Goal: Task Accomplishment & Management: Complete application form

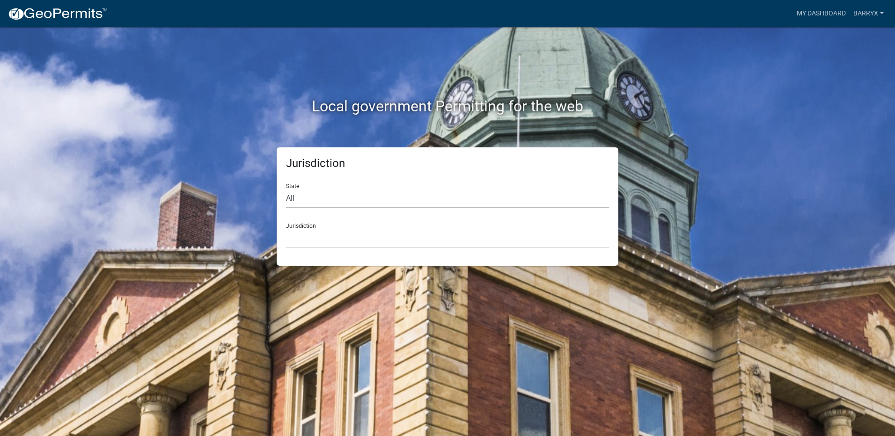
click at [323, 203] on select "All [US_STATE] [US_STATE] [US_STATE] [US_STATE] [US_STATE] [US_STATE] [US_STATE…" at bounding box center [447, 198] width 323 height 19
select select "[US_STATE]"
click at [286, 189] on select "All [US_STATE] [US_STATE] [US_STATE] [US_STATE] [US_STATE] [US_STATE] [US_STATE…" at bounding box center [447, 198] width 323 height 19
click at [321, 234] on select "[GEOGRAPHIC_DATA], [US_STATE] [GEOGRAPHIC_DATA], [US_STATE] [GEOGRAPHIC_DATA], …" at bounding box center [447, 238] width 323 height 19
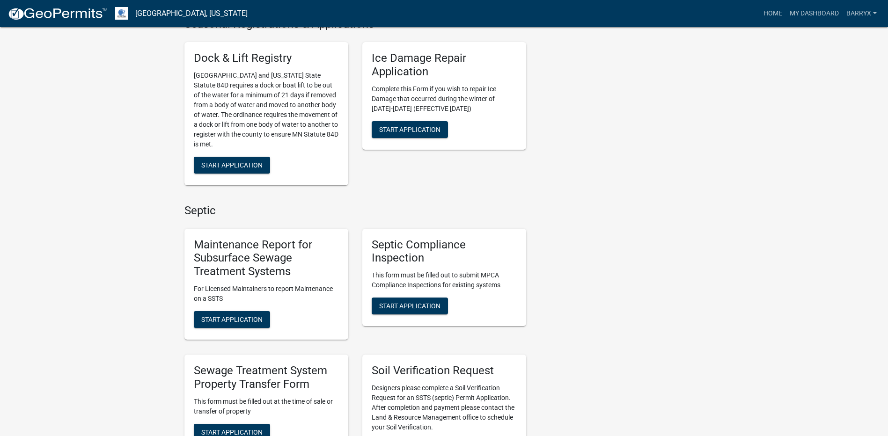
scroll to position [609, 0]
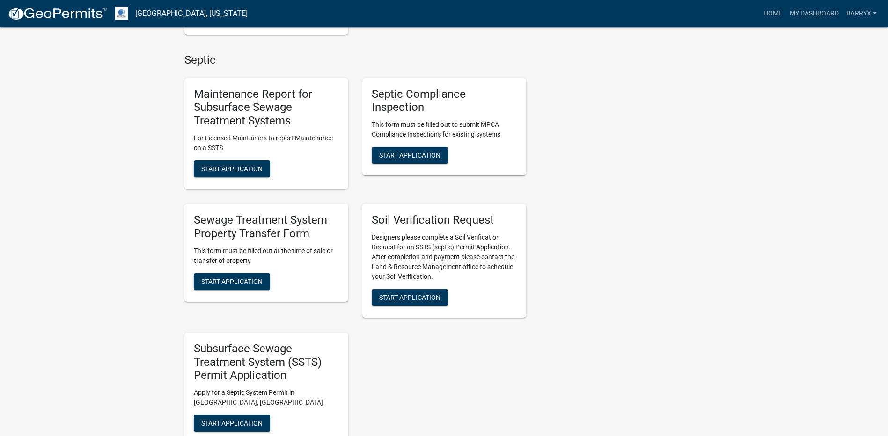
click at [249, 187] on div "Maintenance Report for Subsurface Sewage Treatment Systems For Licensed Maintai…" at bounding box center [267, 133] width 164 height 111
click at [248, 173] on span "Start Application" at bounding box center [231, 168] width 61 height 7
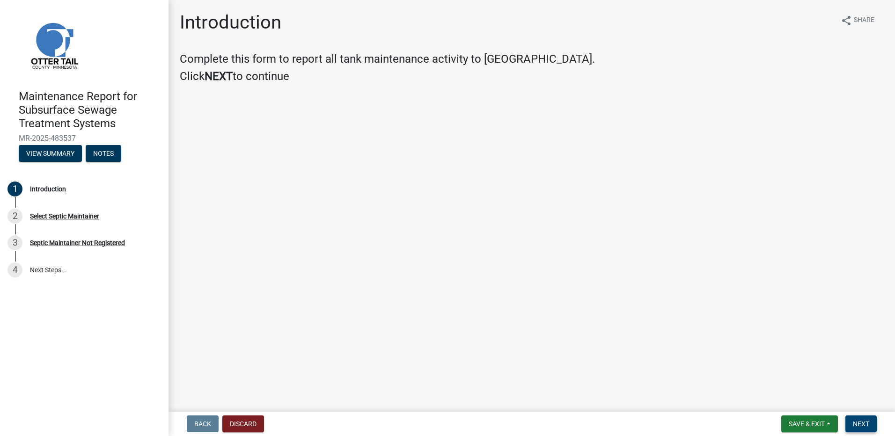
click at [866, 424] on span "Next" at bounding box center [861, 424] width 16 height 7
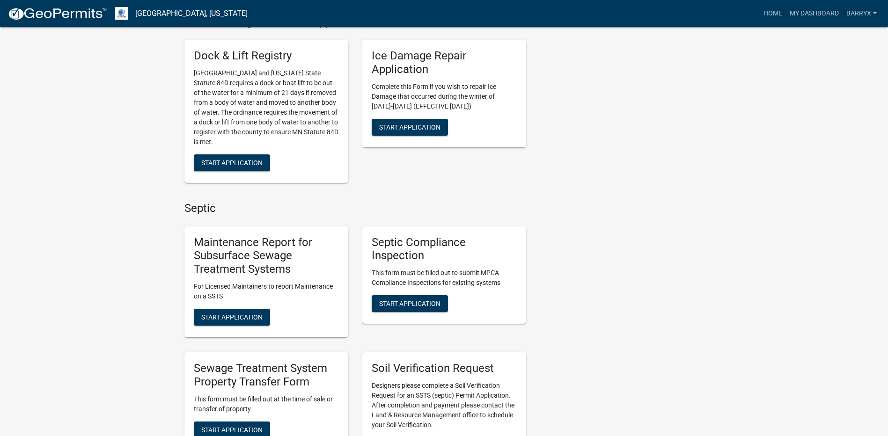
scroll to position [468, 0]
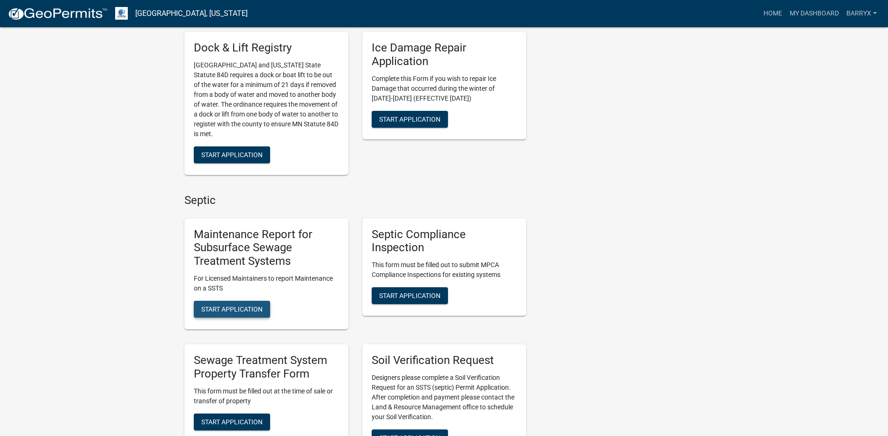
click at [237, 305] on button "Start Application" at bounding box center [232, 309] width 76 height 17
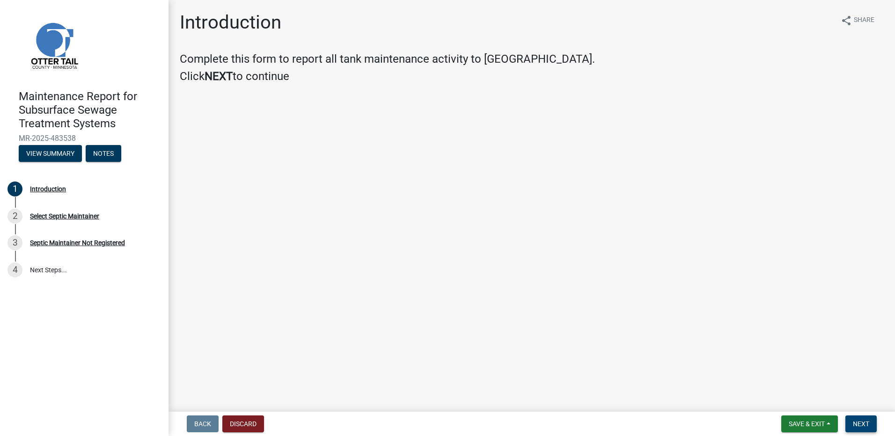
click at [861, 425] on span "Next" at bounding box center [861, 424] width 16 height 7
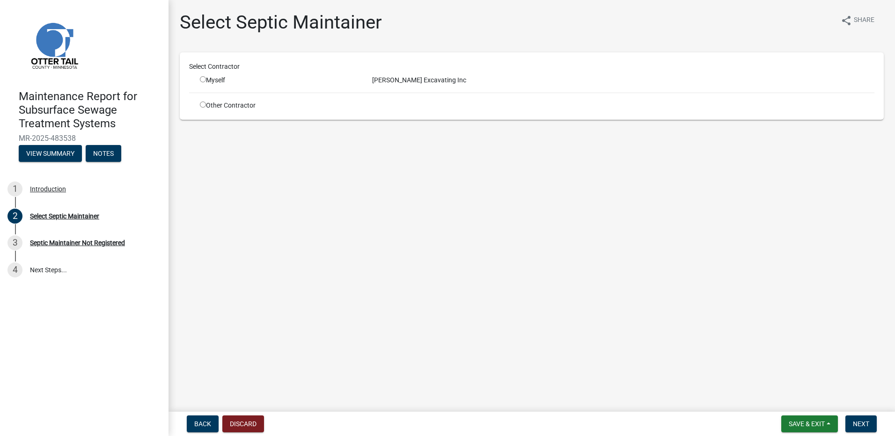
click at [214, 79] on div "Myself" at bounding box center [279, 80] width 158 height 10
click at [201, 80] on input "radio" at bounding box center [203, 79] width 6 height 6
radio input "true"
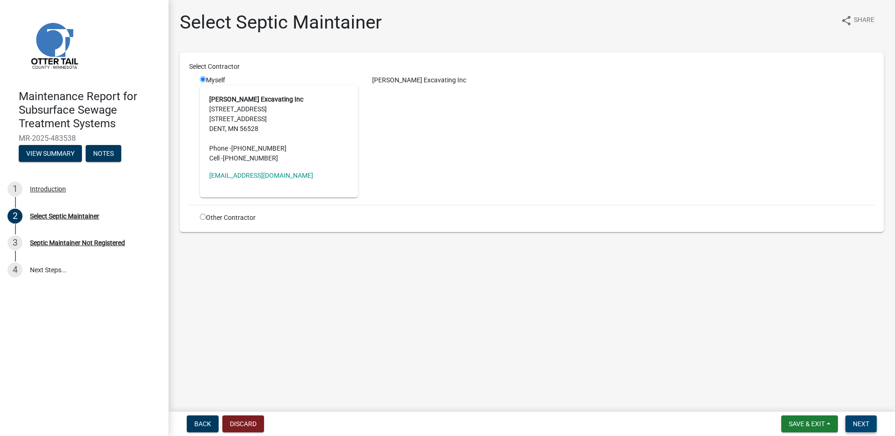
click at [852, 421] on button "Next" at bounding box center [861, 424] width 31 height 17
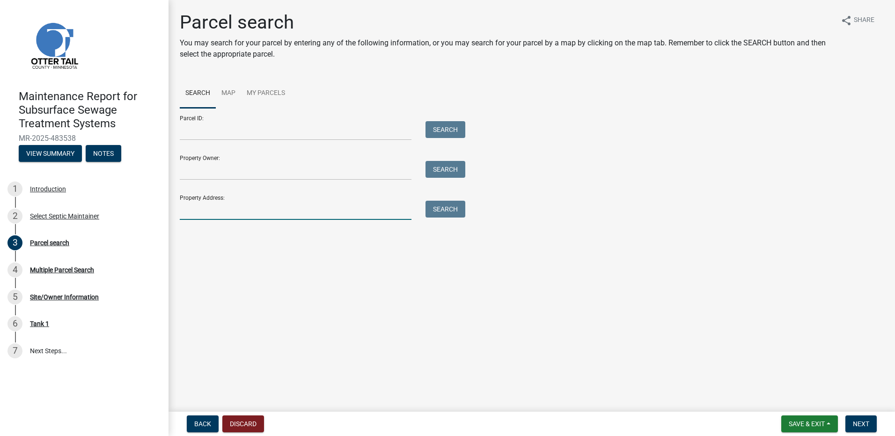
click at [385, 218] on input "Property Address:" at bounding box center [296, 210] width 232 height 19
type input "35796"
click at [450, 207] on button "Search" at bounding box center [446, 209] width 40 height 17
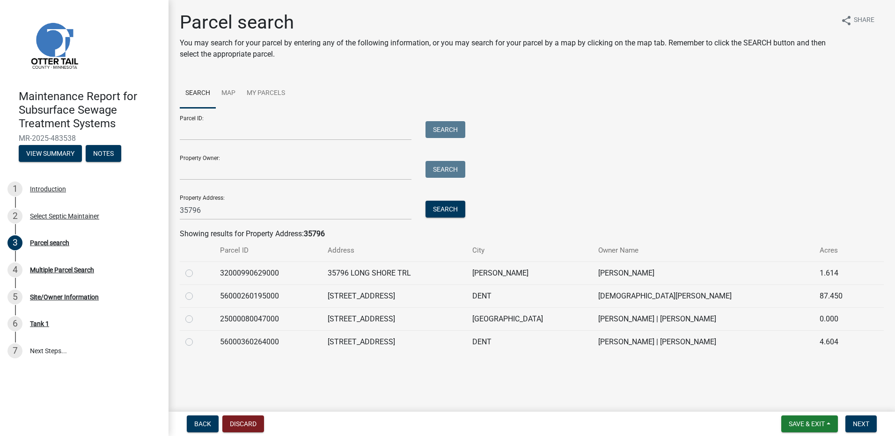
click at [197, 337] on label at bounding box center [197, 337] width 0 height 0
click at [197, 342] on input "radio" at bounding box center [200, 340] width 6 height 6
radio input "true"
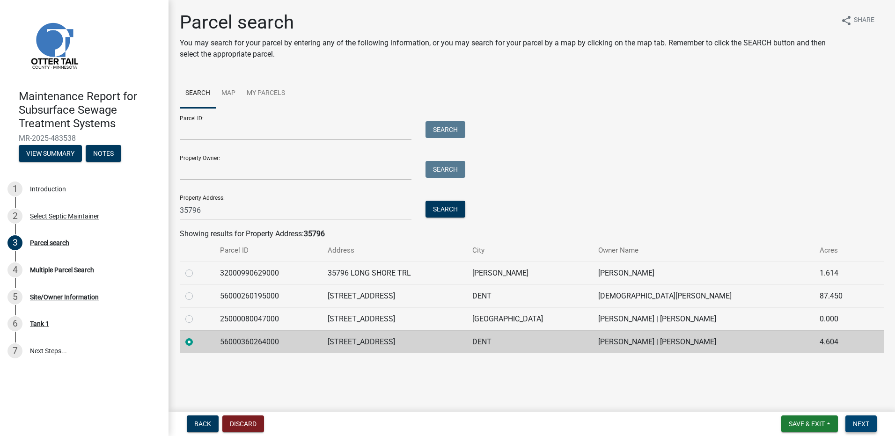
click at [865, 423] on span "Next" at bounding box center [861, 424] width 16 height 7
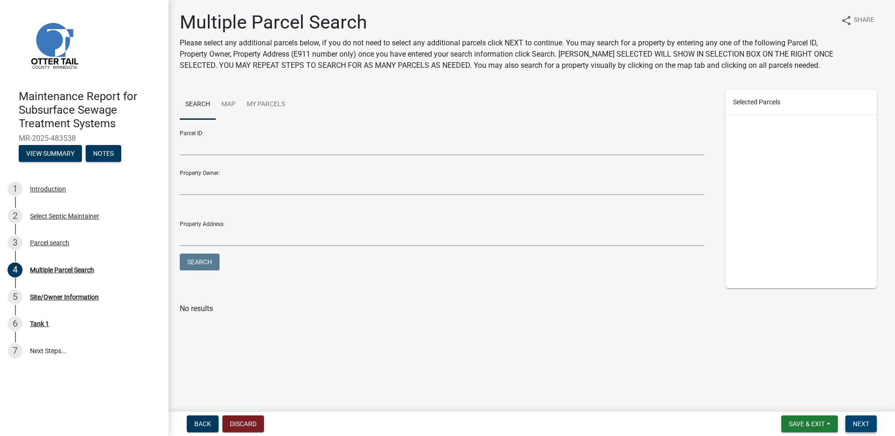
click at [867, 422] on span "Next" at bounding box center [861, 424] width 16 height 7
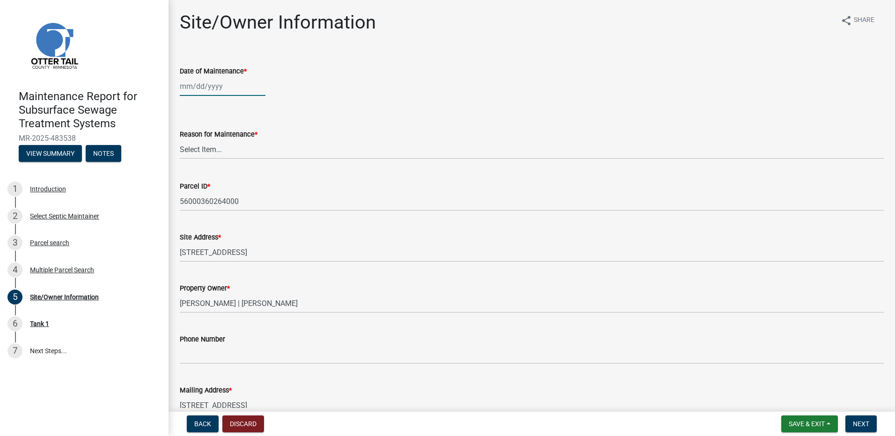
click at [212, 84] on div at bounding box center [223, 86] width 86 height 19
select select "9"
select select "2025"
click at [187, 106] on span "Previous month" at bounding box center [189, 106] width 7 height 7
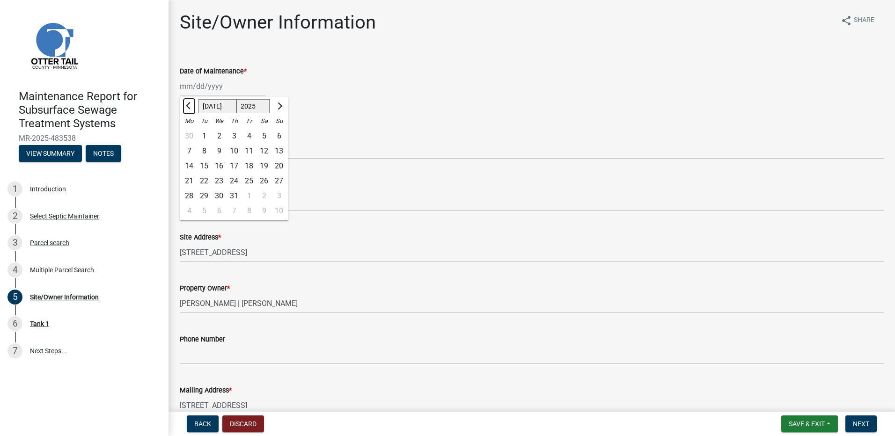
click at [187, 106] on span "Previous month" at bounding box center [189, 106] width 7 height 7
select select "6"
click at [190, 208] on div "30" at bounding box center [189, 211] width 15 height 15
type input "[DATE]"
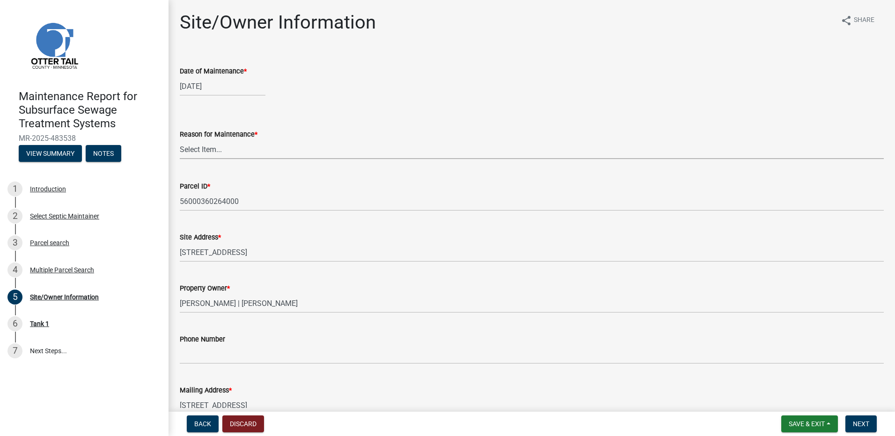
click at [206, 149] on select "Select Item... Called Routine Other" at bounding box center [532, 149] width 704 height 19
click at [180, 140] on select "Select Item... Called Routine Other" at bounding box center [532, 149] width 704 height 19
select select "3ac72b63-7b21-42e4-8192-806faae7a4f1"
click at [860, 424] on span "Next" at bounding box center [861, 424] width 16 height 7
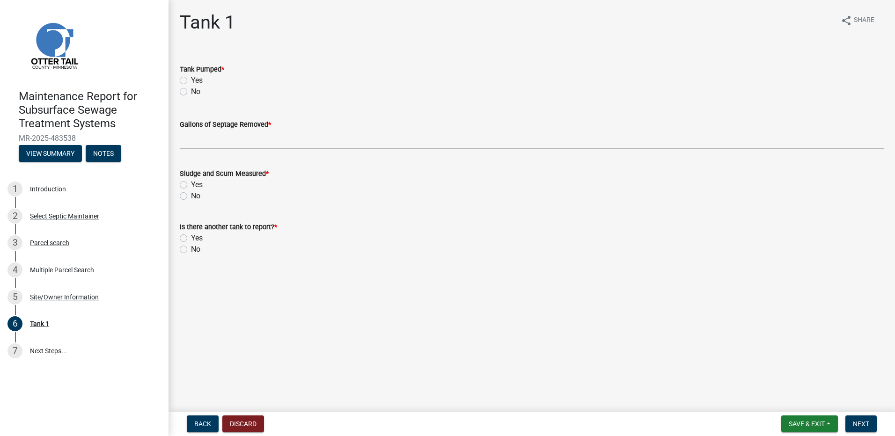
click at [192, 77] on label "Yes" at bounding box center [197, 80] width 12 height 11
click at [192, 77] on input "Yes" at bounding box center [194, 78] width 6 height 6
radio input "true"
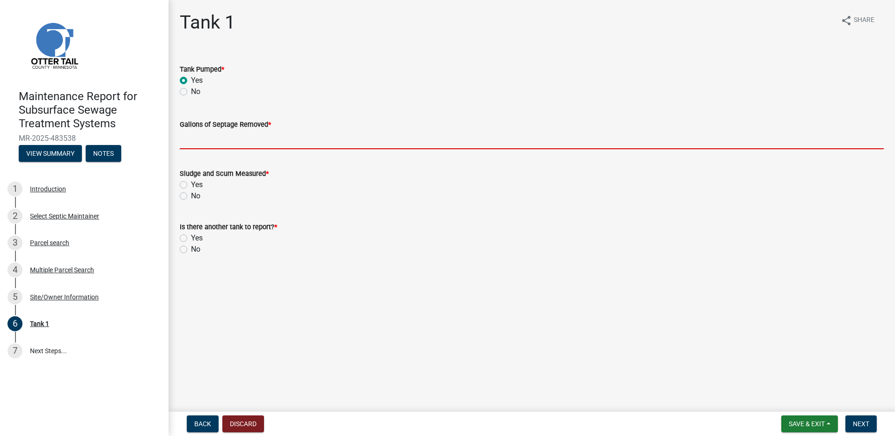
click at [195, 145] on input "Gallons of Septage Removed *" at bounding box center [532, 139] width 704 height 19
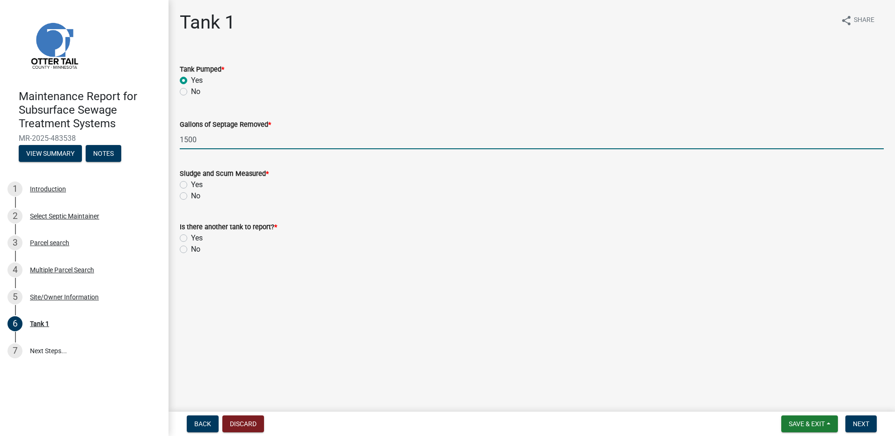
type input "1500"
click at [191, 196] on label "No" at bounding box center [195, 196] width 9 height 11
click at [191, 196] on input "No" at bounding box center [194, 194] width 6 height 6
radio input "true"
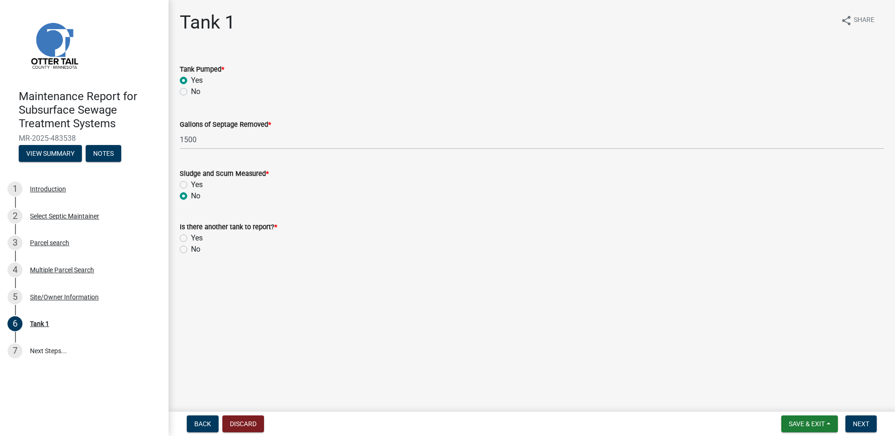
click at [191, 251] on label "No" at bounding box center [195, 249] width 9 height 11
click at [191, 250] on input "No" at bounding box center [194, 247] width 6 height 6
radio input "true"
click at [874, 421] on button "Next" at bounding box center [861, 424] width 31 height 17
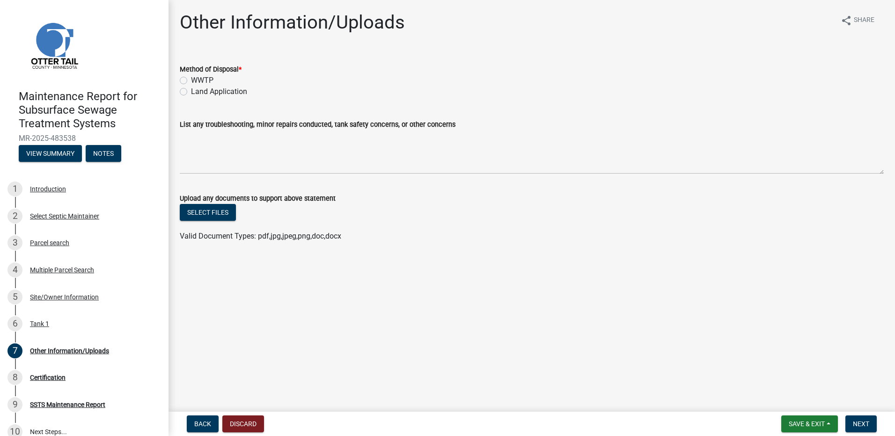
click at [205, 94] on label "Land Application" at bounding box center [219, 91] width 56 height 11
click at [197, 92] on input "Land Application" at bounding box center [194, 89] width 6 height 6
radio input "true"
click at [859, 423] on span "Next" at bounding box center [861, 424] width 16 height 7
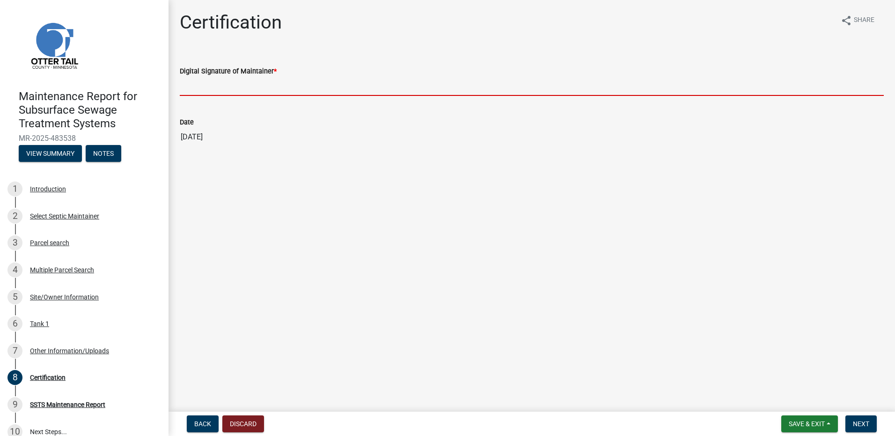
click at [282, 90] on input "Digital Signature of Maintainer *" at bounding box center [532, 86] width 704 height 19
type input "[PERSON_NAME]"
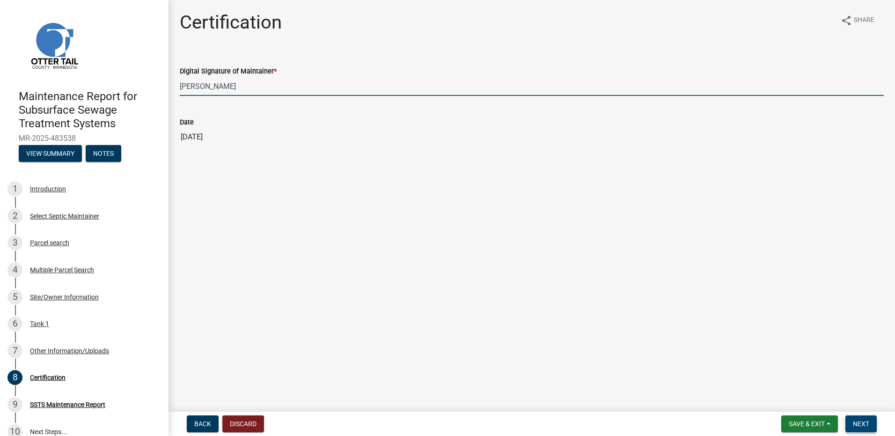
click at [868, 426] on span "Next" at bounding box center [861, 424] width 16 height 7
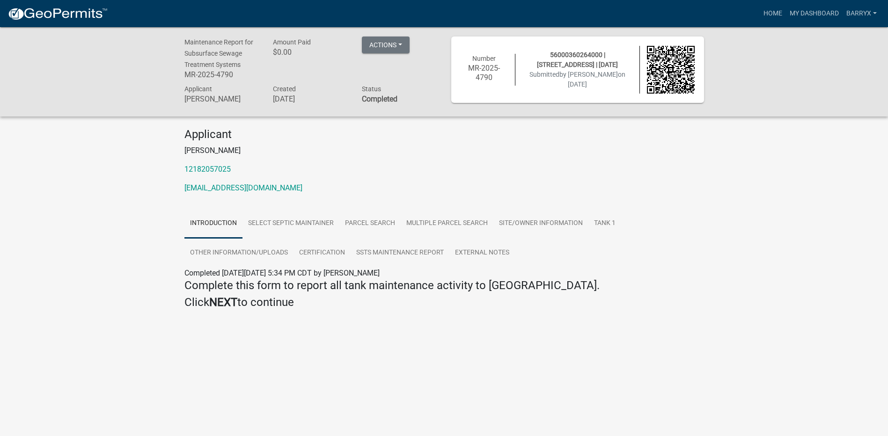
click at [67, 18] on img at bounding box center [57, 14] width 100 height 14
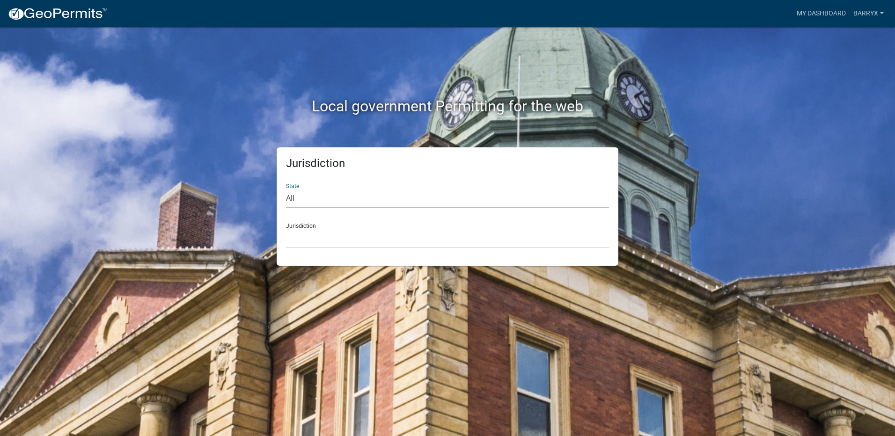
click at [304, 192] on select "All [US_STATE] [US_STATE] [US_STATE] [US_STATE] [US_STATE] [US_STATE] [US_STATE…" at bounding box center [447, 198] width 323 height 19
select select "[US_STATE]"
click at [286, 189] on select "All [US_STATE] [US_STATE] [US_STATE] [US_STATE] [US_STATE] [US_STATE] [US_STATE…" at bounding box center [447, 198] width 323 height 19
click at [309, 240] on select "[GEOGRAPHIC_DATA], [US_STATE] [GEOGRAPHIC_DATA], [US_STATE] [GEOGRAPHIC_DATA], …" at bounding box center [447, 238] width 323 height 19
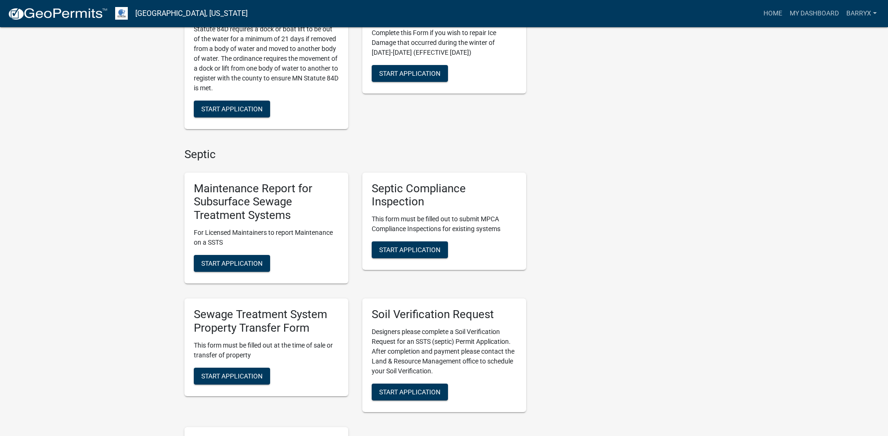
scroll to position [515, 0]
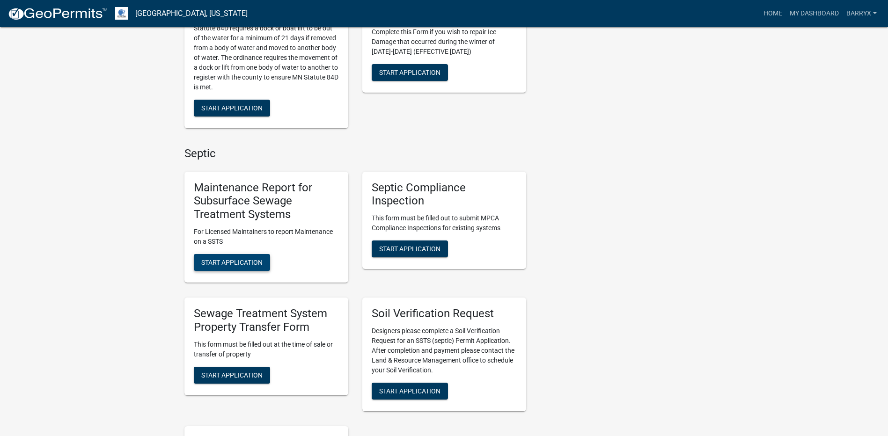
click at [245, 263] on span "Start Application" at bounding box center [231, 262] width 61 height 7
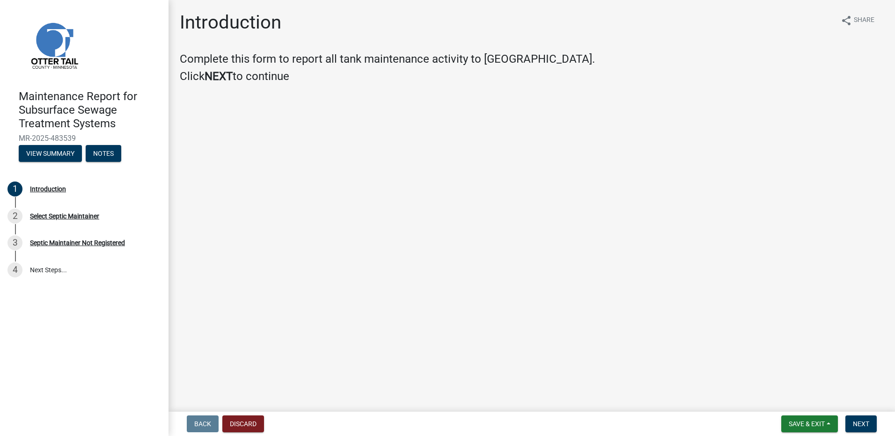
click at [867, 415] on nav "Back Discard Save & Exit Save Save & Exit Next" at bounding box center [532, 424] width 727 height 24
click at [862, 422] on span "Next" at bounding box center [861, 424] width 16 height 7
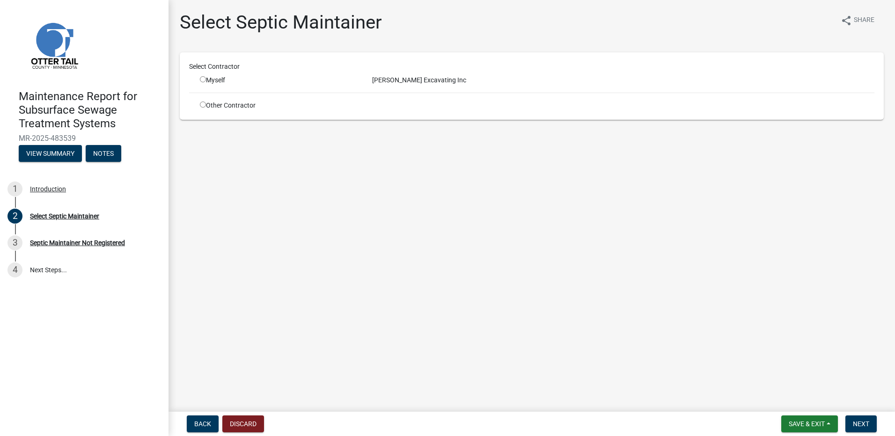
click at [222, 81] on div "Myself" at bounding box center [279, 80] width 158 height 10
click at [384, 81] on div "[PERSON_NAME] Excavating Inc" at bounding box center [623, 80] width 517 height 10
click at [200, 78] on input "radio" at bounding box center [203, 79] width 6 height 6
radio input "true"
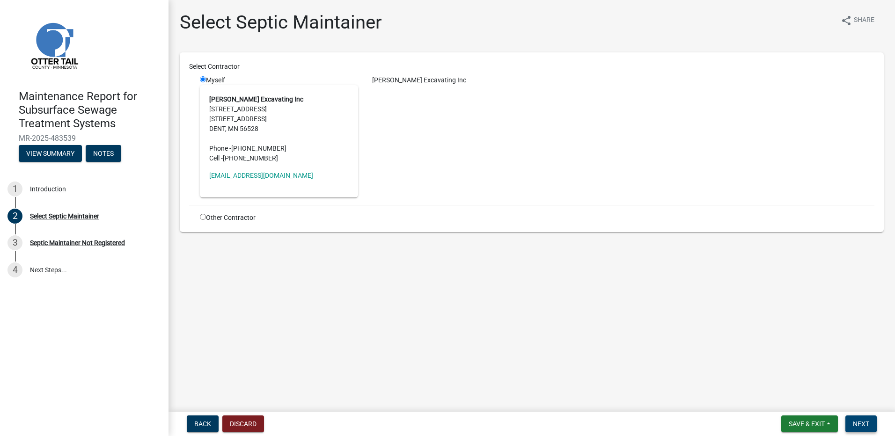
click at [855, 423] on span "Next" at bounding box center [861, 424] width 16 height 7
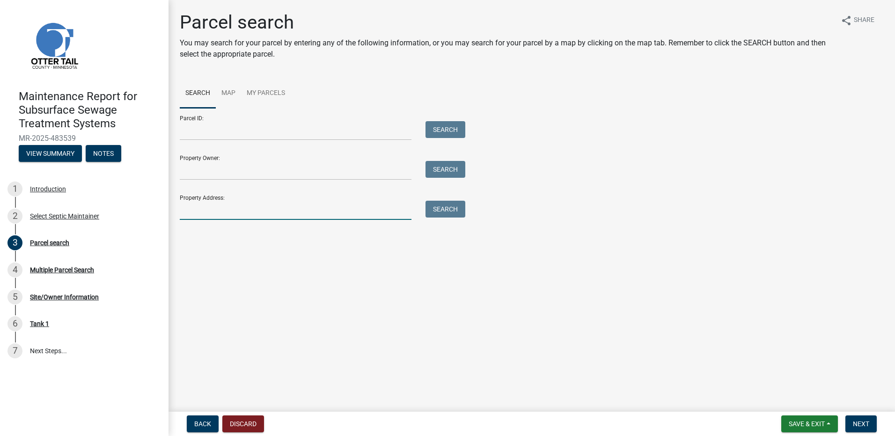
click at [305, 206] on input "Property Address:" at bounding box center [296, 210] width 232 height 19
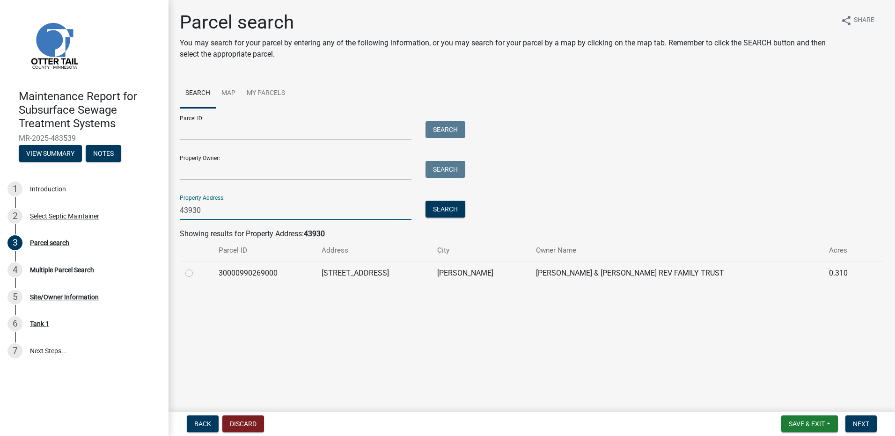
type input "43930"
click at [197, 268] on label at bounding box center [197, 268] width 0 height 0
click at [197, 270] on input "radio" at bounding box center [200, 271] width 6 height 6
radio input "true"
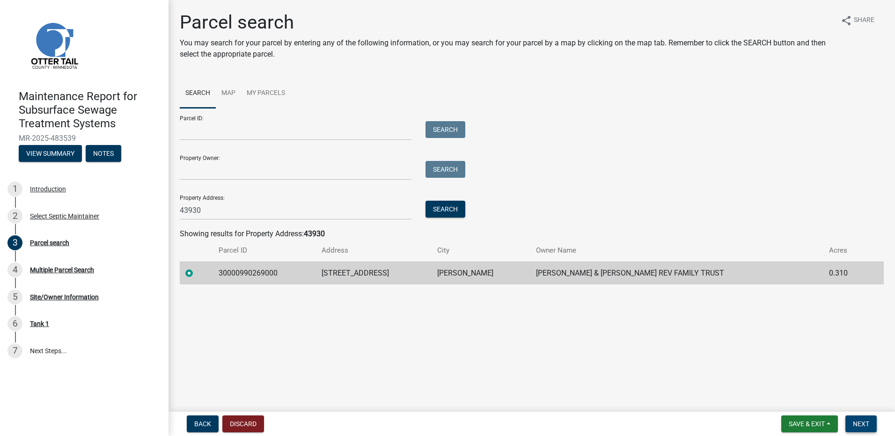
click at [864, 422] on span "Next" at bounding box center [861, 424] width 16 height 7
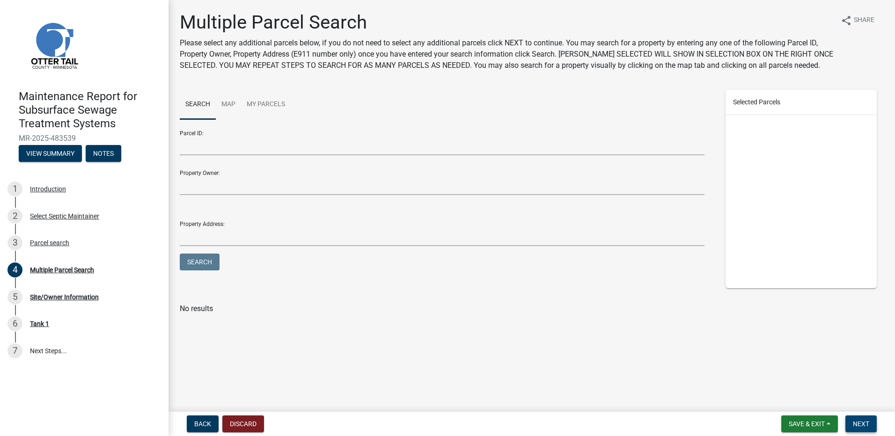
click at [863, 417] on button "Next" at bounding box center [861, 424] width 31 height 17
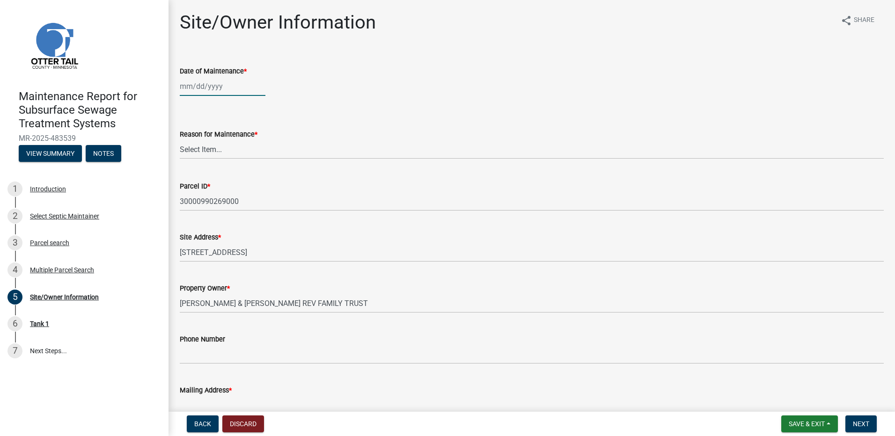
click at [202, 90] on div at bounding box center [223, 86] width 86 height 19
select select "9"
select select "2025"
click at [187, 101] on button "Previous month" at bounding box center [189, 106] width 11 height 15
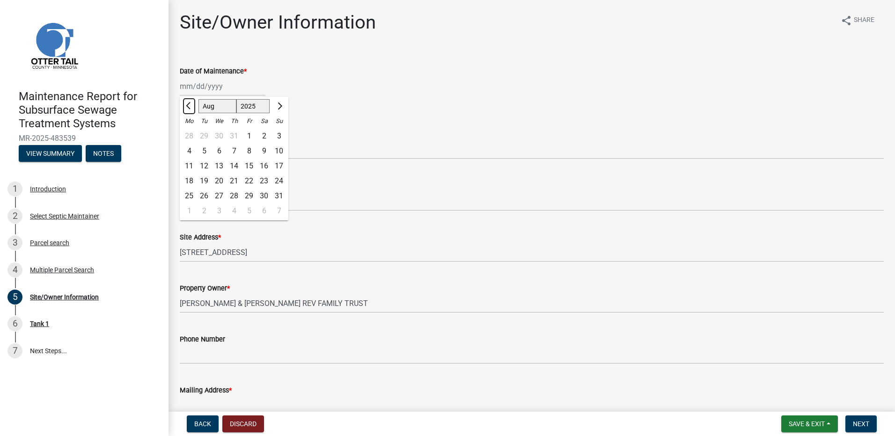
select select "7"
click at [203, 139] on div "1" at bounding box center [204, 136] width 15 height 15
type input "[DATE]"
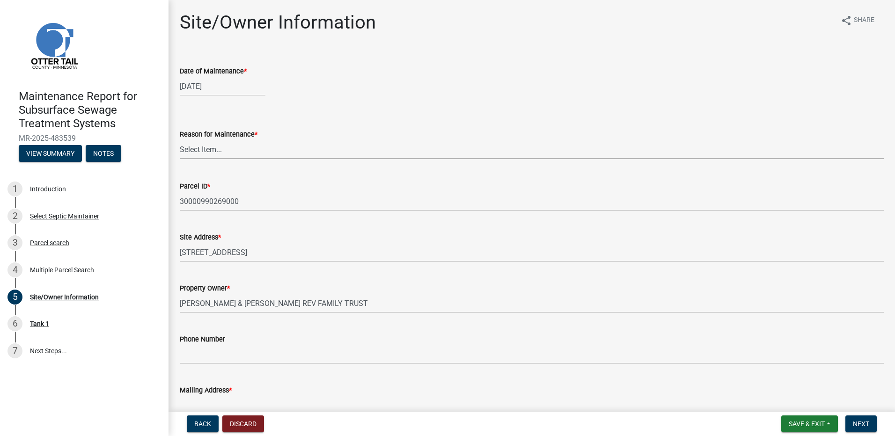
click at [203, 148] on select "Select Item... Called Routine Other" at bounding box center [532, 149] width 704 height 19
click at [180, 140] on select "Select Item... Called Routine Other" at bounding box center [532, 149] width 704 height 19
select select "3ac72b63-7b21-42e4-8192-806faae7a4f1"
click at [862, 427] on span "Next" at bounding box center [861, 424] width 16 height 7
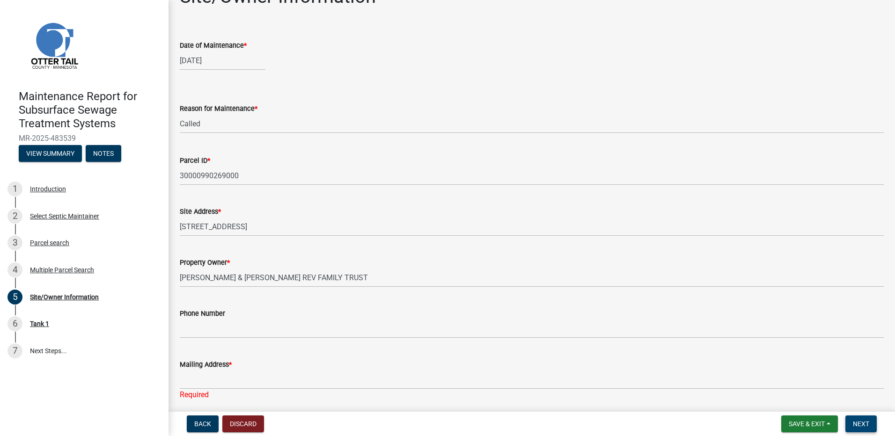
scroll to position [25, 0]
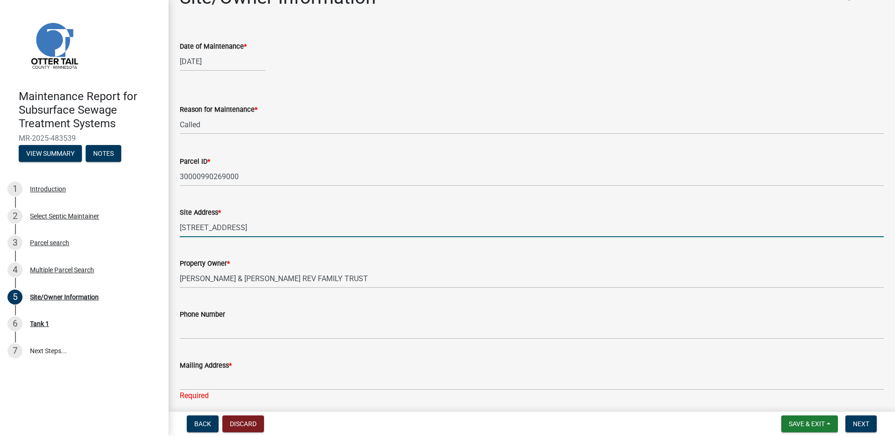
drag, startPoint x: 265, startPoint y: 226, endPoint x: 179, endPoint y: 229, distance: 85.8
click at [179, 229] on div "Site Address * [STREET_ADDRESS]" at bounding box center [532, 216] width 718 height 44
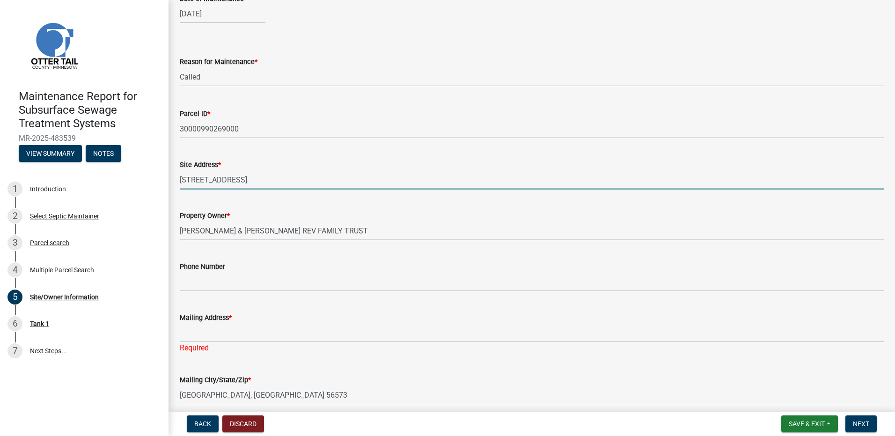
scroll to position [165, 0]
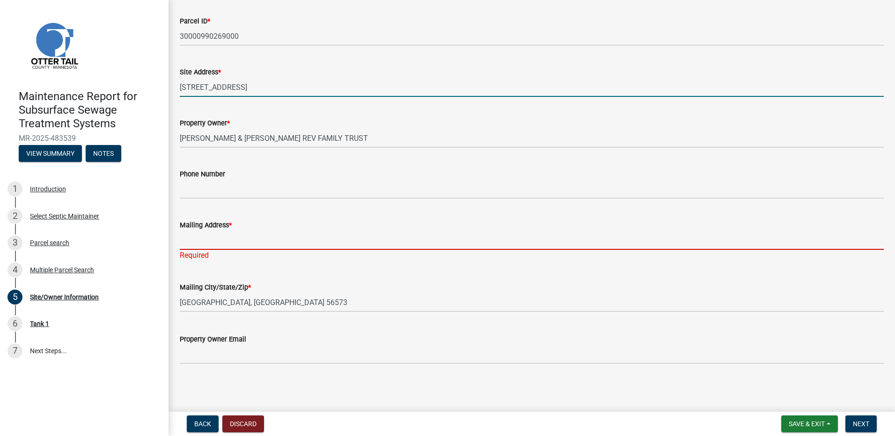
click at [225, 246] on input "Mailing Address *" at bounding box center [532, 240] width 704 height 19
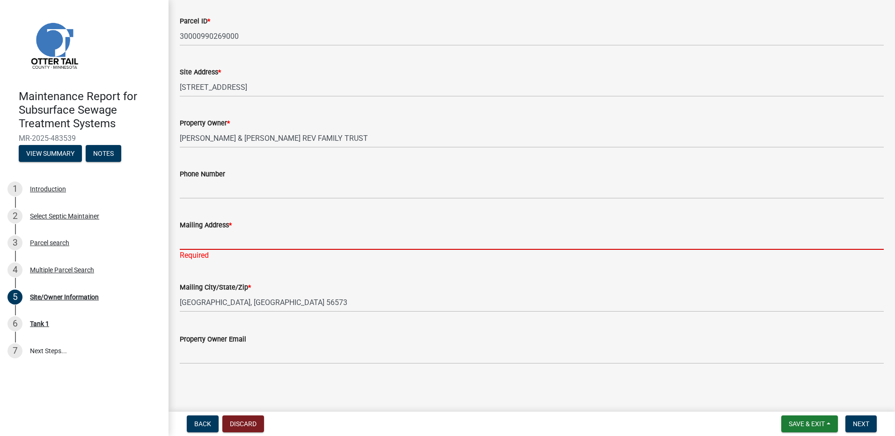
paste input "[STREET_ADDRESS]"
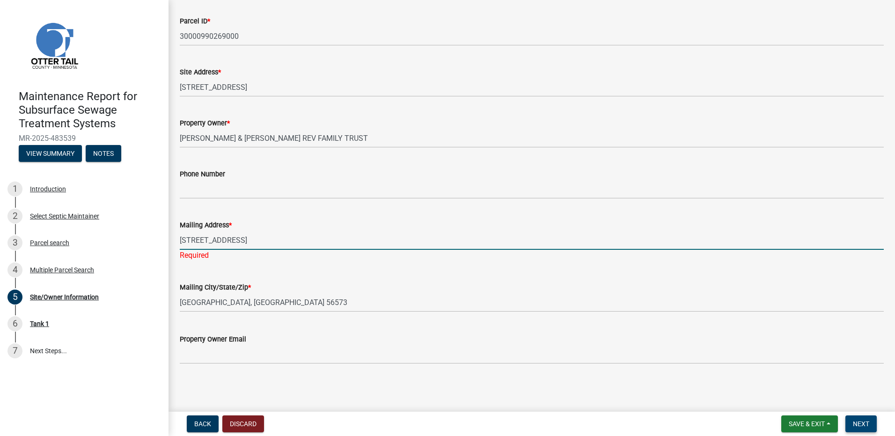
type input "[STREET_ADDRESS]"
click at [855, 424] on span "Next" at bounding box center [861, 424] width 16 height 7
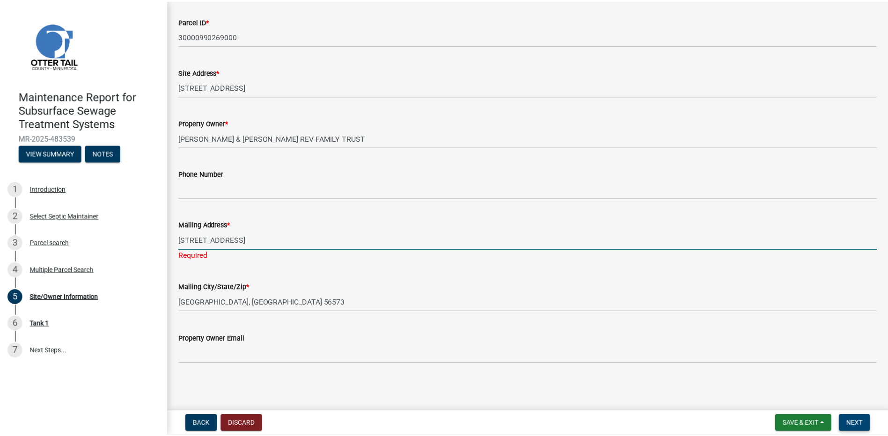
scroll to position [0, 0]
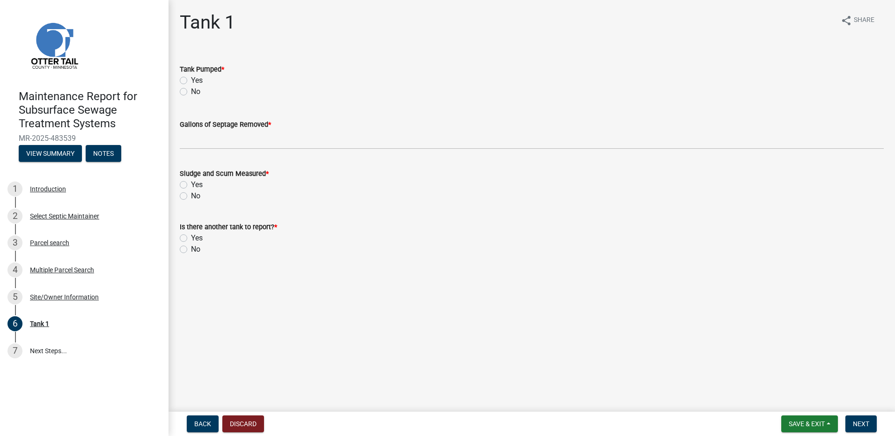
click at [204, 81] on div "Yes" at bounding box center [532, 80] width 704 height 11
click at [192, 81] on label "Yes" at bounding box center [197, 80] width 12 height 11
click at [192, 81] on input "Yes" at bounding box center [194, 78] width 6 height 6
radio input "true"
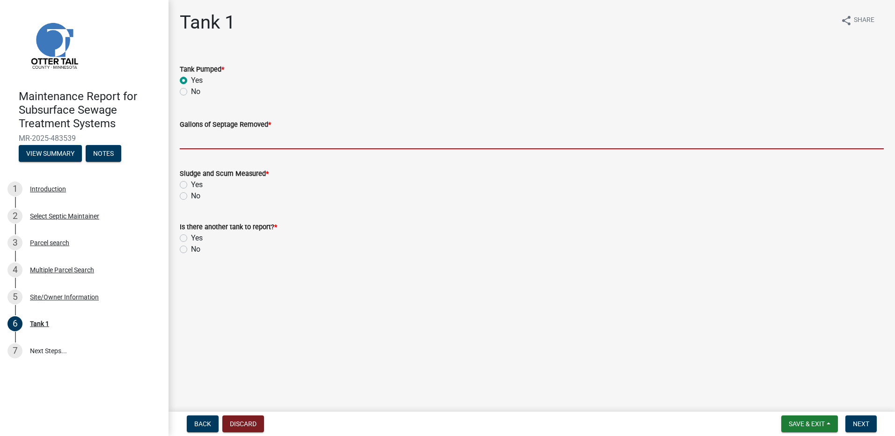
click at [187, 145] on input "Gallons of Septage Removed *" at bounding box center [532, 139] width 704 height 19
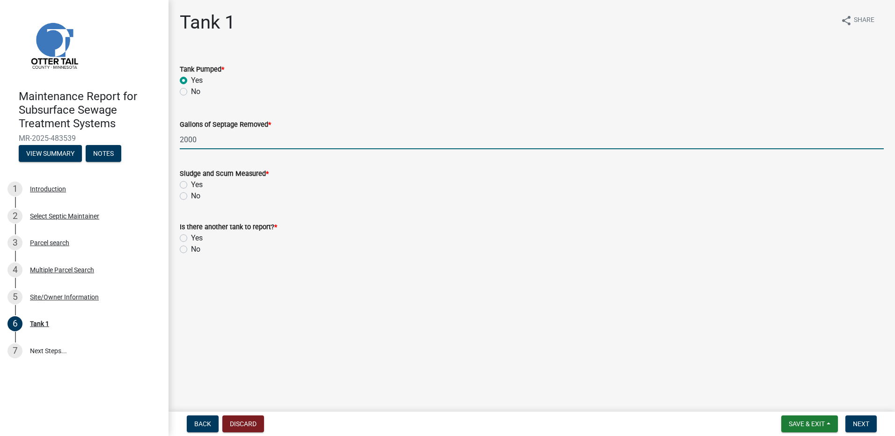
type input "2000"
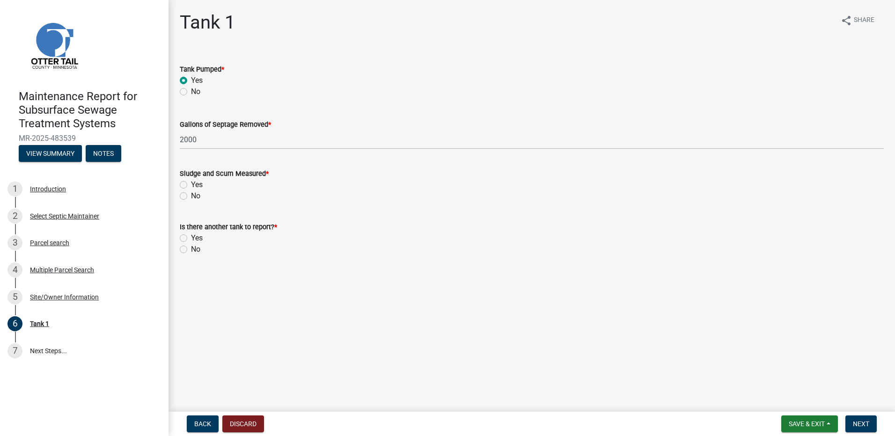
click at [191, 194] on label "No" at bounding box center [195, 196] width 9 height 11
click at [191, 194] on input "No" at bounding box center [194, 194] width 6 height 6
radio input "true"
click at [191, 247] on label "No" at bounding box center [195, 249] width 9 height 11
click at [191, 247] on input "No" at bounding box center [194, 247] width 6 height 6
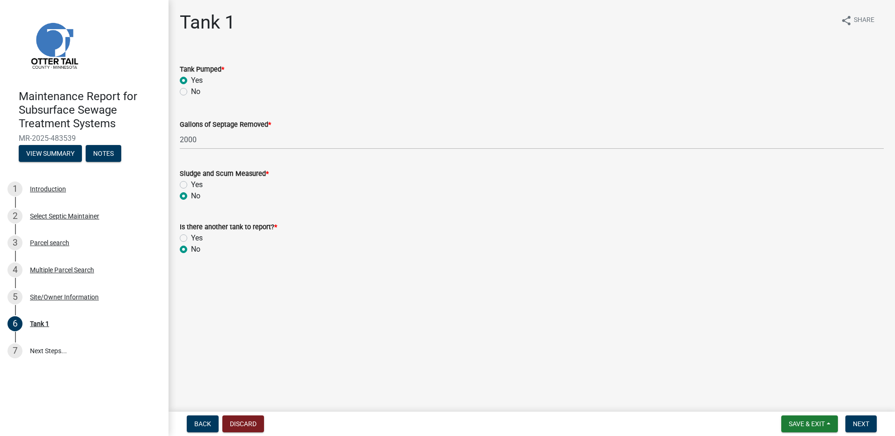
radio input "true"
click at [869, 429] on button "Next" at bounding box center [861, 424] width 31 height 17
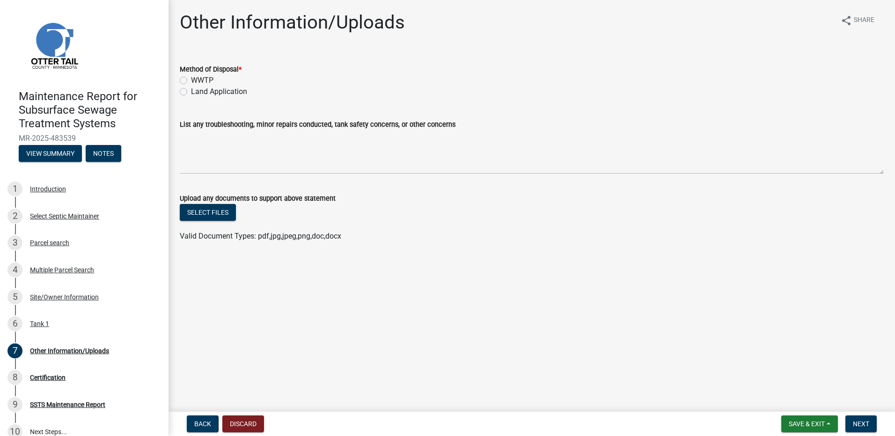
click at [223, 92] on label "Land Application" at bounding box center [219, 91] width 56 height 11
click at [197, 92] on input "Land Application" at bounding box center [194, 89] width 6 height 6
radio input "true"
click at [862, 425] on span "Next" at bounding box center [861, 424] width 16 height 7
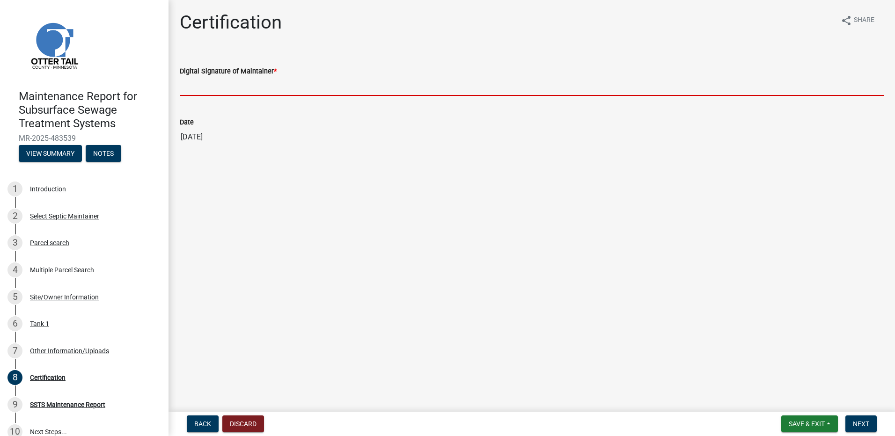
click at [275, 89] on input "Digital Signature of Maintainer *" at bounding box center [532, 86] width 704 height 19
type input "[PERSON_NAME]"
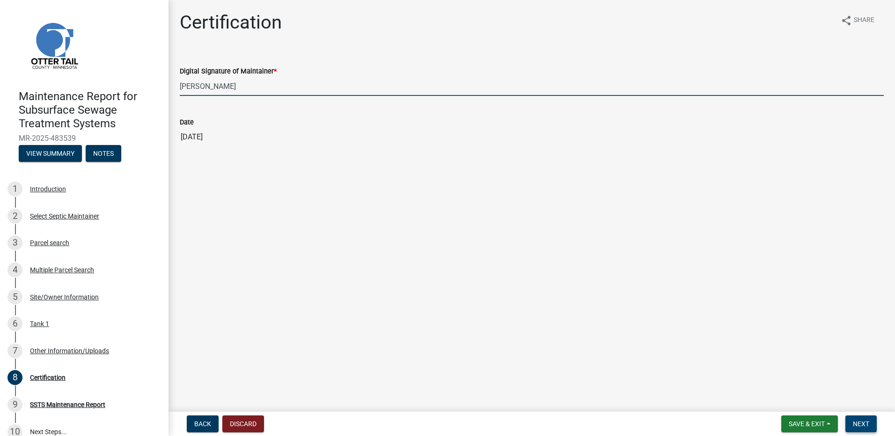
click at [866, 421] on span "Next" at bounding box center [861, 424] width 16 height 7
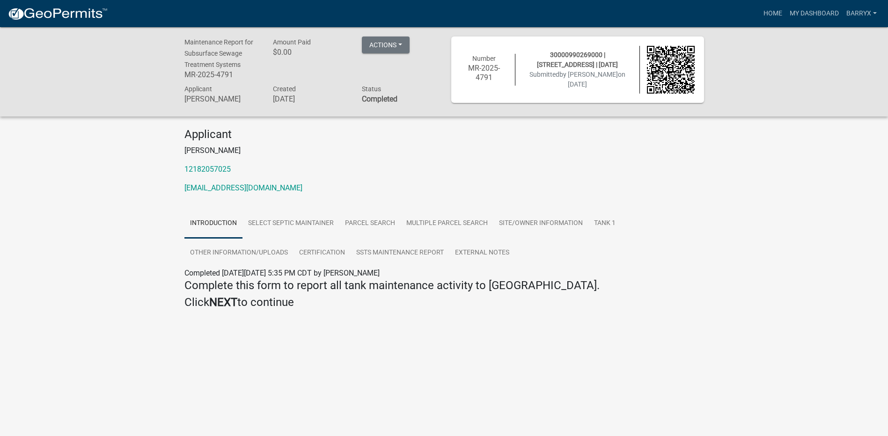
click at [74, 11] on img at bounding box center [57, 14] width 100 height 14
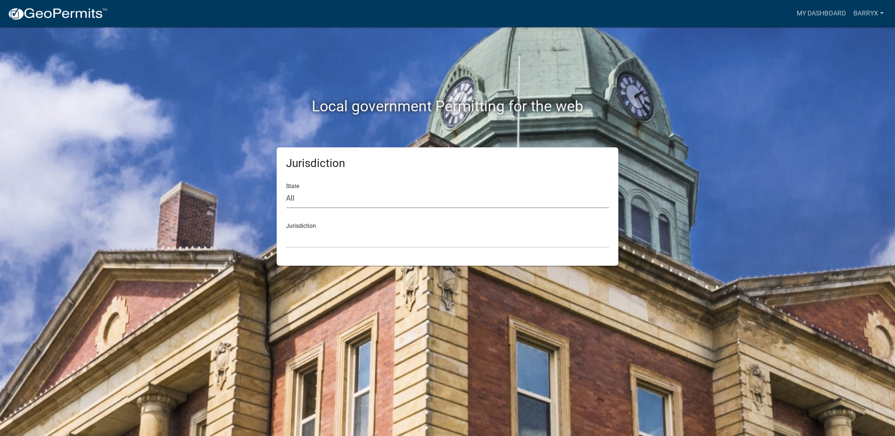
click at [330, 202] on select "All [US_STATE] [US_STATE] [US_STATE] [US_STATE] [US_STATE] [US_STATE] [US_STATE…" at bounding box center [447, 198] width 323 height 19
select select "[US_STATE]"
click at [286, 189] on select "All [US_STATE] [US_STATE] [US_STATE] [US_STATE] [US_STATE] [US_STATE] [US_STATE…" at bounding box center [447, 198] width 323 height 19
click at [325, 232] on select "[GEOGRAPHIC_DATA], [US_STATE] [GEOGRAPHIC_DATA], [US_STATE] [GEOGRAPHIC_DATA], …" at bounding box center [447, 238] width 323 height 19
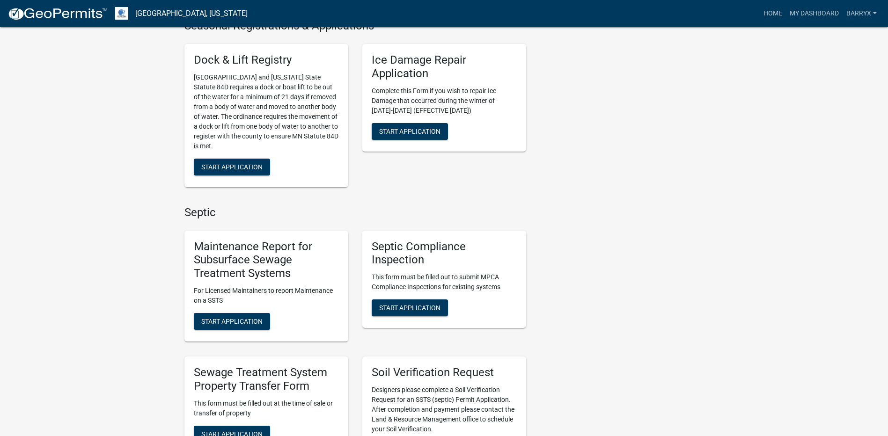
scroll to position [468, 0]
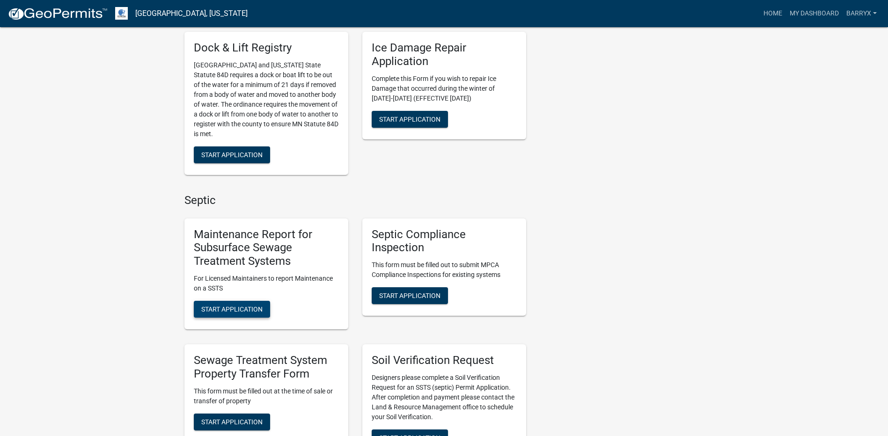
click at [216, 311] on span "Start Application" at bounding box center [231, 309] width 61 height 7
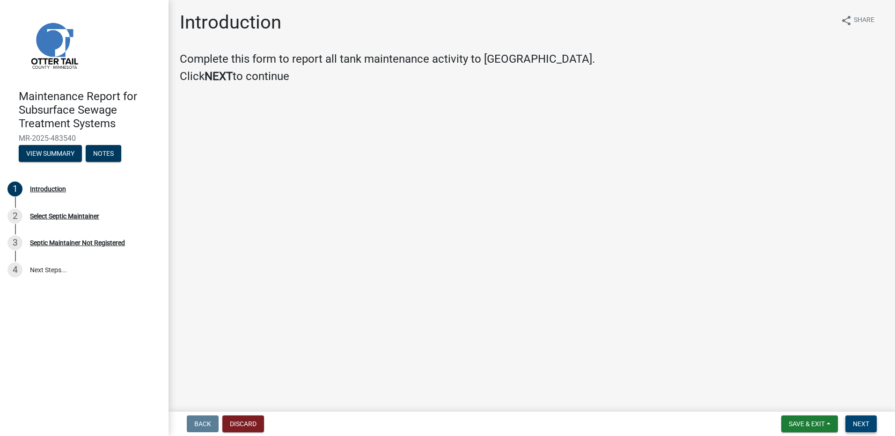
click at [868, 422] on span "Next" at bounding box center [861, 424] width 16 height 7
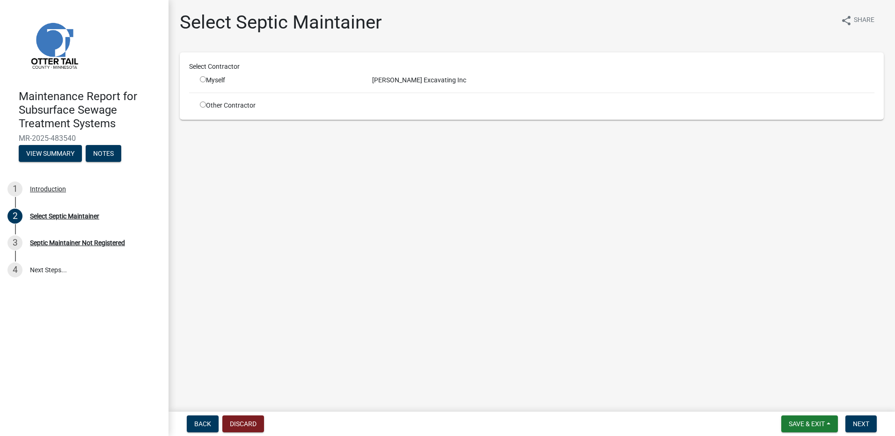
click at [220, 80] on div "Myself" at bounding box center [279, 80] width 158 height 10
click at [203, 79] on input "radio" at bounding box center [203, 79] width 6 height 6
radio input "true"
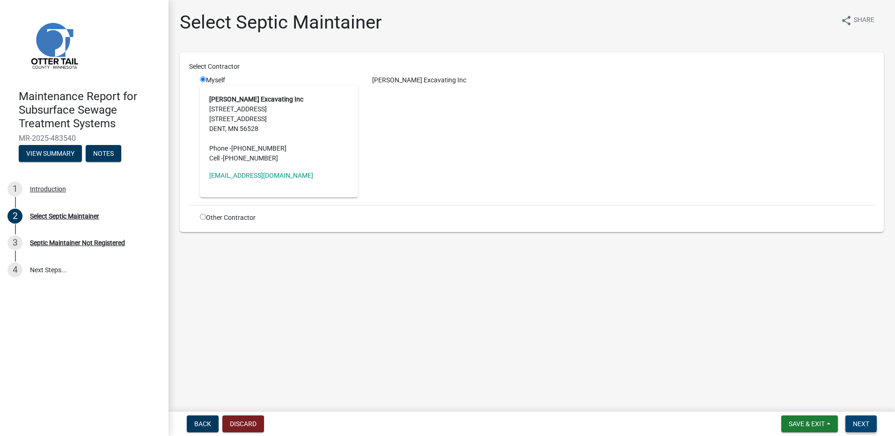
click at [856, 418] on button "Next" at bounding box center [861, 424] width 31 height 17
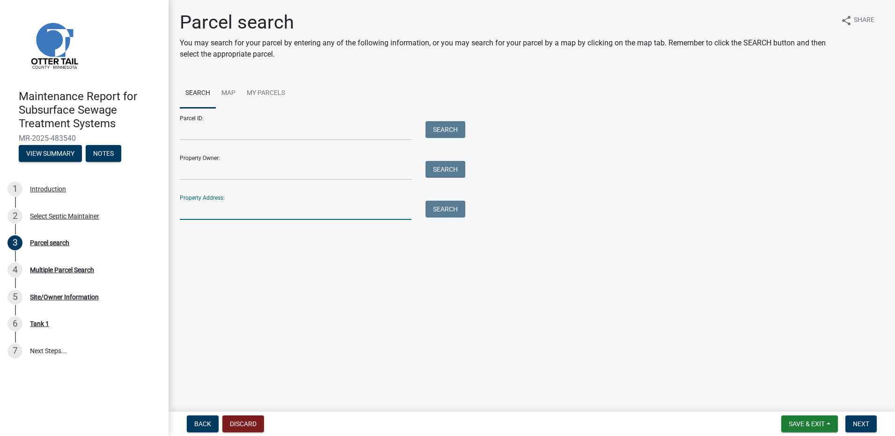
click at [196, 207] on input "Property Address:" at bounding box center [296, 210] width 232 height 19
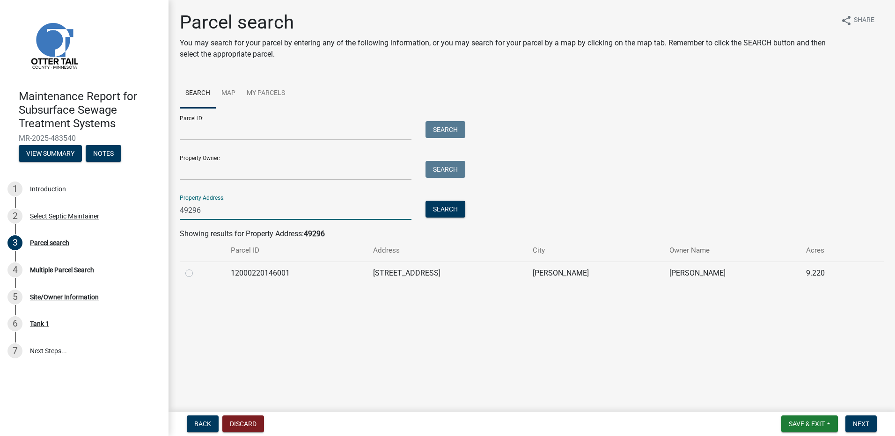
type input "49296"
click at [197, 268] on label at bounding box center [197, 268] width 0 height 0
click at [197, 271] on input "radio" at bounding box center [200, 271] width 6 height 6
radio input "true"
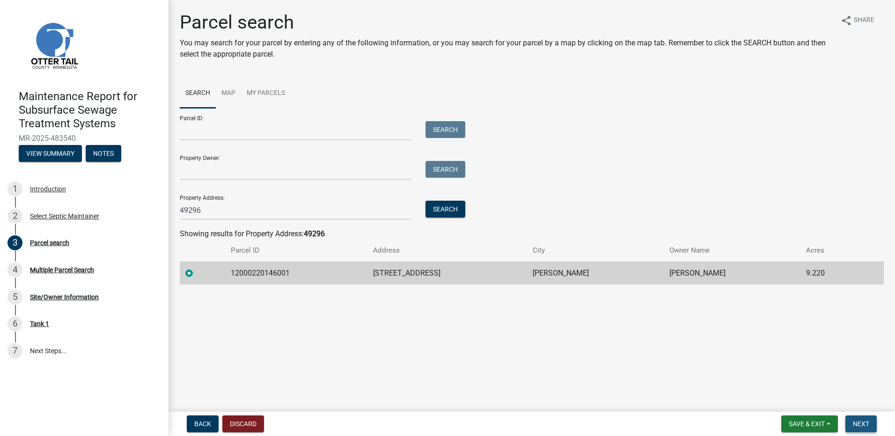
click at [854, 418] on button "Next" at bounding box center [861, 424] width 31 height 17
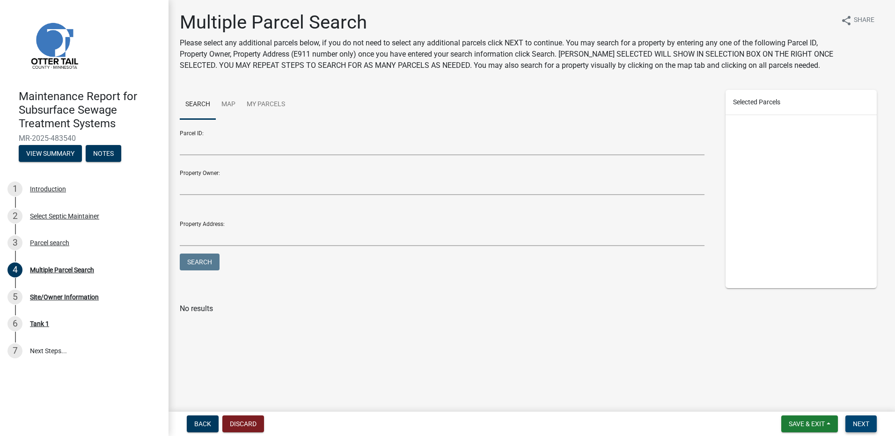
click at [860, 427] on span "Next" at bounding box center [861, 424] width 16 height 7
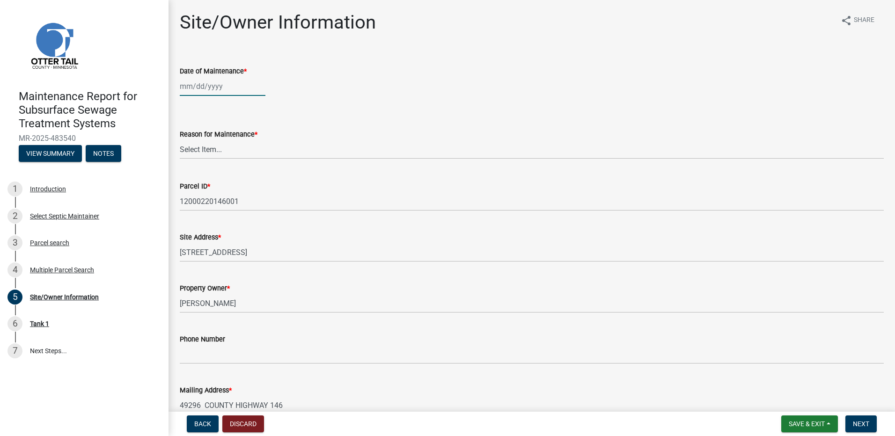
click at [181, 90] on div at bounding box center [223, 86] width 86 height 19
select select "9"
select select "2025"
click at [189, 102] on button "Previous month" at bounding box center [189, 106] width 11 height 15
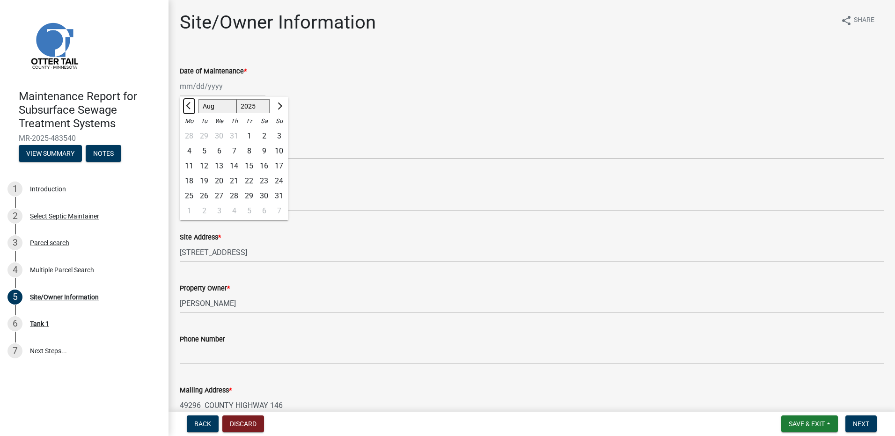
select select "7"
click at [206, 137] on div "1" at bounding box center [204, 136] width 15 height 15
type input "[DATE]"
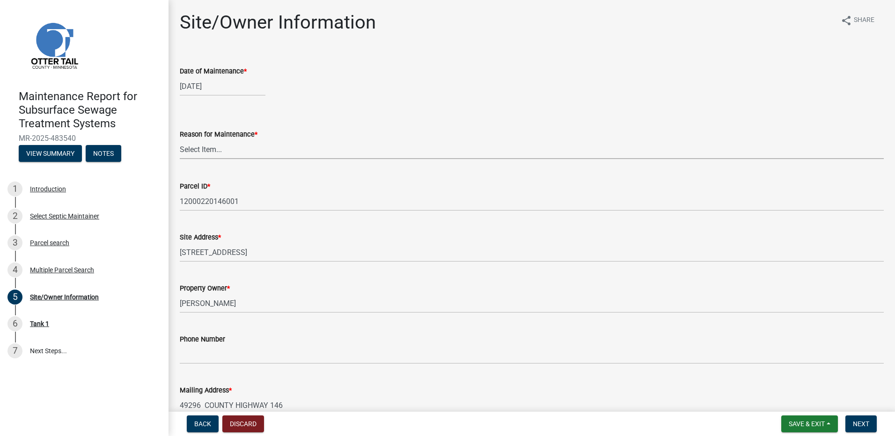
click at [201, 149] on select "Select Item... Called Routine Other" at bounding box center [532, 149] width 704 height 19
click at [180, 140] on select "Select Item... Called Routine Other" at bounding box center [532, 149] width 704 height 19
select select "3ac72b63-7b21-42e4-8192-806faae7a4f1"
click at [870, 423] on button "Next" at bounding box center [861, 424] width 31 height 17
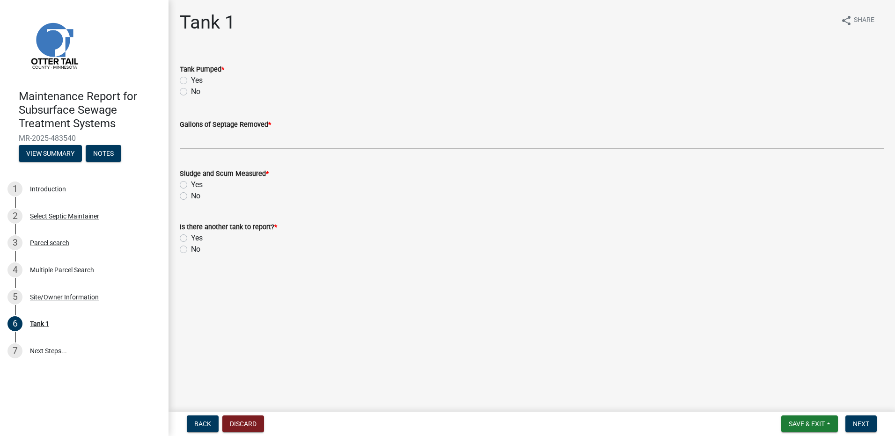
click at [197, 82] on label "Yes" at bounding box center [197, 80] width 12 height 11
click at [197, 81] on input "Yes" at bounding box center [194, 78] width 6 height 6
radio input "true"
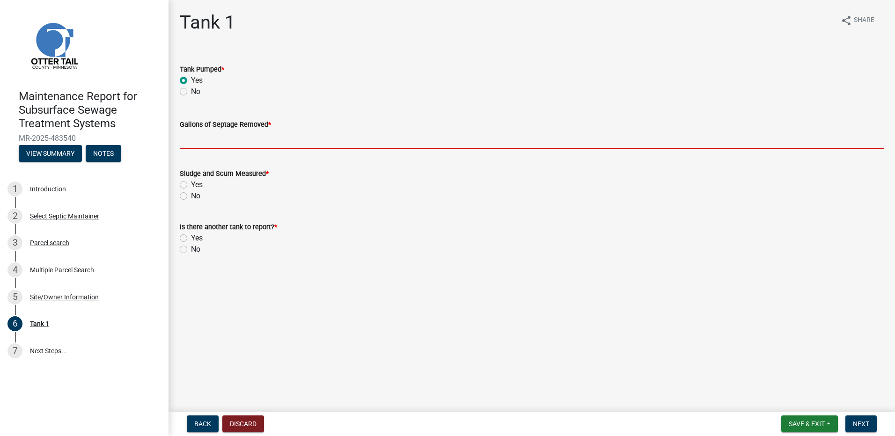
click at [196, 139] on input "Gallons of Septage Removed *" at bounding box center [532, 139] width 704 height 19
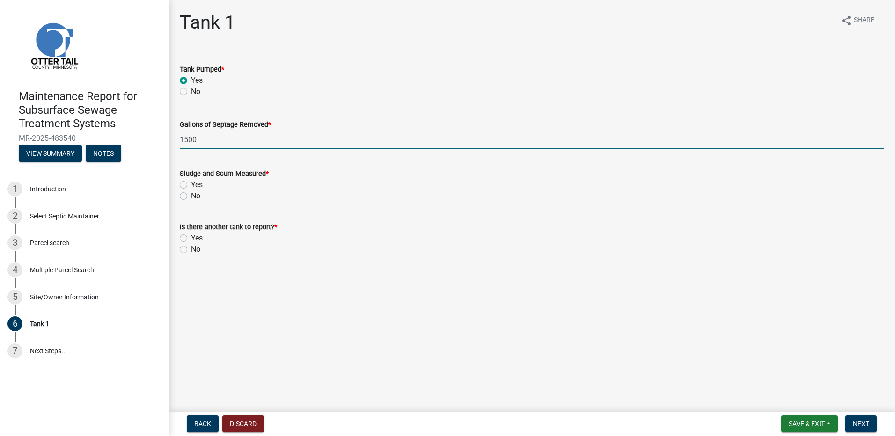
type input "1500"
click at [191, 194] on label "No" at bounding box center [195, 196] width 9 height 11
click at [191, 194] on input "No" at bounding box center [194, 194] width 6 height 6
radio input "true"
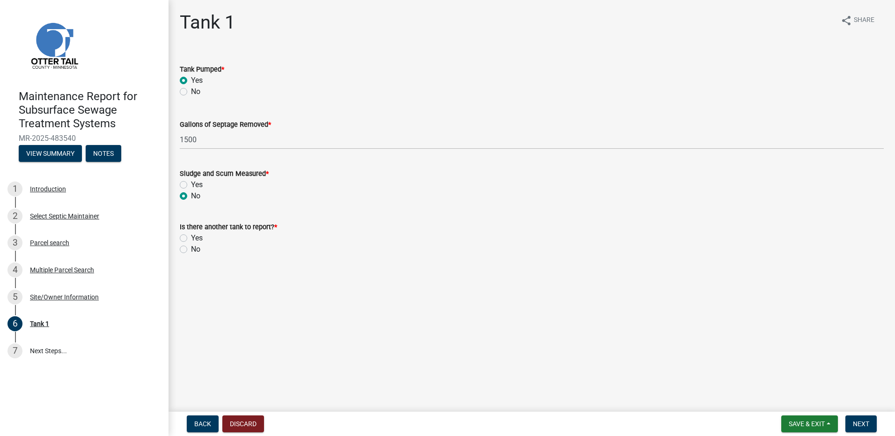
click at [192, 251] on label "No" at bounding box center [195, 249] width 9 height 11
click at [192, 250] on input "No" at bounding box center [194, 247] width 6 height 6
radio input "true"
click at [871, 422] on button "Next" at bounding box center [861, 424] width 31 height 17
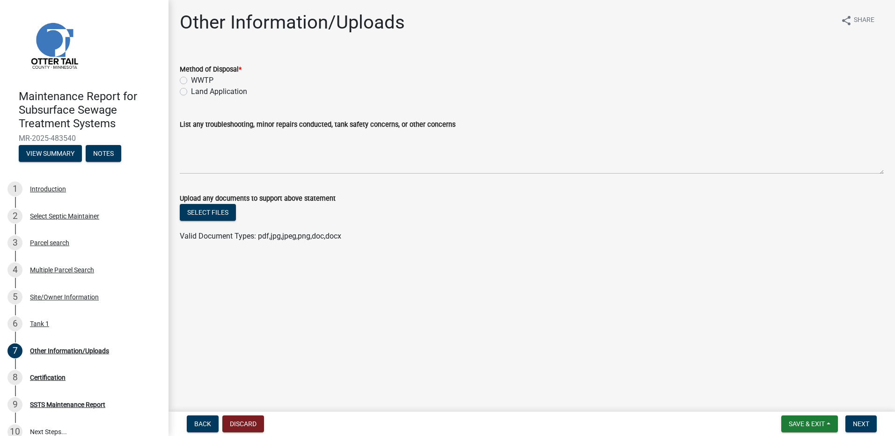
click at [213, 95] on label "Land Application" at bounding box center [219, 91] width 56 height 11
click at [197, 92] on input "Land Application" at bounding box center [194, 89] width 6 height 6
radio input "true"
click at [866, 425] on span "Next" at bounding box center [861, 424] width 16 height 7
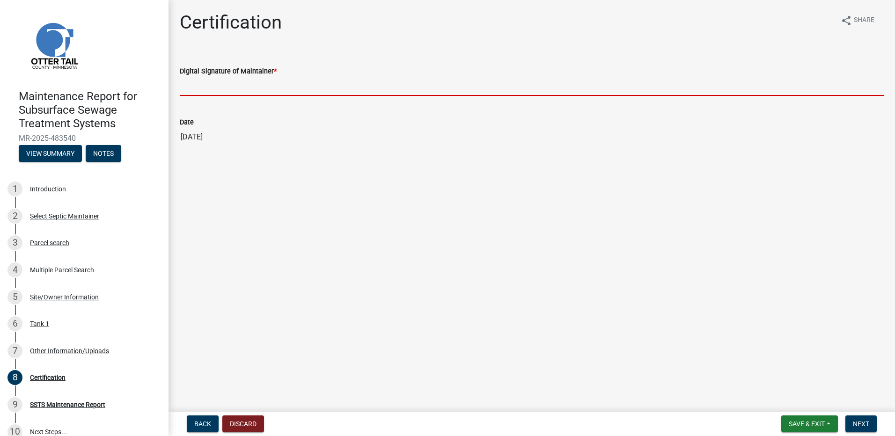
click at [234, 94] on input "Digital Signature of Maintainer *" at bounding box center [532, 86] width 704 height 19
type input "[PERSON_NAME]"
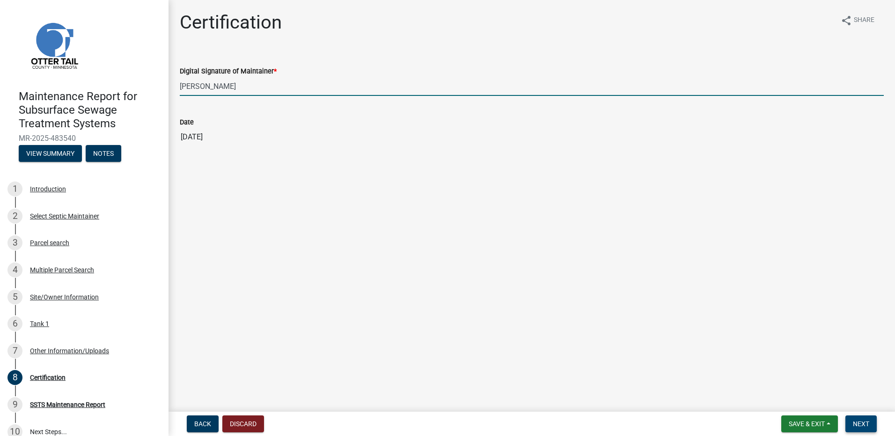
click at [847, 425] on button "Next" at bounding box center [861, 424] width 31 height 17
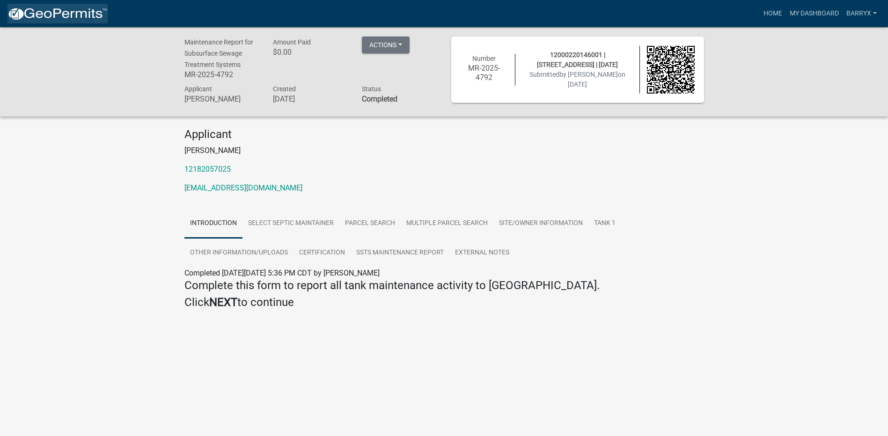
click at [36, 15] on img at bounding box center [57, 14] width 100 height 14
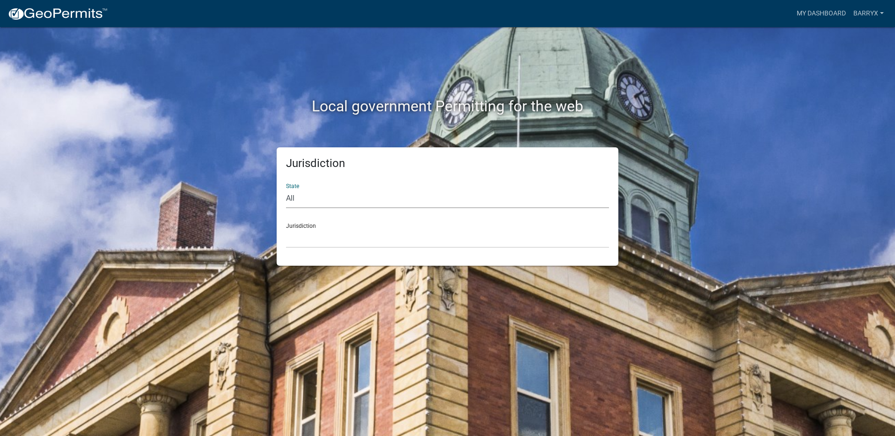
click at [291, 196] on select "All [US_STATE] [US_STATE] [US_STATE] [US_STATE] [US_STATE] [US_STATE] [US_STATE…" at bounding box center [447, 198] width 323 height 19
select select "[US_STATE]"
click at [286, 189] on select "All [US_STATE] [US_STATE] [US_STATE] [US_STATE] [US_STATE] [US_STATE] [US_STATE…" at bounding box center [447, 198] width 323 height 19
click at [322, 240] on select "[GEOGRAPHIC_DATA], [US_STATE] [GEOGRAPHIC_DATA], [US_STATE] [GEOGRAPHIC_DATA], …" at bounding box center [447, 238] width 323 height 19
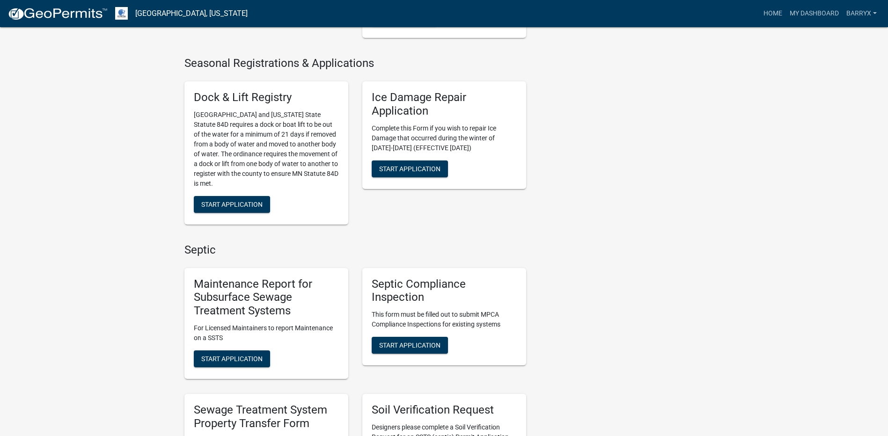
scroll to position [421, 0]
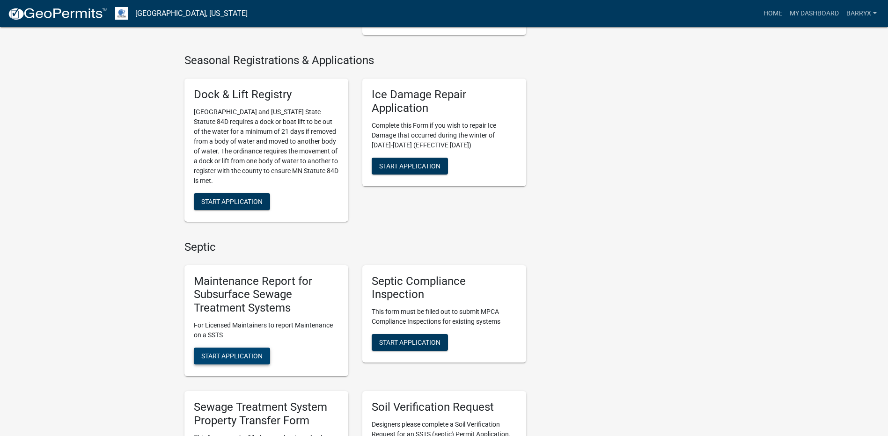
click at [239, 350] on button "Start Application" at bounding box center [232, 356] width 76 height 17
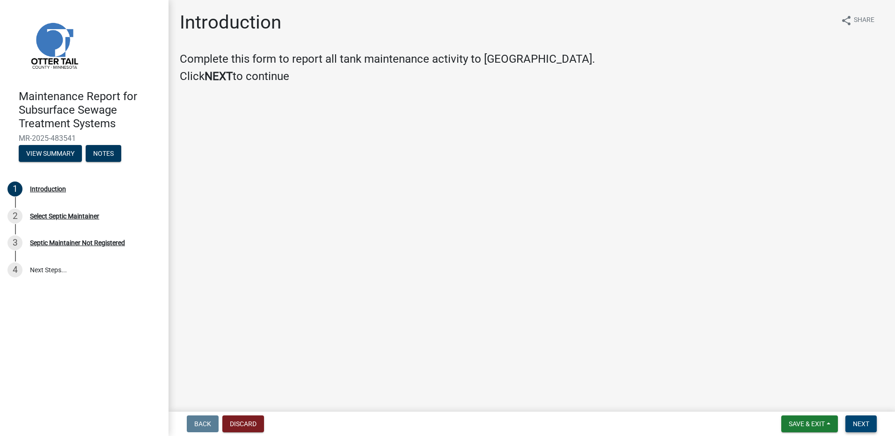
click at [859, 421] on span "Next" at bounding box center [861, 424] width 16 height 7
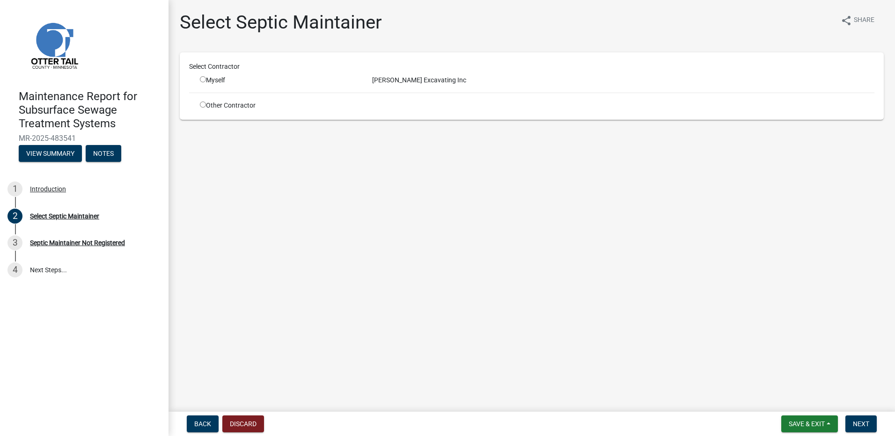
click at [204, 77] on input "radio" at bounding box center [203, 79] width 6 height 6
radio input "true"
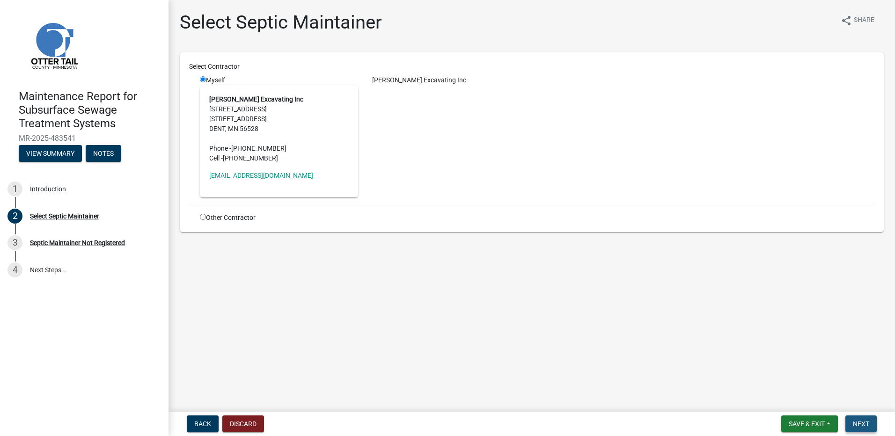
click at [861, 426] on span "Next" at bounding box center [861, 424] width 16 height 7
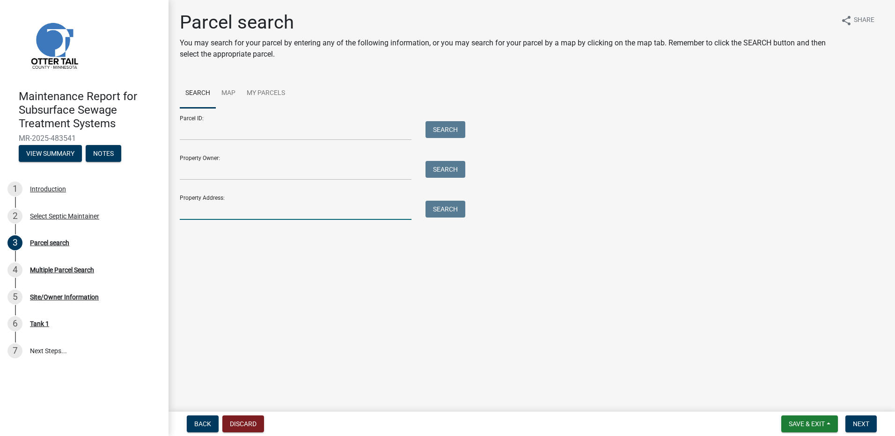
click at [198, 206] on input "Property Address:" at bounding box center [296, 210] width 232 height 19
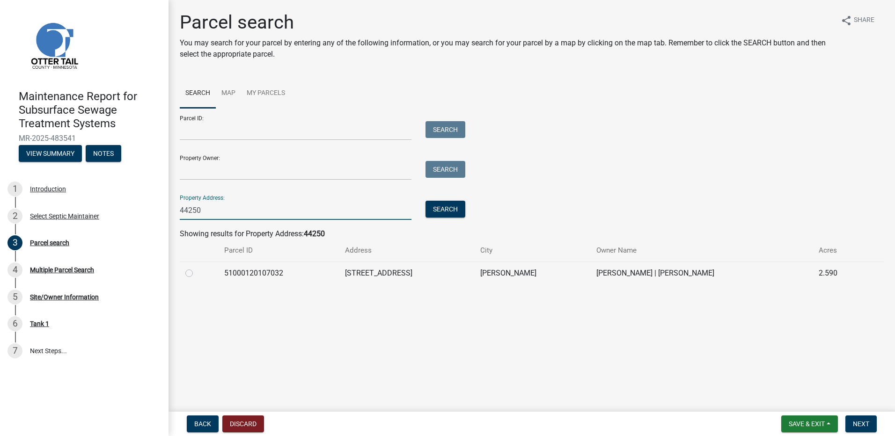
type input "44250"
click at [193, 275] on div at bounding box center [199, 273] width 28 height 11
click at [197, 268] on label at bounding box center [197, 268] width 0 height 0
click at [197, 274] on input "radio" at bounding box center [200, 271] width 6 height 6
radio input "true"
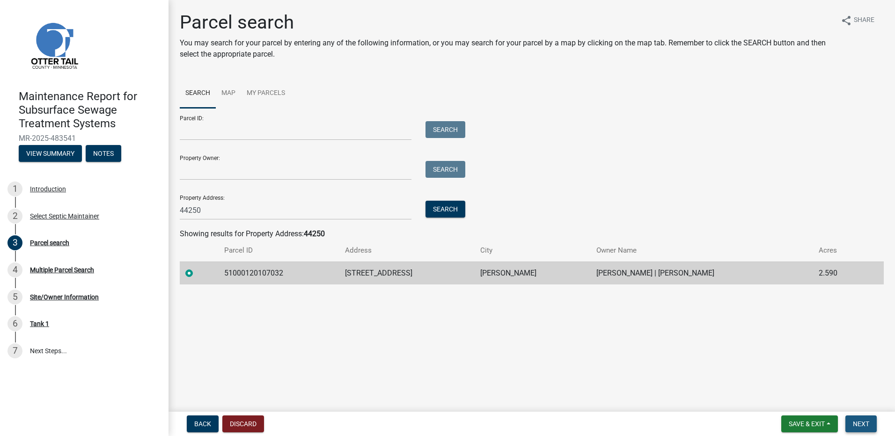
click at [853, 424] on button "Next" at bounding box center [861, 424] width 31 height 17
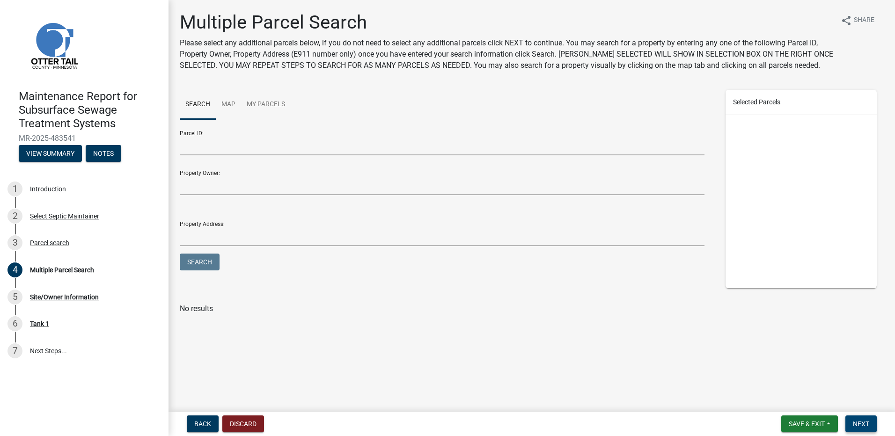
click at [850, 431] on button "Next" at bounding box center [861, 424] width 31 height 17
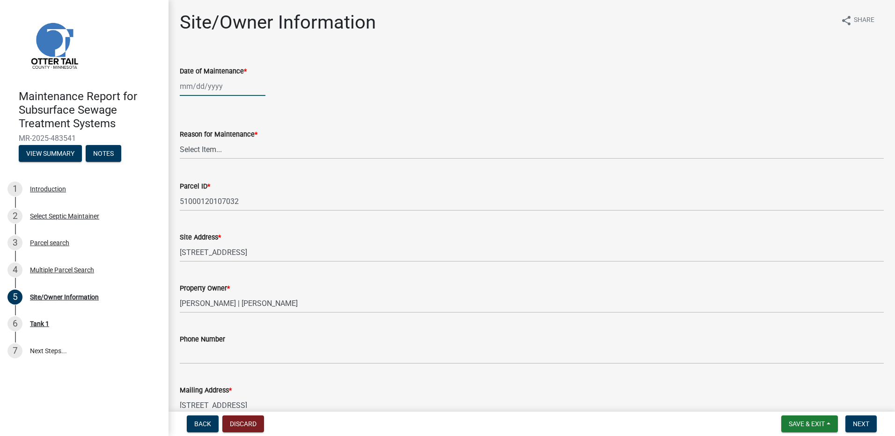
click at [207, 89] on div at bounding box center [223, 86] width 86 height 19
select select "9"
select select "2025"
click at [185, 104] on button "Previous month" at bounding box center [189, 106] width 11 height 15
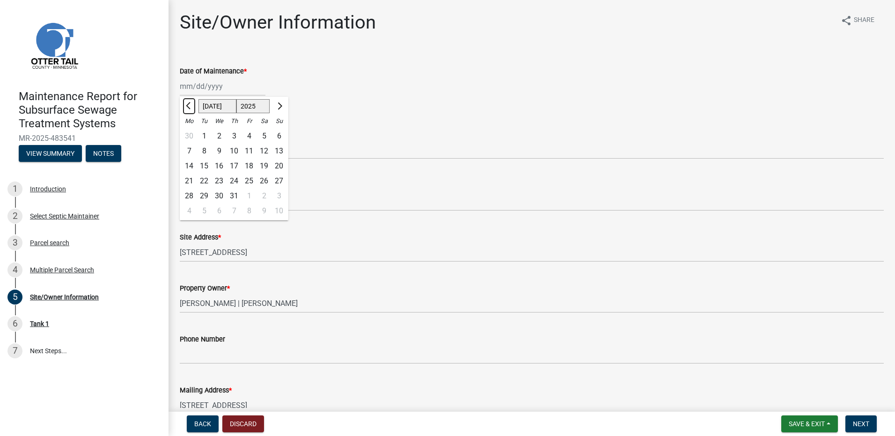
click at [185, 104] on button "Previous month" at bounding box center [189, 106] width 11 height 15
click at [279, 108] on span "Next month" at bounding box center [278, 106] width 7 height 7
select select "7"
click at [207, 133] on div "1" at bounding box center [204, 136] width 15 height 15
type input "[DATE]"
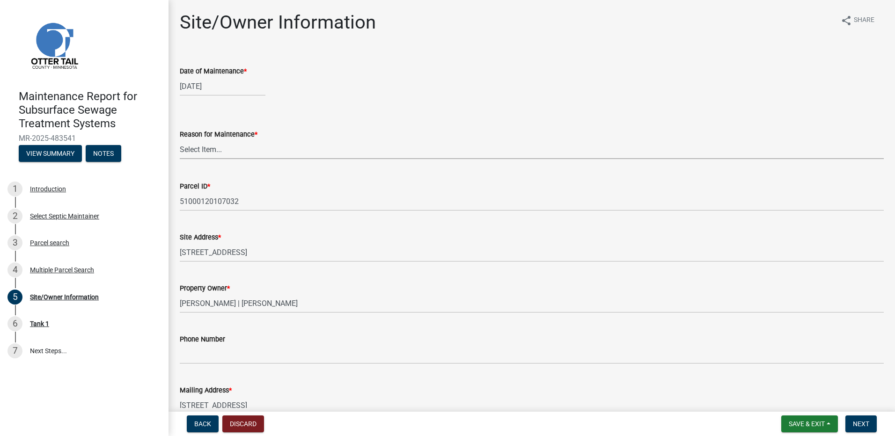
click at [207, 149] on select "Select Item... Called Routine Other" at bounding box center [532, 149] width 704 height 19
click at [180, 140] on select "Select Item... Called Routine Other" at bounding box center [532, 149] width 704 height 19
select select "3ac72b63-7b21-42e4-8192-806faae7a4f1"
click at [868, 421] on span "Next" at bounding box center [861, 424] width 16 height 7
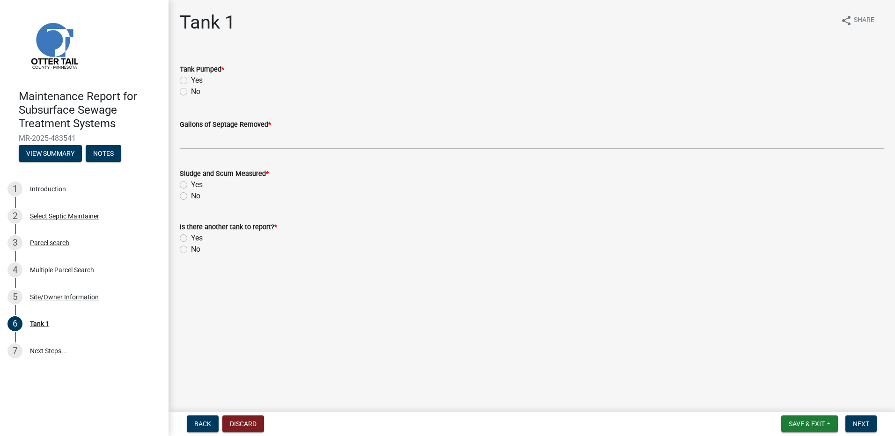
click at [192, 75] on label "Yes" at bounding box center [197, 80] width 12 height 11
click at [192, 75] on input "Yes" at bounding box center [194, 78] width 6 height 6
radio input "true"
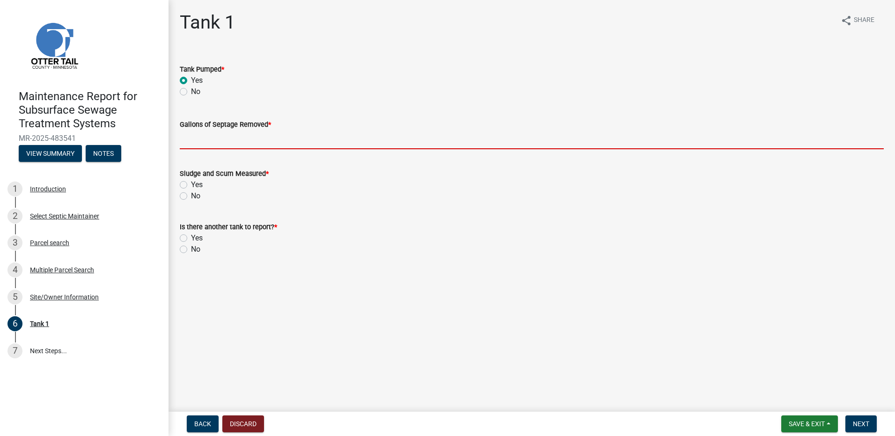
click at [201, 137] on input "Gallons of Septage Removed *" at bounding box center [532, 139] width 704 height 19
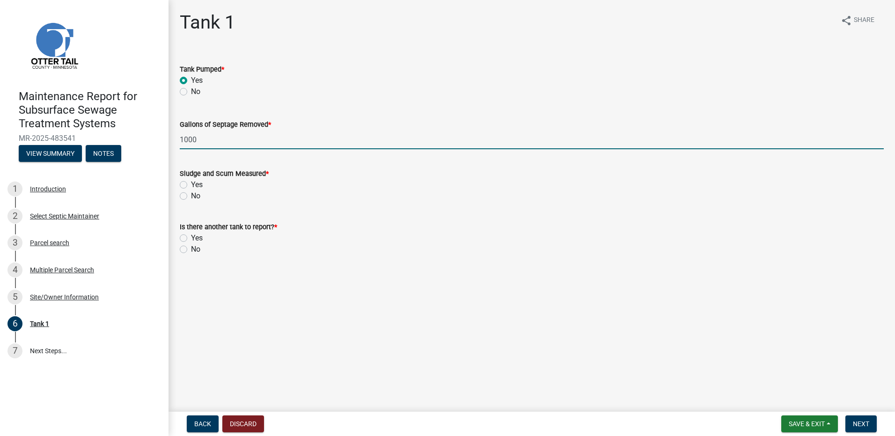
type input "1000"
click at [197, 193] on label "No" at bounding box center [195, 196] width 9 height 11
click at [197, 193] on input "No" at bounding box center [194, 194] width 6 height 6
radio input "true"
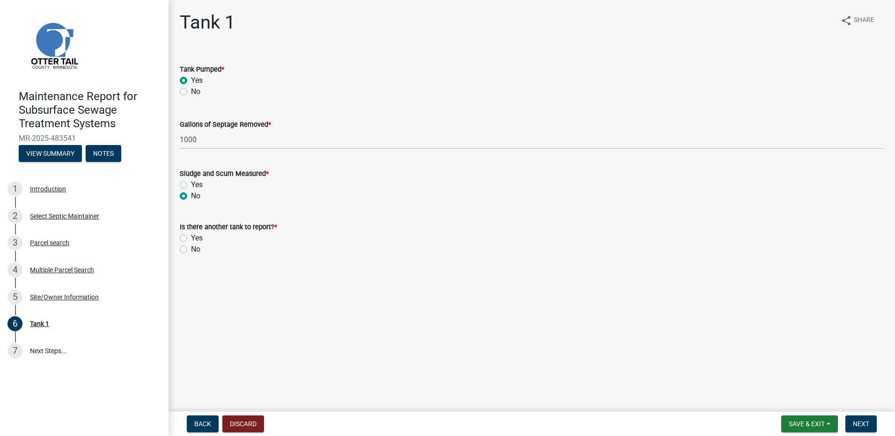
click at [199, 246] on label "No" at bounding box center [195, 249] width 9 height 11
click at [197, 246] on input "No" at bounding box center [194, 247] width 6 height 6
radio input "true"
click at [858, 418] on button "Next" at bounding box center [861, 424] width 31 height 17
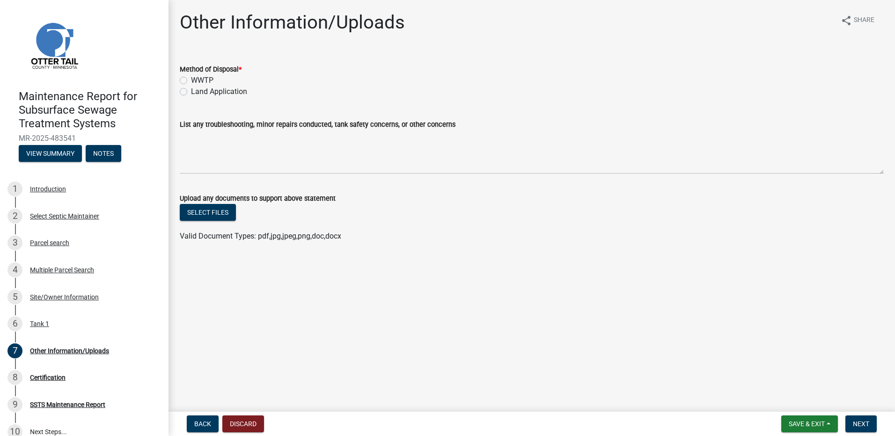
click at [192, 94] on label "Land Application" at bounding box center [219, 91] width 56 height 11
click at [192, 92] on input "Land Application" at bounding box center [194, 89] width 6 height 6
radio input "true"
click at [865, 420] on button "Next" at bounding box center [861, 424] width 31 height 17
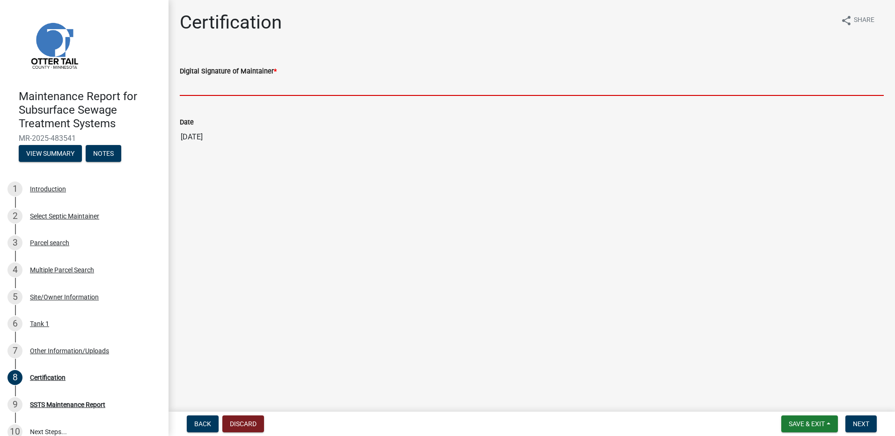
click at [204, 83] on input "Digital Signature of Maintainer *" at bounding box center [532, 86] width 704 height 19
type input "[PERSON_NAME]"
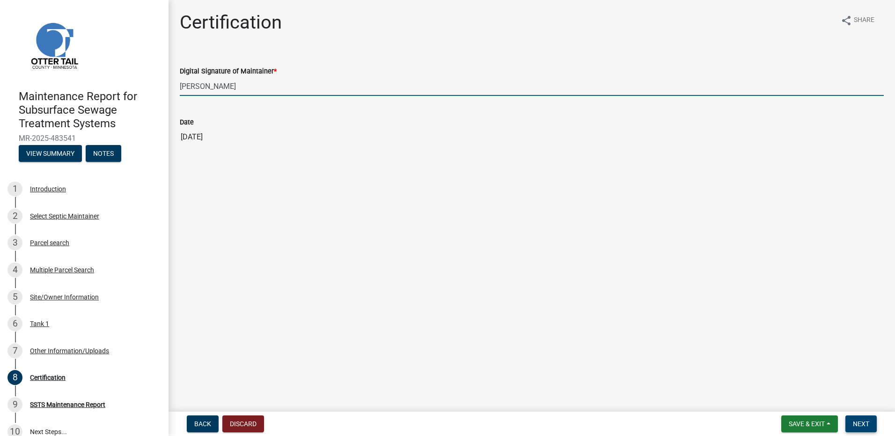
click at [864, 424] on span "Next" at bounding box center [861, 424] width 16 height 7
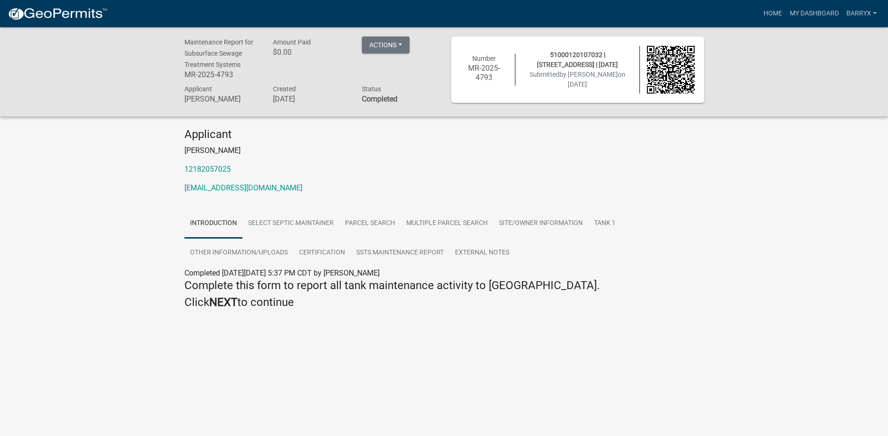
click at [71, 10] on img at bounding box center [57, 14] width 100 height 14
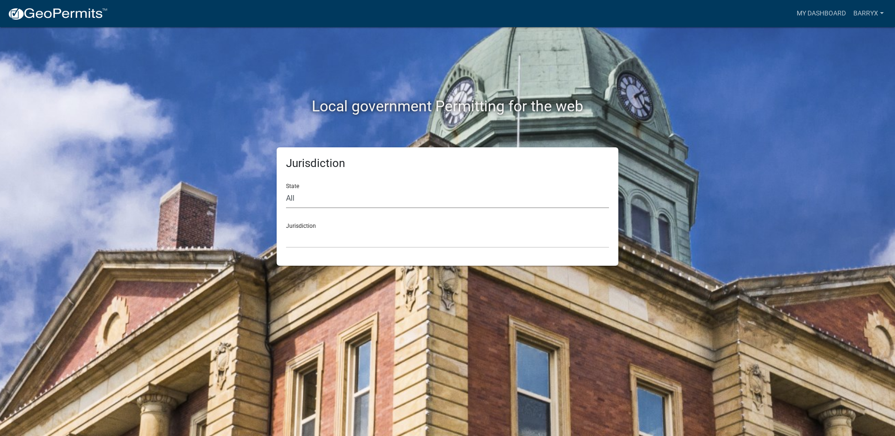
click at [334, 202] on select "All [US_STATE] [US_STATE] [US_STATE] [US_STATE] [US_STATE] [US_STATE] [US_STATE…" at bounding box center [447, 198] width 323 height 19
select select "[US_STATE]"
click at [286, 189] on select "All [US_STATE] [US_STATE] [US_STATE] [US_STATE] [US_STATE] [US_STATE] [US_STATE…" at bounding box center [447, 198] width 323 height 19
click at [322, 242] on select "[GEOGRAPHIC_DATA], [US_STATE] [GEOGRAPHIC_DATA], [US_STATE] [GEOGRAPHIC_DATA], …" at bounding box center [447, 238] width 323 height 19
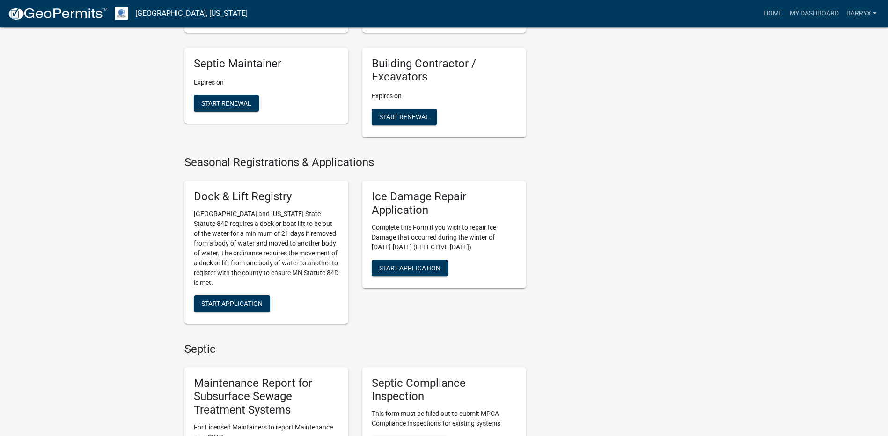
scroll to position [468, 0]
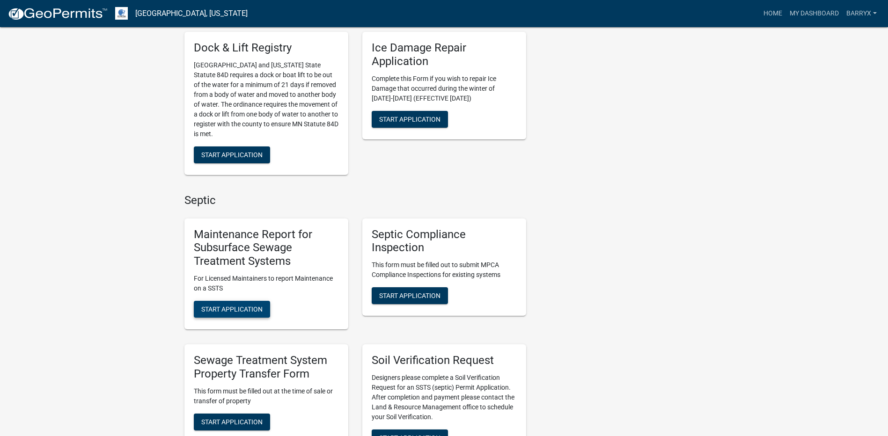
click at [228, 309] on span "Start Application" at bounding box center [231, 309] width 61 height 7
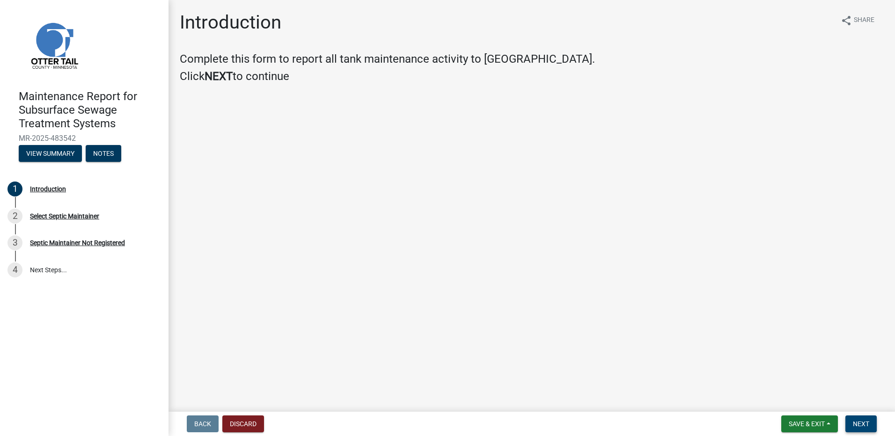
click at [860, 425] on span "Next" at bounding box center [861, 424] width 16 height 7
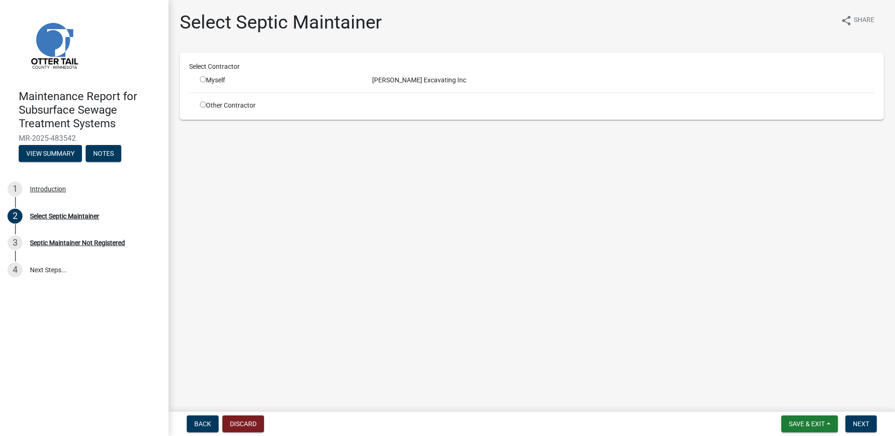
click at [203, 78] on input "radio" at bounding box center [203, 79] width 6 height 6
radio input "true"
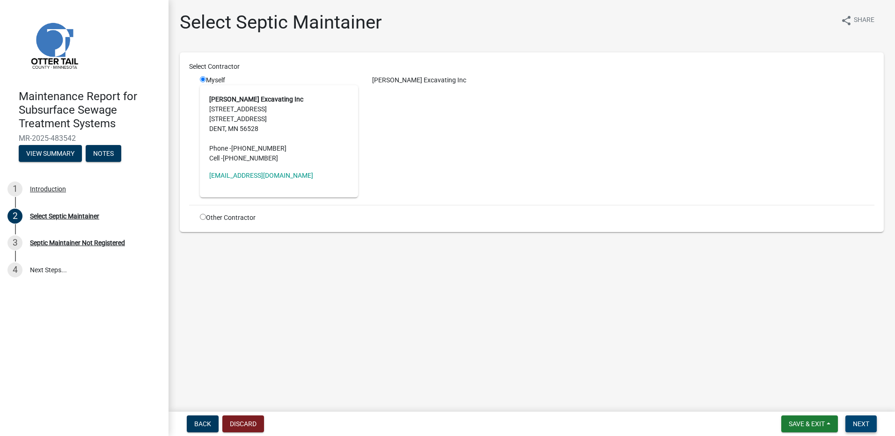
click at [867, 423] on span "Next" at bounding box center [861, 424] width 16 height 7
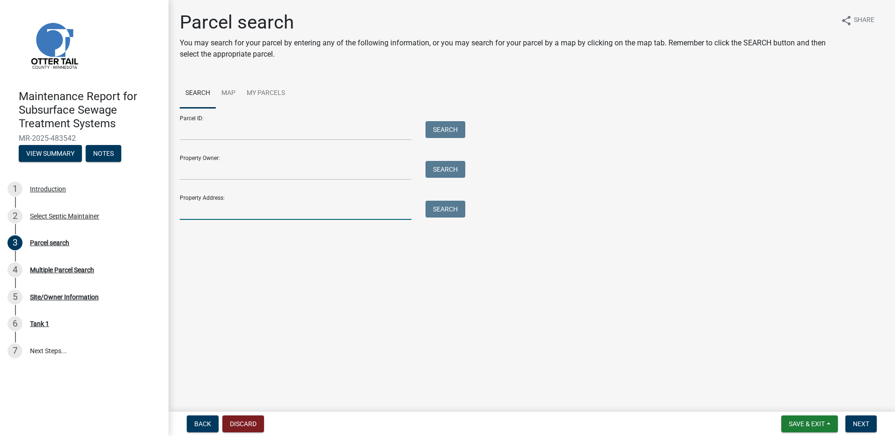
click at [308, 214] on input "Property Address:" at bounding box center [296, 210] width 232 height 19
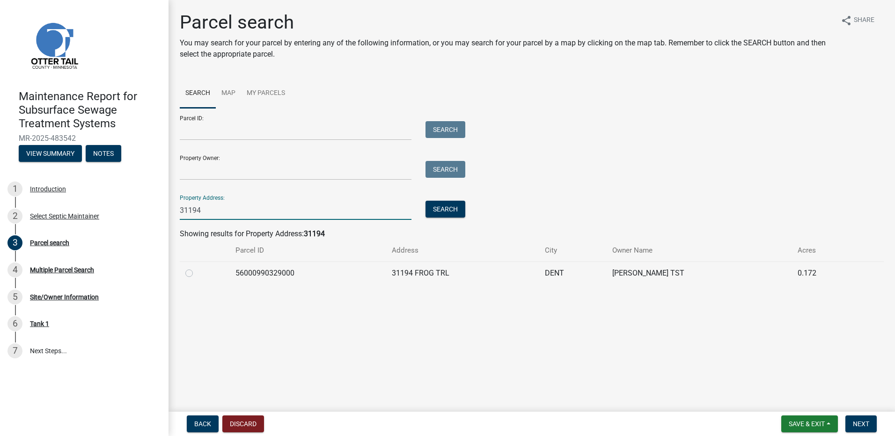
type input "31194"
click at [197, 268] on label at bounding box center [197, 268] width 0 height 0
click at [197, 270] on input "radio" at bounding box center [200, 271] width 6 height 6
radio input "true"
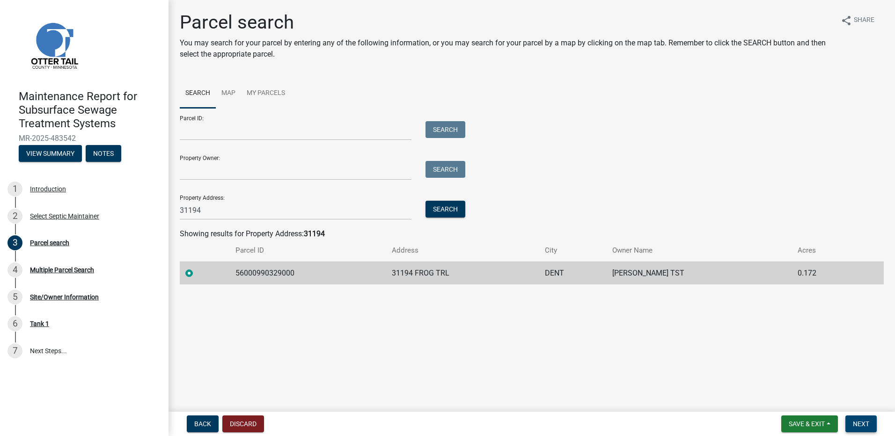
click at [870, 426] on span "Next" at bounding box center [861, 424] width 16 height 7
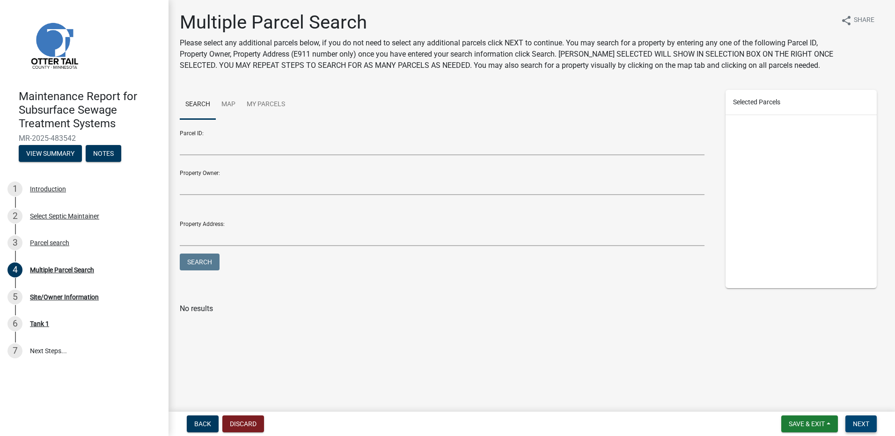
click at [860, 432] on button "Next" at bounding box center [861, 424] width 31 height 17
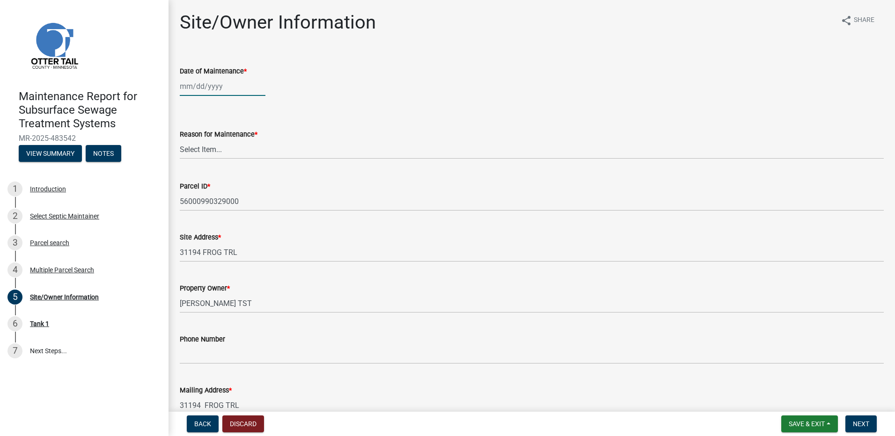
click at [214, 82] on div at bounding box center [223, 86] width 86 height 19
select select "9"
select select "2025"
click at [187, 105] on span "Previous month" at bounding box center [189, 106] width 7 height 7
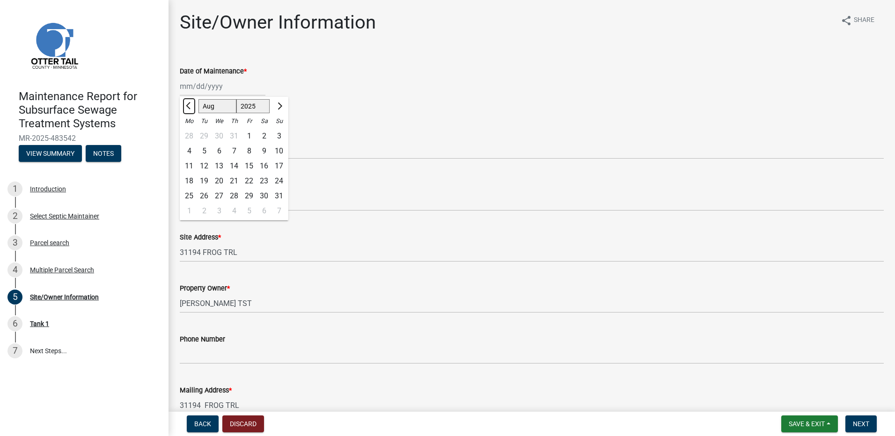
select select "7"
click at [201, 136] on div "1" at bounding box center [204, 136] width 15 height 15
type input "[DATE]"
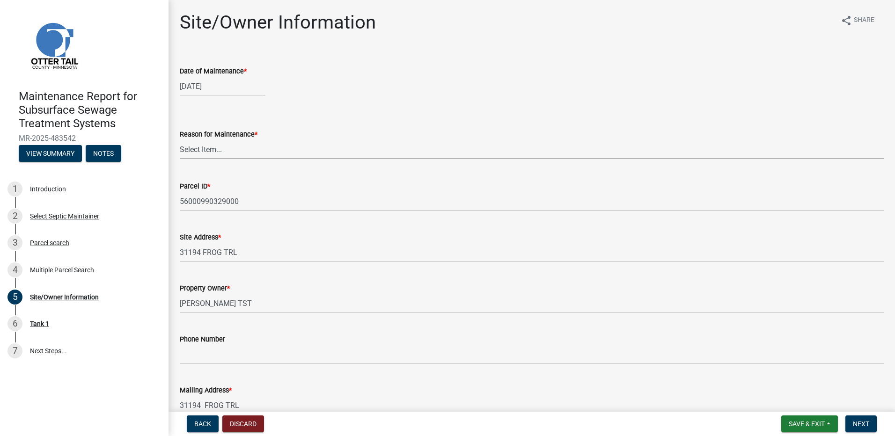
click at [202, 145] on select "Select Item... Called Routine Other" at bounding box center [532, 149] width 704 height 19
click at [180, 140] on select "Select Item... Called Routine Other" at bounding box center [532, 149] width 704 height 19
select select "3ac72b63-7b21-42e4-8192-806faae7a4f1"
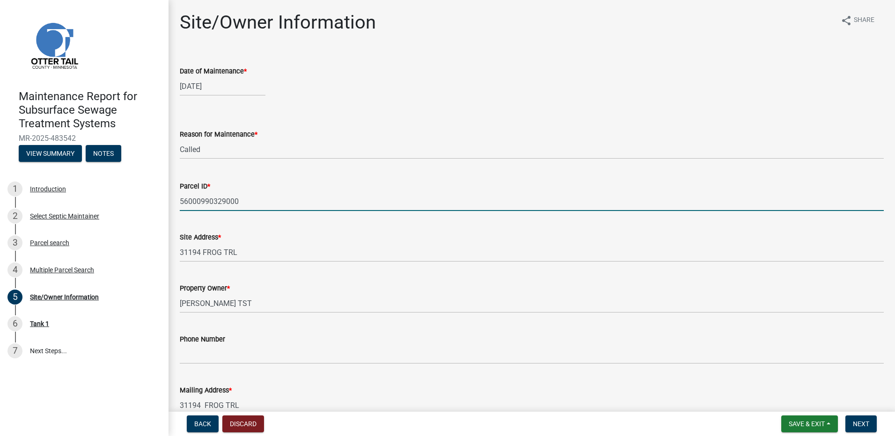
click at [202, 200] on input "56000990329000" at bounding box center [532, 201] width 704 height 19
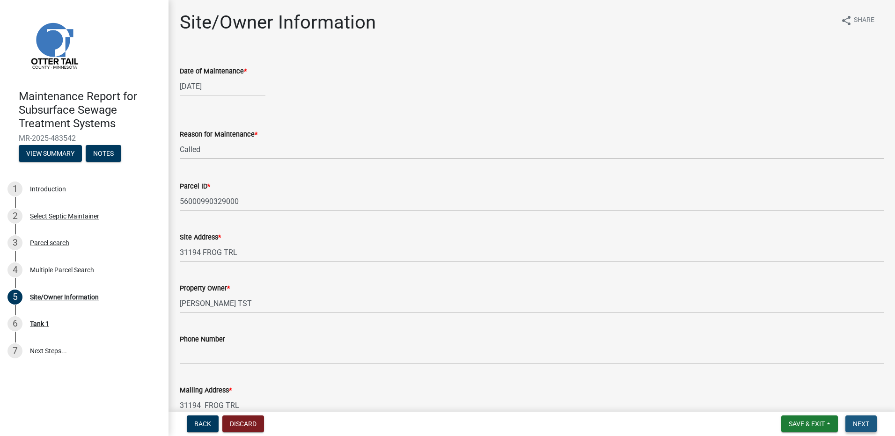
click at [856, 425] on span "Next" at bounding box center [861, 424] width 16 height 7
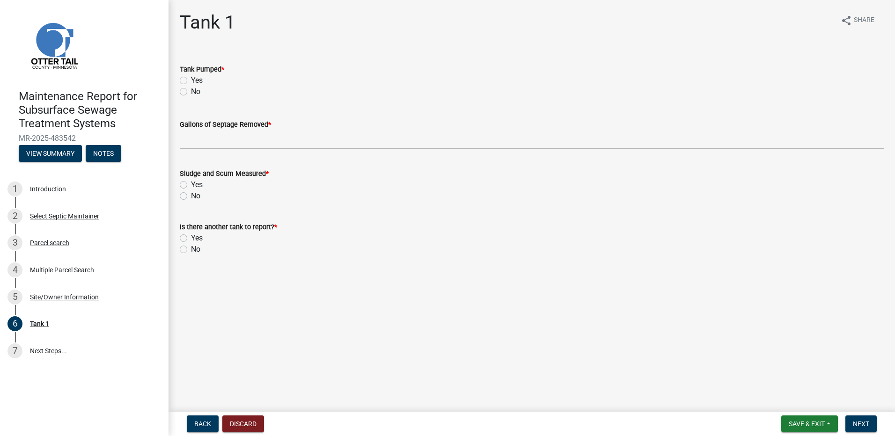
click at [199, 81] on label "Yes" at bounding box center [197, 80] width 12 height 11
click at [197, 81] on input "Yes" at bounding box center [194, 78] width 6 height 6
radio input "true"
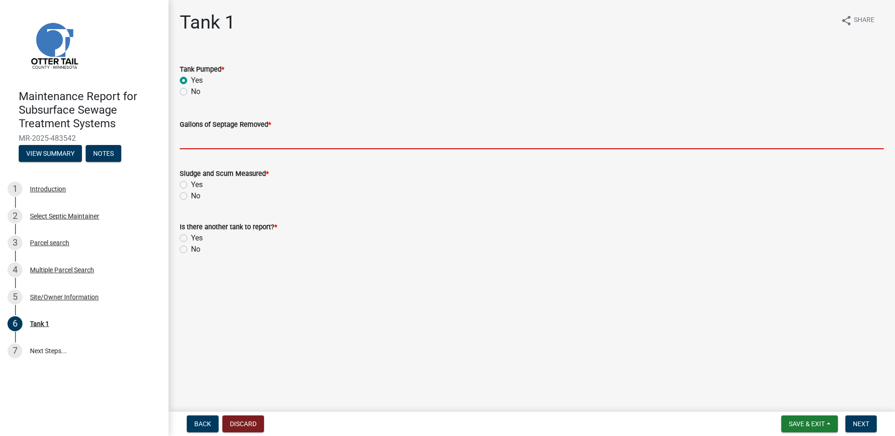
click at [199, 138] on input "Gallons of Septage Removed *" at bounding box center [532, 139] width 704 height 19
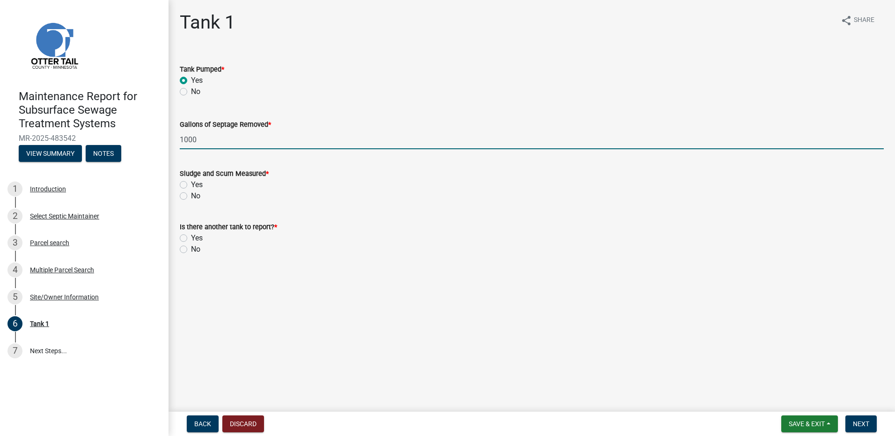
type input "1000"
click at [191, 194] on label "No" at bounding box center [195, 196] width 9 height 11
click at [191, 194] on input "No" at bounding box center [194, 194] width 6 height 6
radio input "true"
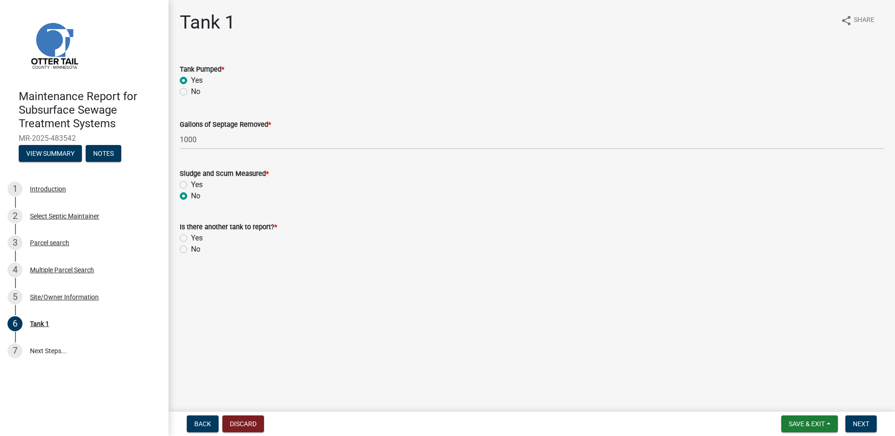
click at [191, 250] on label "No" at bounding box center [195, 249] width 9 height 11
click at [191, 250] on input "No" at bounding box center [194, 247] width 6 height 6
radio input "true"
click at [857, 426] on span "Next" at bounding box center [861, 424] width 16 height 7
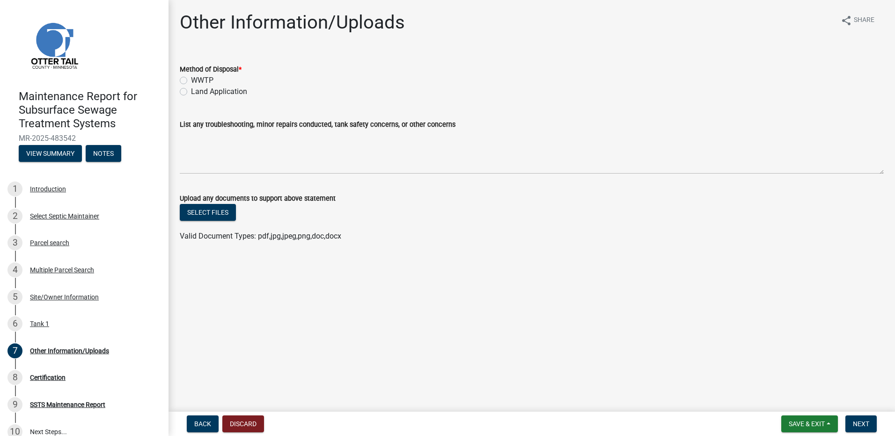
click at [228, 91] on label "Land Application" at bounding box center [219, 91] width 56 height 11
click at [197, 91] on input "Land Application" at bounding box center [194, 89] width 6 height 6
radio input "true"
click at [866, 425] on span "Next" at bounding box center [861, 424] width 16 height 7
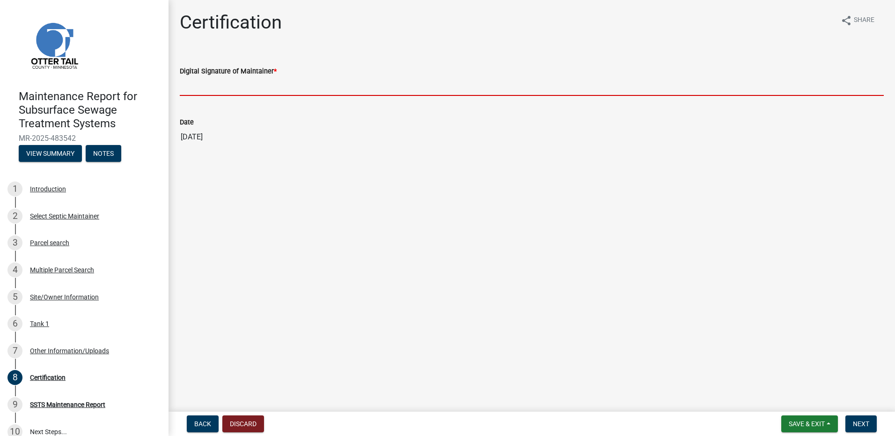
click at [224, 91] on input "Digital Signature of Maintainer *" at bounding box center [532, 86] width 704 height 19
type input "[PERSON_NAME]"
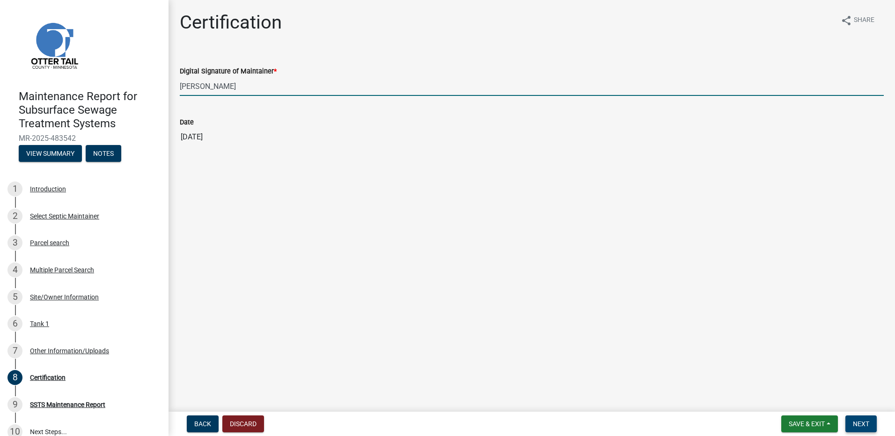
click at [864, 426] on span "Next" at bounding box center [861, 424] width 16 height 7
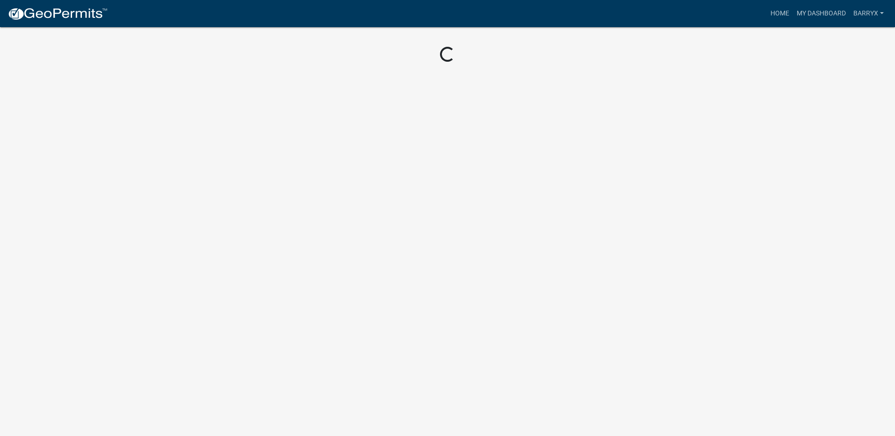
click at [86, 14] on img at bounding box center [57, 14] width 100 height 14
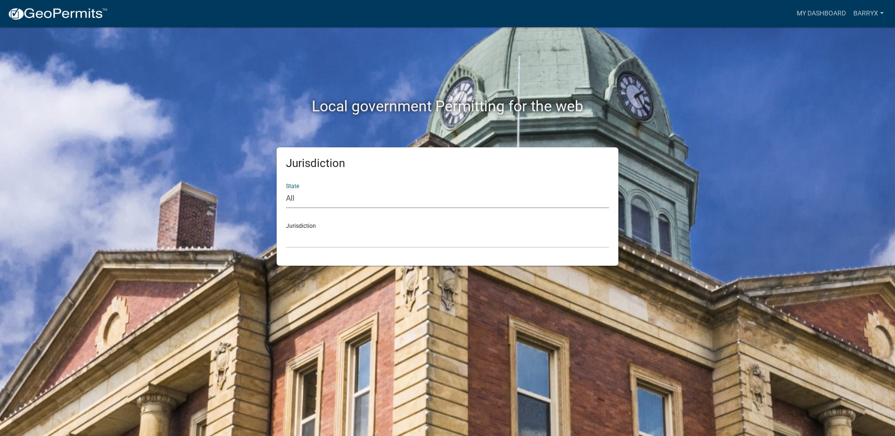
click at [308, 195] on select "All [US_STATE] [US_STATE] [US_STATE] [US_STATE] [US_STATE] [US_STATE] [US_STATE…" at bounding box center [447, 198] width 323 height 19
select select "[US_STATE]"
click at [286, 189] on select "All [US_STATE] [US_STATE] [US_STATE] [US_STATE] [US_STATE] [US_STATE] [US_STATE…" at bounding box center [447, 198] width 323 height 19
click at [307, 242] on select "[GEOGRAPHIC_DATA], [US_STATE] [GEOGRAPHIC_DATA], [US_STATE] [GEOGRAPHIC_DATA], …" at bounding box center [447, 238] width 323 height 19
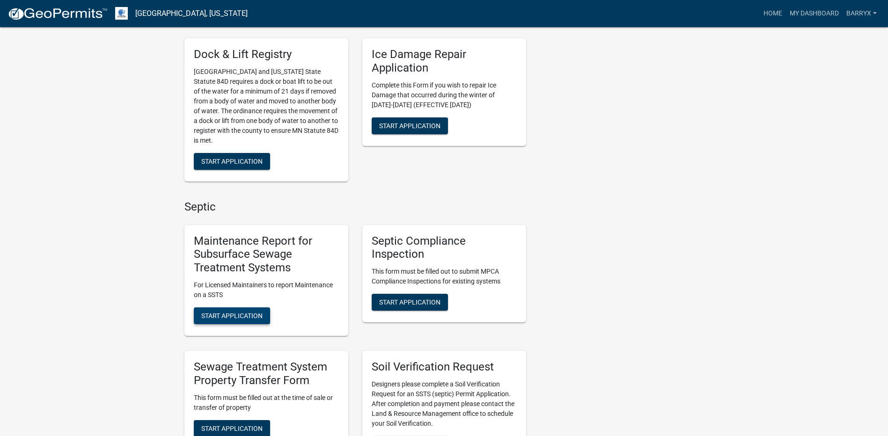
scroll to position [468, 0]
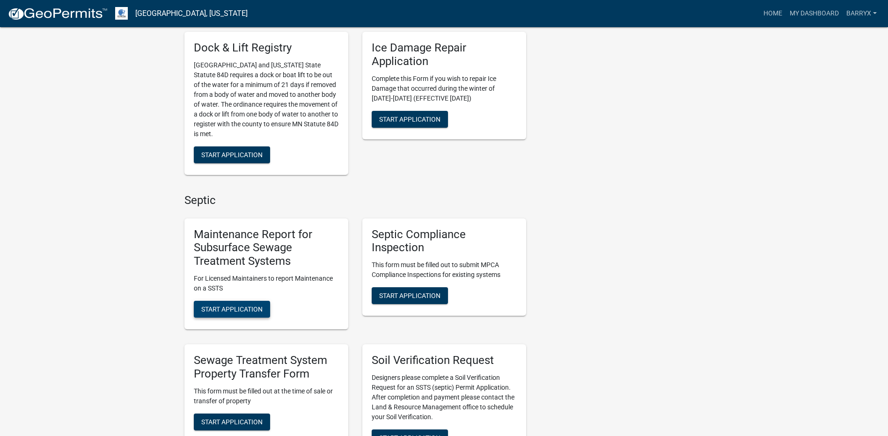
click at [223, 309] on span "Start Application" at bounding box center [231, 309] width 61 height 7
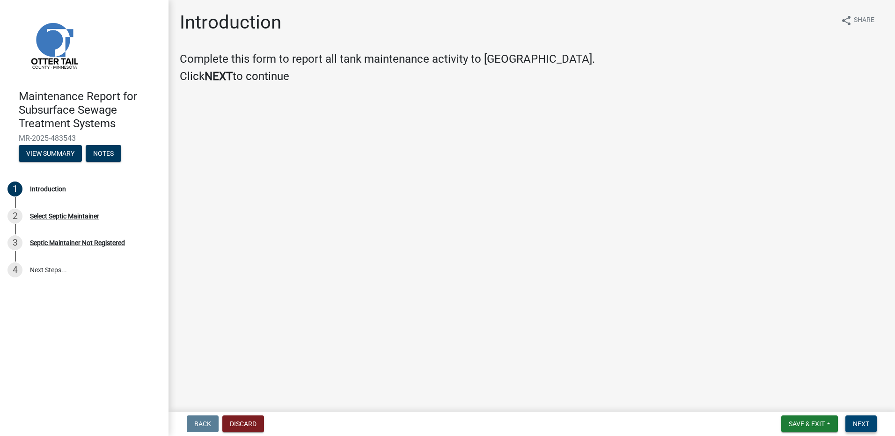
click at [851, 421] on button "Next" at bounding box center [861, 424] width 31 height 17
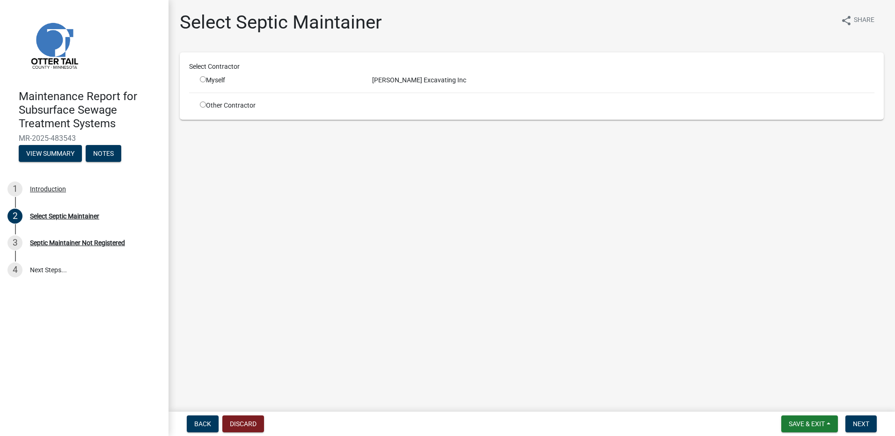
click at [219, 81] on div "Myself" at bounding box center [279, 80] width 158 height 10
click at [202, 80] on input "radio" at bounding box center [203, 79] width 6 height 6
radio input "true"
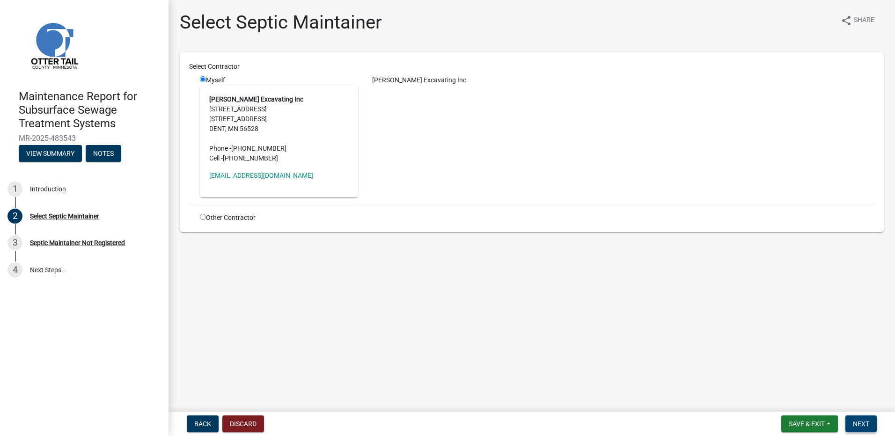
click at [854, 420] on button "Next" at bounding box center [861, 424] width 31 height 17
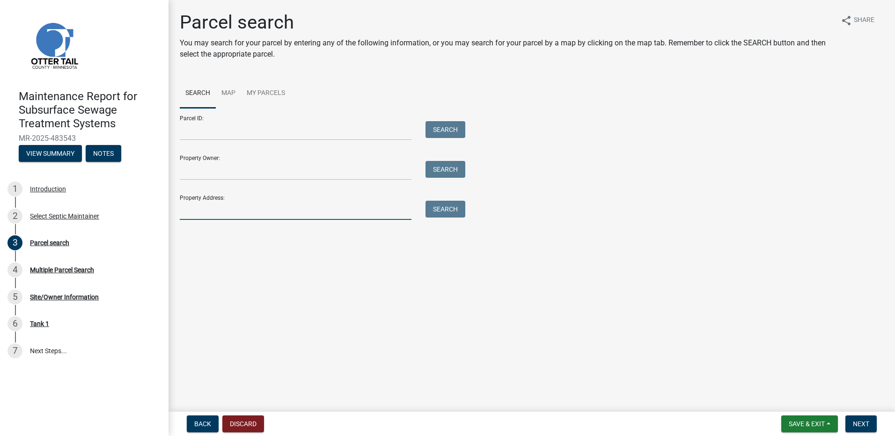
click at [321, 209] on input "Property Address:" at bounding box center [296, 210] width 232 height 19
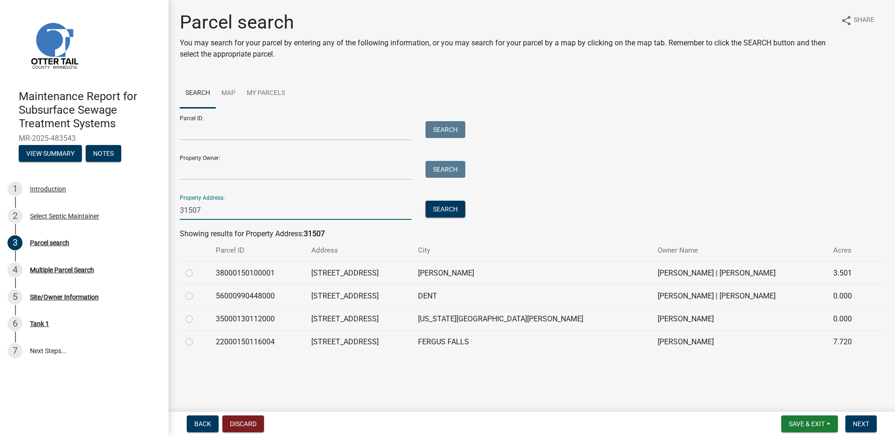
type input "31507"
click at [197, 291] on label at bounding box center [197, 291] width 0 height 0
click at [197, 297] on input "radio" at bounding box center [200, 294] width 6 height 6
radio input "true"
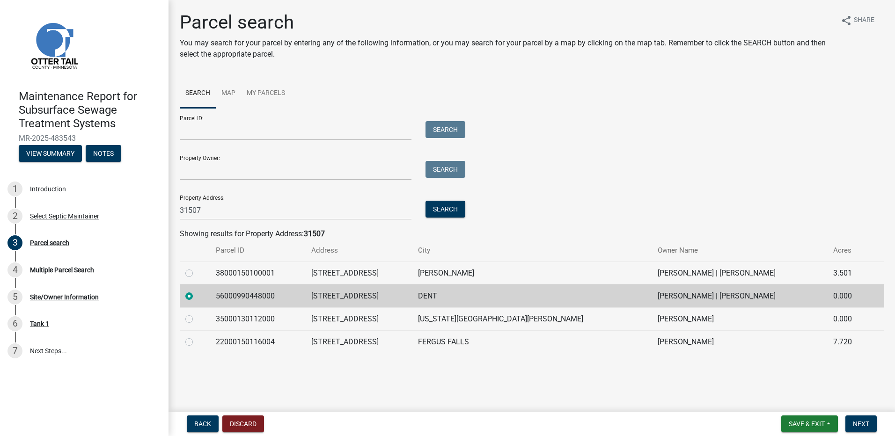
click at [845, 429] on form "Save & Exit Save Save & Exit Next" at bounding box center [829, 424] width 103 height 17
click at [852, 429] on button "Next" at bounding box center [861, 424] width 31 height 17
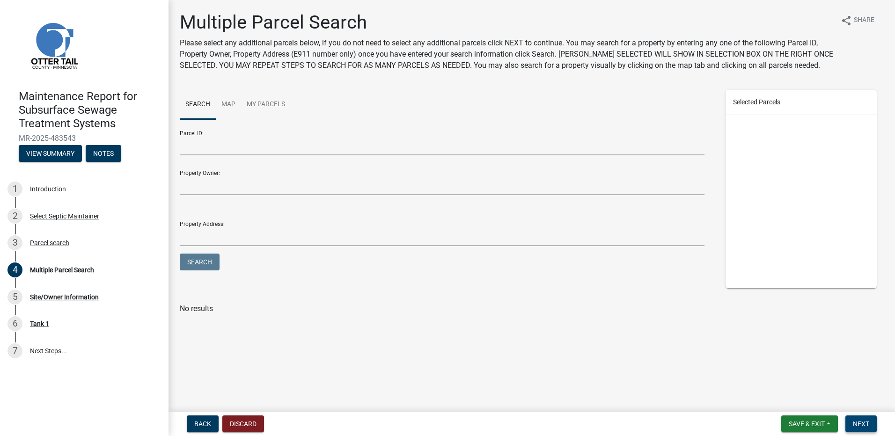
click at [857, 429] on button "Next" at bounding box center [861, 424] width 31 height 17
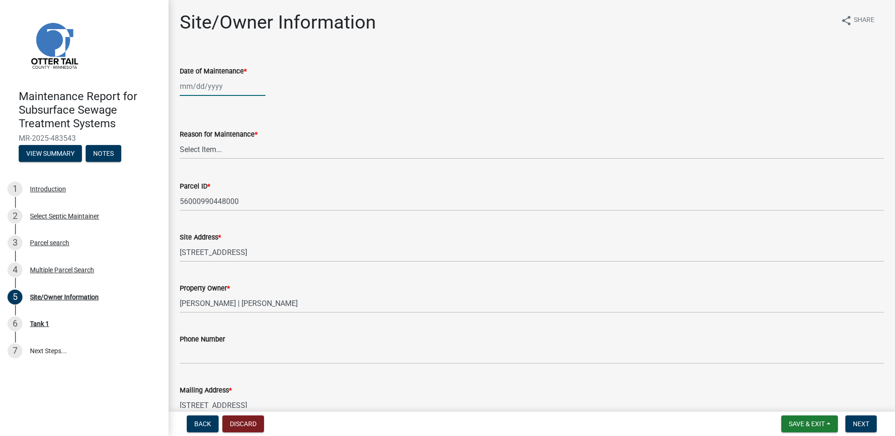
click at [204, 88] on div at bounding box center [223, 86] width 86 height 19
select select "9"
select select "2025"
click at [187, 108] on button "Previous month" at bounding box center [189, 106] width 11 height 15
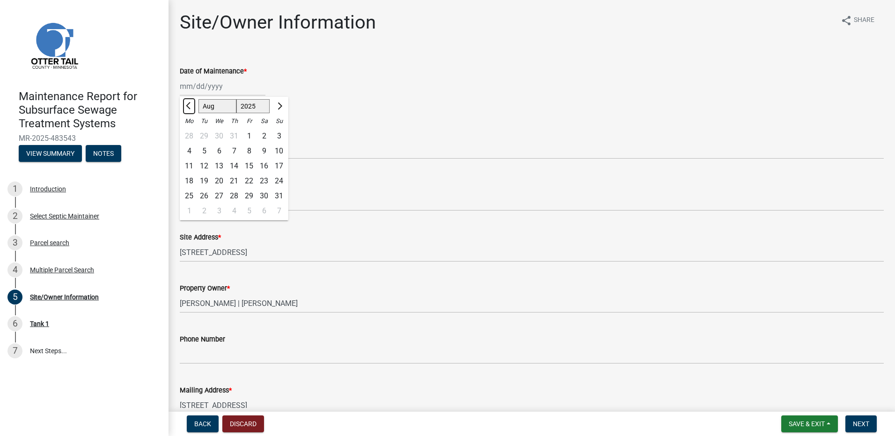
select select "7"
click at [202, 137] on div "1" at bounding box center [204, 136] width 15 height 15
type input "[DATE]"
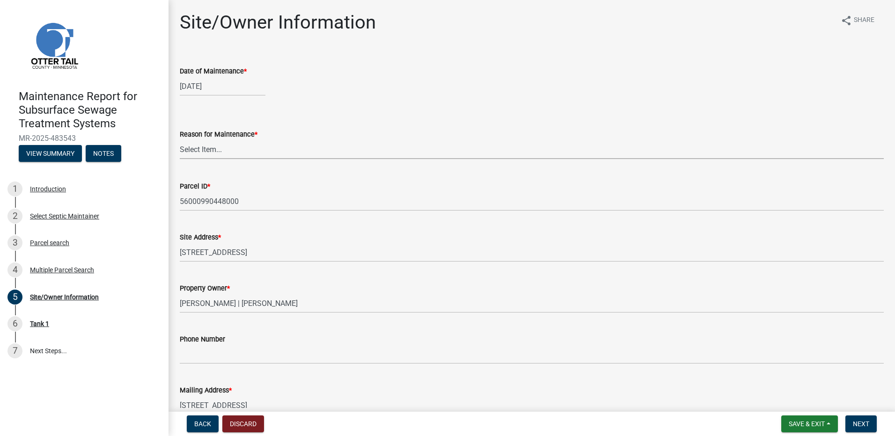
click at [202, 152] on select "Select Item... Called Routine Other" at bounding box center [532, 149] width 704 height 19
click at [180, 140] on select "Select Item... Called Routine Other" at bounding box center [532, 149] width 704 height 19
select select "3ac72b63-7b21-42e4-8192-806faae7a4f1"
click at [869, 427] on span "Next" at bounding box center [861, 424] width 16 height 7
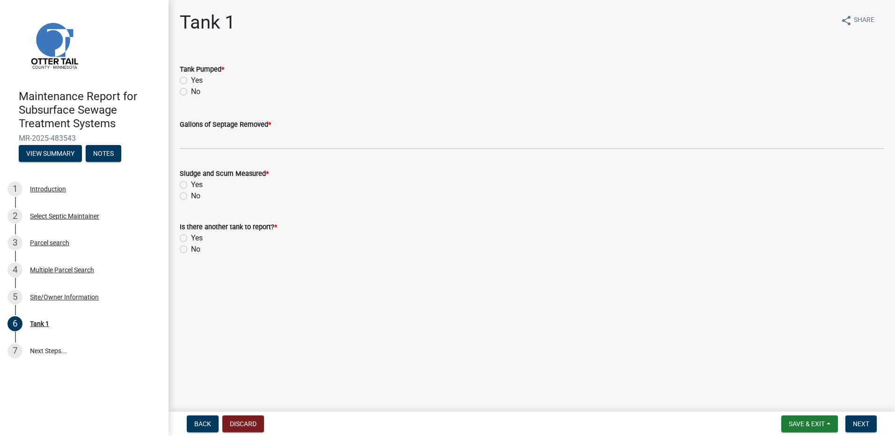
click at [207, 81] on div "Yes" at bounding box center [532, 80] width 704 height 11
click at [197, 79] on label "Yes" at bounding box center [197, 80] width 12 height 11
click at [197, 79] on input "Yes" at bounding box center [194, 78] width 6 height 6
radio input "true"
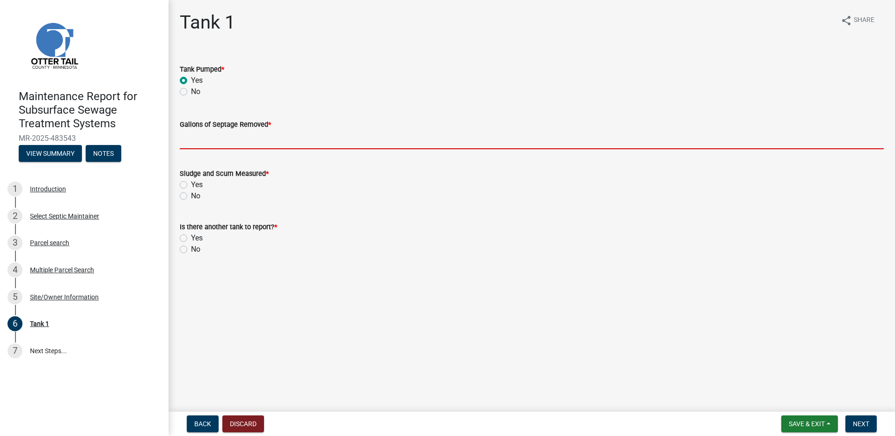
click at [196, 141] on input "Gallons of Septage Removed *" at bounding box center [532, 139] width 704 height 19
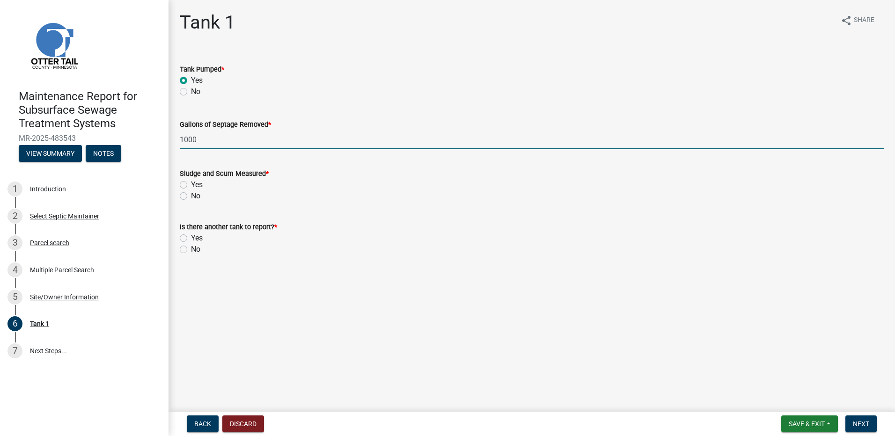
type input "1000"
drag, startPoint x: 180, startPoint y: 194, endPoint x: 185, endPoint y: 198, distance: 5.3
click at [191, 195] on label "No" at bounding box center [195, 196] width 9 height 11
click at [191, 195] on input "No" at bounding box center [194, 194] width 6 height 6
radio input "true"
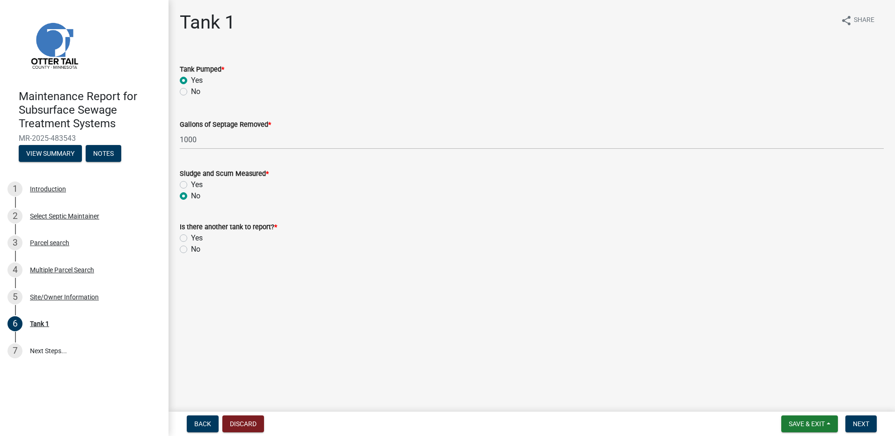
click at [189, 251] on div "No" at bounding box center [532, 249] width 704 height 11
click at [191, 250] on label "No" at bounding box center [195, 249] width 9 height 11
click at [191, 250] on input "No" at bounding box center [194, 247] width 6 height 6
radio input "true"
click at [861, 427] on span "Next" at bounding box center [861, 424] width 16 height 7
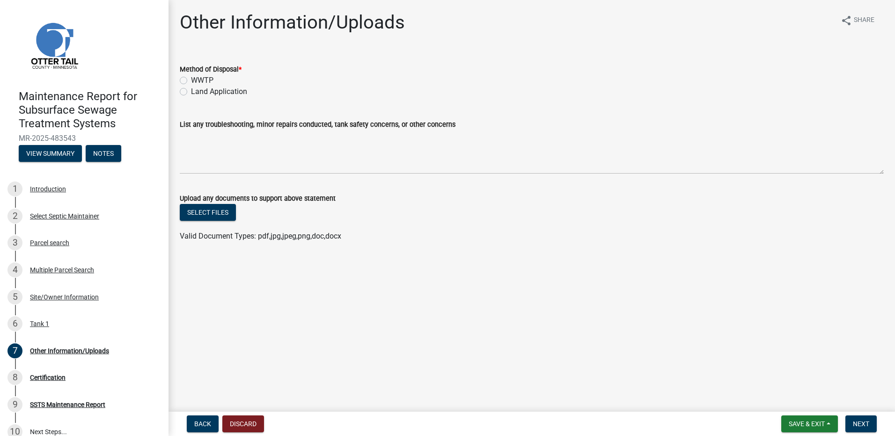
click at [191, 90] on label "Land Application" at bounding box center [219, 91] width 56 height 11
click at [191, 90] on input "Land Application" at bounding box center [194, 89] width 6 height 6
radio input "true"
click at [856, 426] on span "Next" at bounding box center [861, 424] width 16 height 7
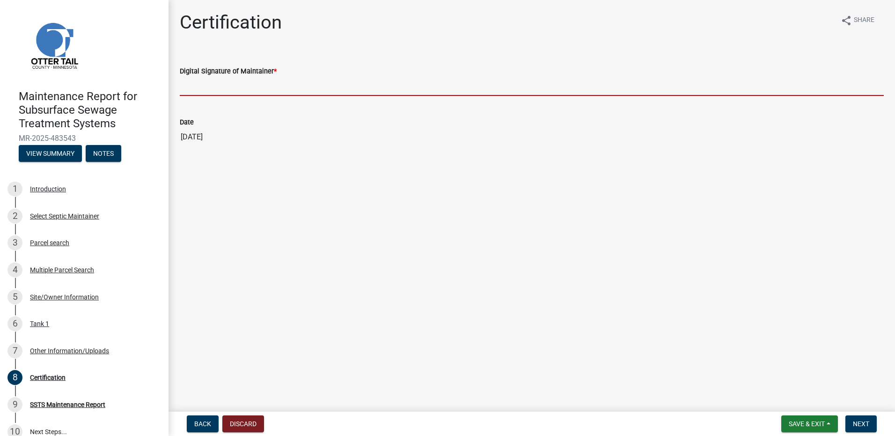
drag, startPoint x: 299, startPoint y: 88, endPoint x: 277, endPoint y: 92, distance: 22.5
click at [299, 88] on input "Digital Signature of Maintainer *" at bounding box center [532, 86] width 704 height 19
type input "[PERSON_NAME]"
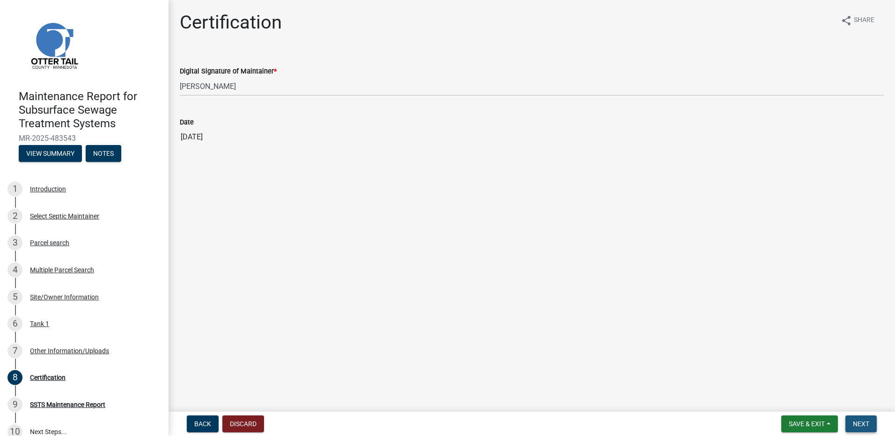
click at [853, 420] on button "Next" at bounding box center [861, 424] width 31 height 17
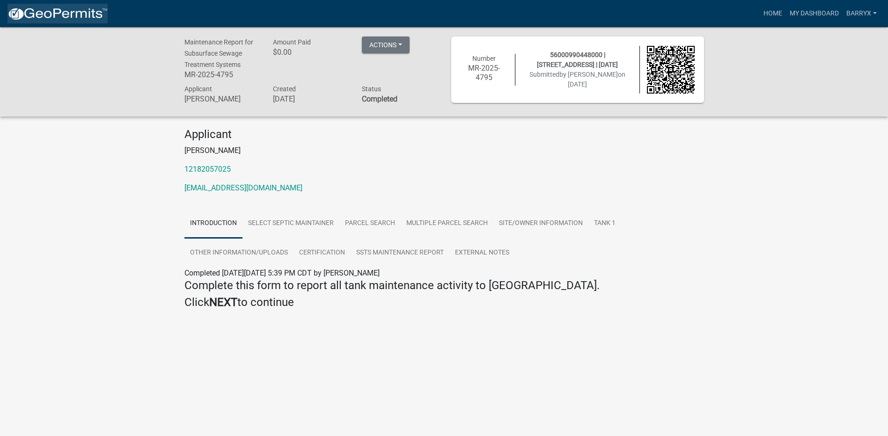
click at [58, 11] on img at bounding box center [57, 14] width 100 height 14
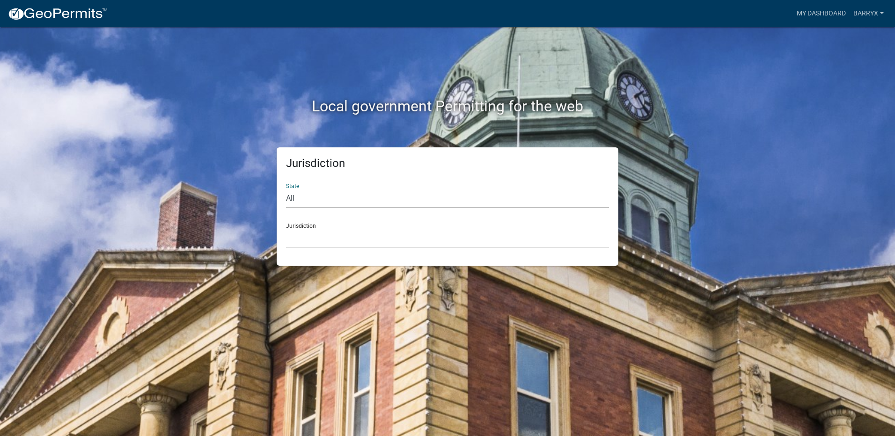
click at [304, 197] on select "All [US_STATE] [US_STATE] [US_STATE] [US_STATE] [US_STATE] [US_STATE] [US_STATE…" at bounding box center [447, 198] width 323 height 19
select select "[US_STATE]"
click at [286, 189] on select "All [US_STATE] [US_STATE] [US_STATE] [US_STATE] [US_STATE] [US_STATE] [US_STATE…" at bounding box center [447, 198] width 323 height 19
click at [298, 239] on select "[GEOGRAPHIC_DATA], [US_STATE] [GEOGRAPHIC_DATA], [US_STATE] [GEOGRAPHIC_DATA], …" at bounding box center [447, 238] width 323 height 19
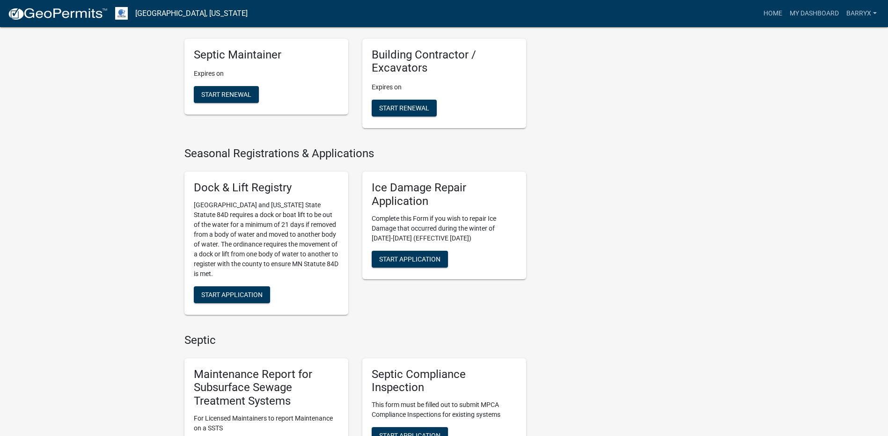
scroll to position [562, 0]
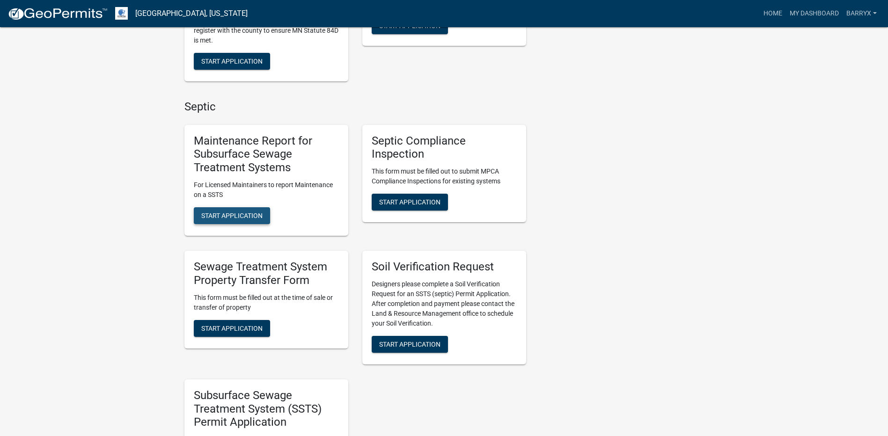
click at [234, 212] on span "Start Application" at bounding box center [231, 215] width 61 height 7
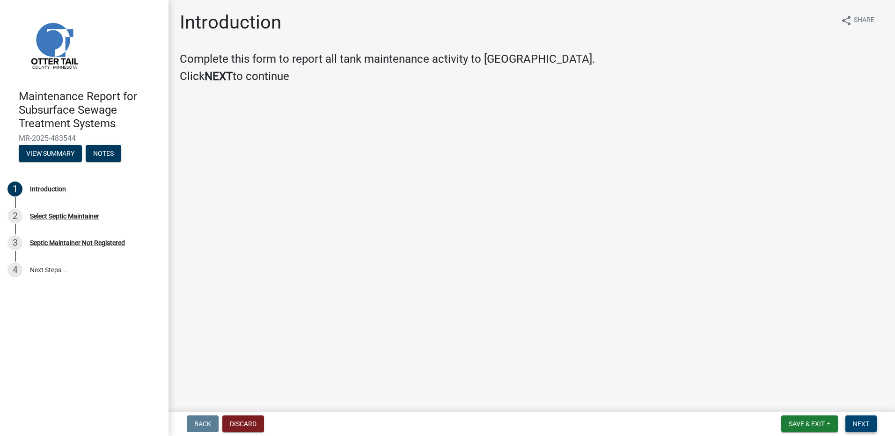
click at [864, 429] on button "Next" at bounding box center [861, 424] width 31 height 17
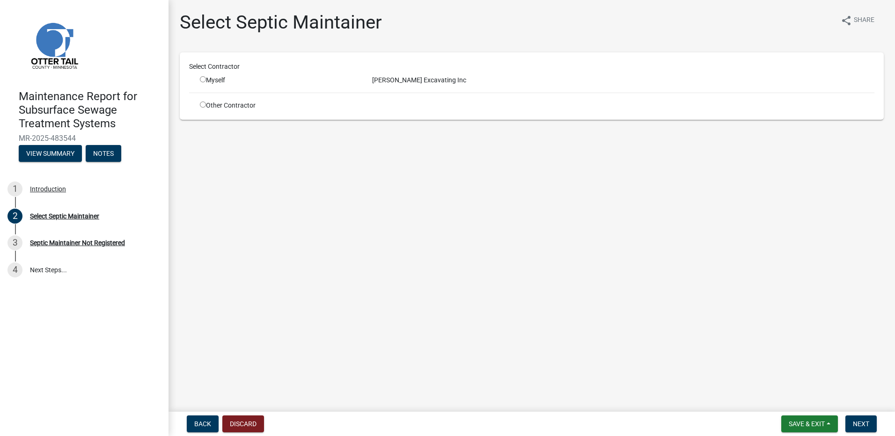
click at [209, 80] on div "Myself" at bounding box center [279, 80] width 158 height 10
click at [203, 80] on input "radio" at bounding box center [203, 79] width 6 height 6
radio input "true"
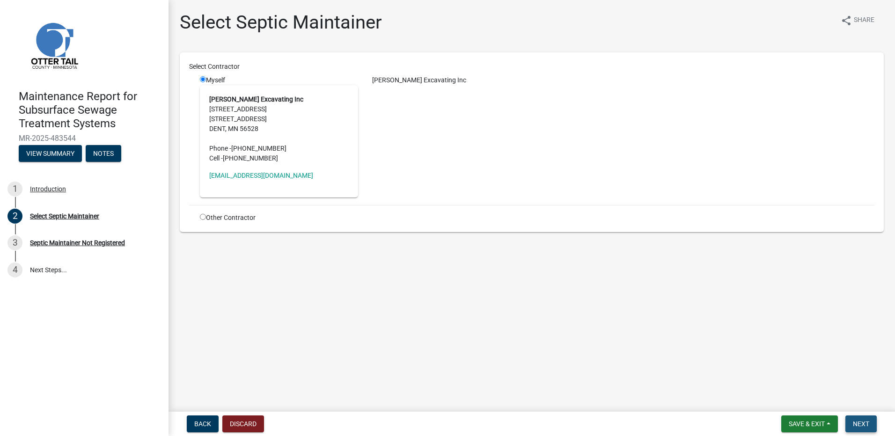
click at [864, 423] on span "Next" at bounding box center [861, 424] width 16 height 7
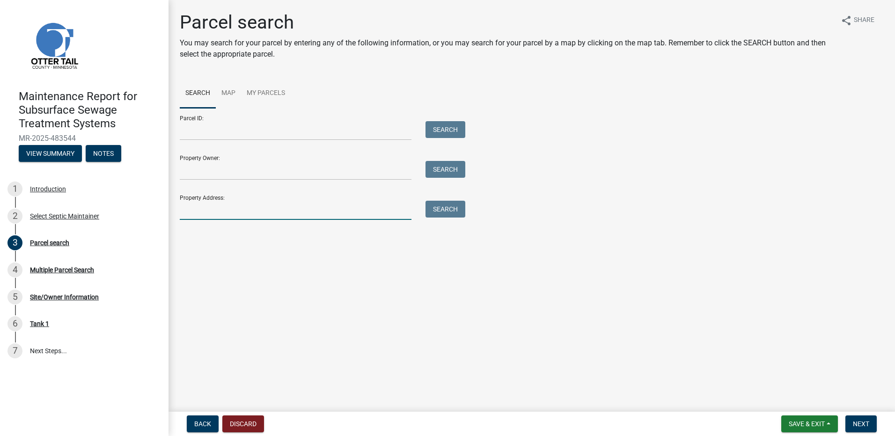
click at [246, 207] on input "Property Address:" at bounding box center [296, 210] width 232 height 19
drag, startPoint x: 226, startPoint y: 133, endPoint x: 235, endPoint y: 133, distance: 8.9
click at [226, 133] on input "Parcel ID:" at bounding box center [296, 130] width 232 height 19
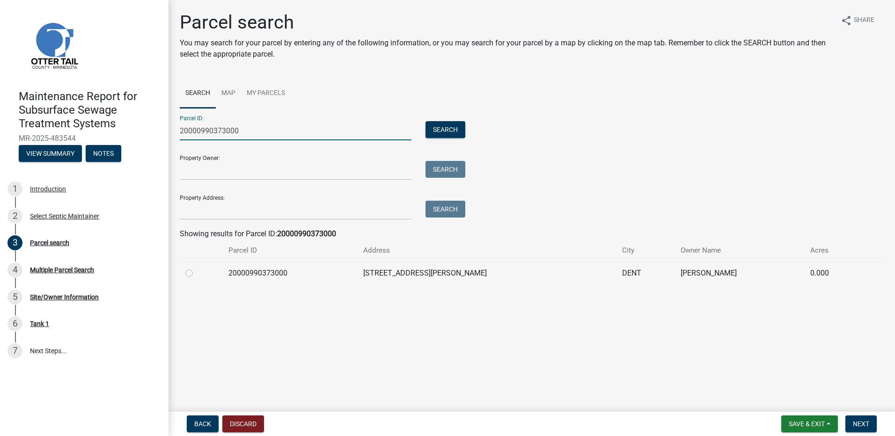
type input "20000990373000"
click at [197, 268] on label at bounding box center [197, 268] width 0 height 0
click at [197, 274] on input "radio" at bounding box center [200, 271] width 6 height 6
radio input "true"
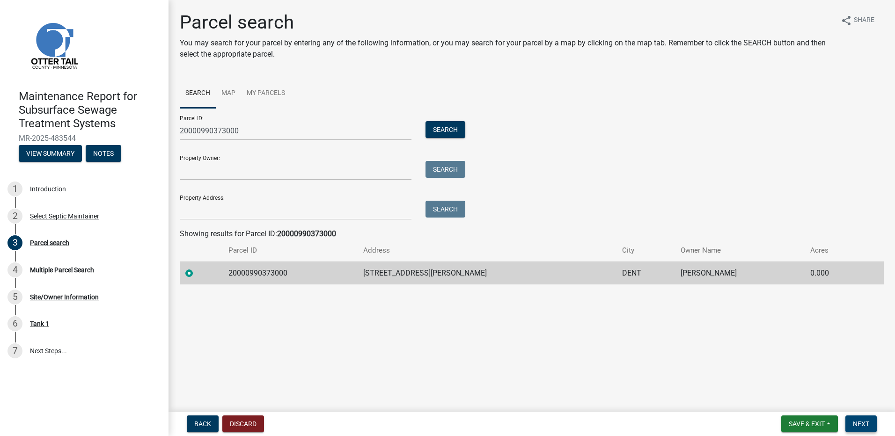
click at [863, 425] on span "Next" at bounding box center [861, 424] width 16 height 7
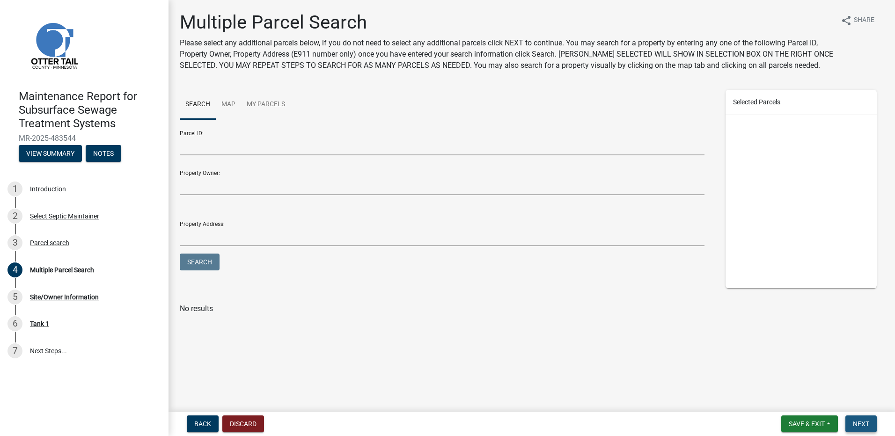
click at [854, 421] on span "Next" at bounding box center [861, 424] width 16 height 7
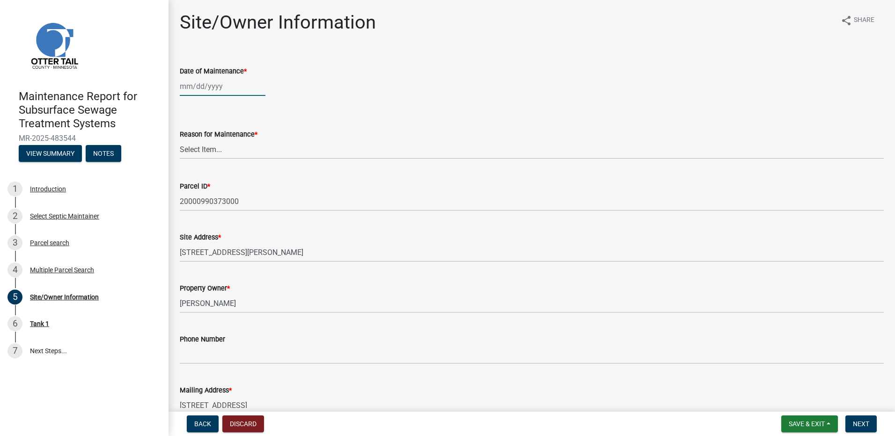
click at [192, 92] on div at bounding box center [223, 86] width 86 height 19
select select "9"
select select "2025"
click at [190, 109] on span "Previous month" at bounding box center [189, 106] width 7 height 7
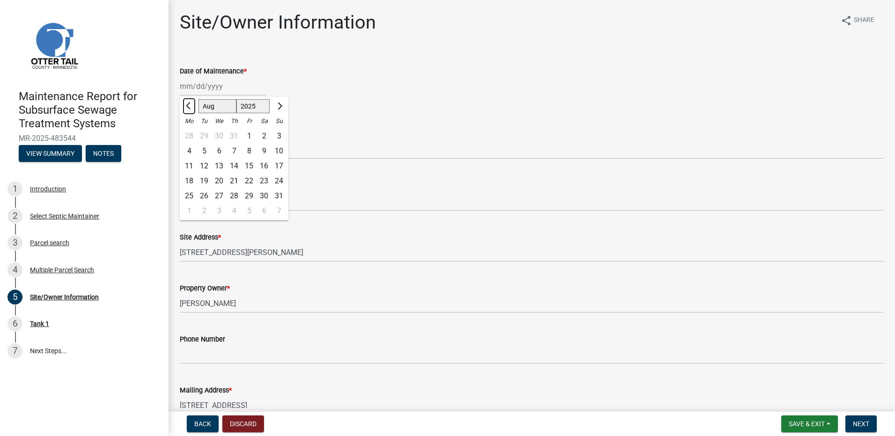
select select "7"
click at [202, 135] on div "1" at bounding box center [204, 136] width 15 height 15
type input "[DATE]"
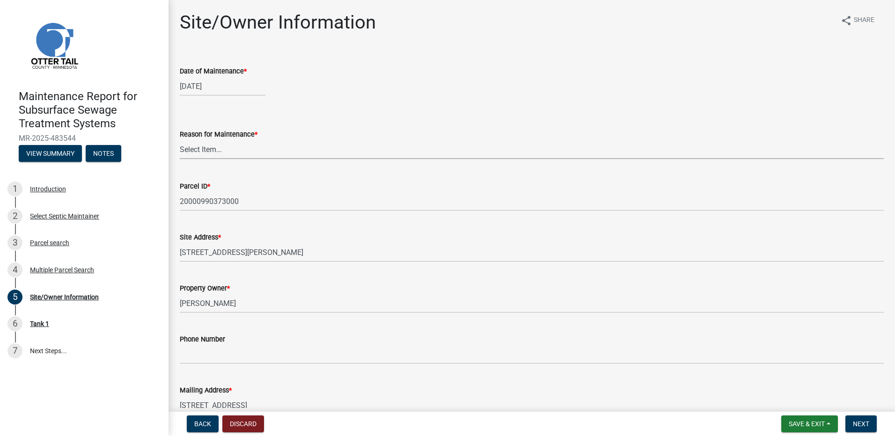
click at [219, 148] on select "Select Item... Called Routine Other" at bounding box center [532, 149] width 704 height 19
click at [180, 140] on select "Select Item... Called Routine Other" at bounding box center [532, 149] width 704 height 19
select select "3ac72b63-7b21-42e4-8192-806faae7a4f1"
click at [869, 428] on span "Next" at bounding box center [861, 424] width 16 height 7
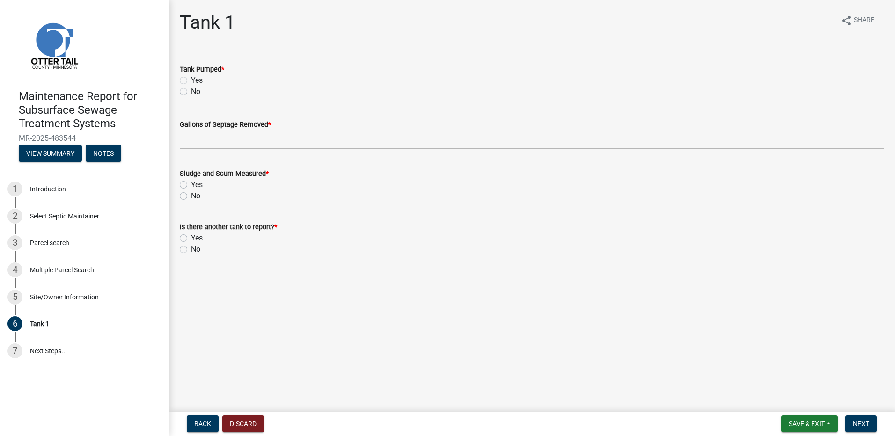
click at [193, 82] on label "Yes" at bounding box center [197, 80] width 12 height 11
click at [193, 81] on input "Yes" at bounding box center [194, 78] width 6 height 6
radio input "true"
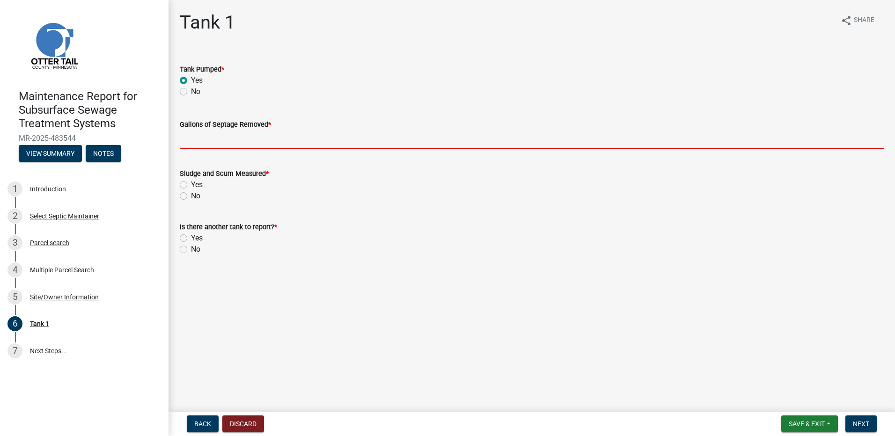
click at [199, 145] on input "Gallons of Septage Removed *" at bounding box center [532, 139] width 704 height 19
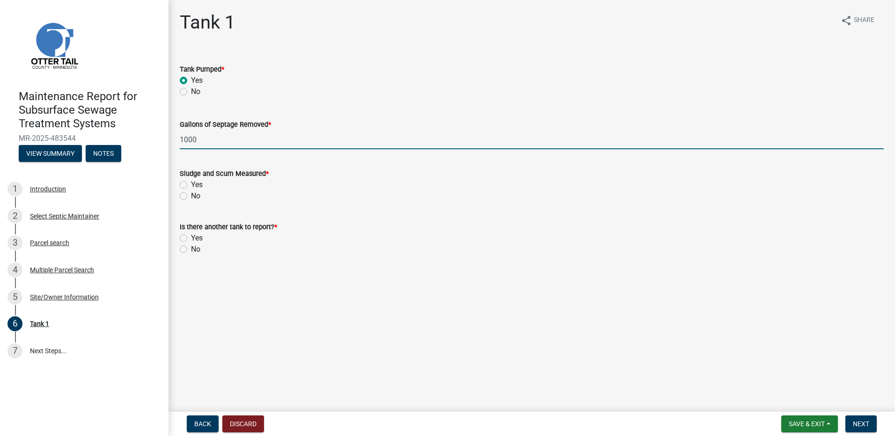
type input "1000"
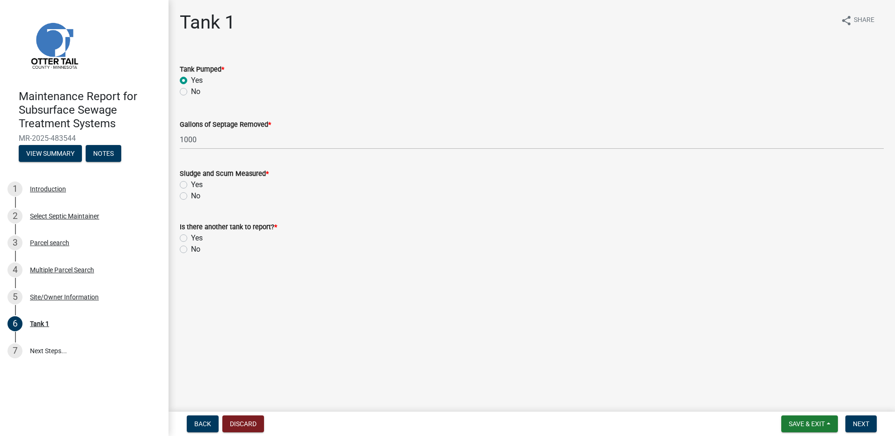
click at [191, 195] on label "No" at bounding box center [195, 196] width 9 height 11
click at [191, 195] on input "No" at bounding box center [194, 194] width 6 height 6
radio input "true"
click at [191, 252] on label "No" at bounding box center [195, 249] width 9 height 11
click at [191, 250] on input "No" at bounding box center [194, 247] width 6 height 6
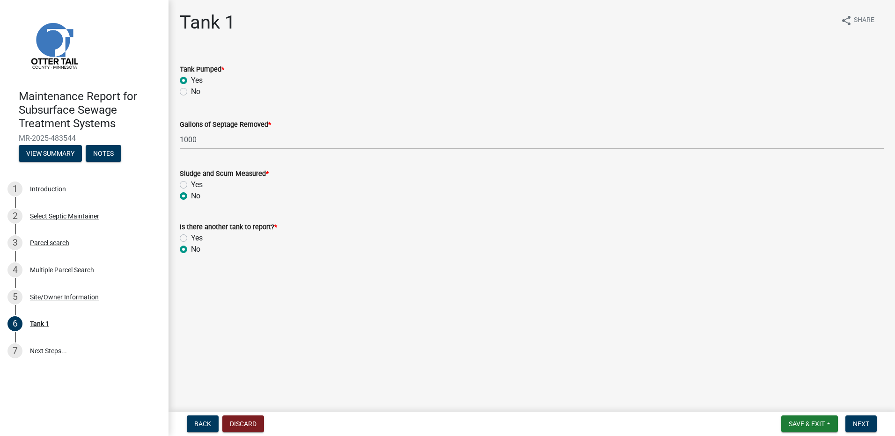
radio input "true"
click at [865, 427] on span "Next" at bounding box center [861, 424] width 16 height 7
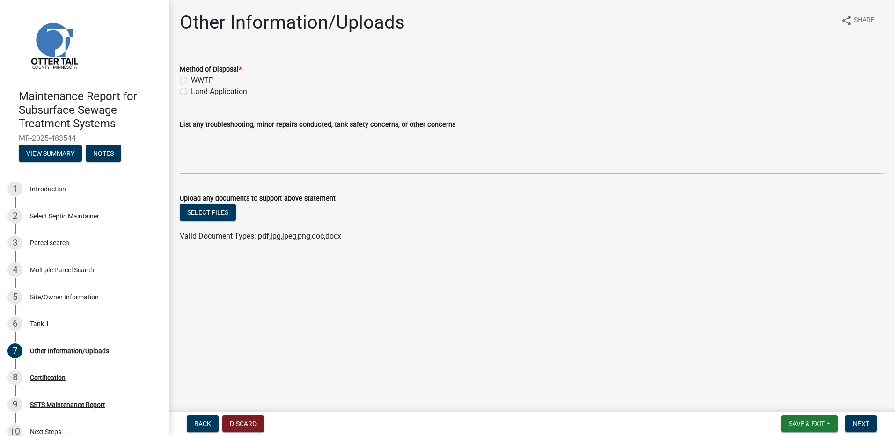
click at [237, 90] on label "Land Application" at bounding box center [219, 91] width 56 height 11
click at [197, 90] on input "Land Application" at bounding box center [194, 89] width 6 height 6
radio input "true"
click at [862, 423] on span "Next" at bounding box center [861, 424] width 16 height 7
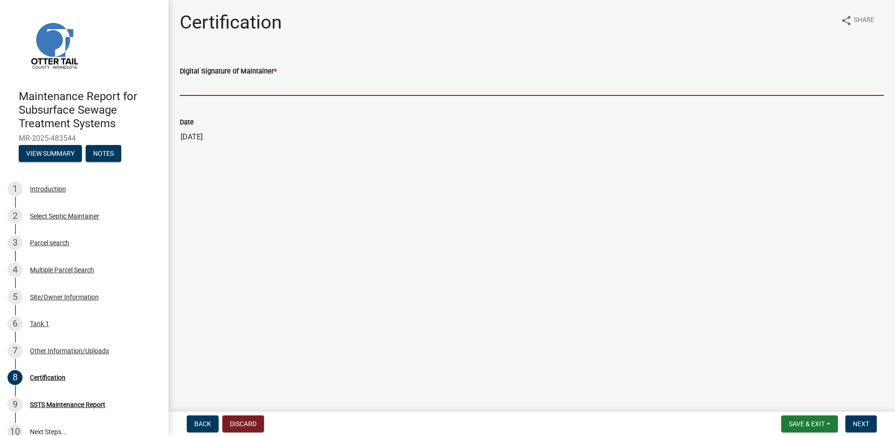
click at [202, 89] on input "Digital Signature of Maintainer *" at bounding box center [532, 86] width 704 height 19
type input "[PERSON_NAME]"
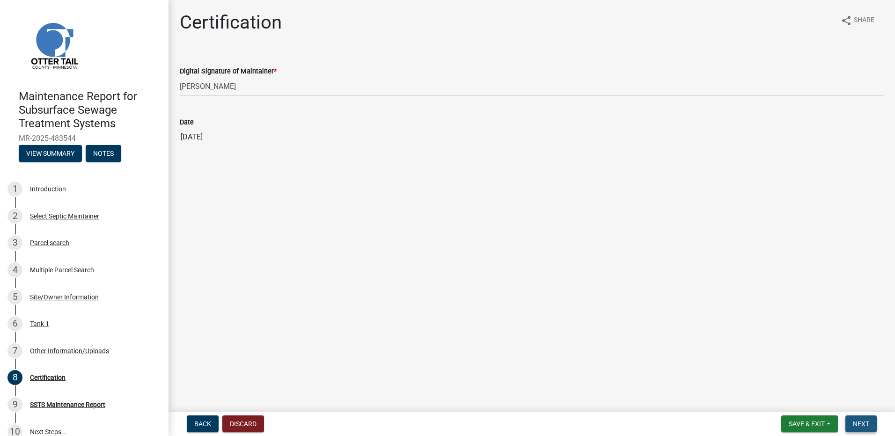
click at [861, 428] on span "Next" at bounding box center [861, 424] width 16 height 7
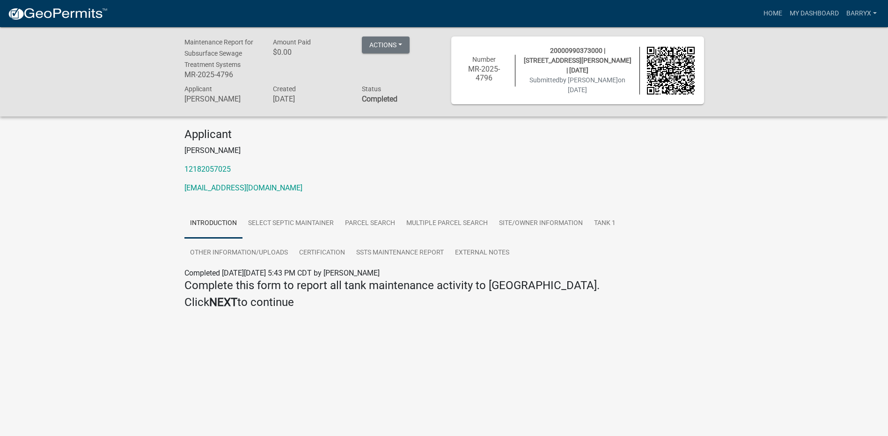
click at [68, 13] on img at bounding box center [57, 14] width 100 height 14
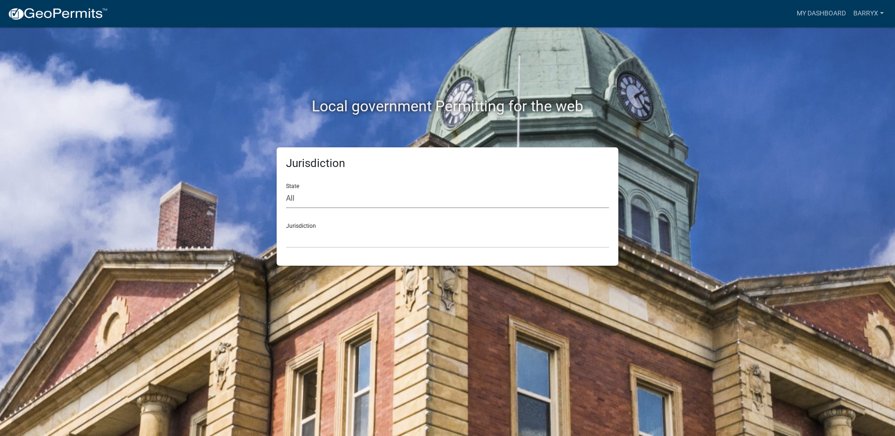
click at [311, 195] on select "All [US_STATE] [US_STATE] [US_STATE] [US_STATE] [US_STATE] [US_STATE] [US_STATE…" at bounding box center [447, 198] width 323 height 19
select select "[US_STATE]"
click at [286, 189] on select "All [US_STATE] [US_STATE] [US_STATE] [US_STATE] [US_STATE] [US_STATE] [US_STATE…" at bounding box center [447, 198] width 323 height 19
click at [310, 241] on select "[GEOGRAPHIC_DATA], [US_STATE] [GEOGRAPHIC_DATA], [US_STATE] [GEOGRAPHIC_DATA], …" at bounding box center [447, 238] width 323 height 19
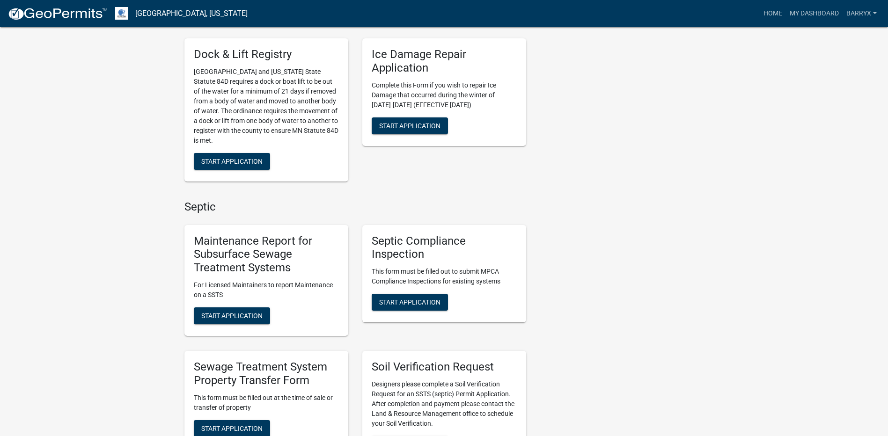
scroll to position [468, 0]
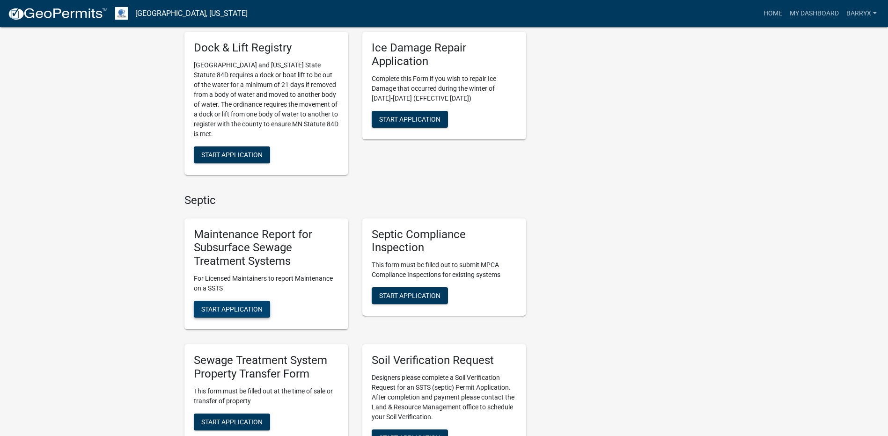
click at [250, 309] on span "Start Application" at bounding box center [231, 309] width 61 height 7
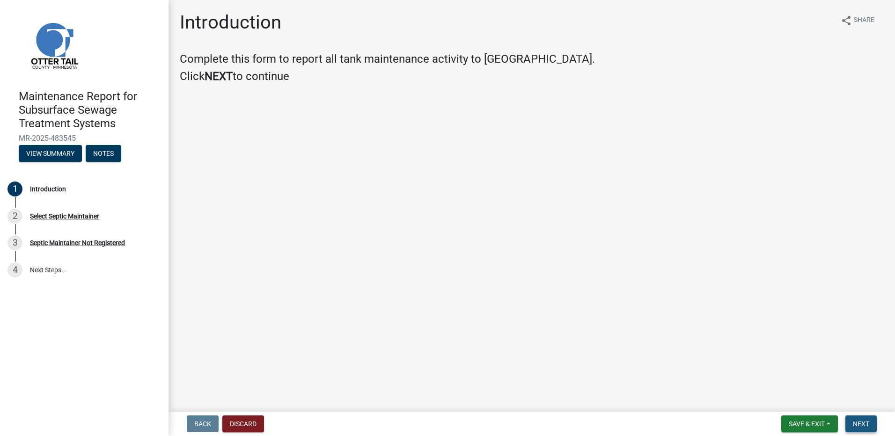
click at [870, 417] on button "Next" at bounding box center [861, 424] width 31 height 17
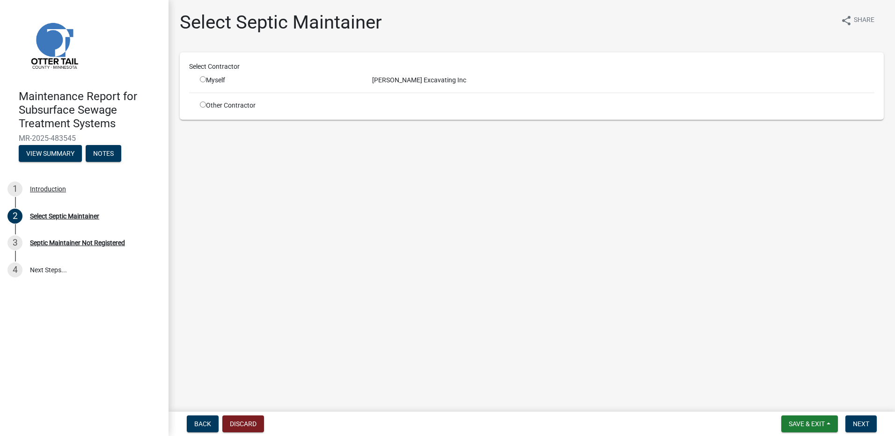
click at [204, 81] on input "radio" at bounding box center [203, 79] width 6 height 6
radio input "true"
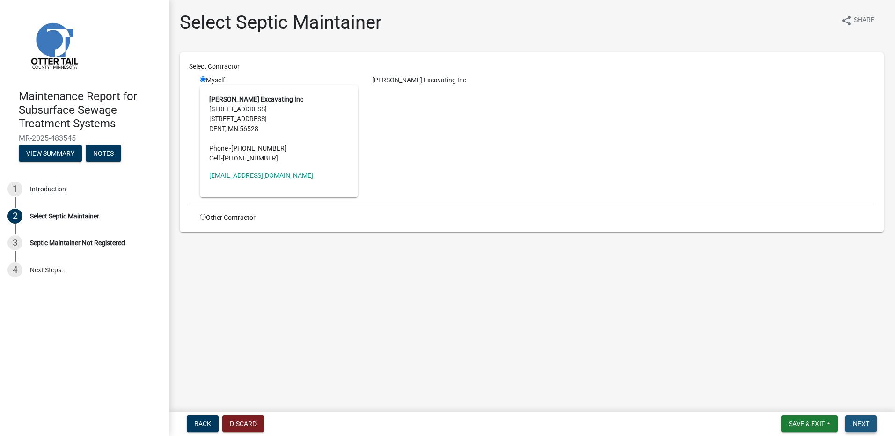
click at [866, 428] on span "Next" at bounding box center [861, 424] width 16 height 7
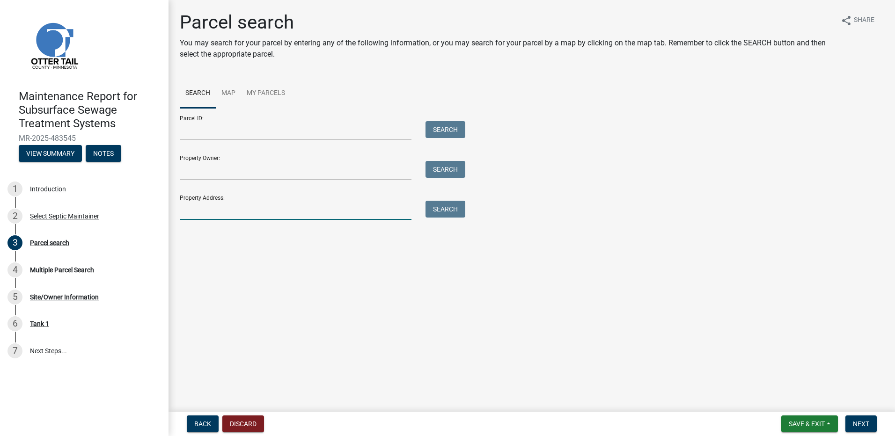
click at [277, 210] on input "Property Address:" at bounding box center [296, 210] width 232 height 19
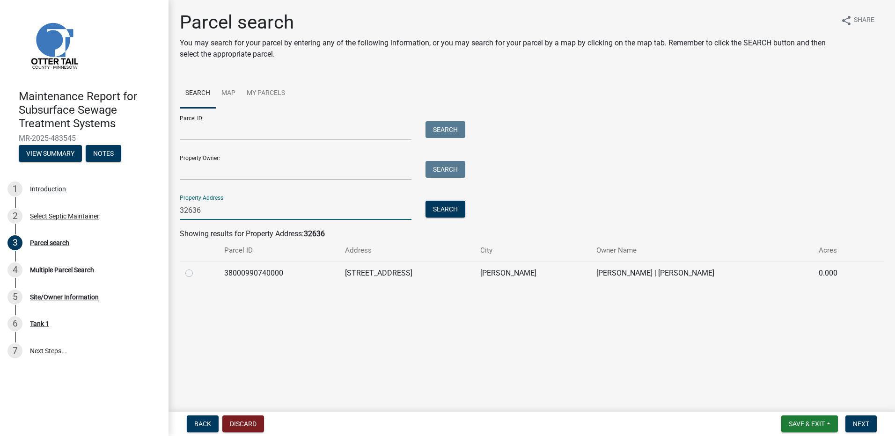
type input "32636"
click at [197, 268] on label at bounding box center [197, 268] width 0 height 0
click at [197, 270] on input "radio" at bounding box center [200, 271] width 6 height 6
radio input "true"
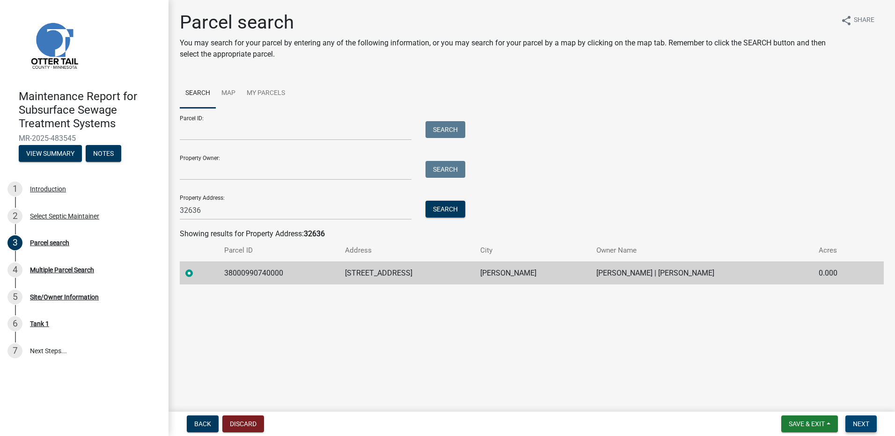
click at [867, 426] on span "Next" at bounding box center [861, 424] width 16 height 7
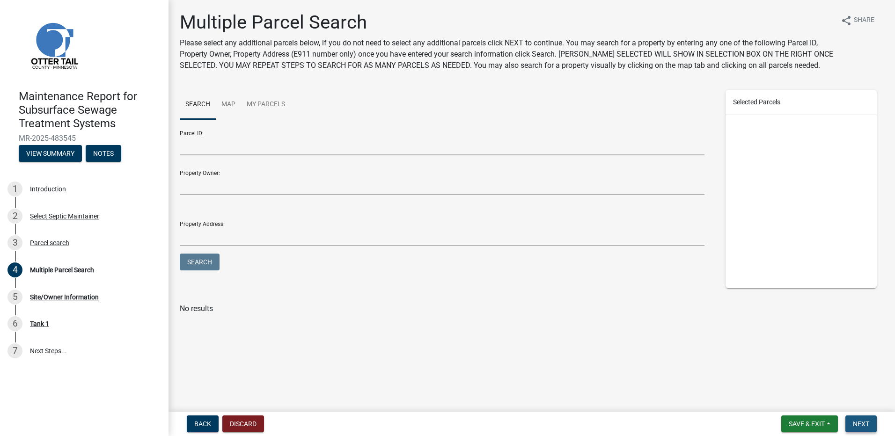
click at [859, 424] on span "Next" at bounding box center [861, 424] width 16 height 7
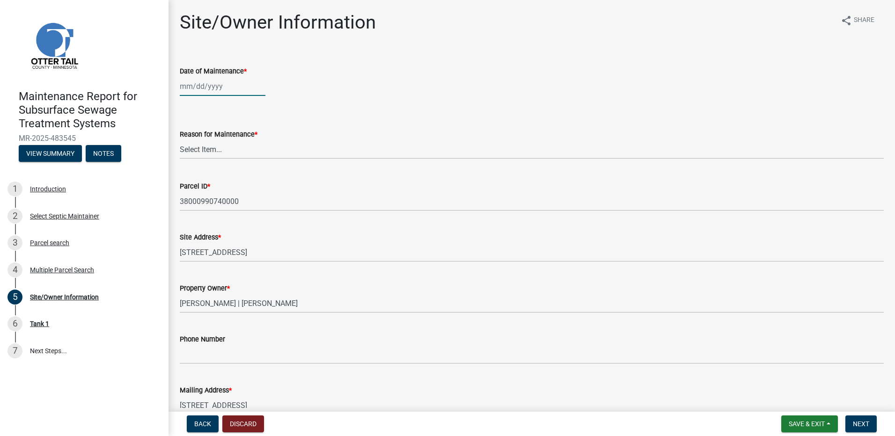
click at [193, 89] on div at bounding box center [223, 86] width 86 height 19
select select "9"
select select "2025"
click at [186, 106] on span "Previous month" at bounding box center [189, 106] width 7 height 7
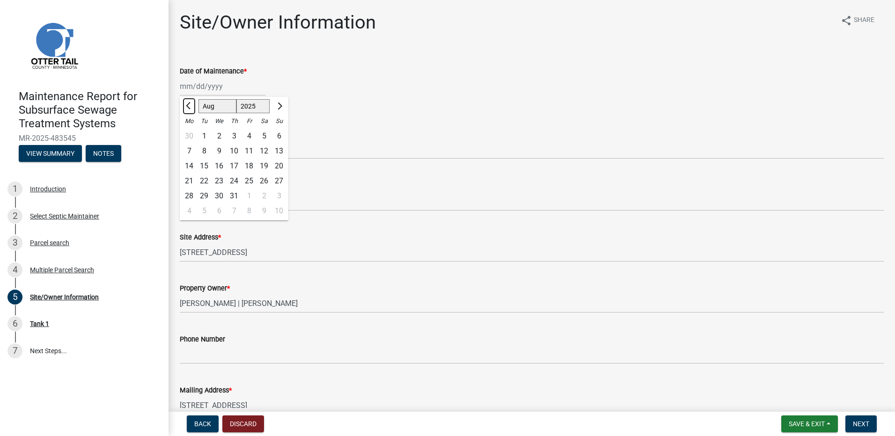
select select "7"
click at [208, 134] on div "1" at bounding box center [204, 136] width 15 height 15
type input "[DATE]"
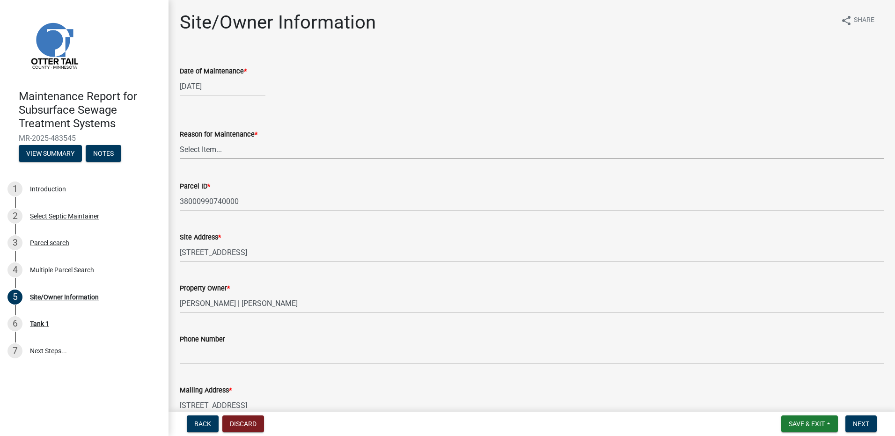
click at [203, 151] on select "Select Item... Called Routine Other" at bounding box center [532, 149] width 704 height 19
click at [180, 140] on select "Select Item... Called Routine Other" at bounding box center [532, 149] width 704 height 19
select select "3ac72b63-7b21-42e4-8192-806faae7a4f1"
click at [865, 430] on button "Next" at bounding box center [861, 424] width 31 height 17
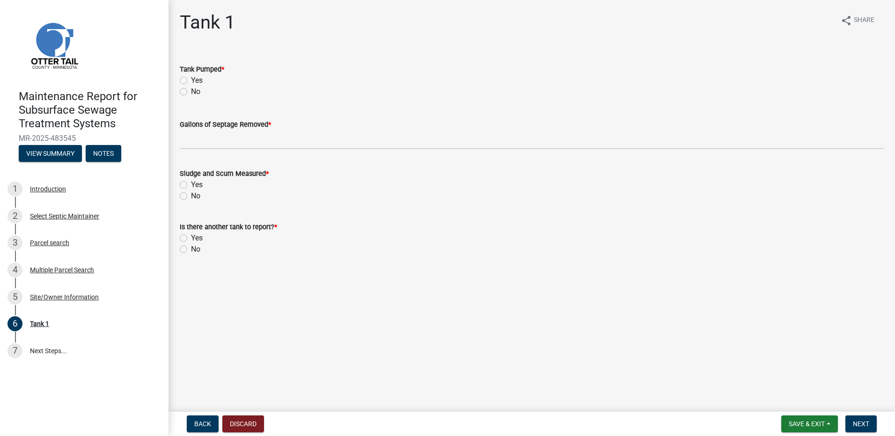
click at [191, 79] on label "Yes" at bounding box center [197, 80] width 12 height 11
click at [191, 79] on input "Yes" at bounding box center [194, 78] width 6 height 6
radio input "true"
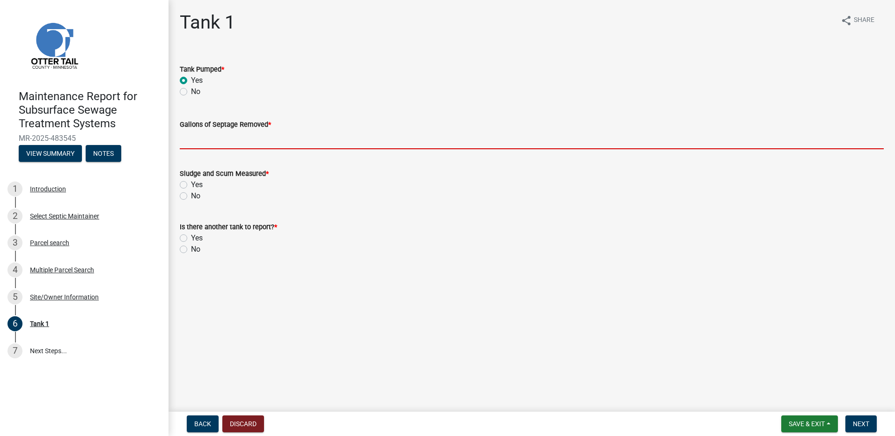
click at [190, 133] on input "Gallons of Septage Removed *" at bounding box center [532, 139] width 704 height 19
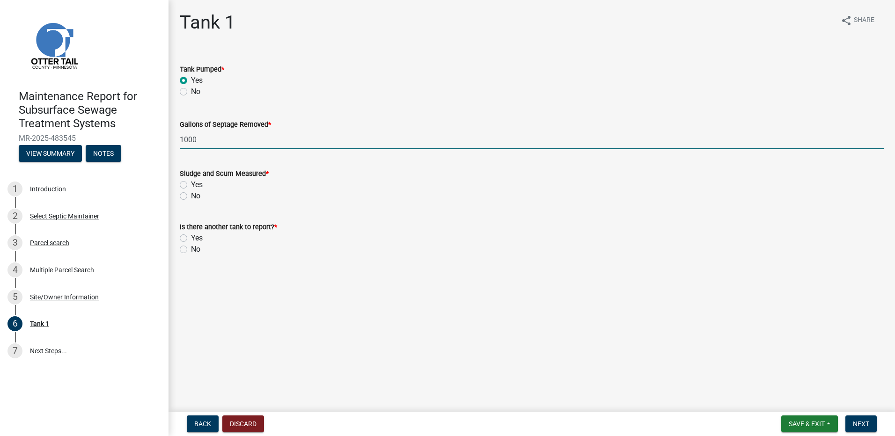
type input "1000"
click at [192, 198] on label "No" at bounding box center [195, 196] width 9 height 11
click at [192, 197] on input "No" at bounding box center [194, 194] width 6 height 6
radio input "true"
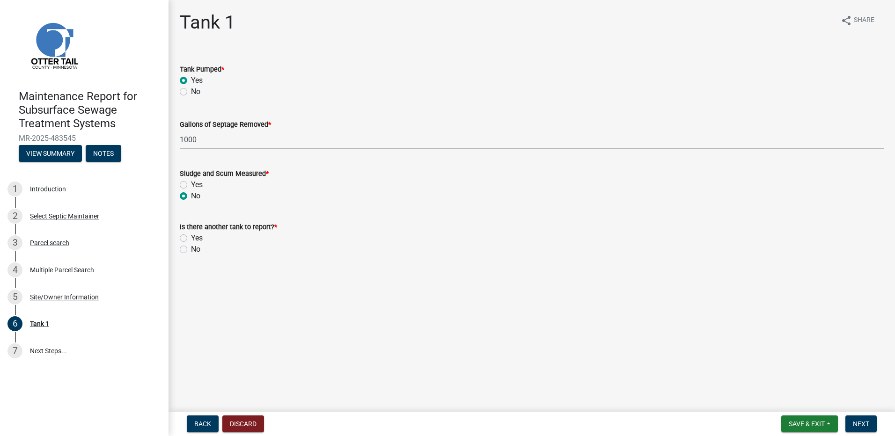
click at [193, 250] on label "No" at bounding box center [195, 249] width 9 height 11
click at [193, 250] on input "No" at bounding box center [194, 247] width 6 height 6
radio input "true"
click at [854, 423] on span "Next" at bounding box center [861, 424] width 16 height 7
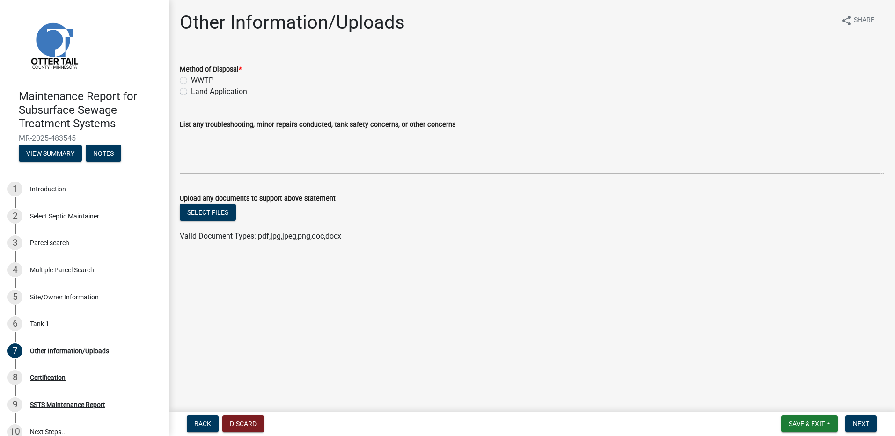
click at [234, 90] on label "Land Application" at bounding box center [219, 91] width 56 height 11
click at [197, 90] on input "Land Application" at bounding box center [194, 89] width 6 height 6
radio input "true"
click at [868, 424] on span "Next" at bounding box center [861, 424] width 16 height 7
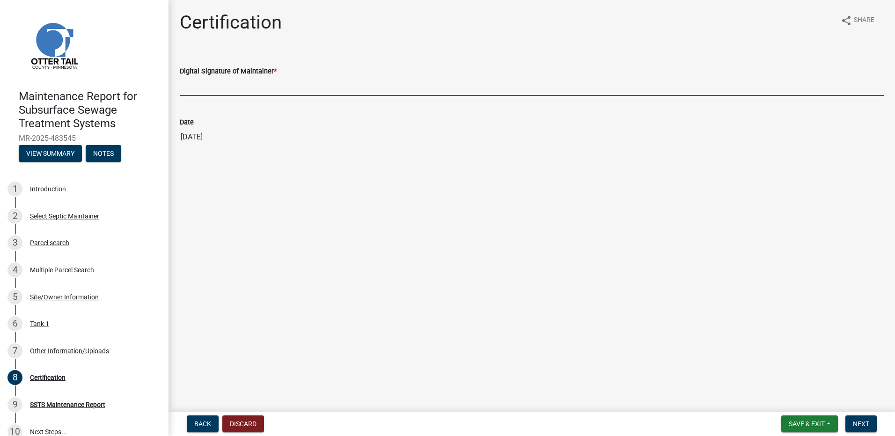
click at [296, 86] on input "Digital Signature of Maintainer *" at bounding box center [532, 86] width 704 height 19
type input "[PERSON_NAME]"
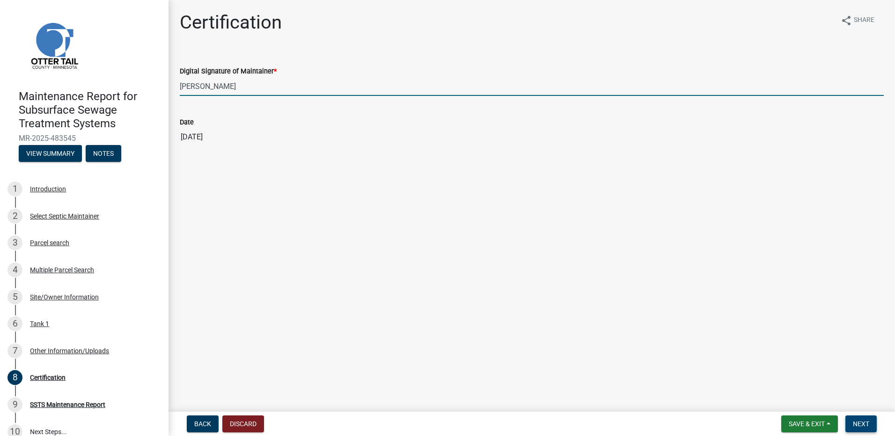
click at [852, 422] on button "Next" at bounding box center [861, 424] width 31 height 17
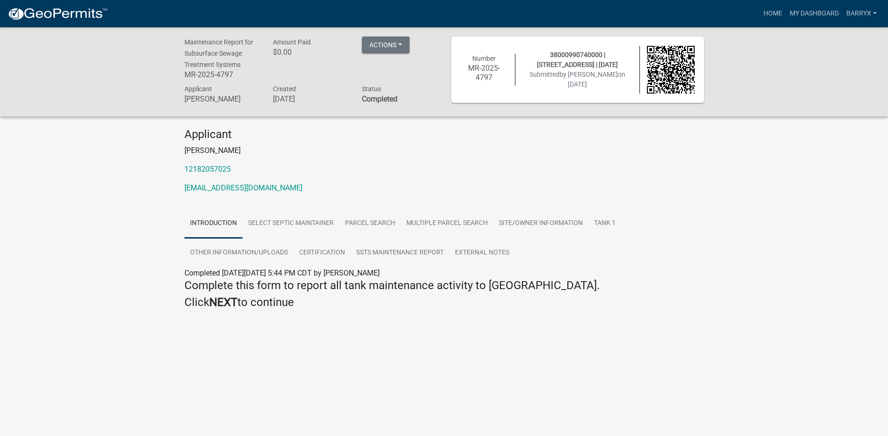
click at [91, 14] on img at bounding box center [57, 14] width 100 height 14
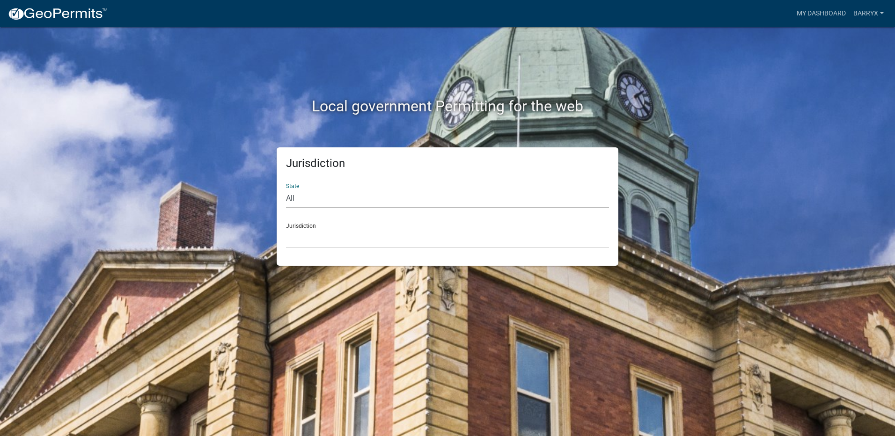
click at [313, 203] on select "All [US_STATE] [US_STATE] [US_STATE] [US_STATE] [US_STATE] [US_STATE] [US_STATE…" at bounding box center [447, 198] width 323 height 19
select select "[US_STATE]"
click at [286, 189] on select "All [US_STATE] [US_STATE] [US_STATE] [US_STATE] [US_STATE] [US_STATE] [US_STATE…" at bounding box center [447, 198] width 323 height 19
click at [307, 229] on select "[GEOGRAPHIC_DATA], [US_STATE] [GEOGRAPHIC_DATA], [US_STATE] [GEOGRAPHIC_DATA], …" at bounding box center [447, 238] width 323 height 19
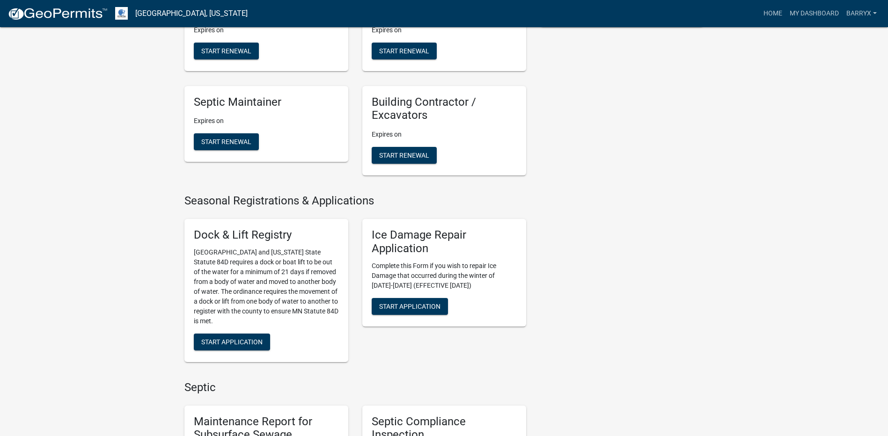
scroll to position [421, 0]
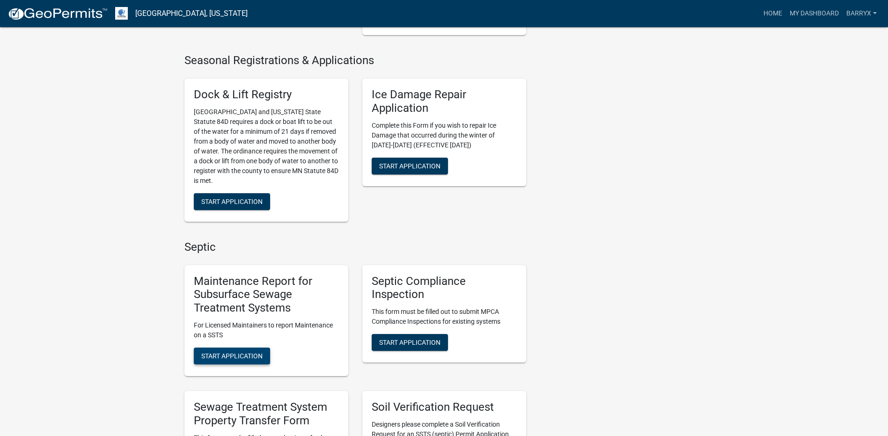
click at [251, 354] on span "Start Application" at bounding box center [231, 356] width 61 height 7
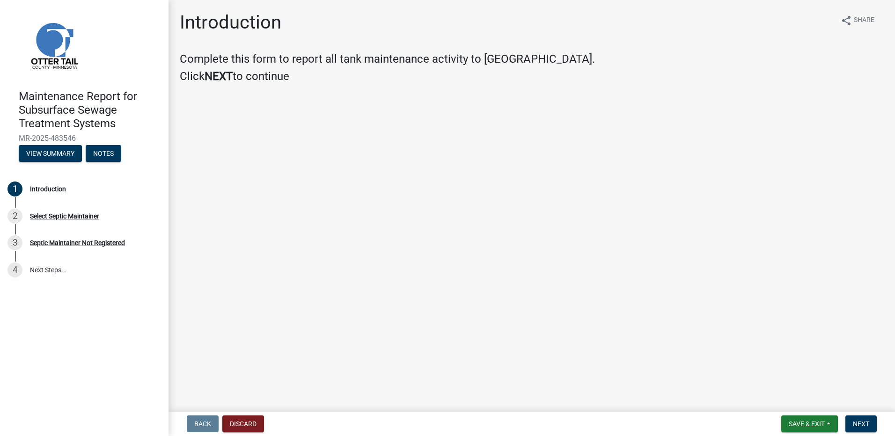
click at [868, 433] on nav "Back Discard Save & Exit Save Save & Exit Next" at bounding box center [532, 424] width 727 height 24
click at [858, 425] on span "Next" at bounding box center [861, 424] width 16 height 7
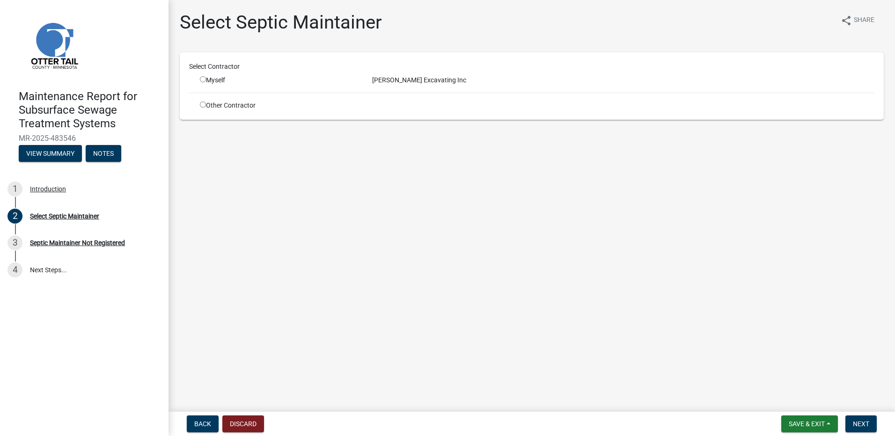
click at [210, 83] on div "Myself" at bounding box center [279, 80] width 158 height 10
click at [203, 81] on input "radio" at bounding box center [203, 79] width 6 height 6
radio input "true"
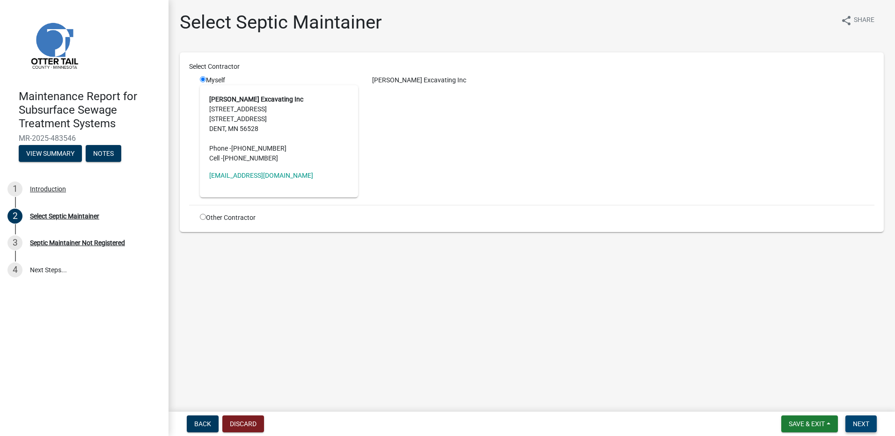
click at [865, 422] on span "Next" at bounding box center [861, 424] width 16 height 7
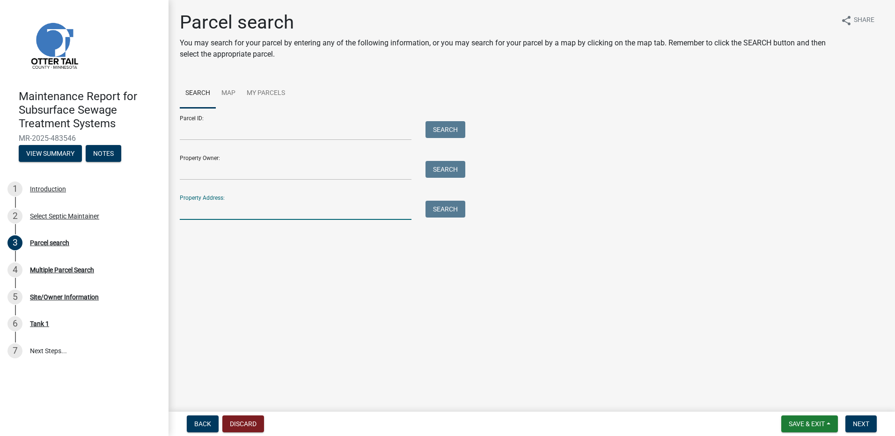
click at [189, 210] on input "Property Address:" at bounding box center [296, 210] width 232 height 19
paste input "33959"
type input "33959"
click at [447, 216] on button "Search" at bounding box center [446, 209] width 40 height 17
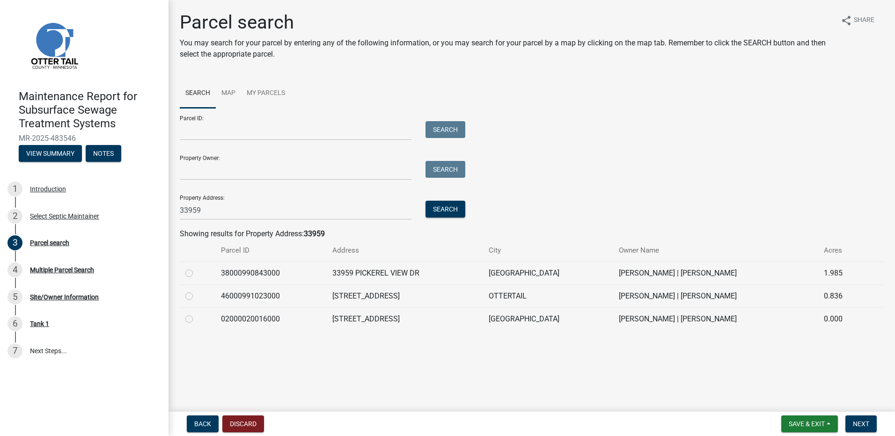
click at [197, 268] on label at bounding box center [197, 268] width 0 height 0
click at [197, 272] on input "radio" at bounding box center [200, 271] width 6 height 6
radio input "true"
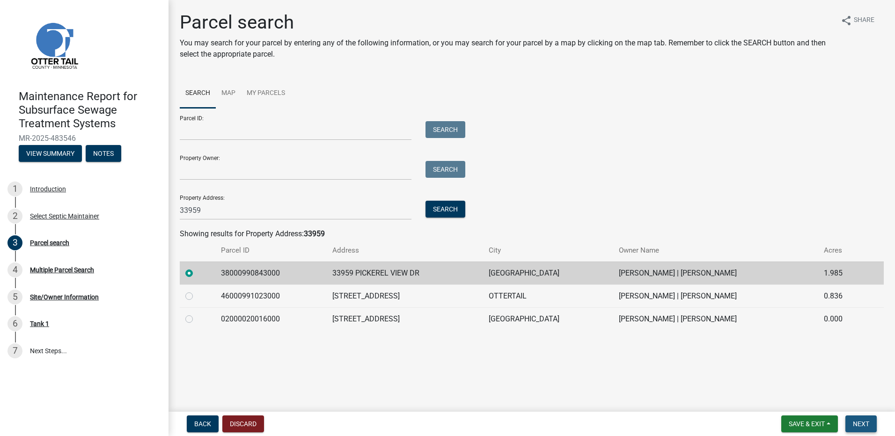
click at [852, 426] on button "Next" at bounding box center [861, 424] width 31 height 17
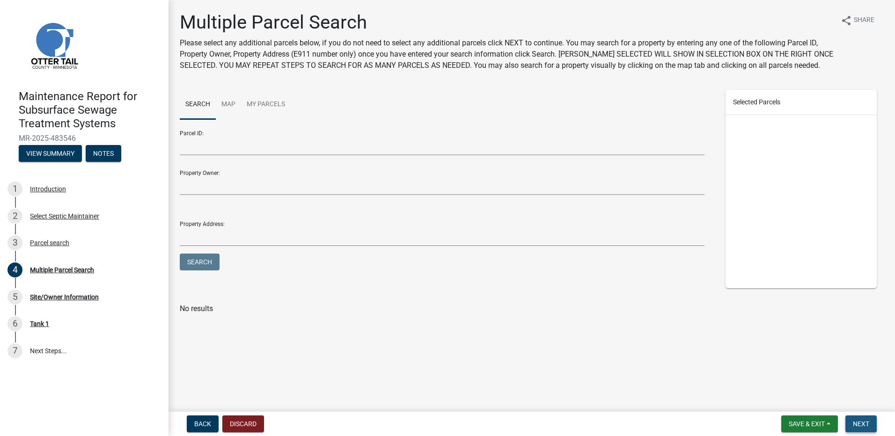
click at [862, 424] on span "Next" at bounding box center [861, 424] width 16 height 7
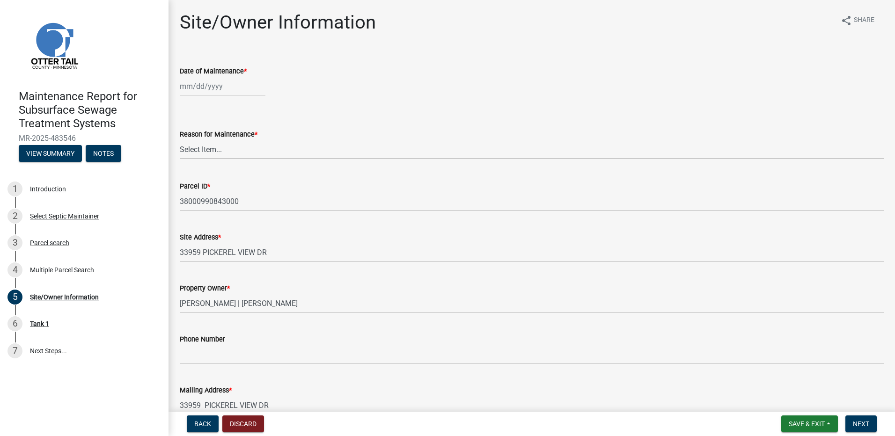
click at [223, 91] on div at bounding box center [223, 86] width 86 height 19
select select "9"
select select "2025"
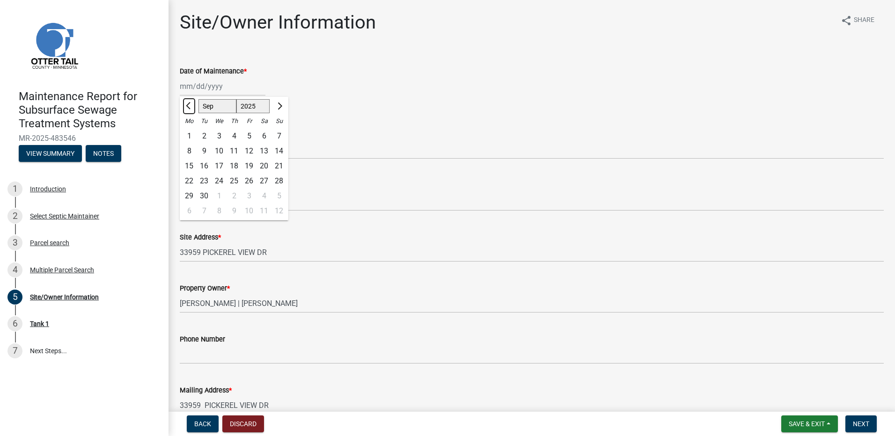
click at [192, 108] on button "Previous month" at bounding box center [189, 106] width 11 height 15
select select "7"
click at [202, 137] on div "1" at bounding box center [204, 136] width 15 height 15
type input "[DATE]"
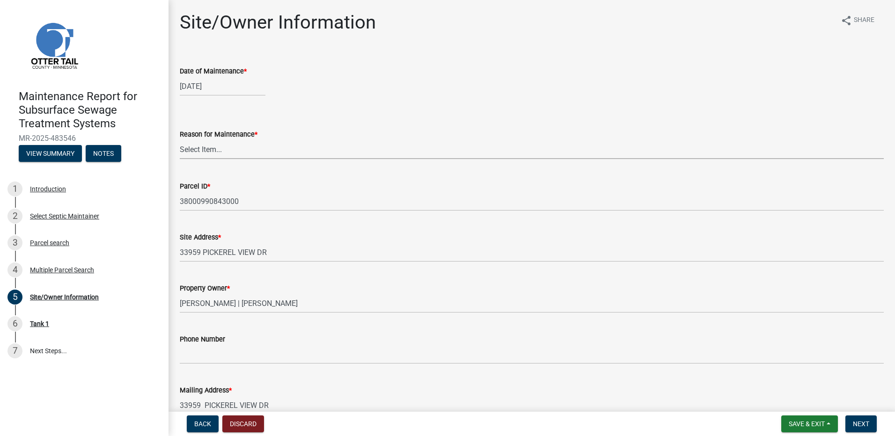
click at [202, 153] on select "Select Item... Called Routine Other" at bounding box center [532, 149] width 704 height 19
click at [180, 140] on select "Select Item... Called Routine Other" at bounding box center [532, 149] width 704 height 19
select select "3ac72b63-7b21-42e4-8192-806faae7a4f1"
click at [860, 428] on span "Next" at bounding box center [861, 424] width 16 height 7
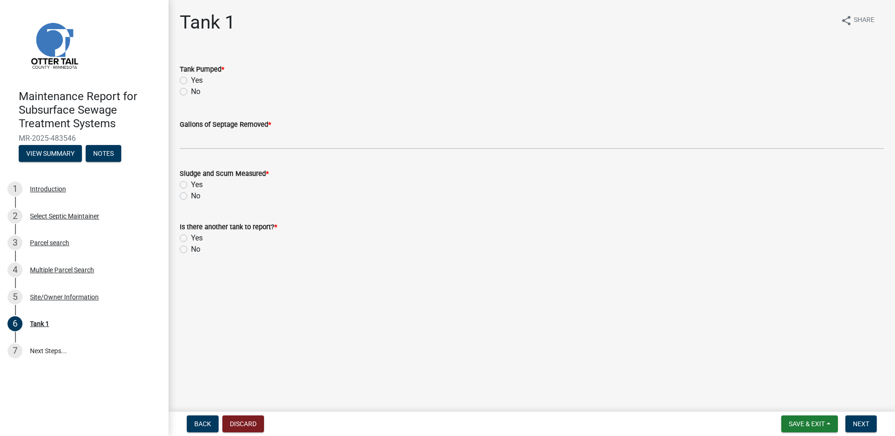
click at [188, 83] on div "Yes" at bounding box center [532, 80] width 704 height 11
click at [191, 82] on label "Yes" at bounding box center [197, 80] width 12 height 11
click at [191, 81] on input "Yes" at bounding box center [194, 78] width 6 height 6
radio input "true"
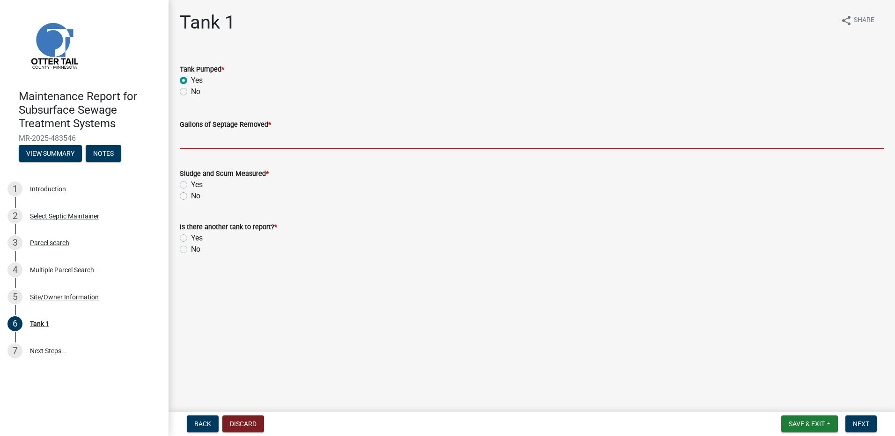
click at [192, 139] on input "Gallons of Septage Removed *" at bounding box center [532, 139] width 704 height 19
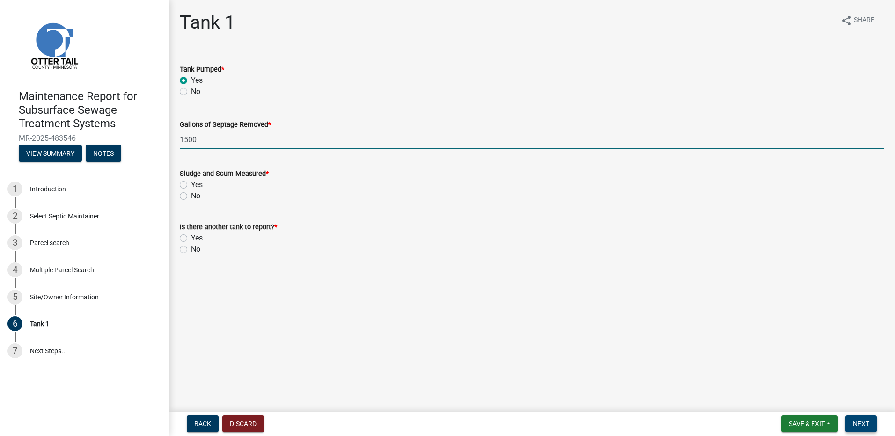
type input "1500"
click at [865, 420] on button "Next" at bounding box center [861, 424] width 31 height 17
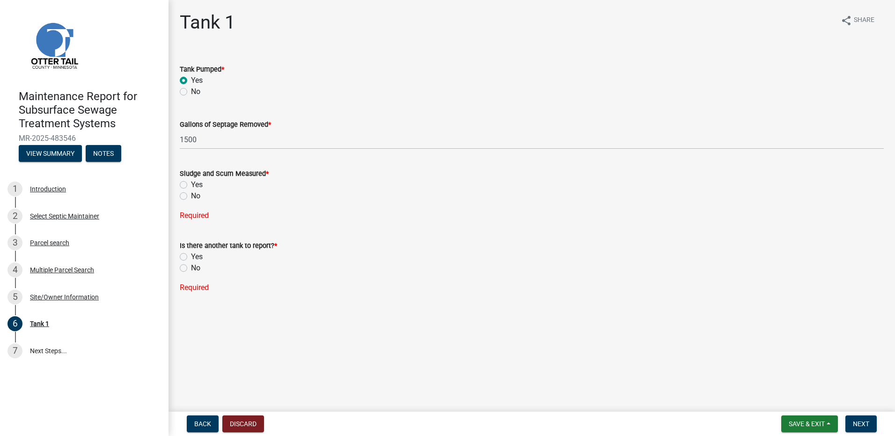
click at [195, 197] on label "No" at bounding box center [195, 196] width 9 height 11
click at [195, 197] on input "No" at bounding box center [194, 194] width 6 height 6
radio input "true"
click at [197, 251] on label "No" at bounding box center [195, 249] width 9 height 11
click at [197, 250] on input "No" at bounding box center [194, 247] width 6 height 6
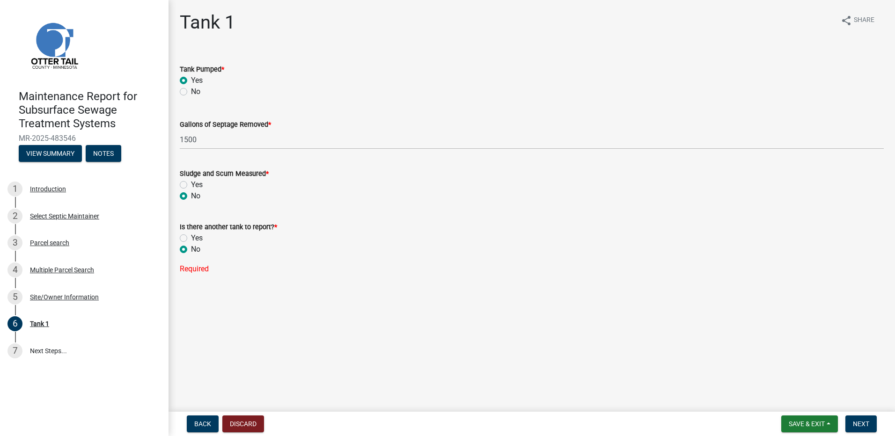
radio input "true"
click at [864, 428] on span "Next" at bounding box center [861, 424] width 16 height 7
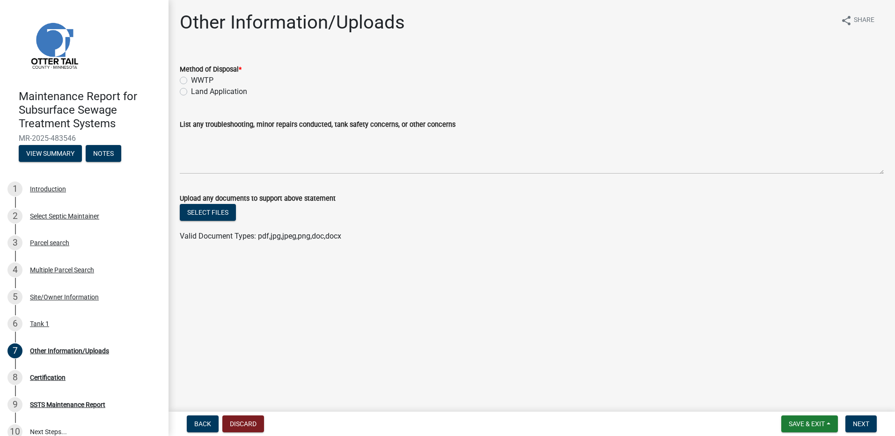
click at [199, 82] on label "WWTP" at bounding box center [202, 80] width 22 height 11
click at [197, 81] on input "WWTP" at bounding box center [194, 78] width 6 height 6
radio input "true"
click at [852, 429] on button "Next" at bounding box center [861, 424] width 31 height 17
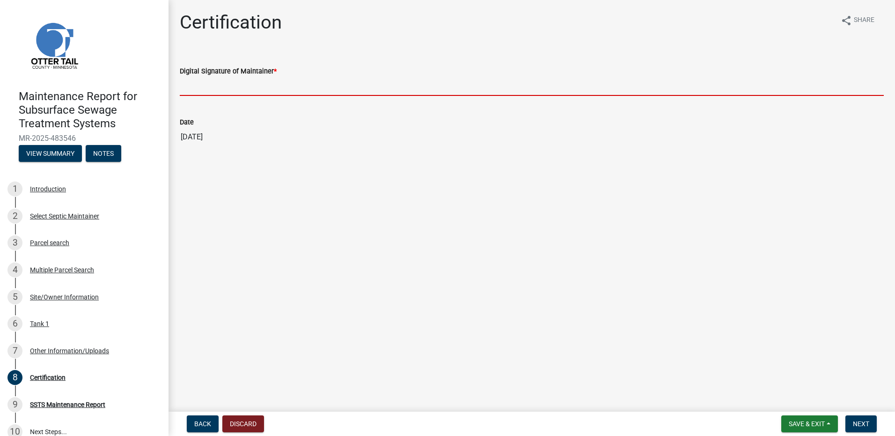
click at [203, 89] on input "Digital Signature of Maintainer *" at bounding box center [532, 86] width 704 height 19
type input "[PERSON_NAME]"
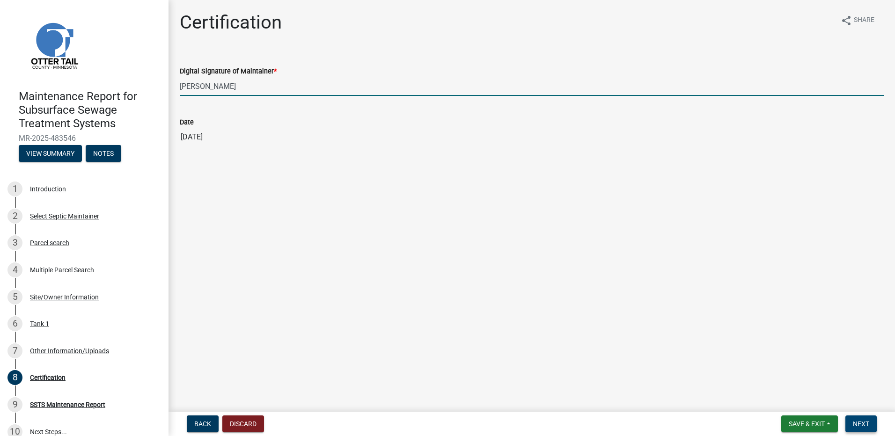
click at [873, 425] on button "Next" at bounding box center [861, 424] width 31 height 17
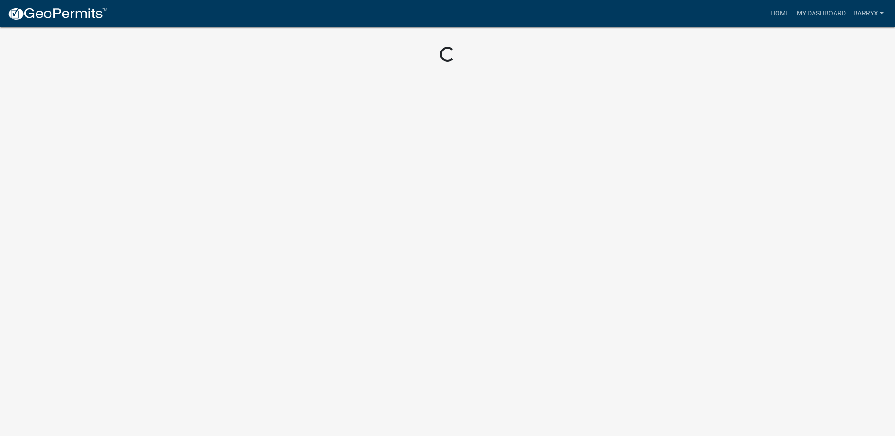
click at [84, 11] on img at bounding box center [57, 14] width 100 height 14
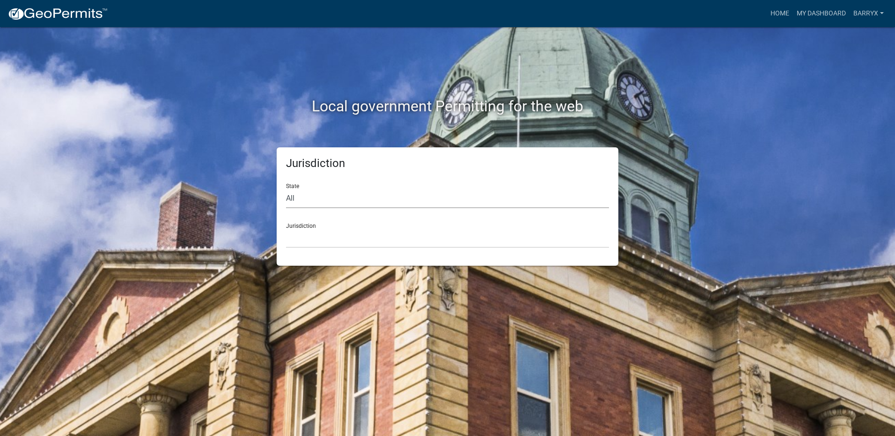
click at [306, 196] on select "All [US_STATE] [US_STATE] [US_STATE] [US_STATE] [US_STATE] [US_STATE] [US_STATE…" at bounding box center [447, 198] width 323 height 19
select select "[US_STATE]"
click at [286, 189] on select "All [US_STATE] [US_STATE] [US_STATE] [US_STATE] [US_STATE] [US_STATE] [US_STATE…" at bounding box center [447, 198] width 323 height 19
click at [312, 242] on select "[GEOGRAPHIC_DATA], [US_STATE] [GEOGRAPHIC_DATA], [US_STATE] [GEOGRAPHIC_DATA], …" at bounding box center [447, 238] width 323 height 19
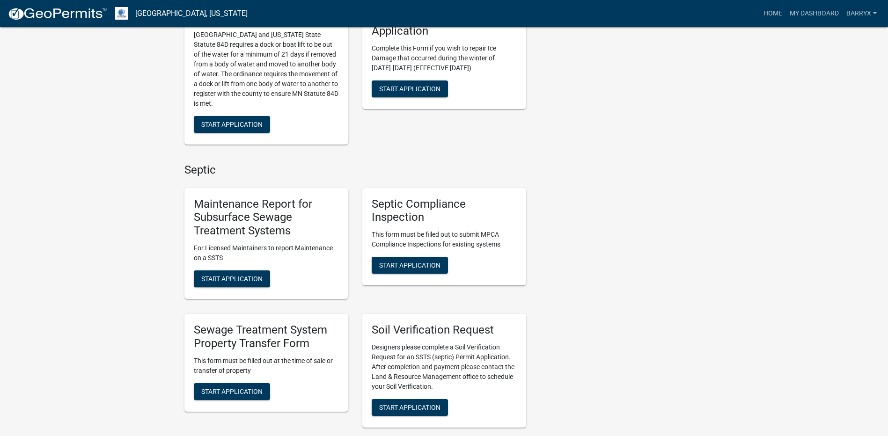
scroll to position [515, 0]
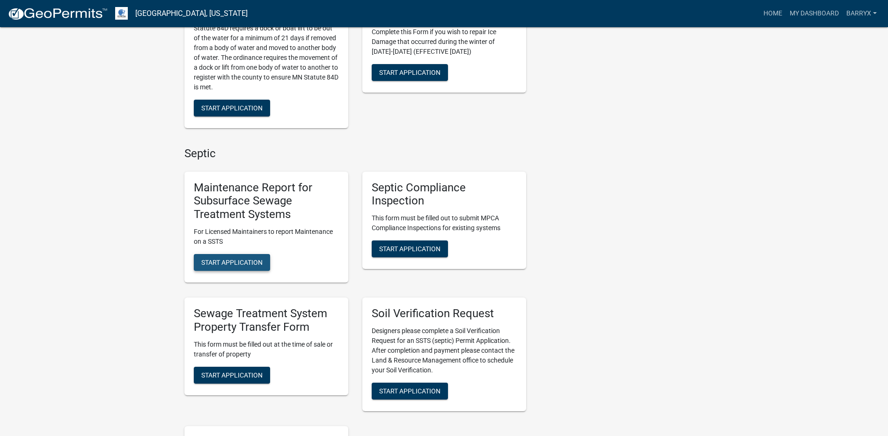
click at [250, 270] on button "Start Application" at bounding box center [232, 262] width 76 height 17
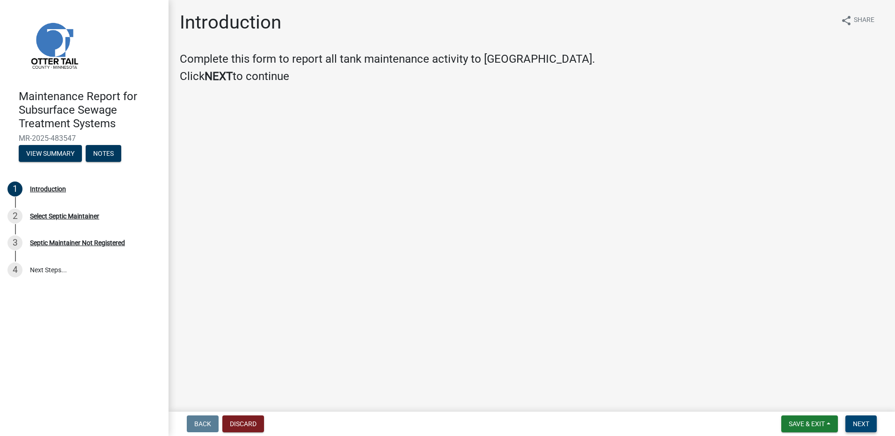
click at [868, 426] on span "Next" at bounding box center [861, 424] width 16 height 7
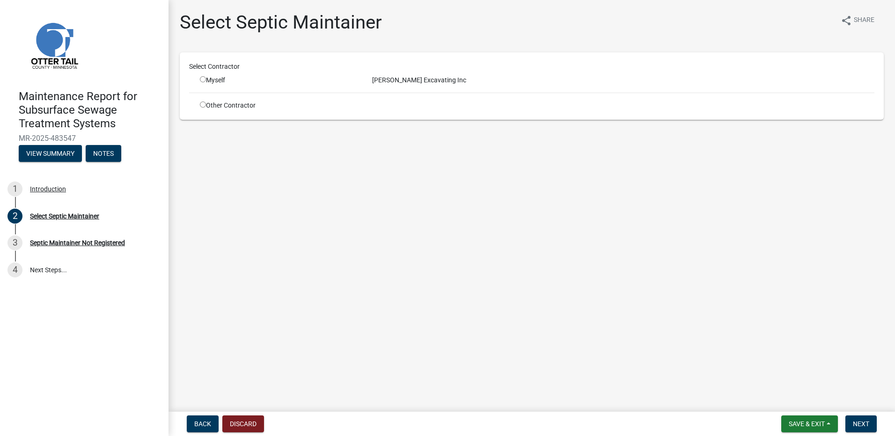
click at [201, 81] on input "radio" at bounding box center [203, 79] width 6 height 6
radio input "true"
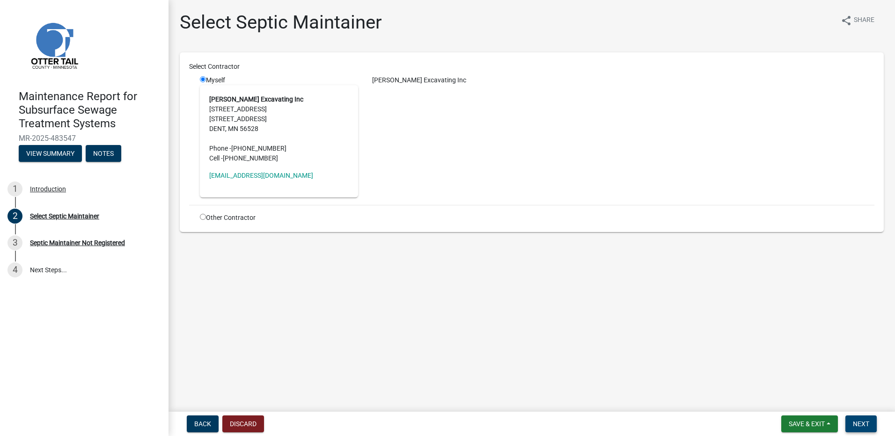
click at [852, 420] on button "Next" at bounding box center [861, 424] width 31 height 17
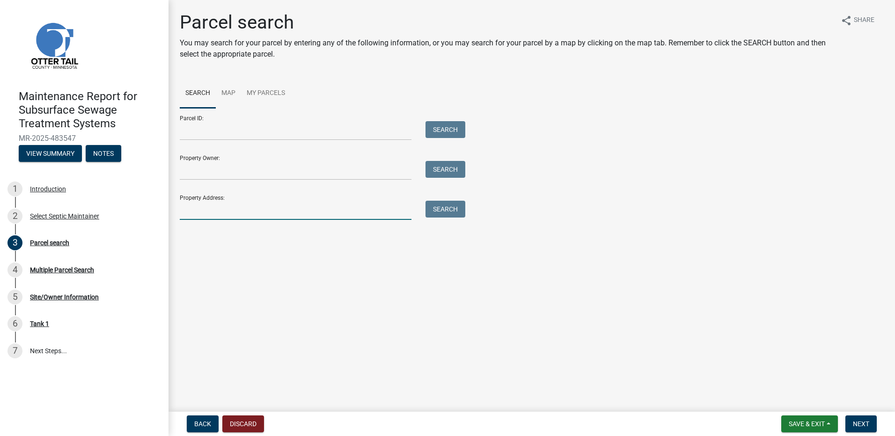
click at [225, 201] on input "Property Address:" at bounding box center [296, 210] width 232 height 19
type input "[STREET_ADDRESS]"
click at [442, 210] on button "Search" at bounding box center [446, 209] width 40 height 17
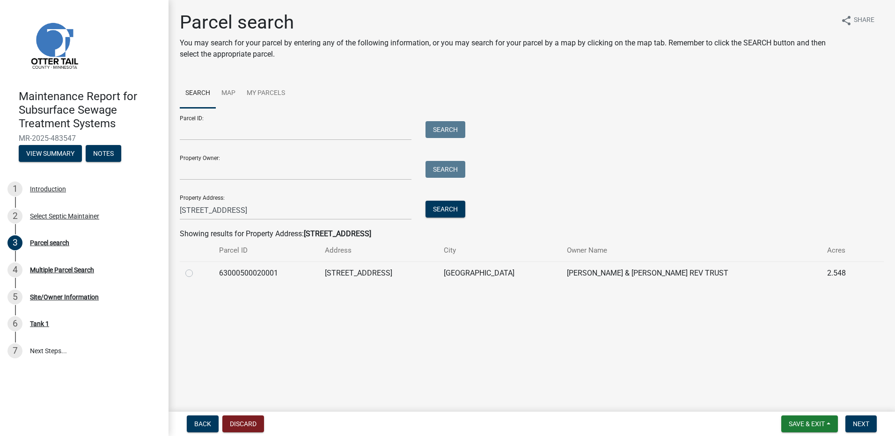
click at [197, 268] on label at bounding box center [197, 268] width 0 height 0
click at [197, 272] on input "radio" at bounding box center [200, 271] width 6 height 6
radio input "true"
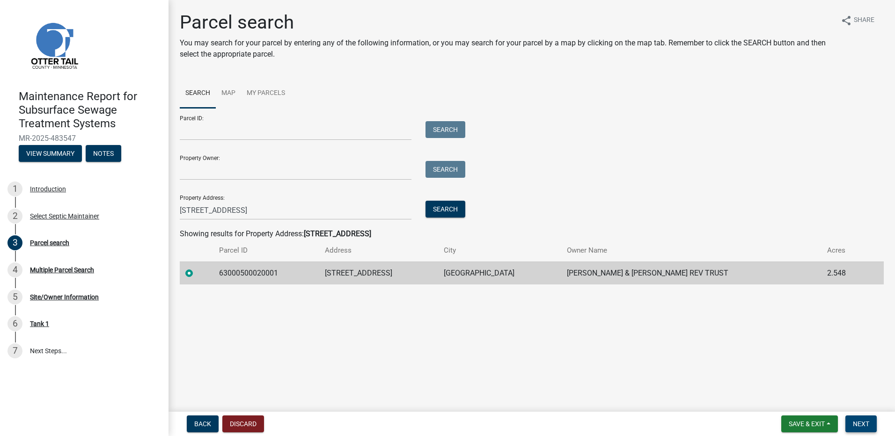
click at [854, 430] on button "Next" at bounding box center [861, 424] width 31 height 17
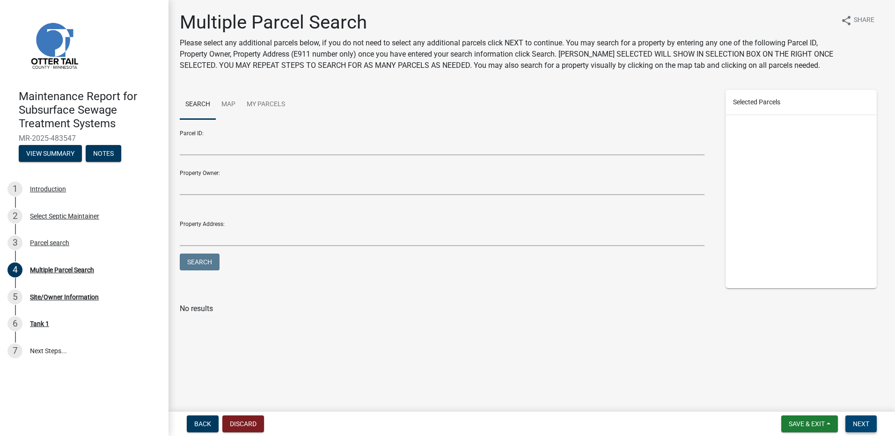
click at [860, 426] on span "Next" at bounding box center [861, 424] width 16 height 7
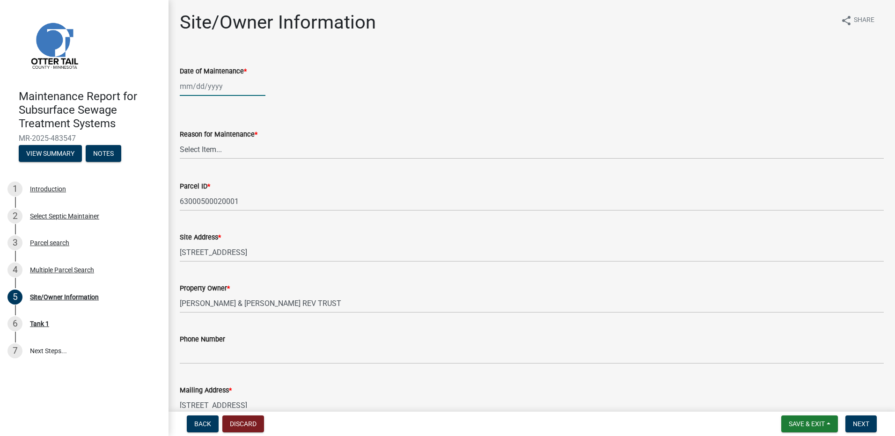
click at [213, 86] on div at bounding box center [223, 86] width 86 height 19
select select "9"
select select "2025"
click at [192, 109] on button "Previous month" at bounding box center [189, 106] width 11 height 15
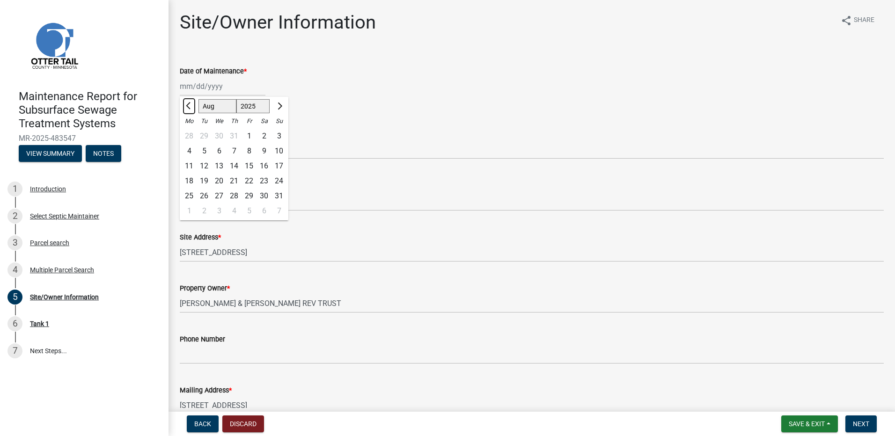
select select "7"
click at [237, 135] on div "3" at bounding box center [234, 136] width 15 height 15
type input "[DATE]"
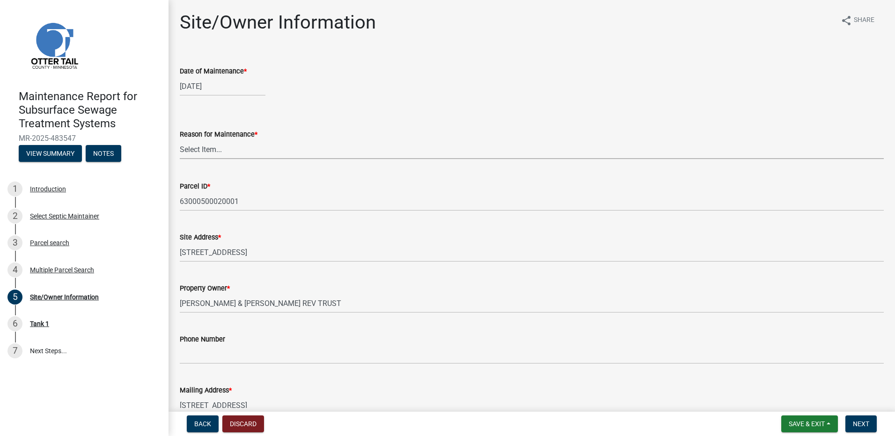
click at [229, 146] on select "Select Item... Called Routine Other" at bounding box center [532, 149] width 704 height 19
click at [180, 140] on select "Select Item... Called Routine Other" at bounding box center [532, 149] width 704 height 19
select select "3ac72b63-7b21-42e4-8192-806faae7a4f1"
click at [869, 422] on span "Next" at bounding box center [861, 424] width 16 height 7
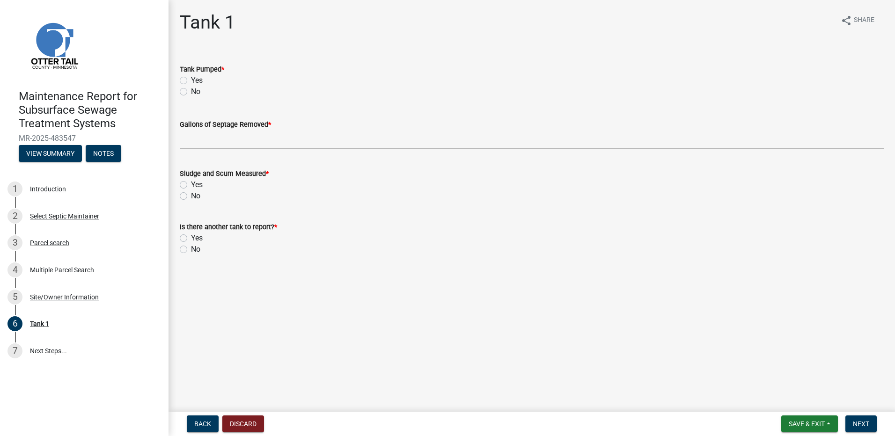
click at [193, 76] on label "Yes" at bounding box center [197, 80] width 12 height 11
click at [193, 76] on input "Yes" at bounding box center [194, 78] width 6 height 6
radio input "true"
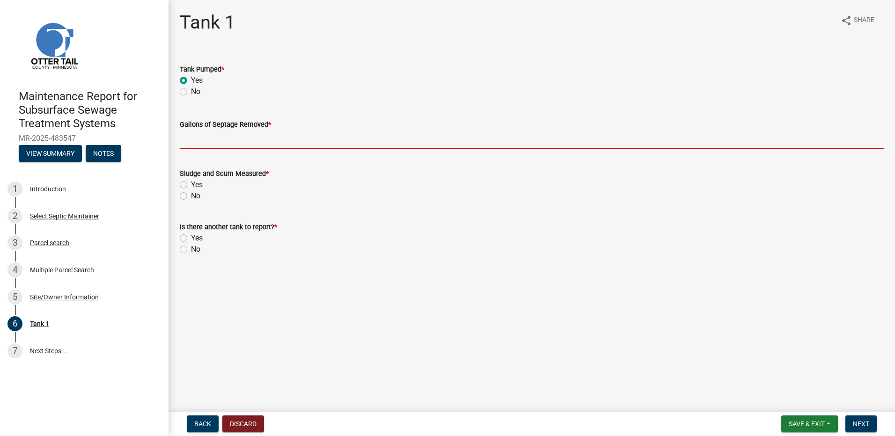
click at [196, 140] on input "Gallons of Septage Removed *" at bounding box center [532, 139] width 704 height 19
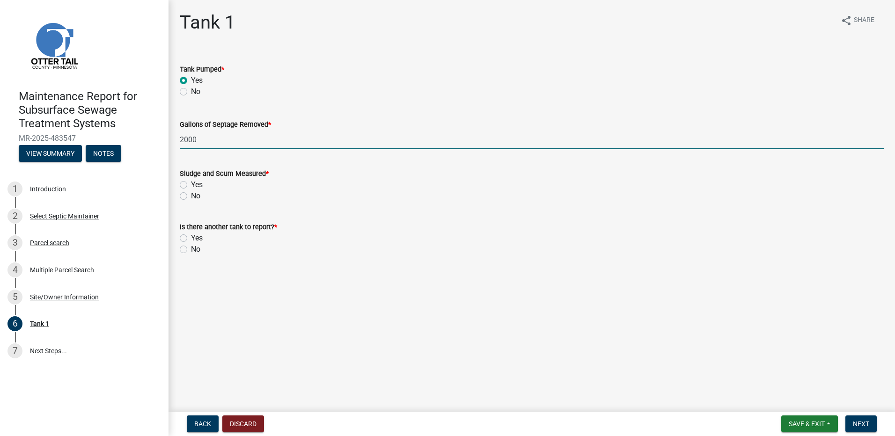
type input "2000"
click at [189, 181] on div "Yes" at bounding box center [532, 184] width 704 height 11
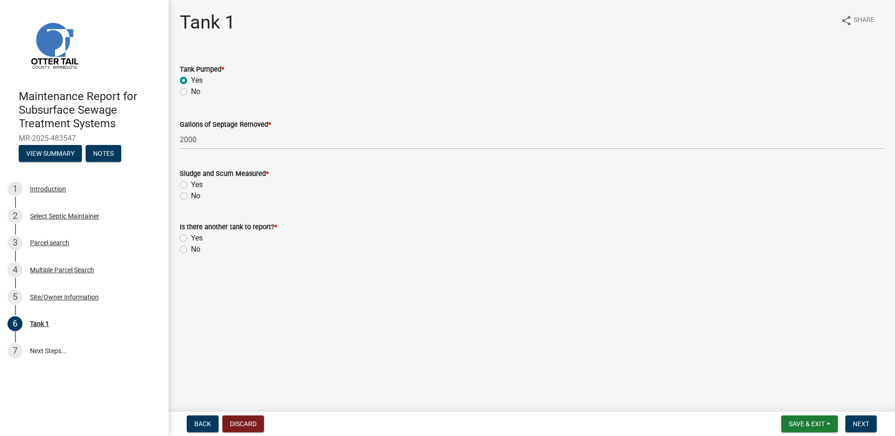
click at [191, 198] on label "No" at bounding box center [195, 196] width 9 height 11
click at [191, 197] on input "No" at bounding box center [194, 194] width 6 height 6
radio input "true"
click at [191, 250] on label "No" at bounding box center [195, 249] width 9 height 11
click at [191, 250] on input "No" at bounding box center [194, 247] width 6 height 6
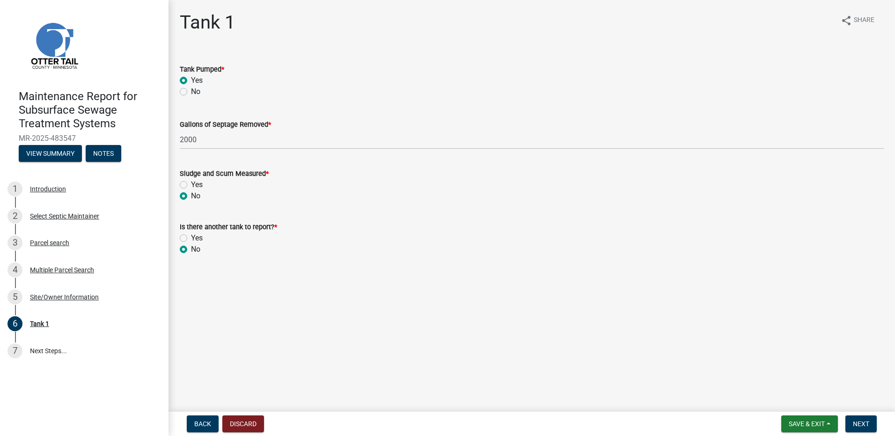
radio input "true"
click at [866, 428] on span "Next" at bounding box center [861, 424] width 16 height 7
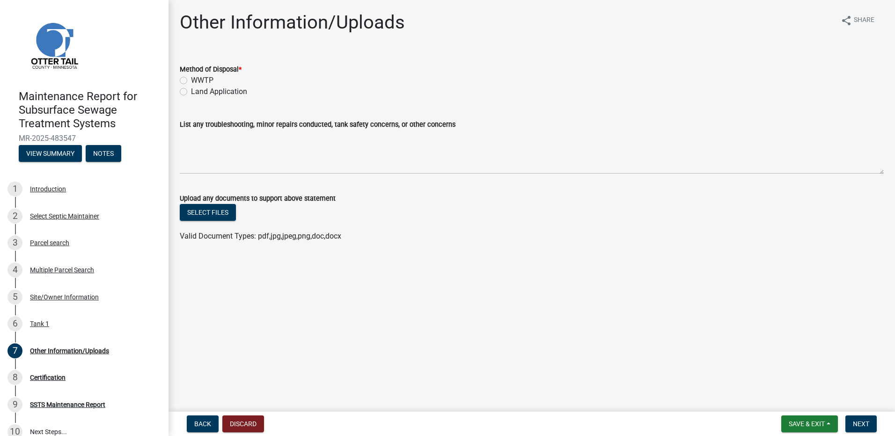
click at [205, 89] on label "Land Application" at bounding box center [219, 91] width 56 height 11
click at [197, 89] on input "Land Application" at bounding box center [194, 89] width 6 height 6
radio input "true"
click at [866, 426] on span "Next" at bounding box center [861, 424] width 16 height 7
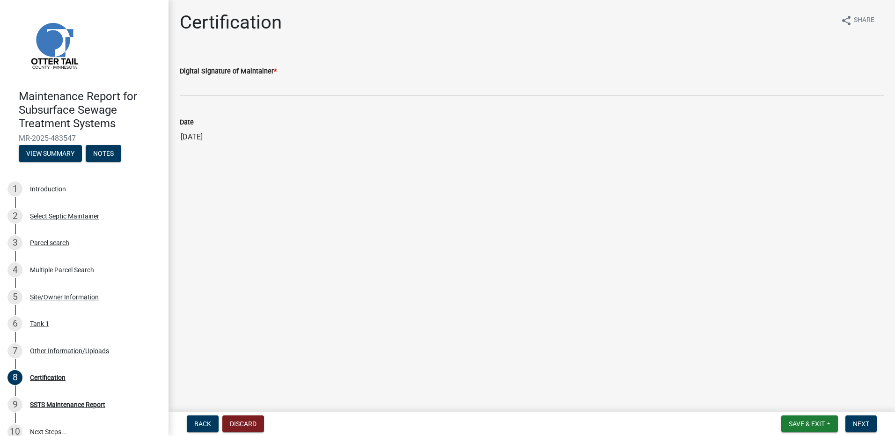
click at [274, 97] on wm-data-entity-input "Digital Signature of Maintainer *" at bounding box center [532, 77] width 704 height 51
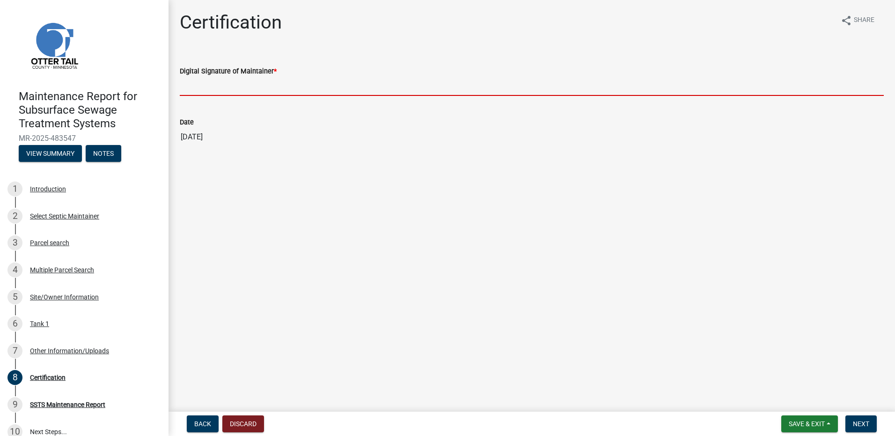
click at [270, 90] on input "Digital Signature of Maintainer *" at bounding box center [532, 86] width 704 height 19
type input "[PERSON_NAME]"
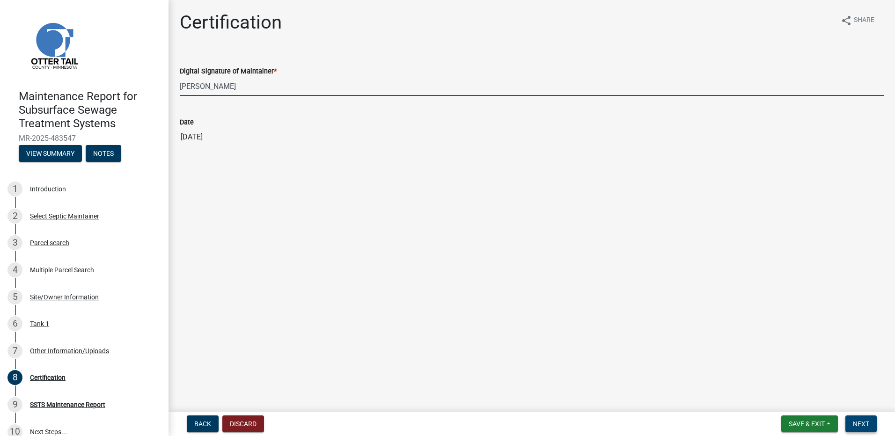
click at [861, 423] on span "Next" at bounding box center [861, 424] width 16 height 7
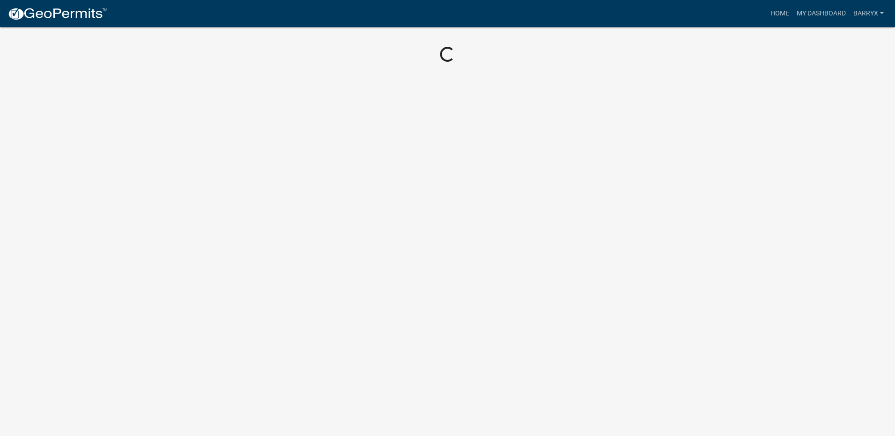
click at [39, 12] on img at bounding box center [57, 14] width 100 height 14
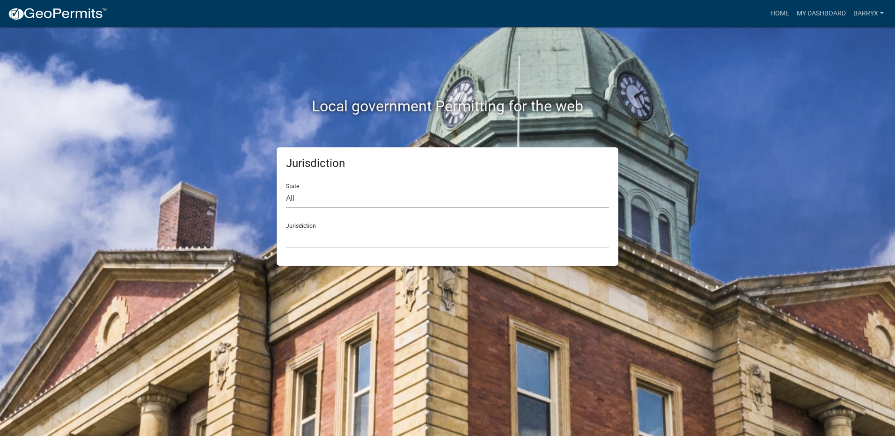
click at [316, 192] on select "All [US_STATE] [US_STATE] [US_STATE] [US_STATE] [US_STATE] [US_STATE] [US_STATE…" at bounding box center [447, 198] width 323 height 19
select select "[US_STATE]"
click at [286, 189] on select "All [US_STATE] [US_STATE] [US_STATE] [US_STATE] [US_STATE] [US_STATE] [US_STATE…" at bounding box center [447, 198] width 323 height 19
click at [312, 240] on select "[GEOGRAPHIC_DATA], [US_STATE] [GEOGRAPHIC_DATA], [US_STATE] [GEOGRAPHIC_DATA], …" at bounding box center [447, 238] width 323 height 19
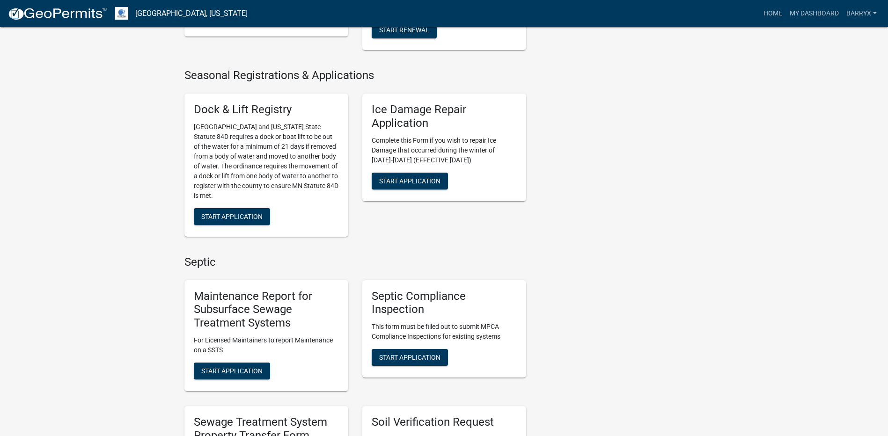
scroll to position [421, 0]
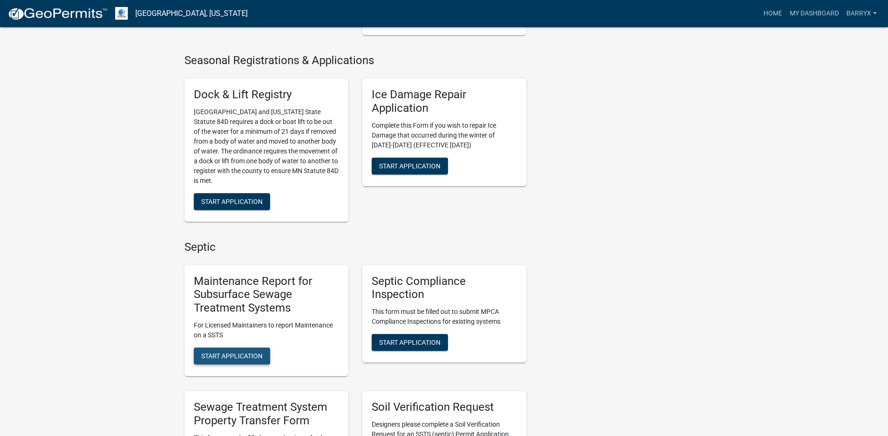
click at [242, 355] on span "Start Application" at bounding box center [231, 356] width 61 height 7
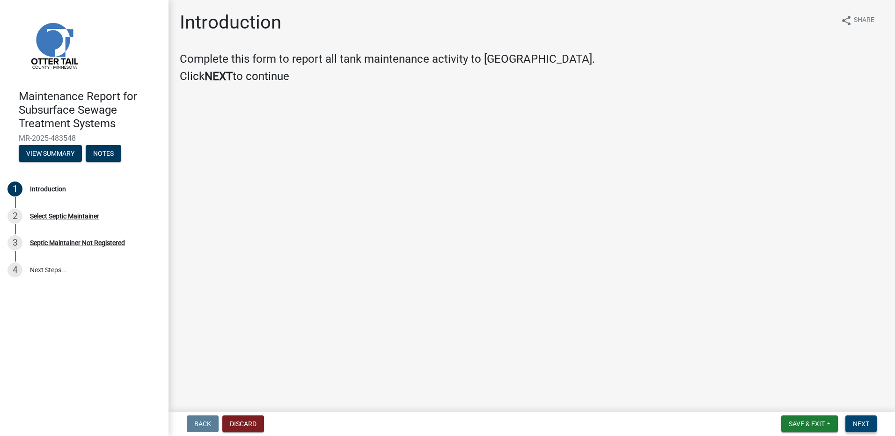
click at [876, 429] on button "Next" at bounding box center [861, 424] width 31 height 17
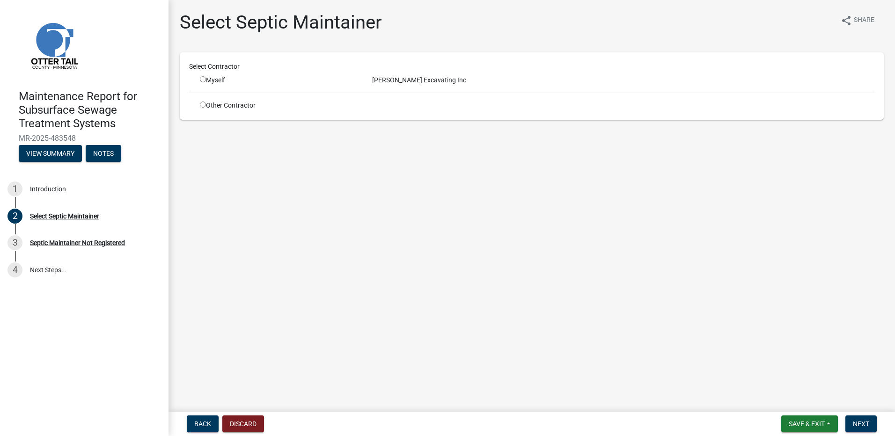
click at [206, 78] on input "radio" at bounding box center [203, 79] width 6 height 6
radio input "true"
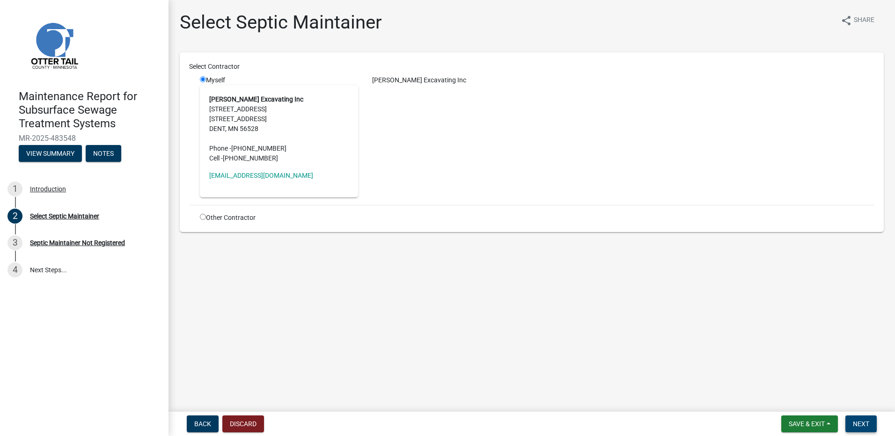
click at [868, 423] on span "Next" at bounding box center [861, 424] width 16 height 7
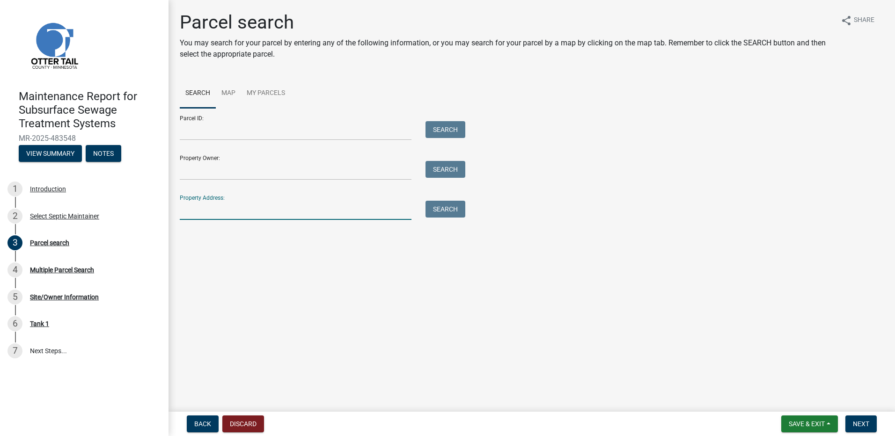
click at [237, 212] on input "Property Address:" at bounding box center [296, 210] width 232 height 19
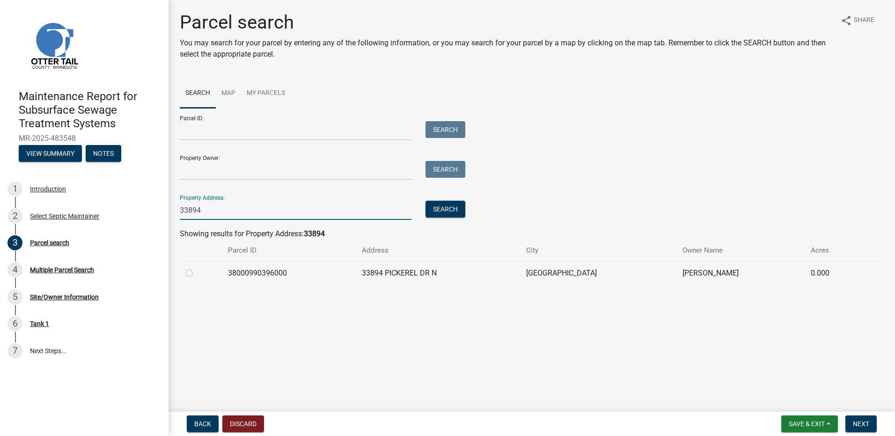
type input "33894"
click at [197, 268] on label at bounding box center [197, 268] width 0 height 0
click at [197, 274] on input "radio" at bounding box center [200, 271] width 6 height 6
radio input "true"
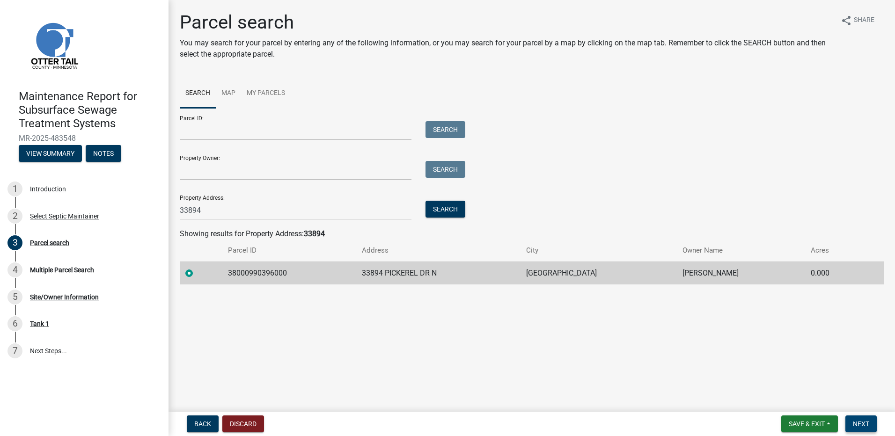
click at [850, 424] on button "Next" at bounding box center [861, 424] width 31 height 17
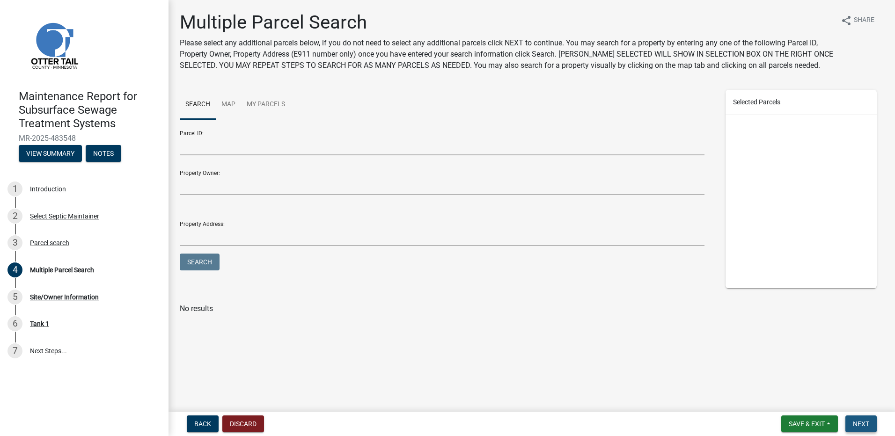
click at [859, 420] on button "Next" at bounding box center [861, 424] width 31 height 17
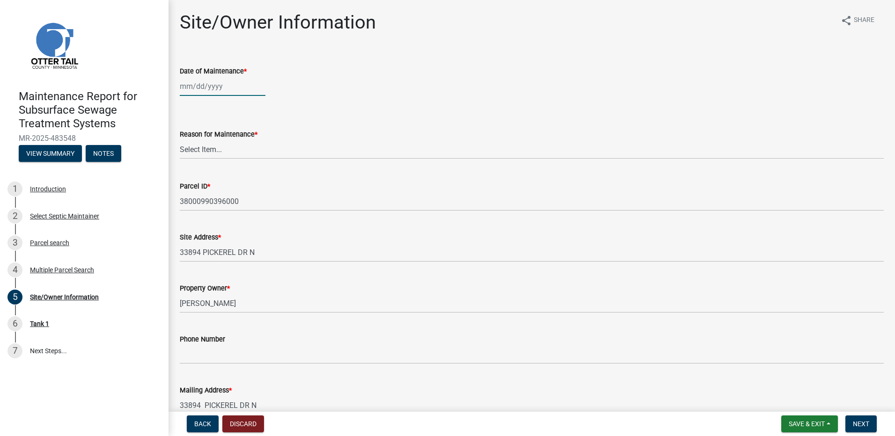
click at [205, 87] on div at bounding box center [223, 86] width 86 height 19
select select "9"
select select "2025"
click at [189, 109] on span "Previous month" at bounding box center [189, 106] width 7 height 7
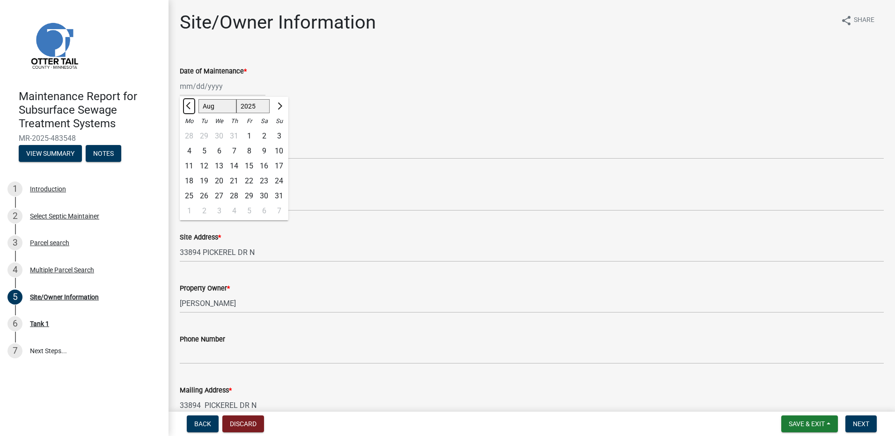
select select "7"
click at [235, 137] on div "3" at bounding box center [234, 136] width 15 height 15
type input "[DATE]"
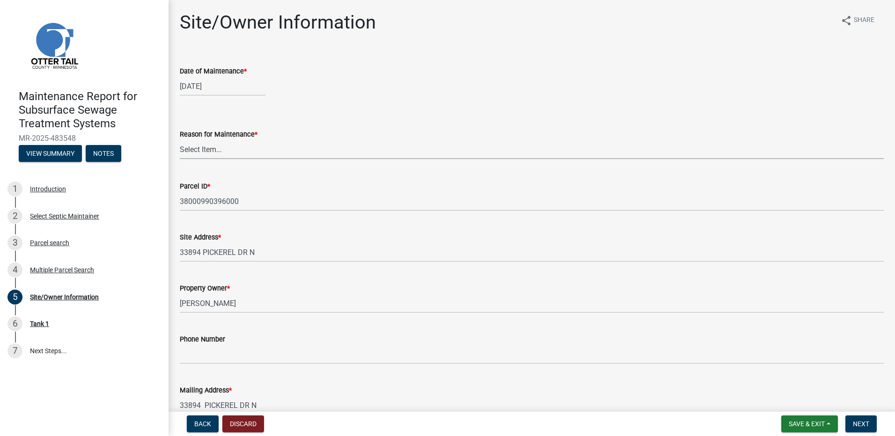
click at [213, 144] on select "Select Item... Called Routine Other" at bounding box center [532, 149] width 704 height 19
click at [180, 140] on select "Select Item... Called Routine Other" at bounding box center [532, 149] width 704 height 19
select select "3ac72b63-7b21-42e4-8192-806faae7a4f1"
click at [862, 423] on span "Next" at bounding box center [861, 424] width 16 height 7
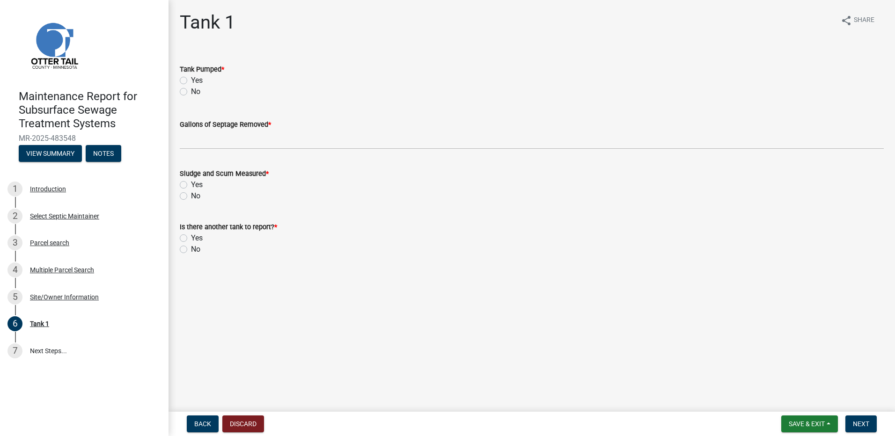
click at [187, 76] on div "Yes" at bounding box center [532, 80] width 704 height 11
click at [191, 81] on label "Yes" at bounding box center [197, 80] width 12 height 11
click at [191, 81] on input "Yes" at bounding box center [194, 78] width 6 height 6
radio input "true"
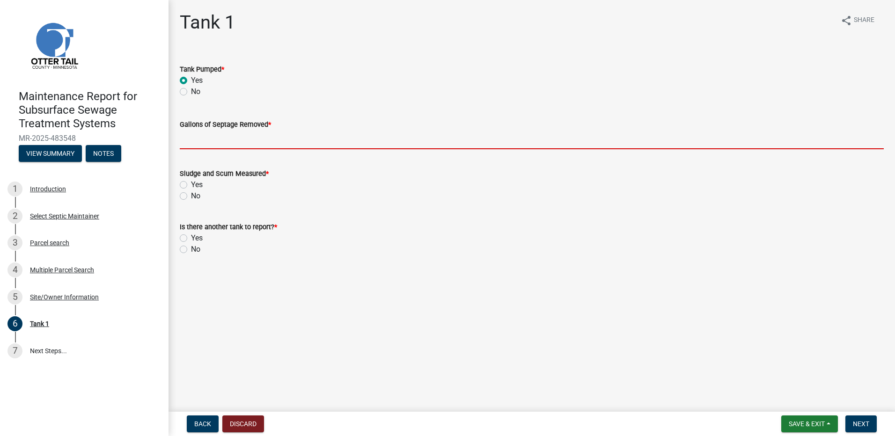
click at [192, 142] on input "Gallons of Septage Removed *" at bounding box center [532, 139] width 704 height 19
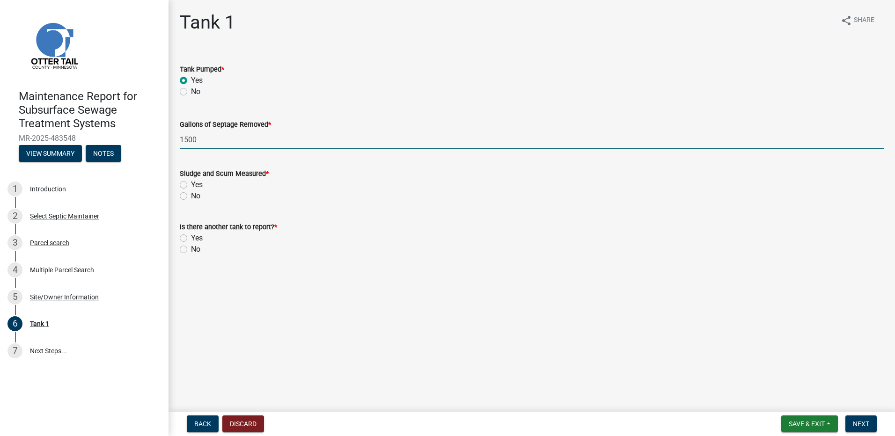
type input "1500"
click at [191, 194] on label "No" at bounding box center [195, 196] width 9 height 11
click at [191, 194] on input "No" at bounding box center [194, 194] width 6 height 6
radio input "true"
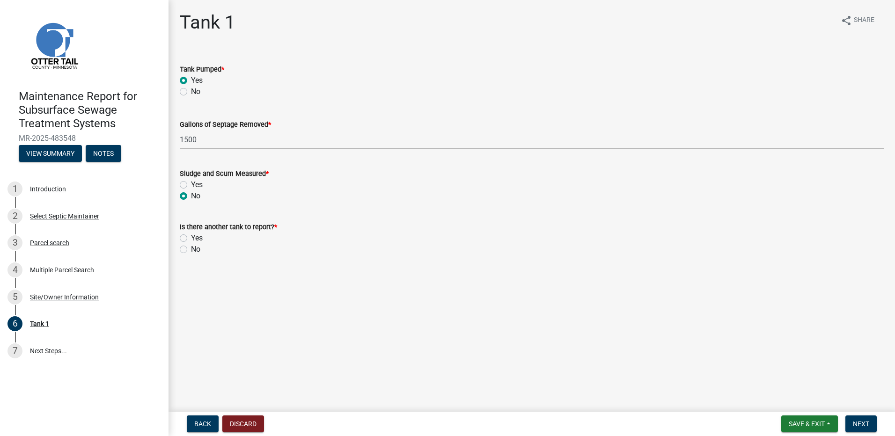
click at [191, 252] on label "No" at bounding box center [195, 249] width 9 height 11
click at [191, 250] on input "No" at bounding box center [194, 247] width 6 height 6
radio input "true"
click at [861, 429] on button "Next" at bounding box center [861, 424] width 31 height 17
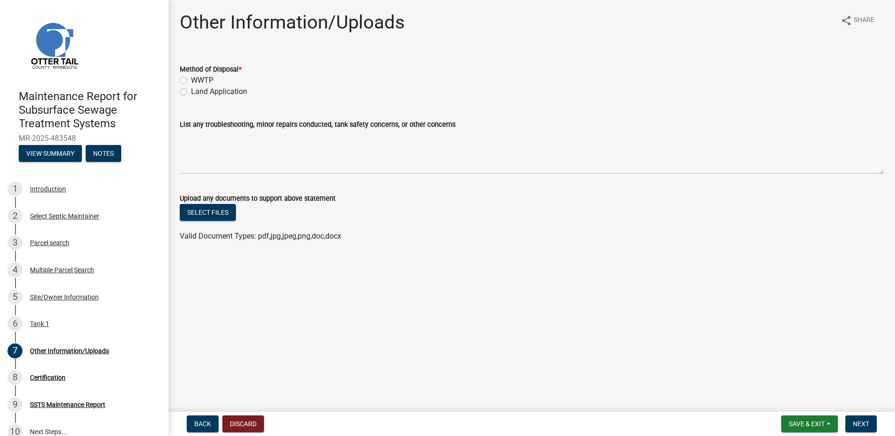
click at [207, 92] on label "Land Application" at bounding box center [219, 91] width 56 height 11
click at [197, 92] on input "Land Application" at bounding box center [194, 89] width 6 height 6
radio input "true"
click at [864, 427] on span "Next" at bounding box center [861, 424] width 16 height 7
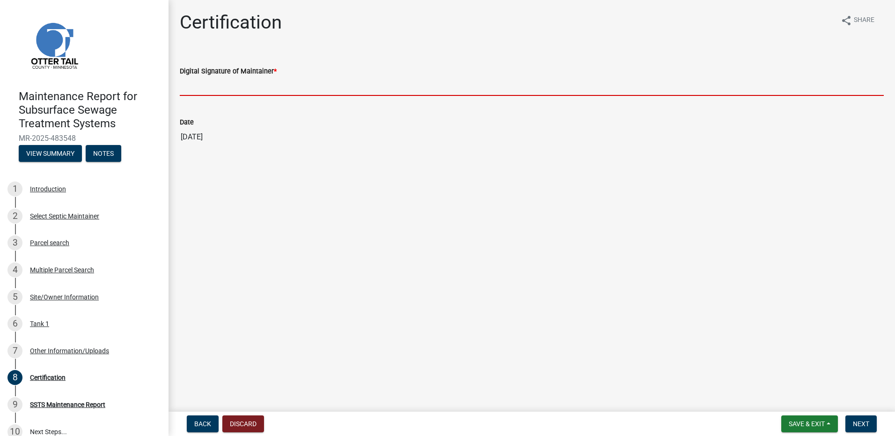
click at [289, 86] on input "Digital Signature of Maintainer *" at bounding box center [532, 86] width 704 height 19
type input "[PERSON_NAME]"
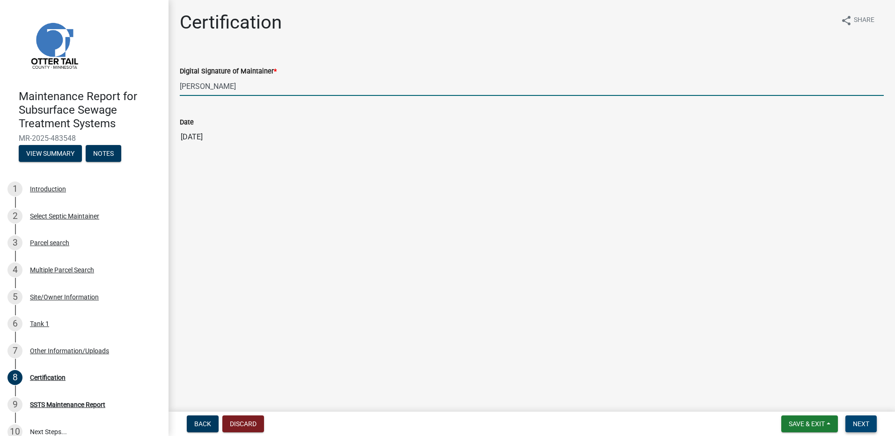
click at [850, 427] on button "Next" at bounding box center [861, 424] width 31 height 17
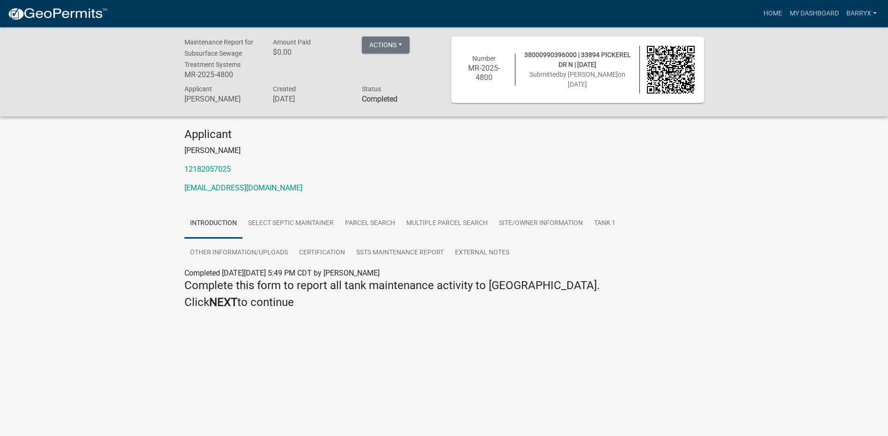
click at [64, 14] on img at bounding box center [57, 14] width 100 height 14
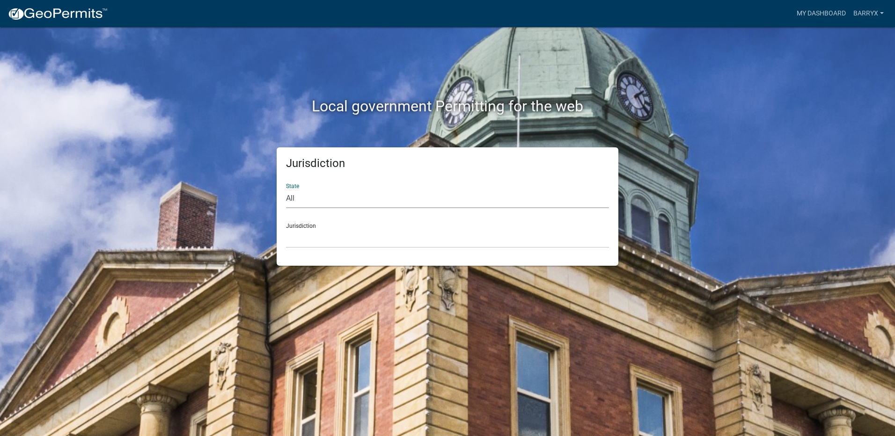
click at [295, 199] on select "All [US_STATE] [US_STATE] [US_STATE] [US_STATE] [US_STATE] [US_STATE] [US_STATE…" at bounding box center [447, 198] width 323 height 19
select select "[US_STATE]"
click at [286, 189] on select "All [US_STATE] [US_STATE] [US_STATE] [US_STATE] [US_STATE] [US_STATE] [US_STATE…" at bounding box center [447, 198] width 323 height 19
click at [301, 240] on select "[GEOGRAPHIC_DATA], [US_STATE] [GEOGRAPHIC_DATA], [US_STATE] [GEOGRAPHIC_DATA], …" at bounding box center [447, 238] width 323 height 19
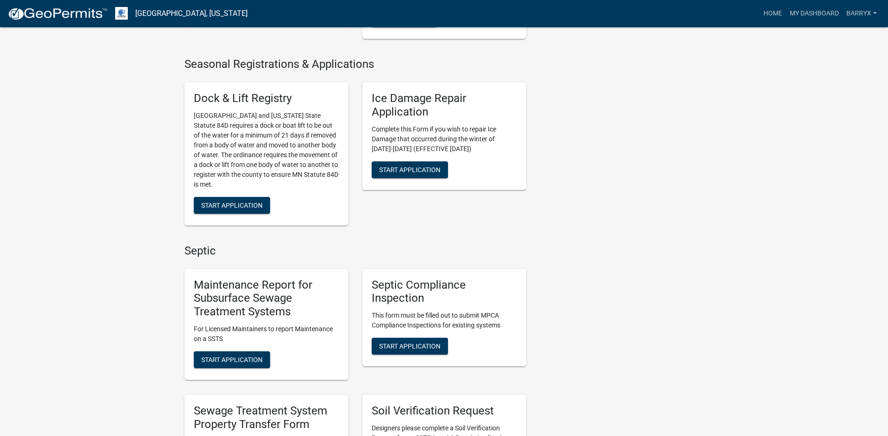
scroll to position [421, 0]
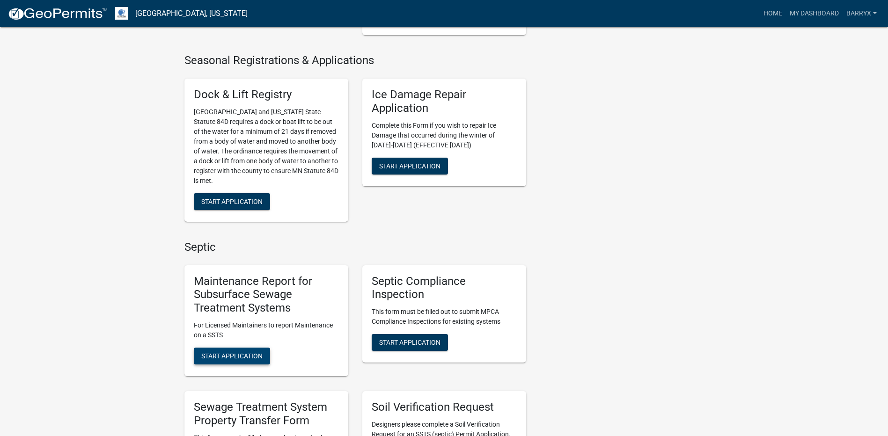
click at [245, 359] on span "Start Application" at bounding box center [231, 356] width 61 height 7
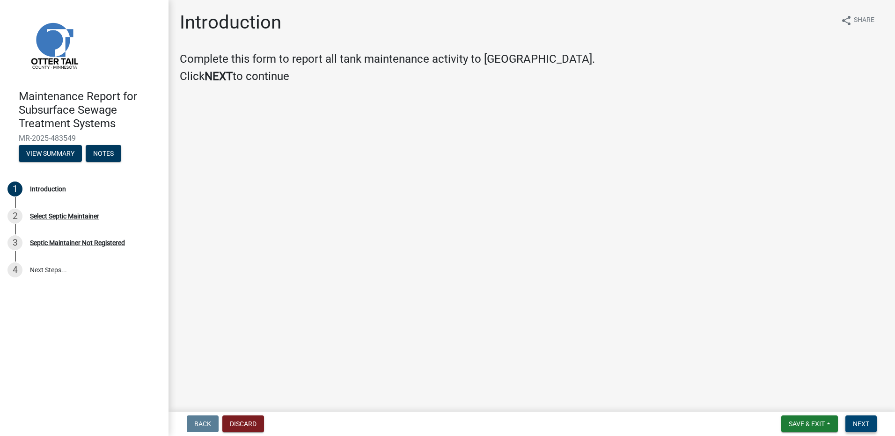
click at [864, 427] on span "Next" at bounding box center [861, 424] width 16 height 7
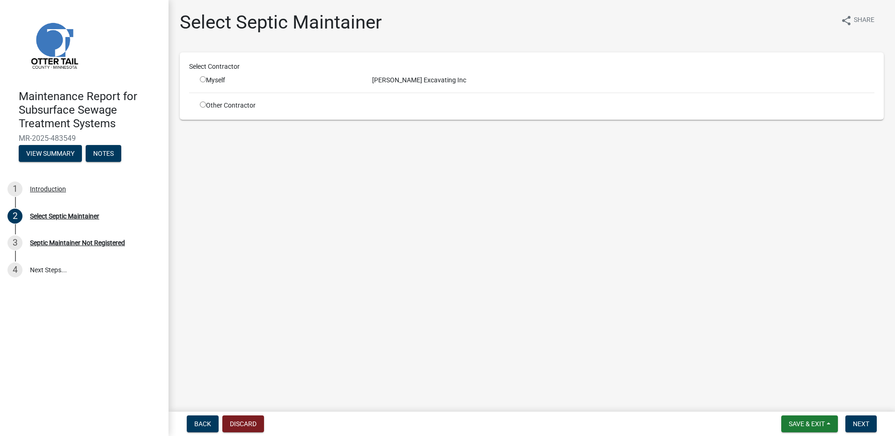
click at [207, 78] on div "Myself" at bounding box center [279, 80] width 158 height 10
click at [202, 77] on input "radio" at bounding box center [203, 79] width 6 height 6
radio input "true"
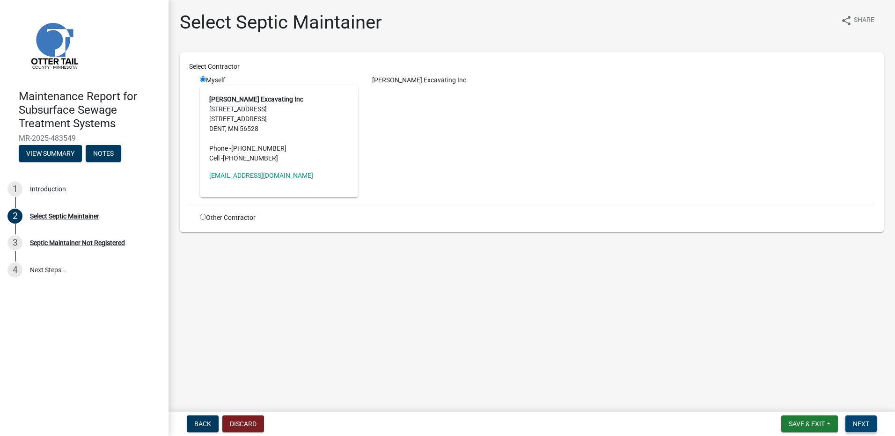
click at [856, 423] on span "Next" at bounding box center [861, 424] width 16 height 7
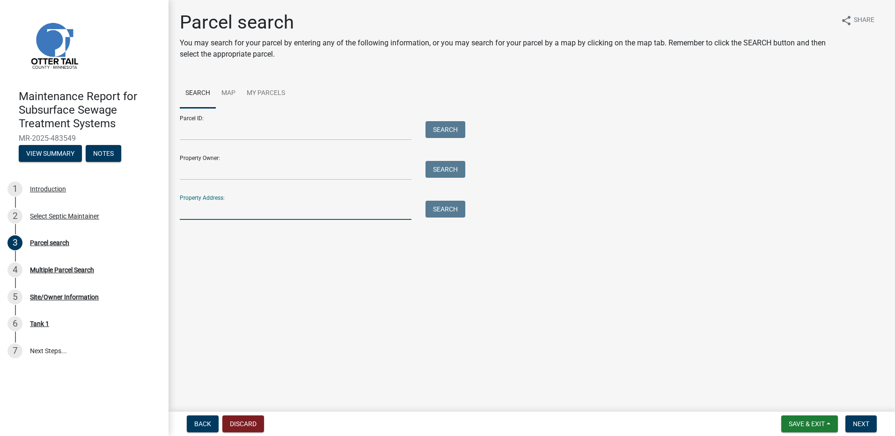
click at [333, 213] on input "Property Address:" at bounding box center [296, 210] width 232 height 19
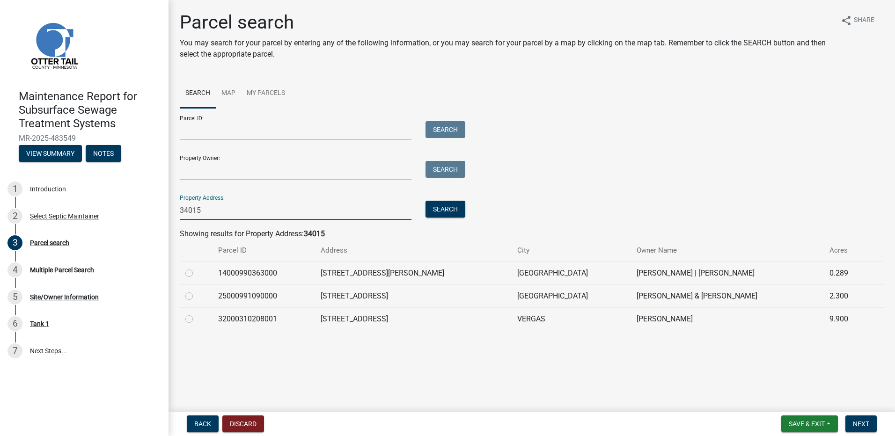
type input "34015"
click at [197, 268] on label at bounding box center [197, 268] width 0 height 0
click at [197, 273] on input "radio" at bounding box center [200, 271] width 6 height 6
radio input "true"
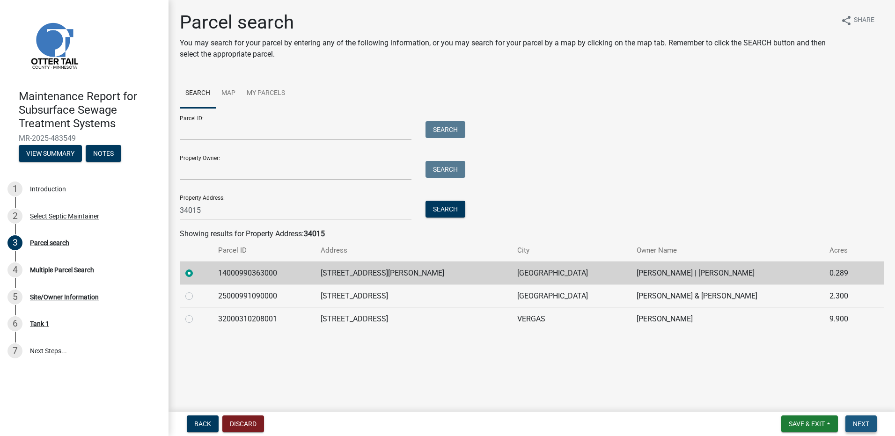
click at [865, 425] on span "Next" at bounding box center [861, 424] width 16 height 7
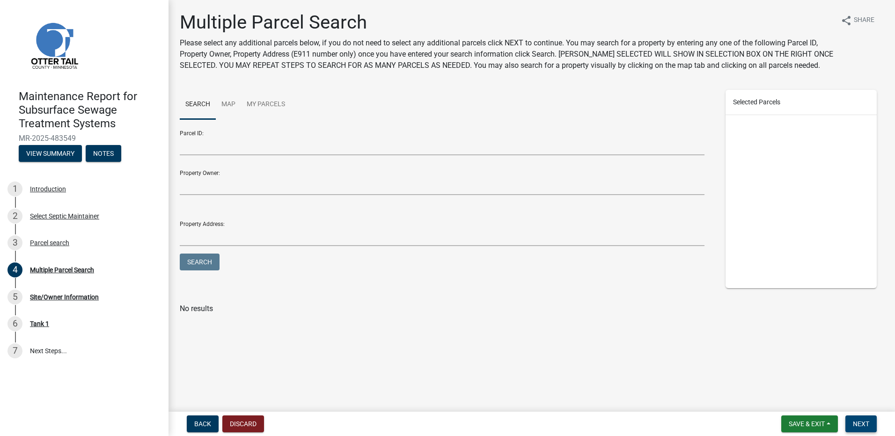
click at [868, 428] on span "Next" at bounding box center [861, 424] width 16 height 7
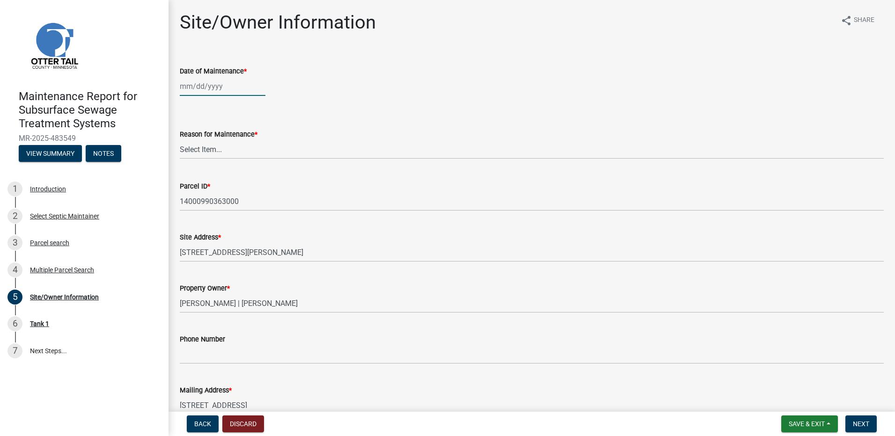
click at [211, 90] on div at bounding box center [223, 86] width 86 height 19
select select "9"
select select "2025"
click at [188, 109] on button "Previous month" at bounding box center [189, 106] width 11 height 15
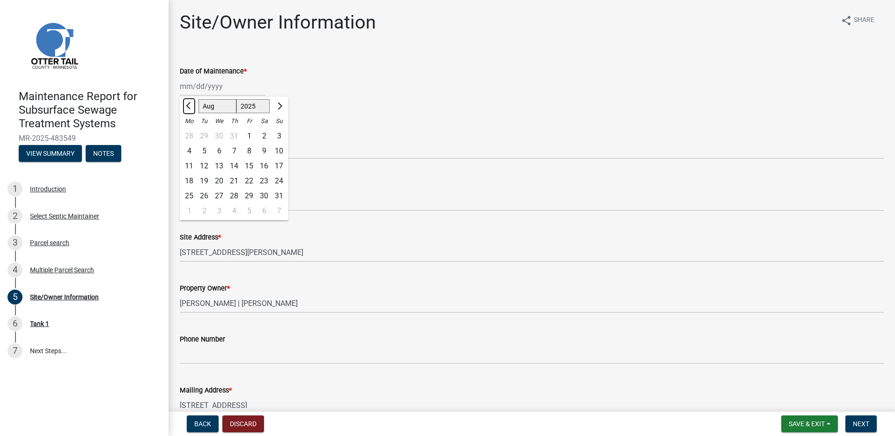
select select "7"
click at [205, 134] on div "1" at bounding box center [204, 136] width 15 height 15
type input "[DATE]"
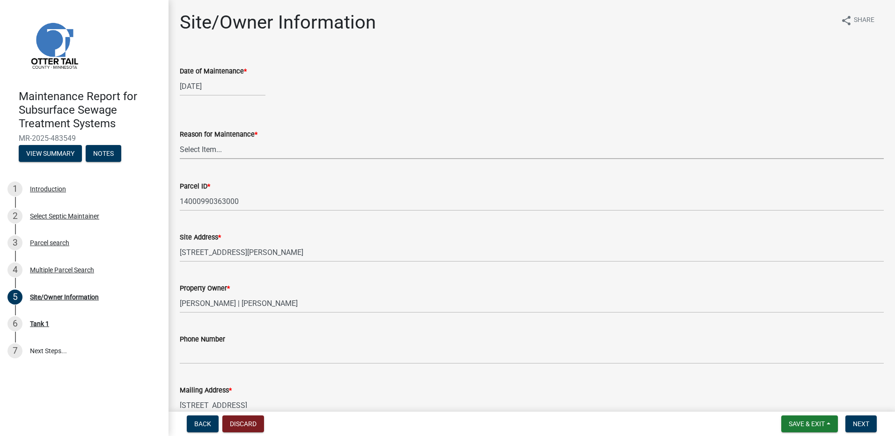
click at [203, 152] on select "Select Item... Called Routine Other" at bounding box center [532, 149] width 704 height 19
click at [180, 140] on select "Select Item... Called Routine Other" at bounding box center [532, 149] width 704 height 19
select select "3ac72b63-7b21-42e4-8192-806faae7a4f1"
click at [864, 426] on span "Next" at bounding box center [861, 424] width 16 height 7
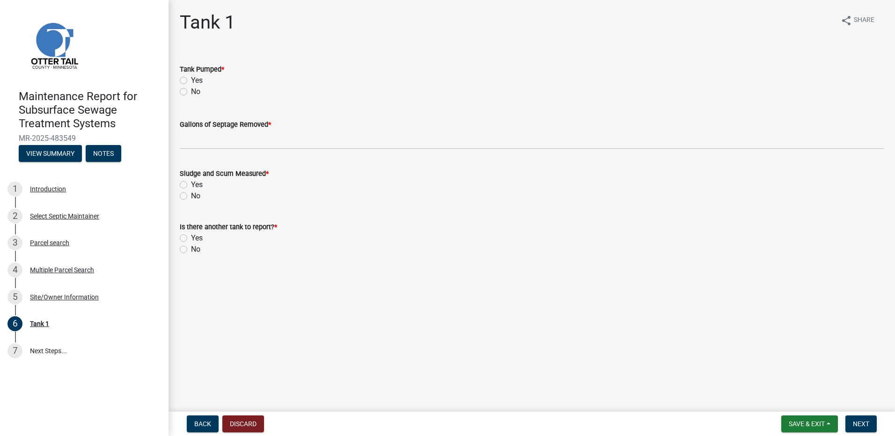
click at [196, 84] on label "Yes" at bounding box center [197, 80] width 12 height 11
click at [196, 81] on input "Yes" at bounding box center [194, 78] width 6 height 6
radio input "true"
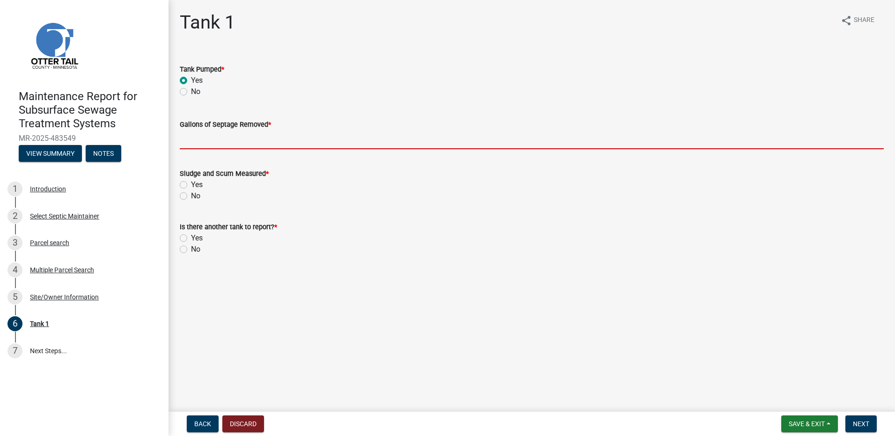
click at [186, 134] on input "Gallons of Septage Removed *" at bounding box center [532, 139] width 704 height 19
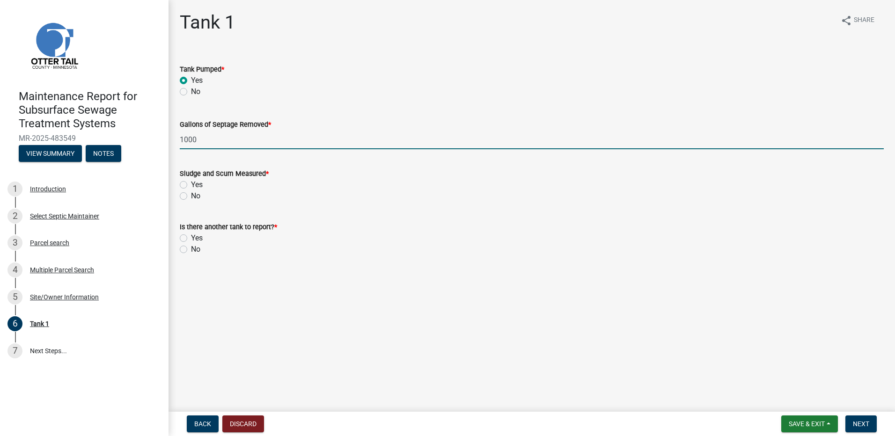
type input "1000"
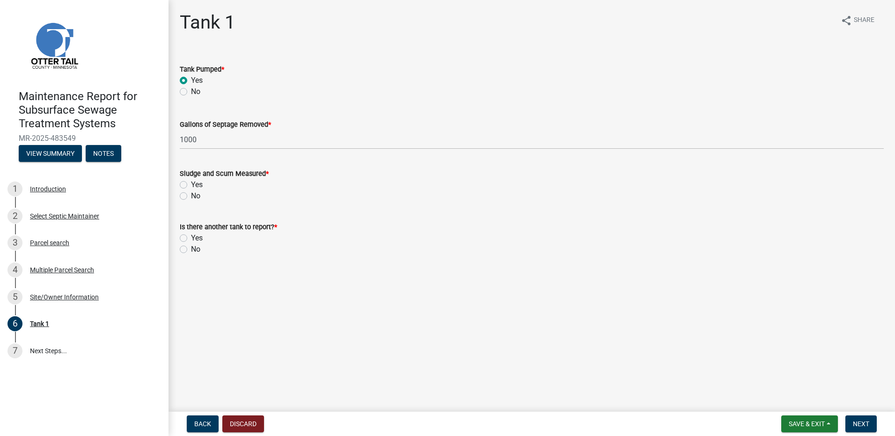
click at [192, 193] on label "No" at bounding box center [195, 196] width 9 height 11
click at [192, 193] on input "No" at bounding box center [194, 194] width 6 height 6
radio input "true"
click at [190, 245] on div "No" at bounding box center [532, 249] width 704 height 11
click at [190, 251] on div "No" at bounding box center [532, 249] width 704 height 11
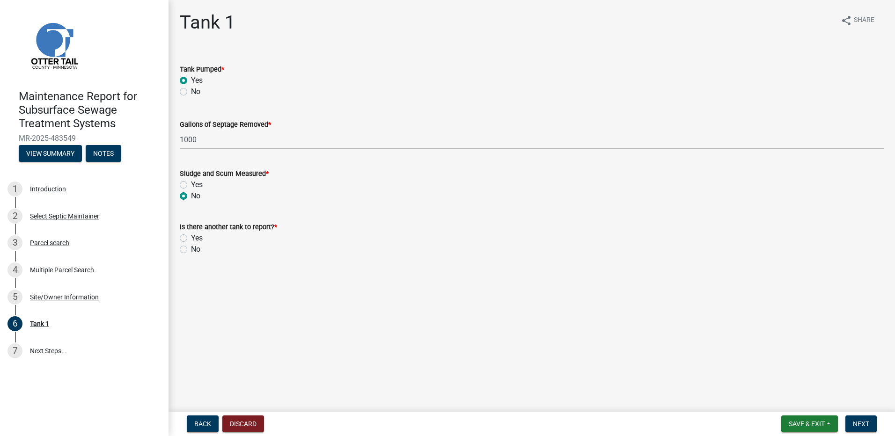
click at [191, 251] on label "No" at bounding box center [195, 249] width 9 height 11
click at [191, 250] on input "No" at bounding box center [194, 247] width 6 height 6
radio input "true"
click at [854, 423] on span "Next" at bounding box center [861, 424] width 16 height 7
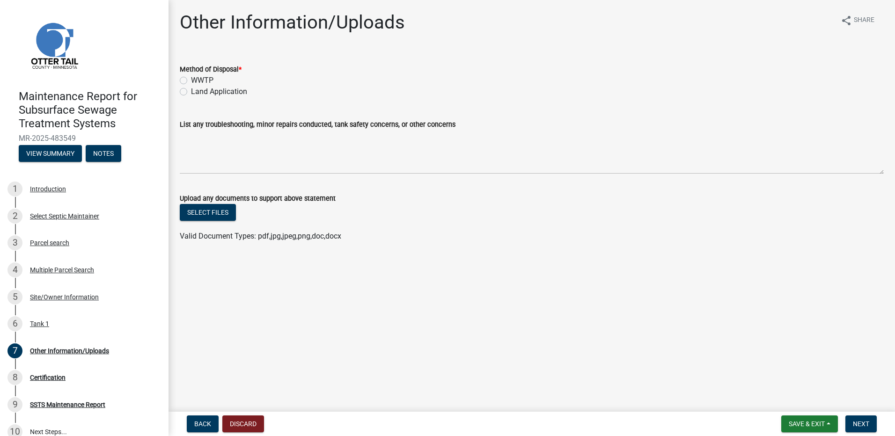
click at [199, 89] on label "Land Application" at bounding box center [219, 91] width 56 height 11
click at [197, 89] on input "Land Application" at bounding box center [194, 89] width 6 height 6
radio input "true"
click at [857, 426] on span "Next" at bounding box center [861, 424] width 16 height 7
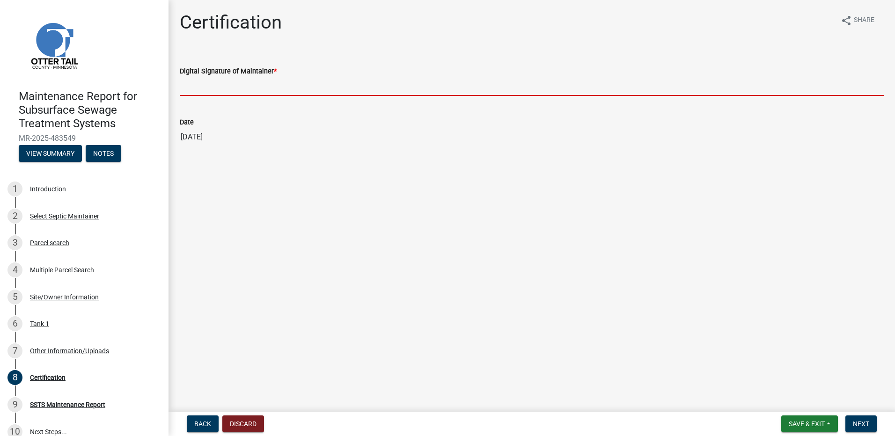
click at [281, 85] on input "Digital Signature of Maintainer *" at bounding box center [532, 86] width 704 height 19
type input "[PERSON_NAME]"
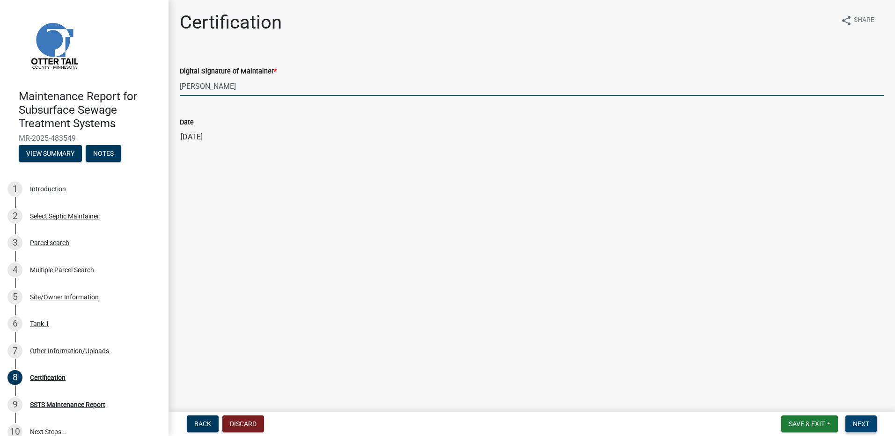
click at [854, 426] on span "Next" at bounding box center [861, 424] width 16 height 7
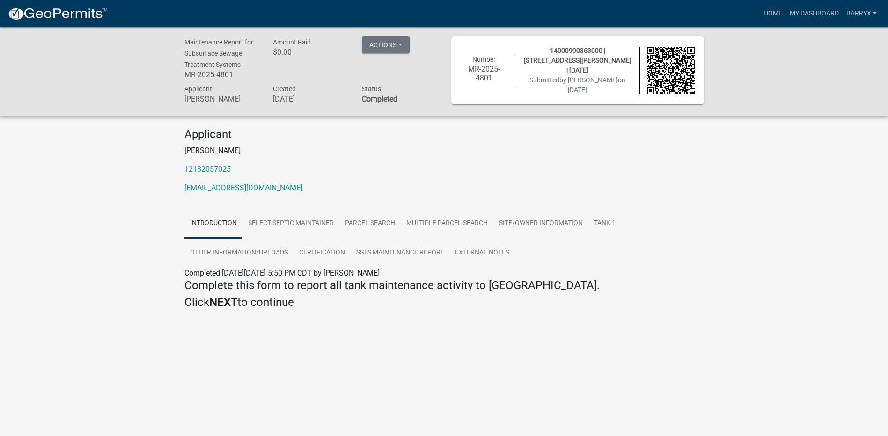
click at [78, 20] on img at bounding box center [57, 14] width 100 height 14
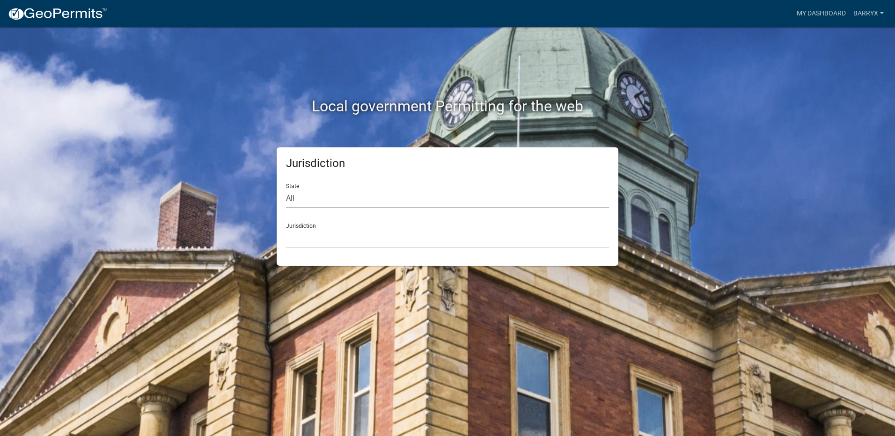
click at [305, 200] on select "All [US_STATE] [US_STATE] [US_STATE] [US_STATE] [US_STATE] [US_STATE] [US_STATE…" at bounding box center [447, 198] width 323 height 19
select select "[US_STATE]"
click at [286, 189] on select "All [US_STATE] [US_STATE] [US_STATE] [US_STATE] [US_STATE] [US_STATE] [US_STATE…" at bounding box center [447, 198] width 323 height 19
click at [289, 247] on select "[GEOGRAPHIC_DATA], [US_STATE] [GEOGRAPHIC_DATA], [US_STATE] [GEOGRAPHIC_DATA], …" at bounding box center [447, 238] width 323 height 19
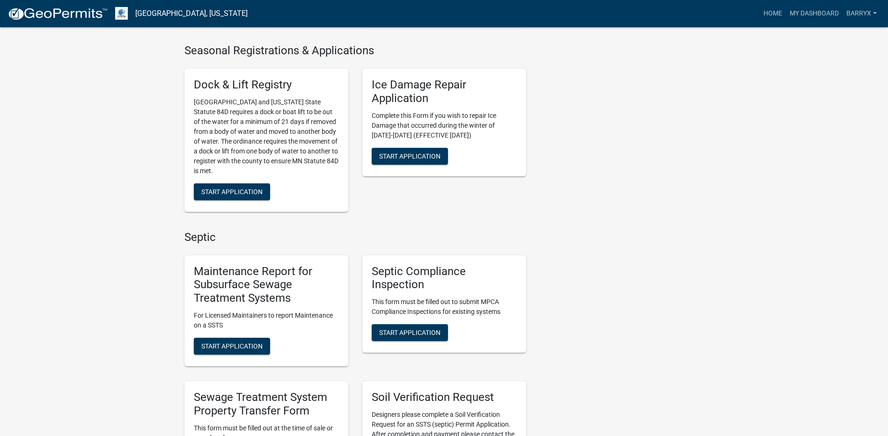
scroll to position [562, 0]
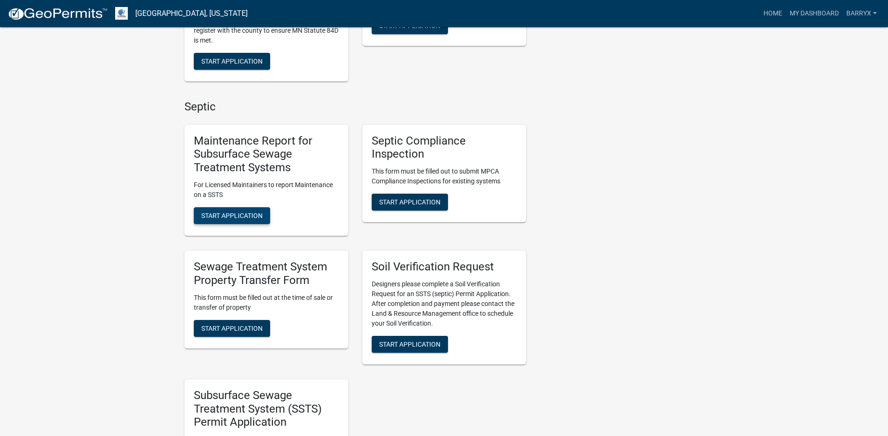
click at [229, 214] on span "Start Application" at bounding box center [231, 215] width 61 height 7
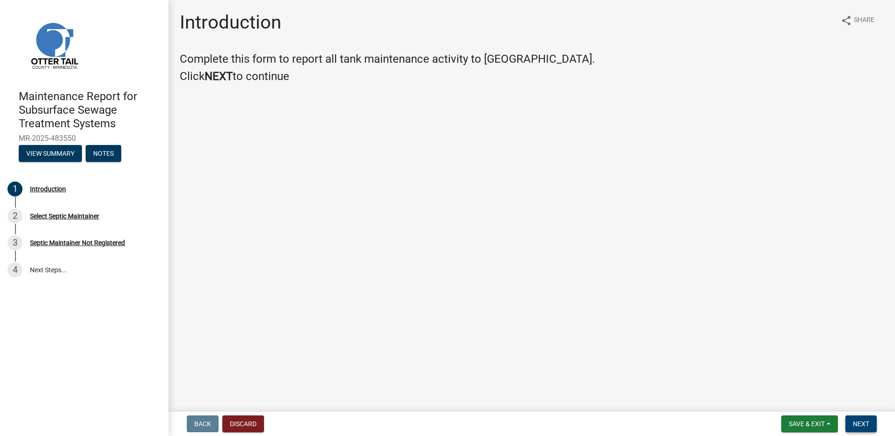
click at [872, 423] on button "Next" at bounding box center [861, 424] width 31 height 17
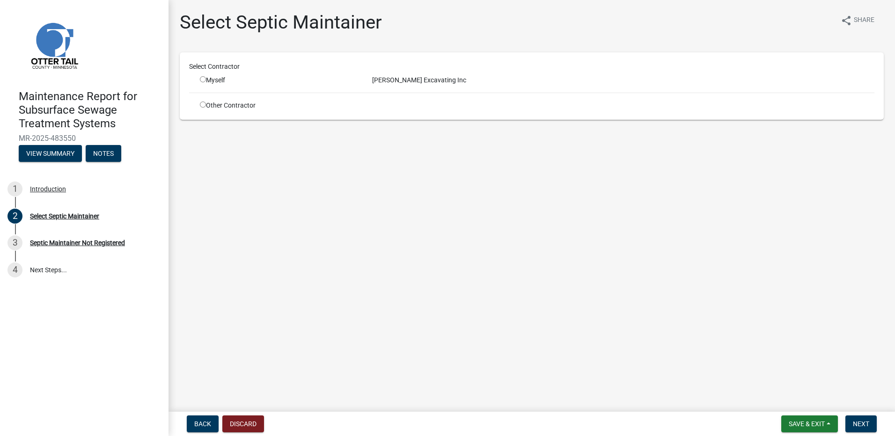
click at [206, 80] on input "radio" at bounding box center [203, 79] width 6 height 6
radio input "true"
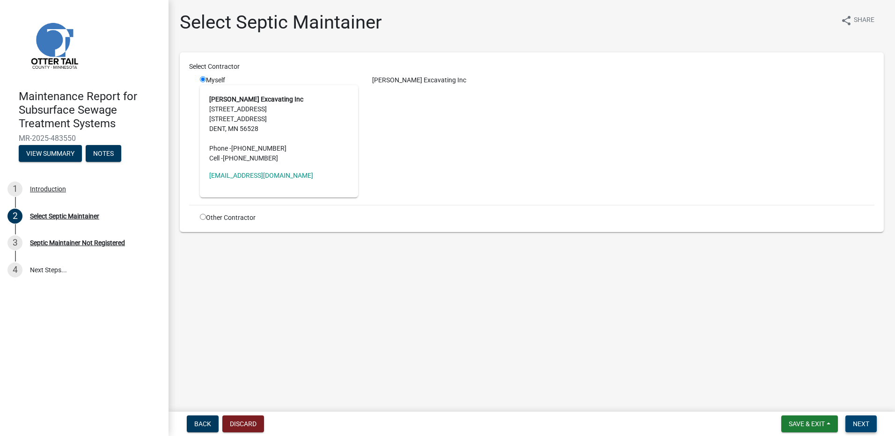
click at [863, 428] on span "Next" at bounding box center [861, 424] width 16 height 7
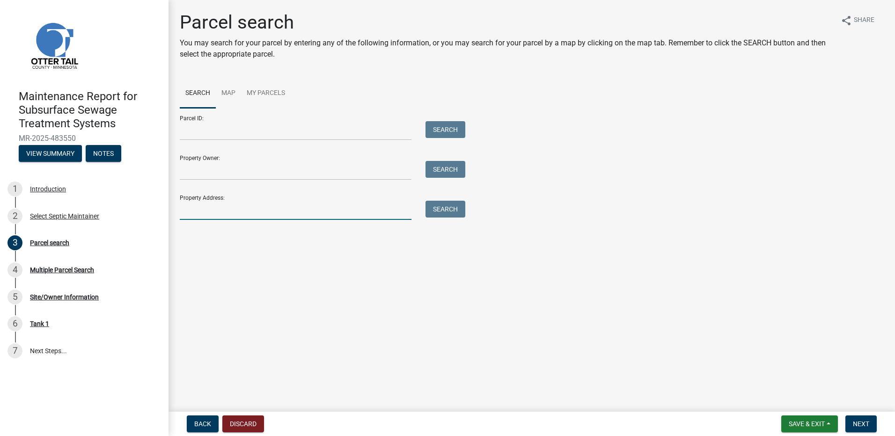
click at [223, 204] on input "Property Address:" at bounding box center [296, 210] width 232 height 19
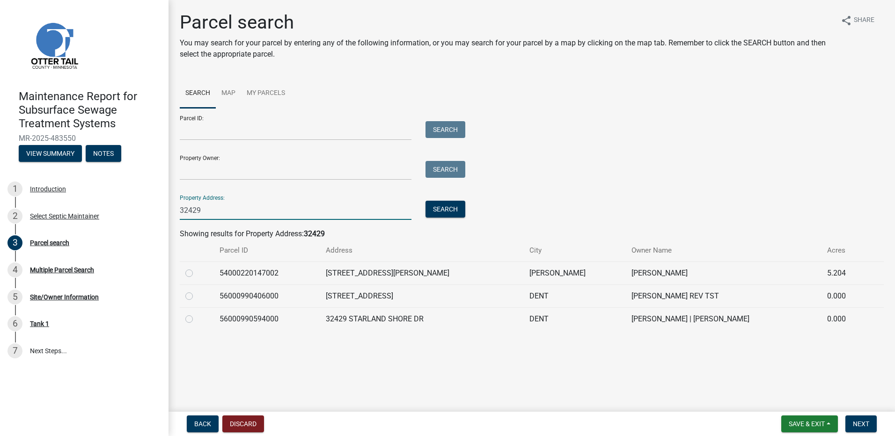
type input "32429"
click at [197, 314] on label at bounding box center [197, 314] width 0 height 0
click at [197, 318] on input "radio" at bounding box center [200, 317] width 6 height 6
radio input "true"
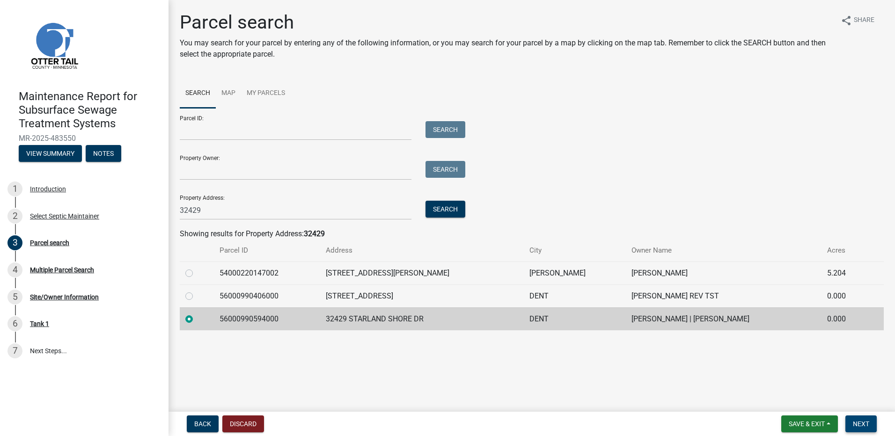
click at [862, 424] on span "Next" at bounding box center [861, 424] width 16 height 7
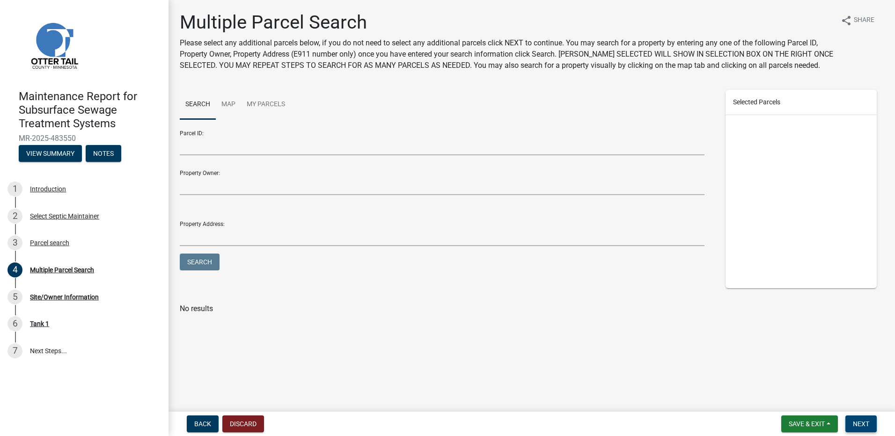
click at [854, 427] on span "Next" at bounding box center [861, 424] width 16 height 7
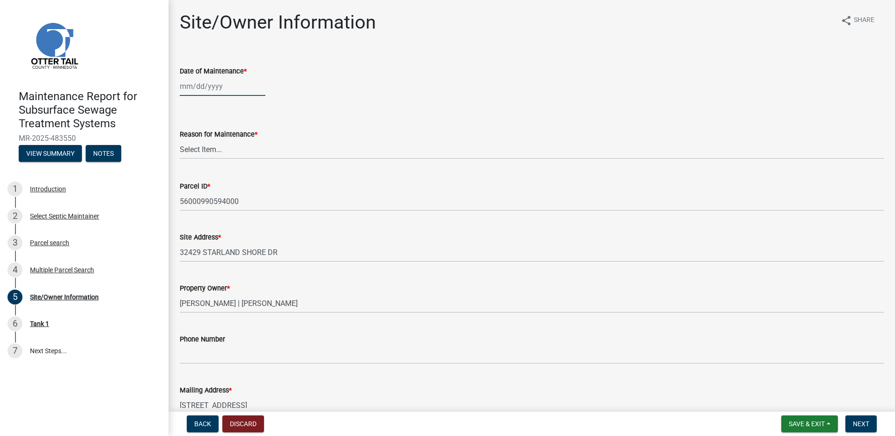
click at [214, 90] on div at bounding box center [223, 86] width 86 height 19
select select "9"
select select "2025"
click at [189, 107] on span "Previous month" at bounding box center [189, 106] width 7 height 7
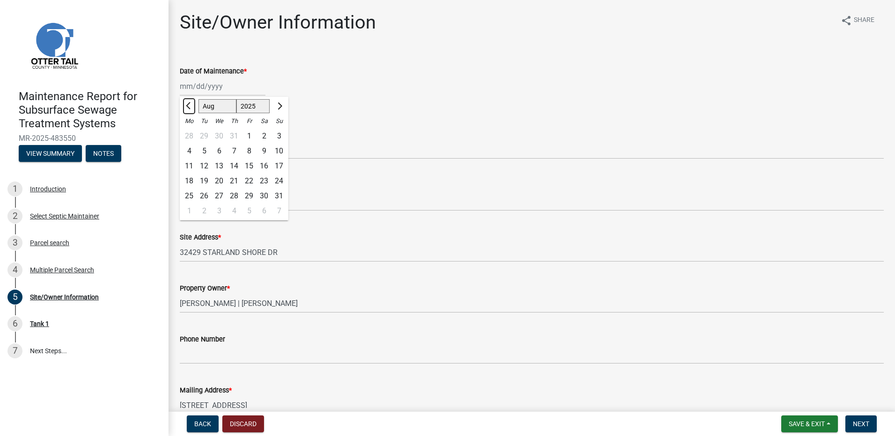
select select "7"
click at [233, 133] on div "3" at bounding box center [234, 136] width 15 height 15
type input "[DATE]"
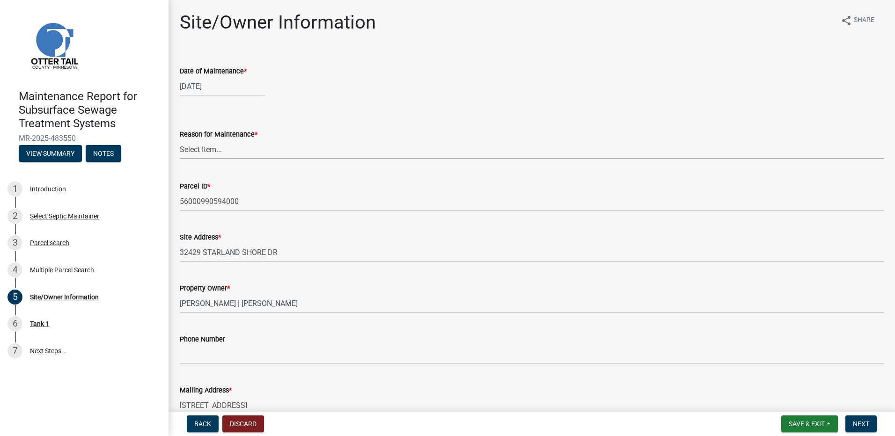
click at [206, 144] on select "Select Item... Called Routine Other" at bounding box center [532, 149] width 704 height 19
click at [180, 140] on select "Select Item... Called Routine Other" at bounding box center [532, 149] width 704 height 19
select select "3ac72b63-7b21-42e4-8192-806faae7a4f1"
click at [860, 426] on span "Next" at bounding box center [861, 424] width 16 height 7
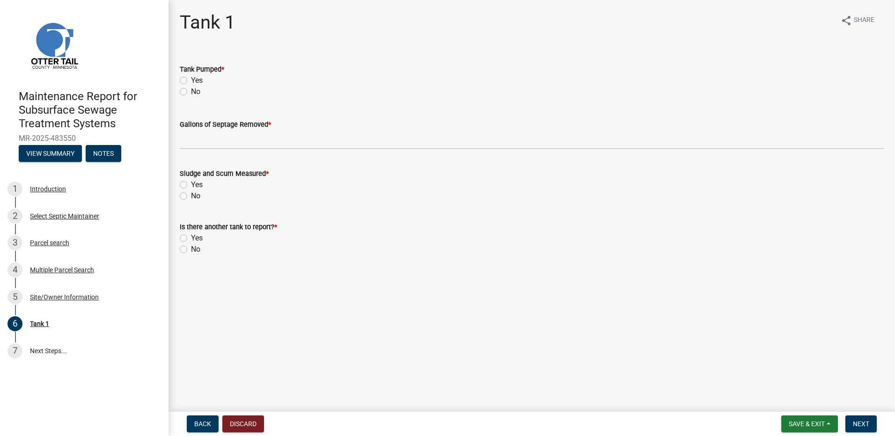
click at [191, 81] on label "Yes" at bounding box center [197, 80] width 12 height 11
click at [191, 81] on input "Yes" at bounding box center [194, 78] width 6 height 6
radio input "true"
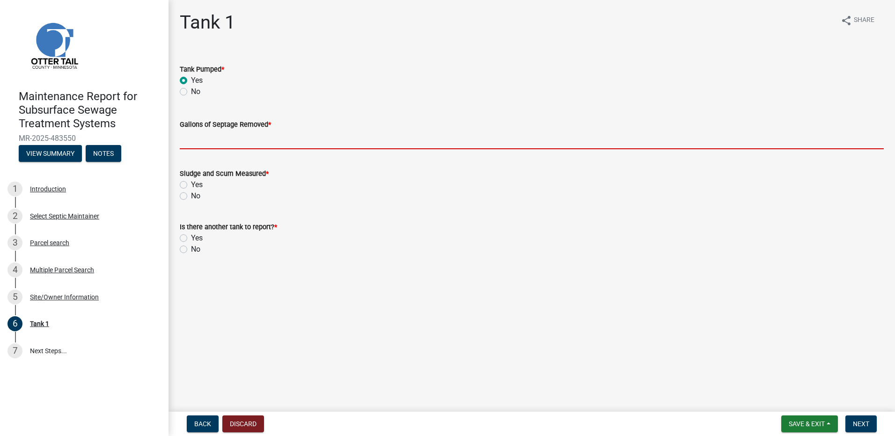
click at [186, 138] on input "Gallons of Septage Removed *" at bounding box center [532, 139] width 704 height 19
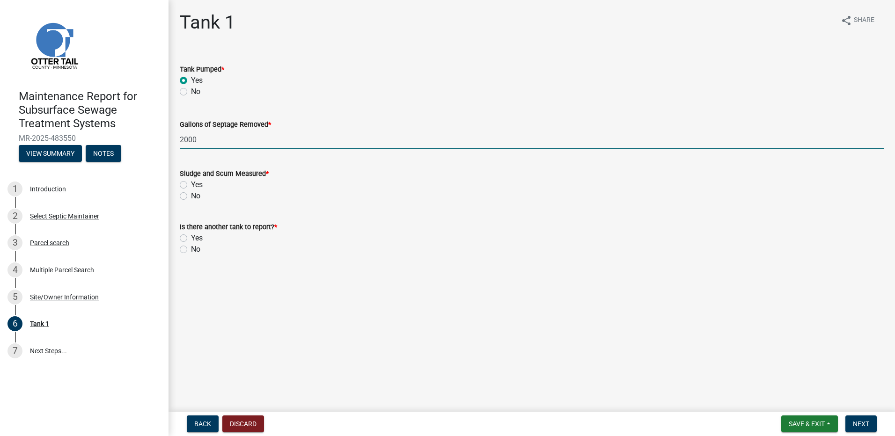
type input "2000"
click at [191, 198] on label "No" at bounding box center [195, 196] width 9 height 11
click at [191, 197] on input "No" at bounding box center [194, 194] width 6 height 6
radio input "true"
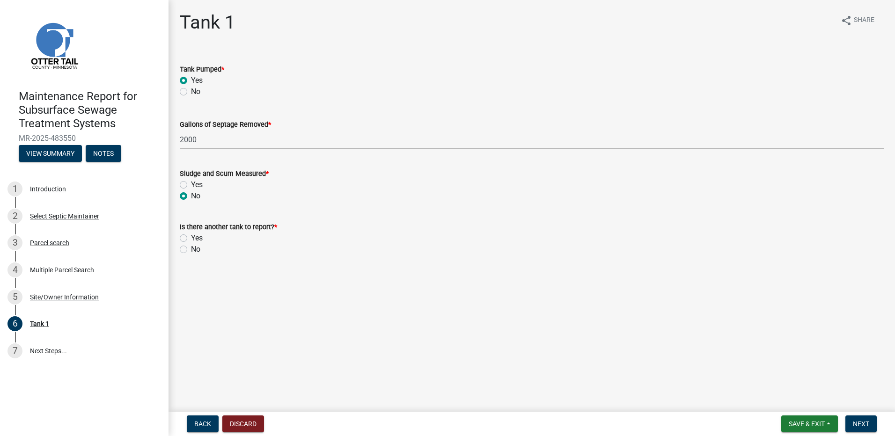
click at [191, 251] on label "No" at bounding box center [195, 249] width 9 height 11
click at [191, 250] on input "No" at bounding box center [194, 247] width 6 height 6
radio input "true"
click at [866, 425] on span "Next" at bounding box center [861, 424] width 16 height 7
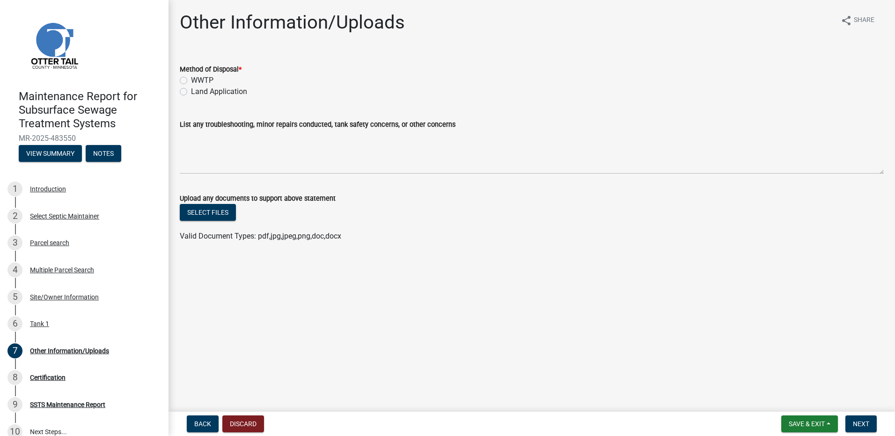
click at [196, 81] on label "WWTP" at bounding box center [202, 80] width 22 height 11
click at [196, 81] on input "WWTP" at bounding box center [194, 78] width 6 height 6
radio input "true"
click at [191, 94] on label "Land Application" at bounding box center [219, 91] width 56 height 11
click at [191, 92] on input "Land Application" at bounding box center [194, 89] width 6 height 6
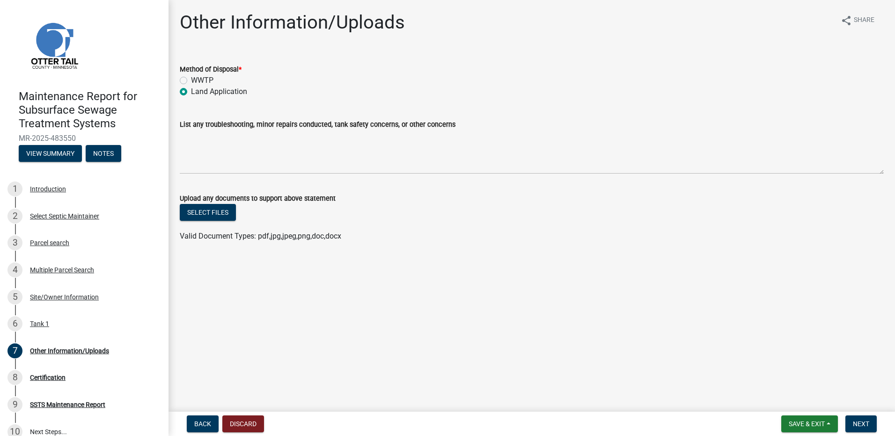
radio input "true"
click at [860, 433] on nav "Back Discard Save & Exit Save Save & Exit Next" at bounding box center [532, 424] width 727 height 24
click at [859, 425] on span "Next" at bounding box center [861, 424] width 16 height 7
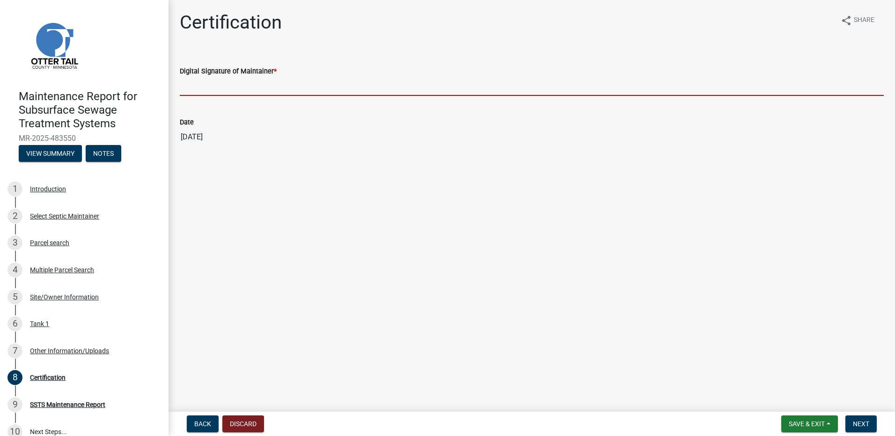
drag, startPoint x: 276, startPoint y: 88, endPoint x: 270, endPoint y: 92, distance: 7.4
click at [276, 88] on input "Digital Signature of Maintainer *" at bounding box center [532, 86] width 704 height 19
type input "[PERSON_NAME]"
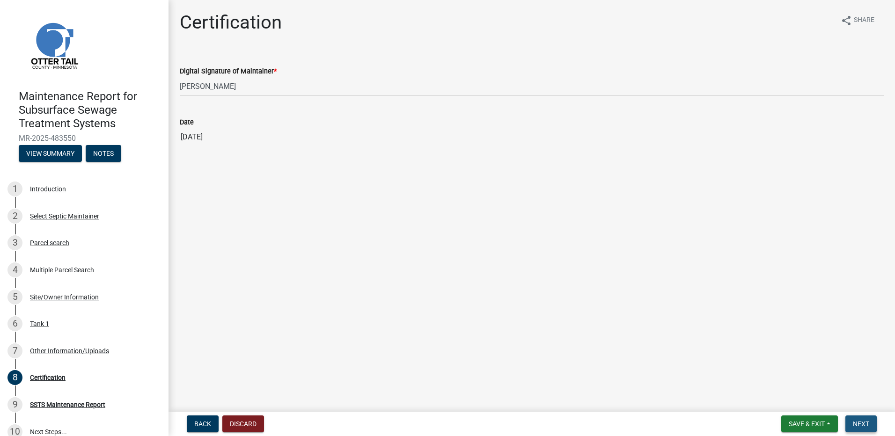
click at [869, 418] on button "Next" at bounding box center [861, 424] width 31 height 17
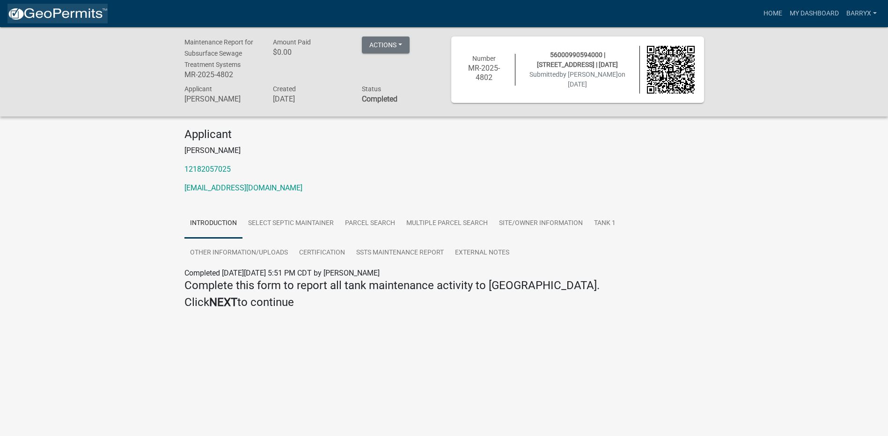
click at [53, 14] on img at bounding box center [57, 14] width 100 height 14
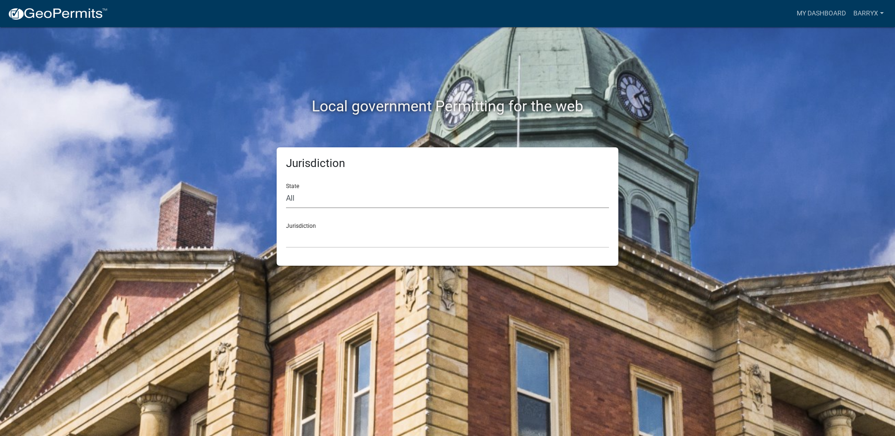
click at [322, 200] on select "All [US_STATE] [US_STATE] [US_STATE] [US_STATE] [US_STATE] [US_STATE] [US_STATE…" at bounding box center [447, 198] width 323 height 19
select select "[US_STATE]"
click at [286, 189] on select "All [US_STATE] [US_STATE] [US_STATE] [US_STATE] [US_STATE] [US_STATE] [US_STATE…" at bounding box center [447, 198] width 323 height 19
click at [304, 233] on select "[GEOGRAPHIC_DATA], [US_STATE] [GEOGRAPHIC_DATA], [US_STATE] [GEOGRAPHIC_DATA], …" at bounding box center [447, 238] width 323 height 19
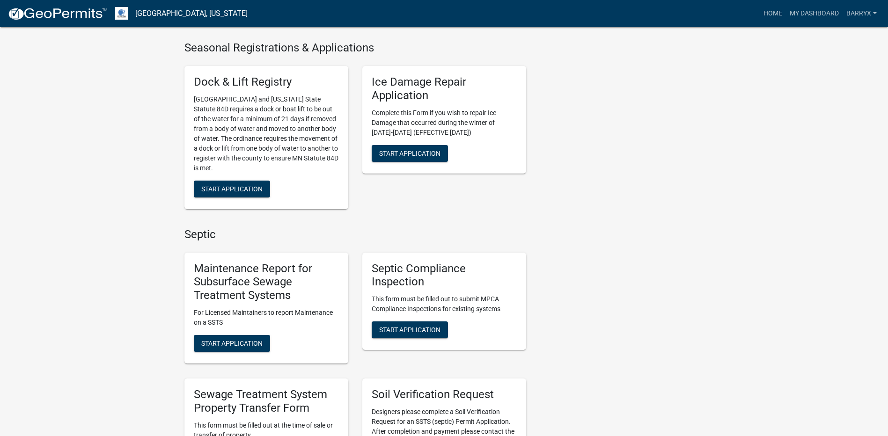
scroll to position [468, 0]
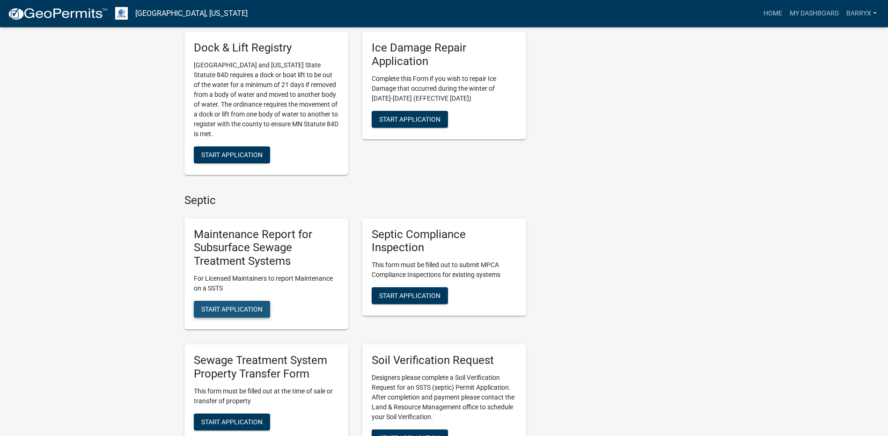
click at [257, 305] on button "Start Application" at bounding box center [232, 309] width 76 height 17
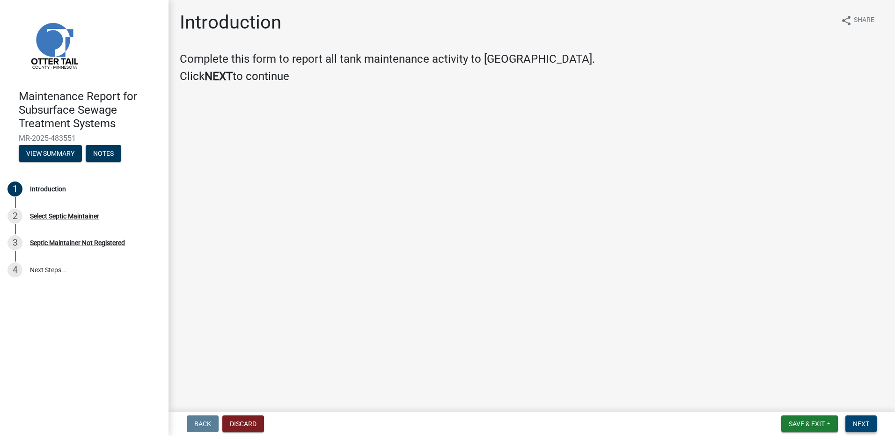
click at [871, 427] on button "Next" at bounding box center [861, 424] width 31 height 17
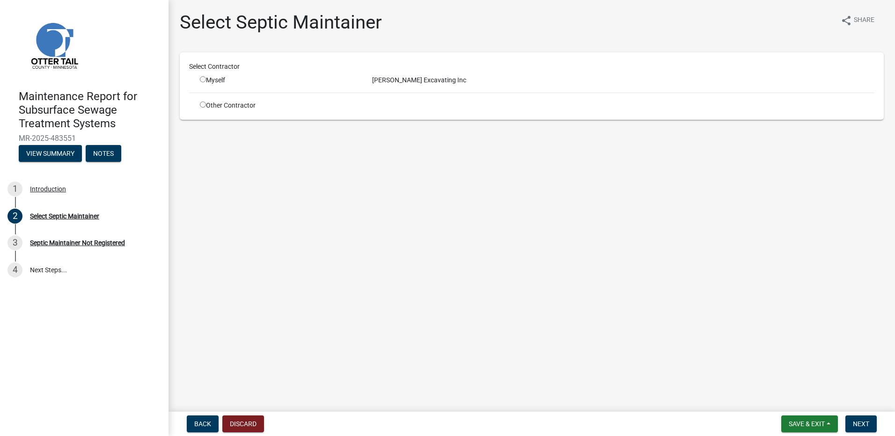
click at [203, 82] on input "radio" at bounding box center [203, 79] width 6 height 6
radio input "true"
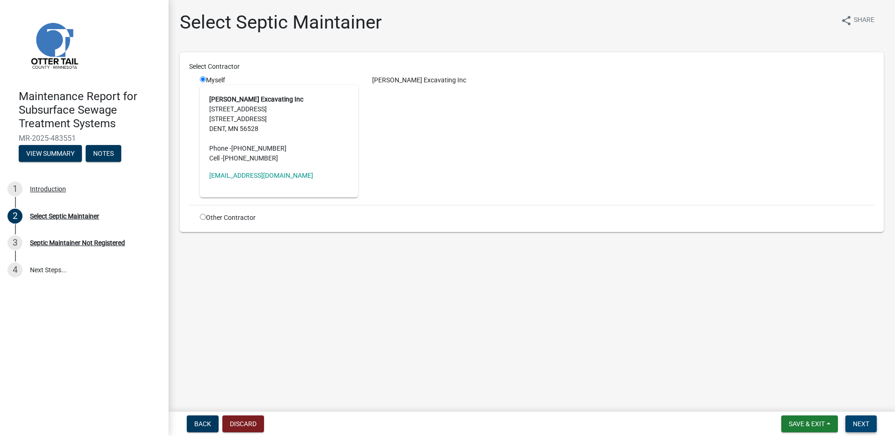
click at [872, 426] on button "Next" at bounding box center [861, 424] width 31 height 17
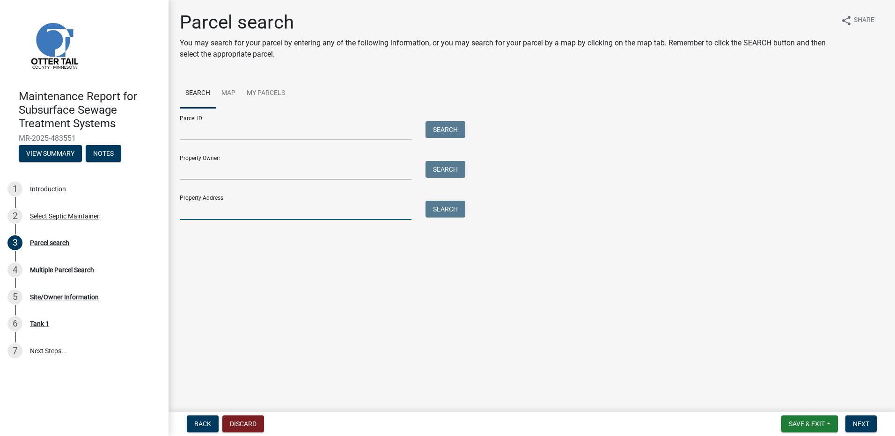
click at [235, 208] on input "Property Address:" at bounding box center [296, 210] width 232 height 19
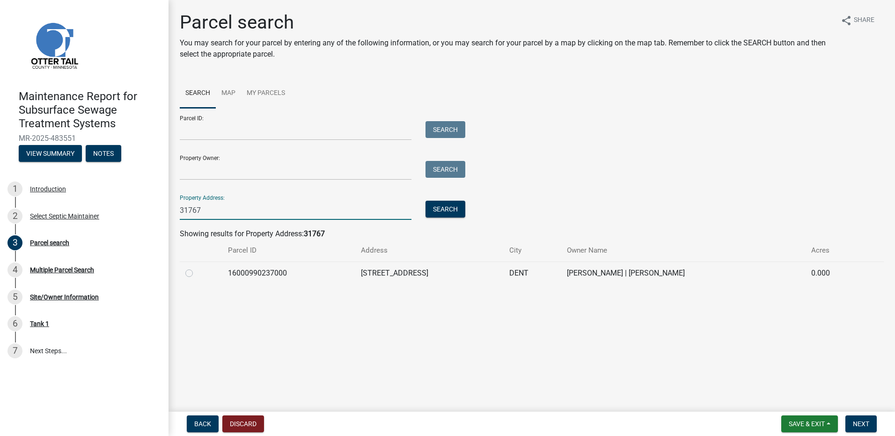
type input "31767"
click at [197, 268] on label at bounding box center [197, 268] width 0 height 0
click at [197, 272] on input "radio" at bounding box center [200, 271] width 6 height 6
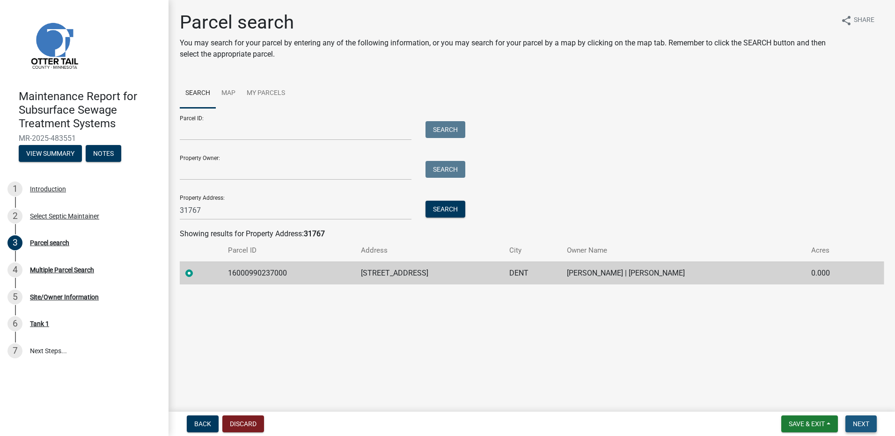
click at [867, 426] on span "Next" at bounding box center [861, 424] width 16 height 7
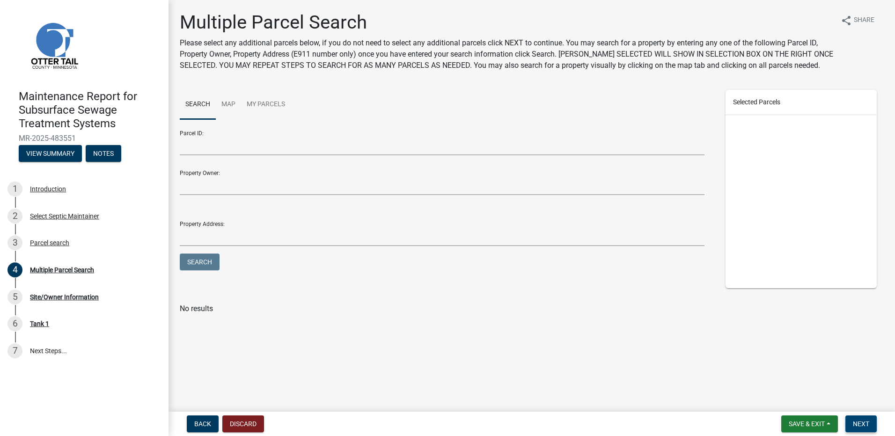
click at [851, 425] on button "Next" at bounding box center [861, 424] width 31 height 17
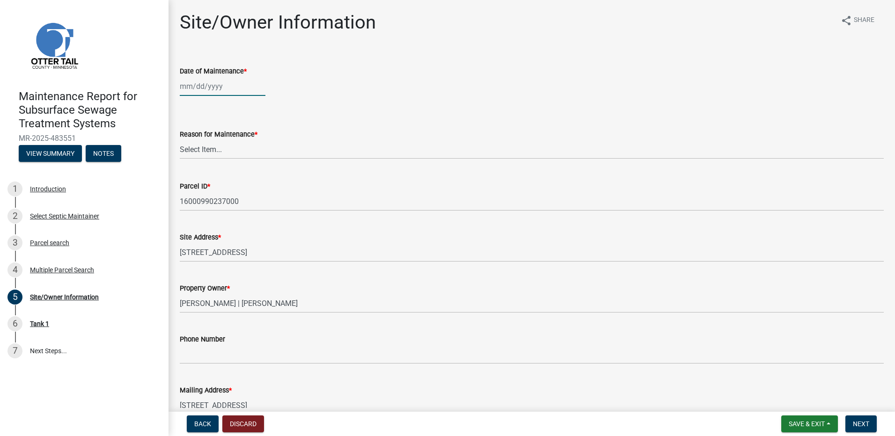
click at [216, 90] on div at bounding box center [223, 86] width 86 height 19
click at [192, 104] on span "Previous month" at bounding box center [189, 106] width 7 height 7
click at [232, 138] on div "3" at bounding box center [234, 136] width 15 height 15
click at [222, 150] on select "Select Item... Called Routine Other" at bounding box center [532, 149] width 704 height 19
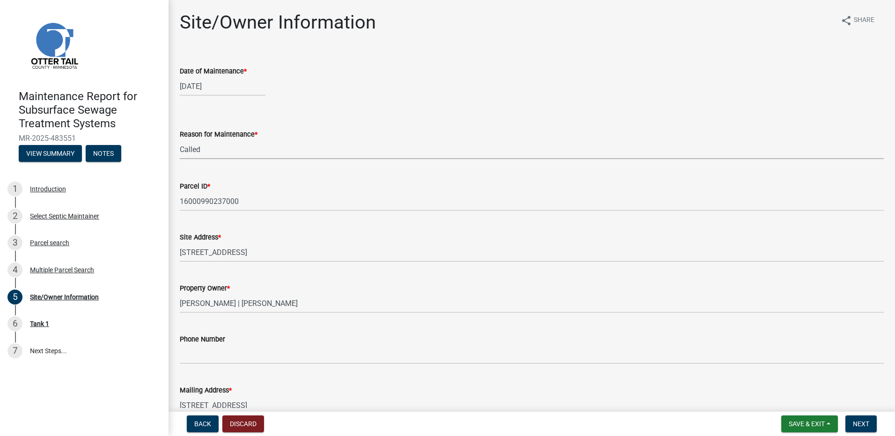
click at [180, 140] on select "Select Item... Called Routine Other" at bounding box center [532, 149] width 704 height 19
click at [856, 428] on span "Next" at bounding box center [861, 424] width 16 height 7
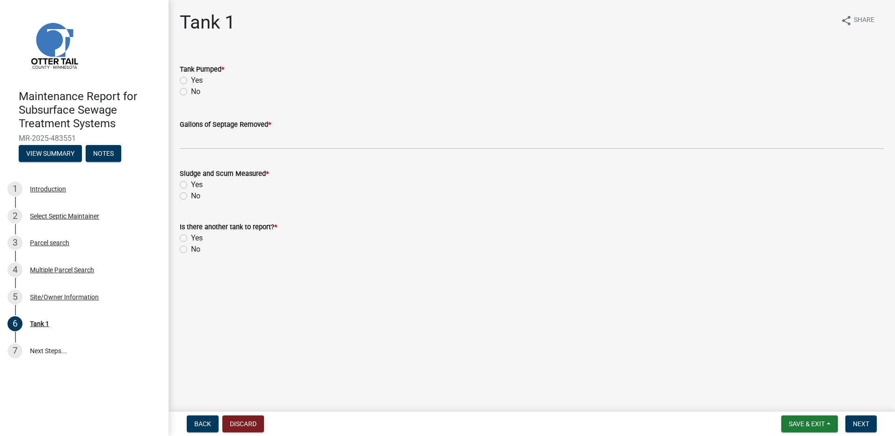
click at [191, 80] on label "Yes" at bounding box center [197, 80] width 12 height 11
click at [191, 80] on input "Yes" at bounding box center [194, 78] width 6 height 6
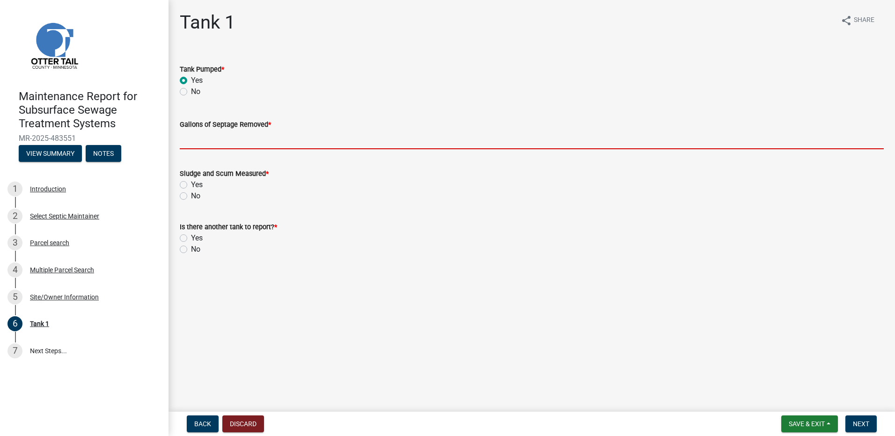
click at [200, 137] on input "Gallons of Septage Removed *" at bounding box center [532, 139] width 704 height 19
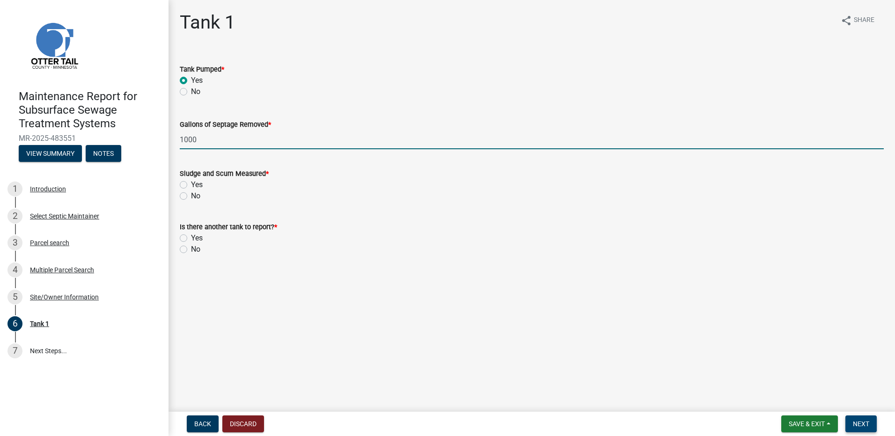
click at [858, 427] on span "Next" at bounding box center [861, 424] width 16 height 7
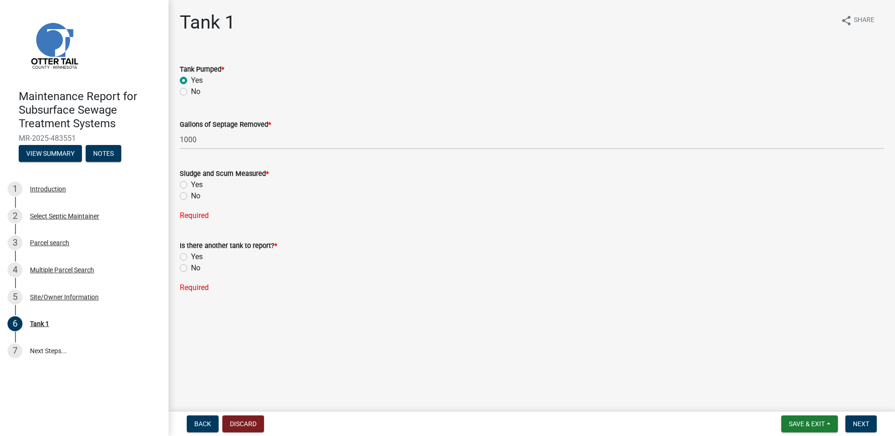
click at [192, 200] on label "No" at bounding box center [195, 196] width 9 height 11
click at [192, 197] on input "No" at bounding box center [194, 194] width 6 height 6
click at [196, 251] on label "No" at bounding box center [195, 249] width 9 height 11
click at [196, 250] on input "No" at bounding box center [194, 247] width 6 height 6
click at [860, 425] on span "Next" at bounding box center [861, 424] width 16 height 7
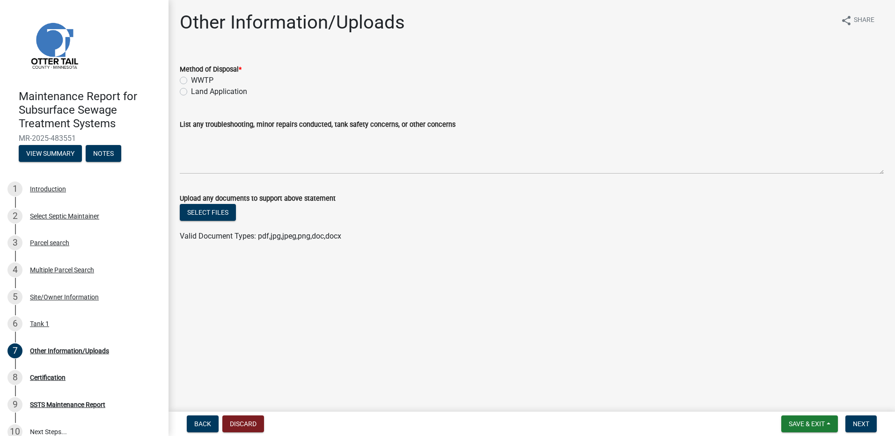
click at [207, 95] on label "Land Application" at bounding box center [219, 91] width 56 height 11
click at [197, 92] on input "Land Application" at bounding box center [194, 89] width 6 height 6
click at [856, 426] on span "Next" at bounding box center [861, 424] width 16 height 7
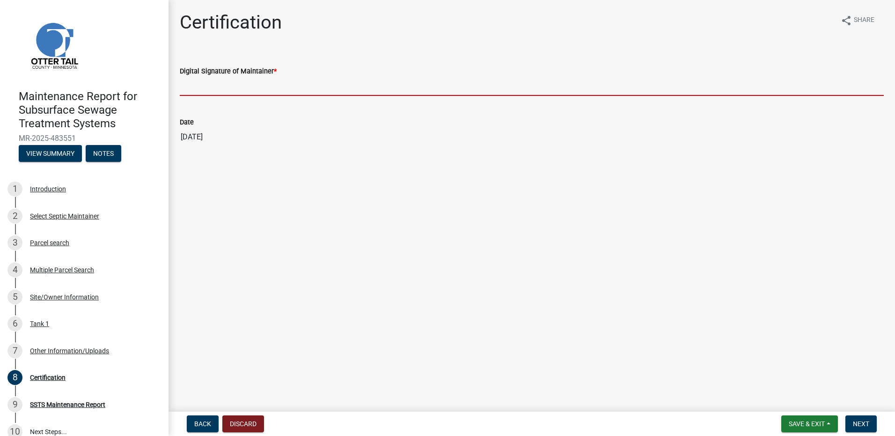
click at [250, 87] on input "Digital Signature of Maintainer *" at bounding box center [532, 86] width 704 height 19
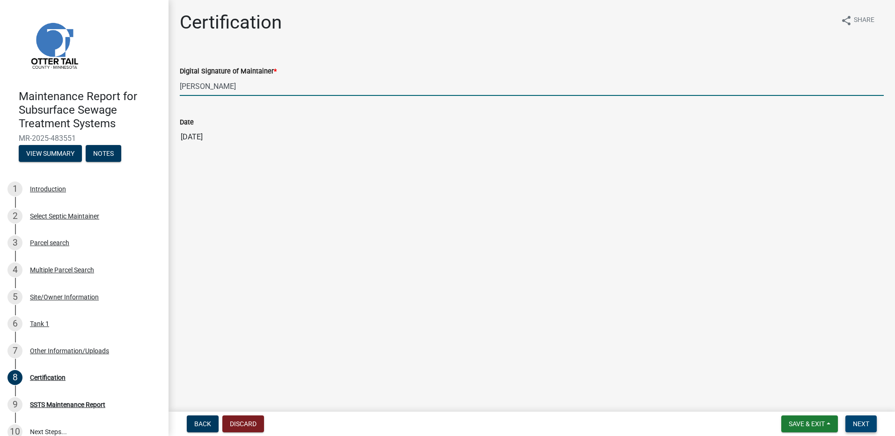
click at [863, 416] on button "Next" at bounding box center [861, 424] width 31 height 17
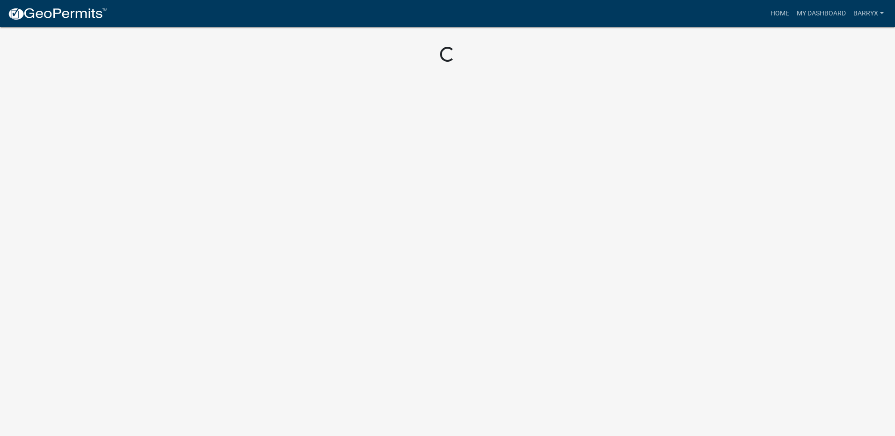
click at [84, 9] on img at bounding box center [57, 14] width 100 height 14
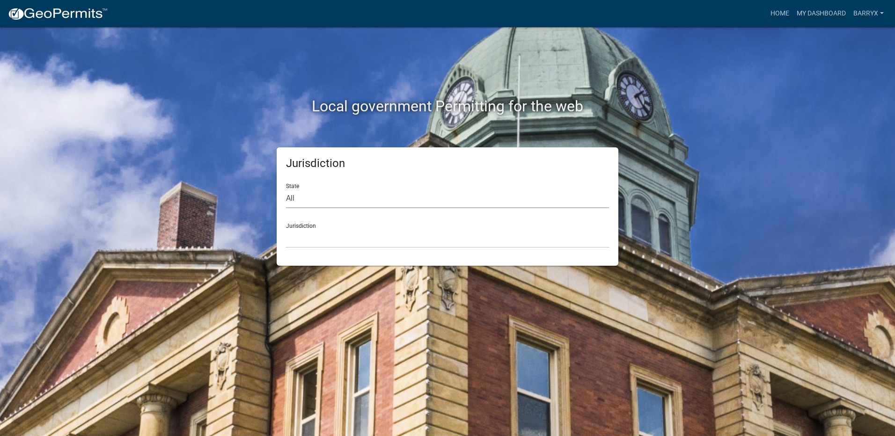
click at [297, 192] on select "All [US_STATE] [US_STATE] [US_STATE] [US_STATE] [US_STATE] [US_STATE] [US_STATE…" at bounding box center [447, 198] width 323 height 19
click at [286, 189] on select "All [US_STATE] [US_STATE] [US_STATE] [US_STATE] [US_STATE] [US_STATE] [US_STATE…" at bounding box center [447, 198] width 323 height 19
click at [311, 233] on select "[GEOGRAPHIC_DATA], [US_STATE] [GEOGRAPHIC_DATA], [US_STATE] [GEOGRAPHIC_DATA], …" at bounding box center [447, 238] width 323 height 19
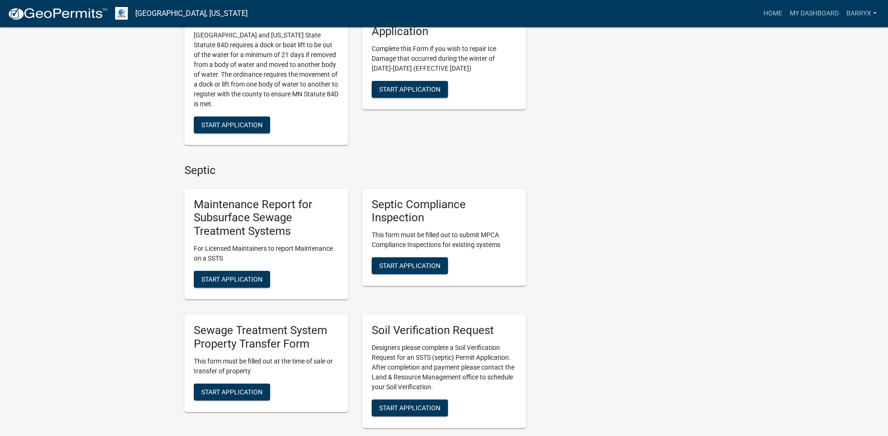
scroll to position [515, 0]
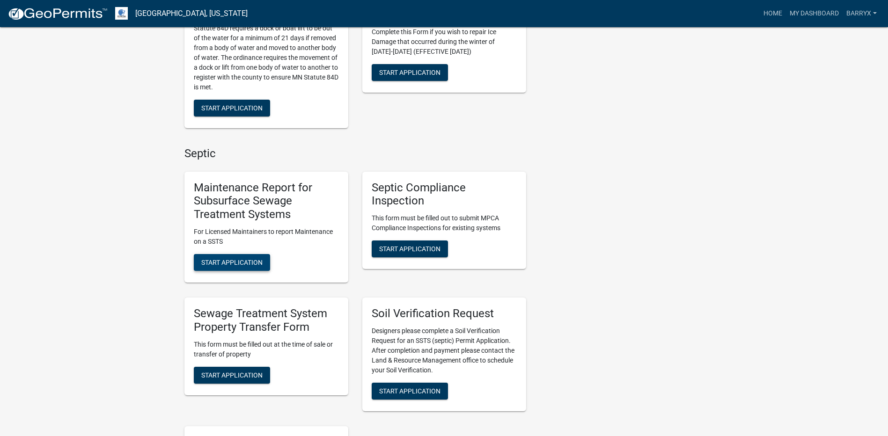
click at [245, 259] on span "Start Application" at bounding box center [231, 262] width 61 height 7
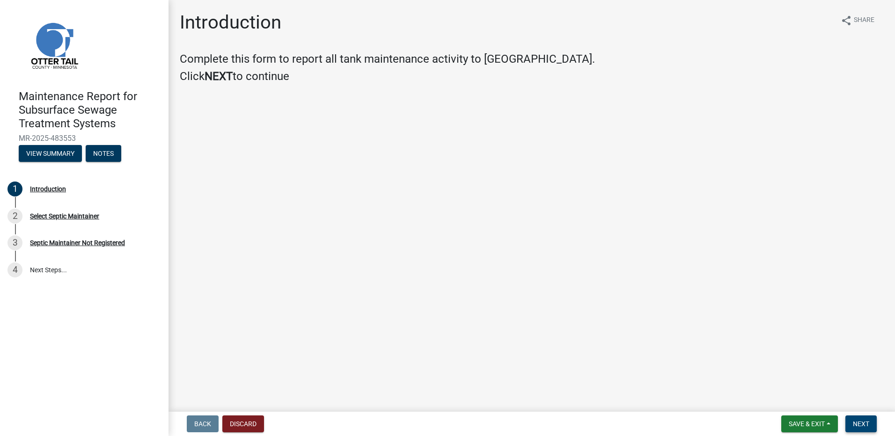
click at [867, 424] on span "Next" at bounding box center [861, 424] width 16 height 7
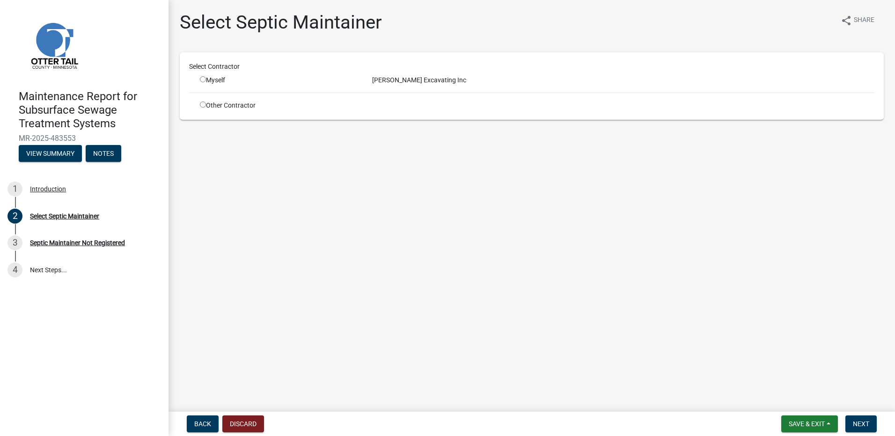
click at [205, 79] on input "radio" at bounding box center [203, 79] width 6 height 6
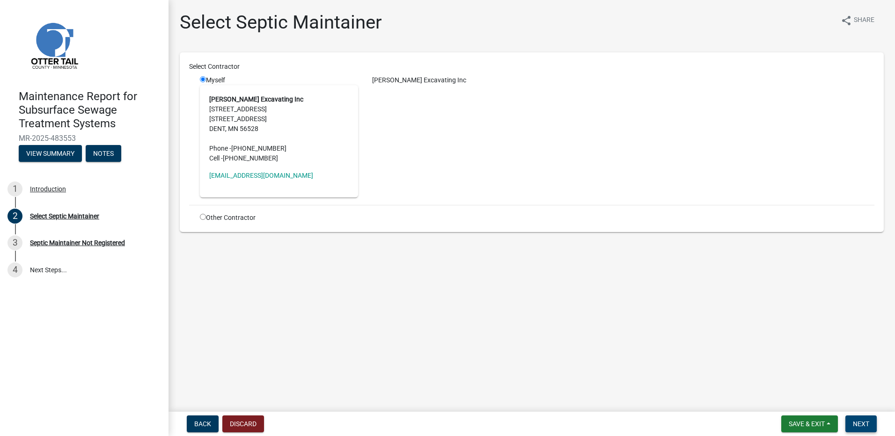
click at [864, 425] on span "Next" at bounding box center [861, 424] width 16 height 7
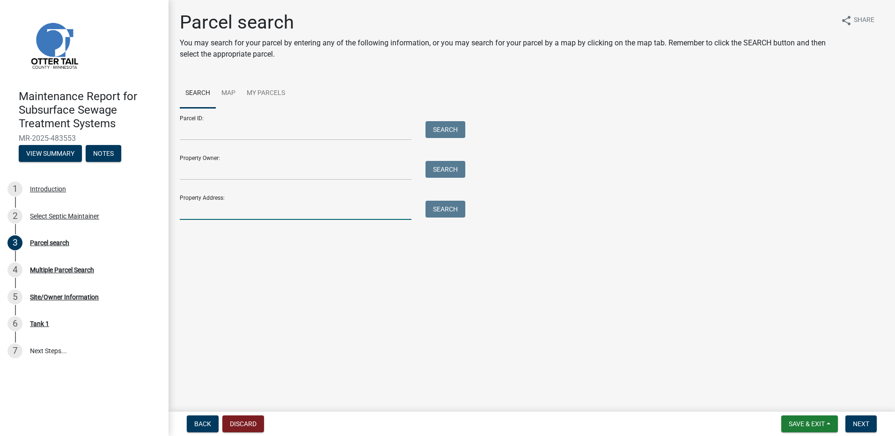
click at [225, 209] on input "Property Address:" at bounding box center [296, 210] width 232 height 19
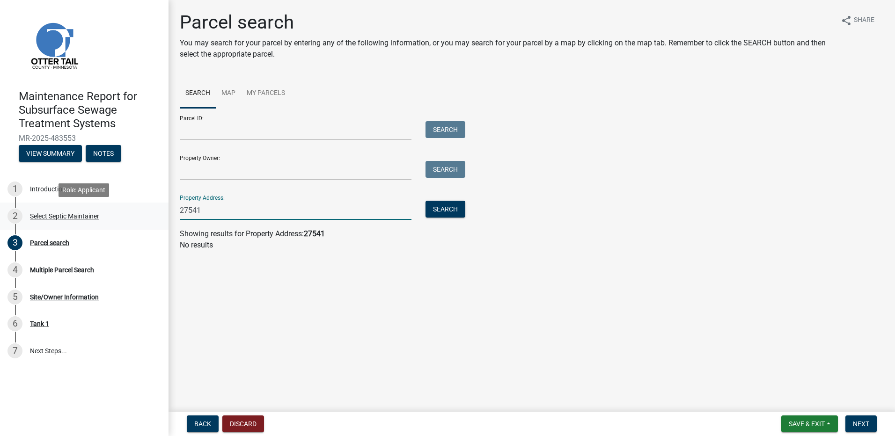
drag, startPoint x: 200, startPoint y: 213, endPoint x: 167, endPoint y: 217, distance: 33.5
click at [167, 217] on div "Maintenance Report for Subsurface Sewage Treatment Systems MR-2025-483553 View …" at bounding box center [447, 218] width 895 height 436
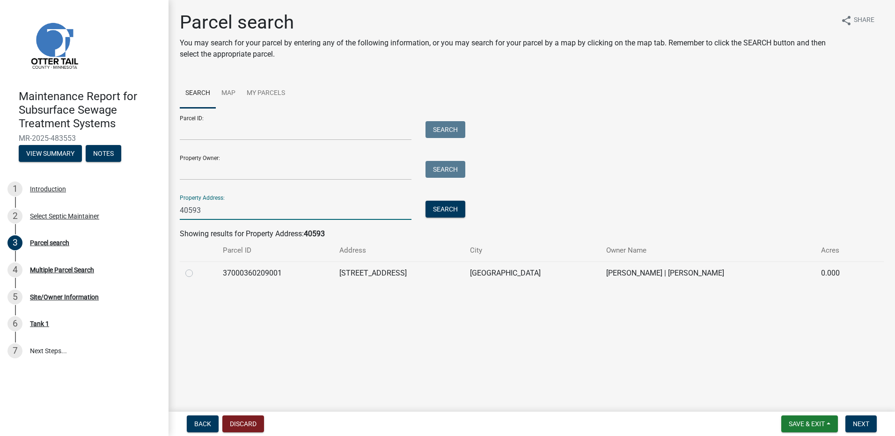
click at [197, 268] on label at bounding box center [197, 268] width 0 height 0
click at [197, 271] on input "radio" at bounding box center [200, 271] width 6 height 6
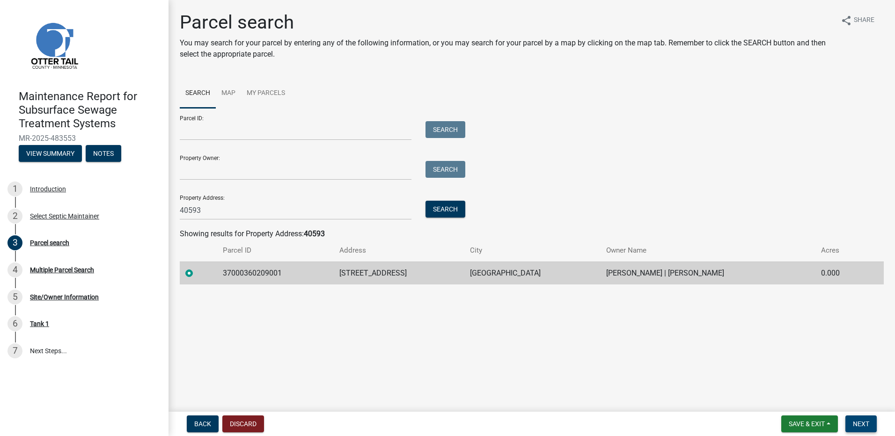
click at [862, 424] on span "Next" at bounding box center [861, 424] width 16 height 7
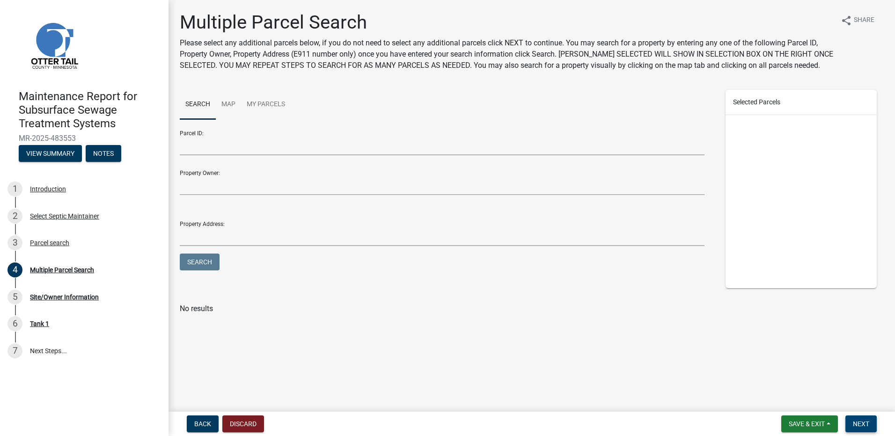
click at [871, 426] on button "Next" at bounding box center [861, 424] width 31 height 17
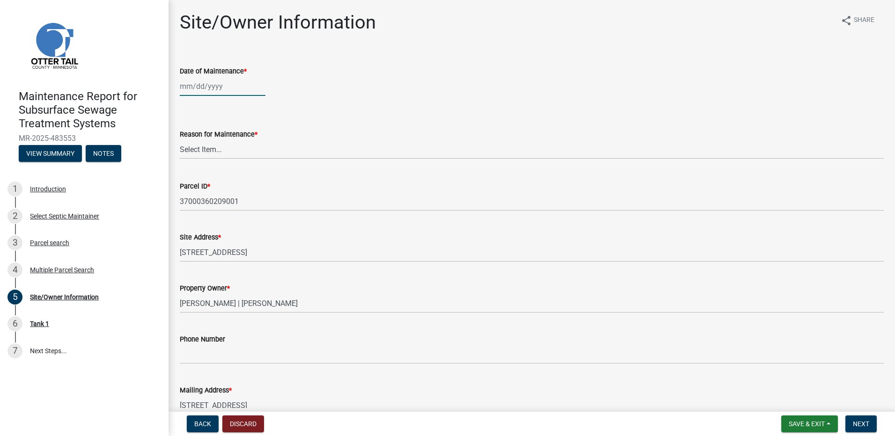
click at [205, 93] on div at bounding box center [223, 86] width 86 height 19
click at [188, 103] on button "Previous month" at bounding box center [189, 106] width 11 height 15
click at [236, 135] on div "3" at bounding box center [234, 136] width 15 height 15
click at [232, 151] on select "Select Item... Called Routine Other" at bounding box center [532, 149] width 704 height 19
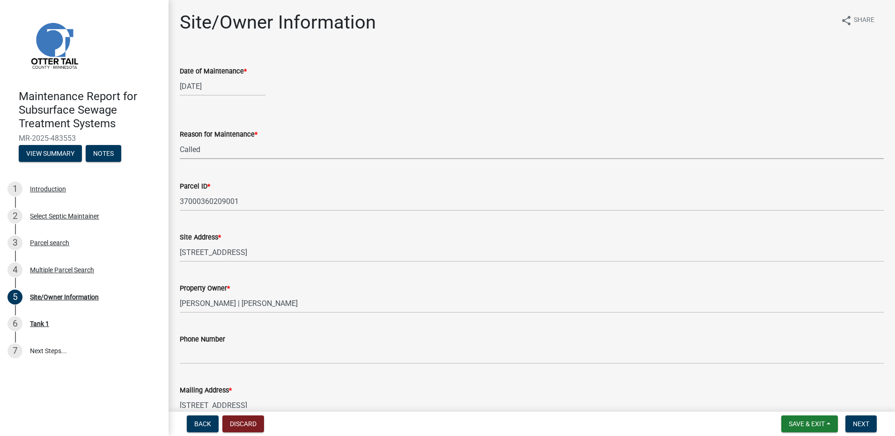
click at [180, 140] on select "Select Item... Called Routine Other" at bounding box center [532, 149] width 704 height 19
click at [864, 425] on span "Next" at bounding box center [861, 424] width 16 height 7
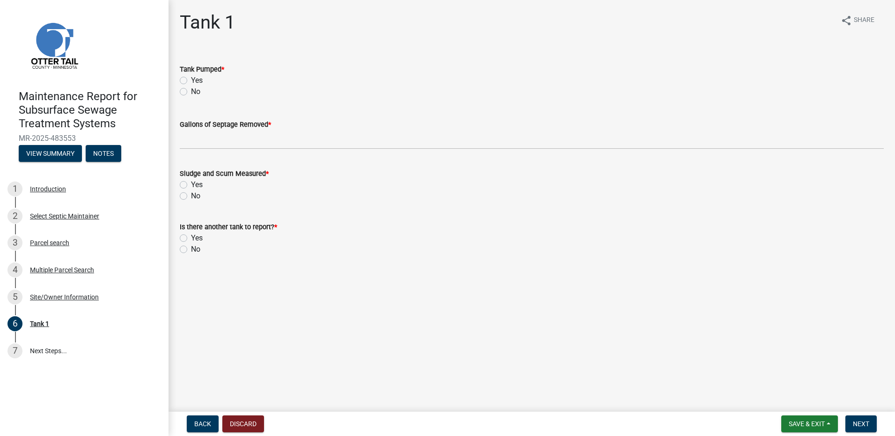
click at [192, 81] on label "Yes" at bounding box center [197, 80] width 12 height 11
click at [192, 81] on input "Yes" at bounding box center [194, 78] width 6 height 6
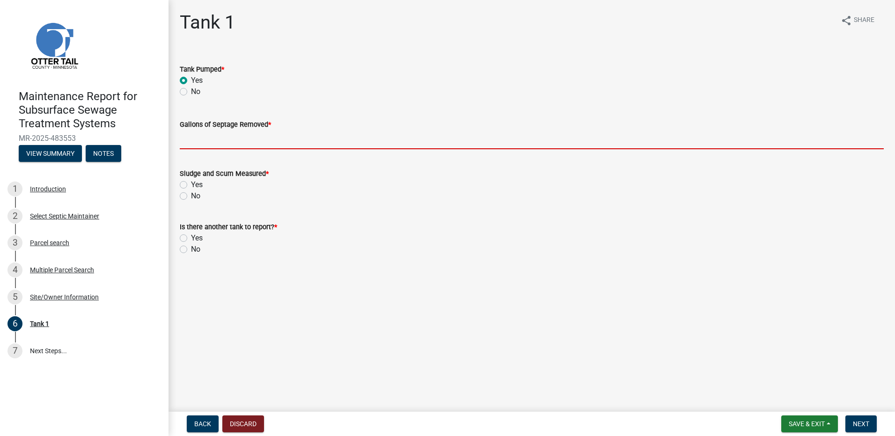
click at [183, 146] on input "Gallons of Septage Removed *" at bounding box center [532, 139] width 704 height 19
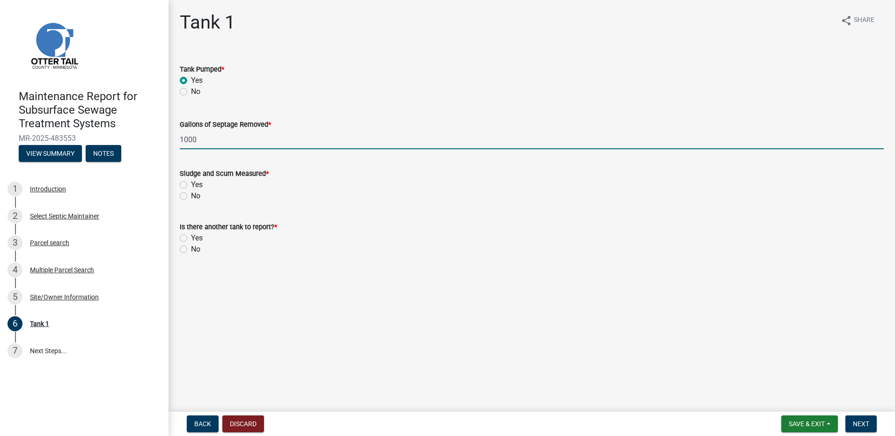
click at [191, 196] on label "No" at bounding box center [195, 196] width 9 height 11
click at [191, 196] on input "No" at bounding box center [194, 194] width 6 height 6
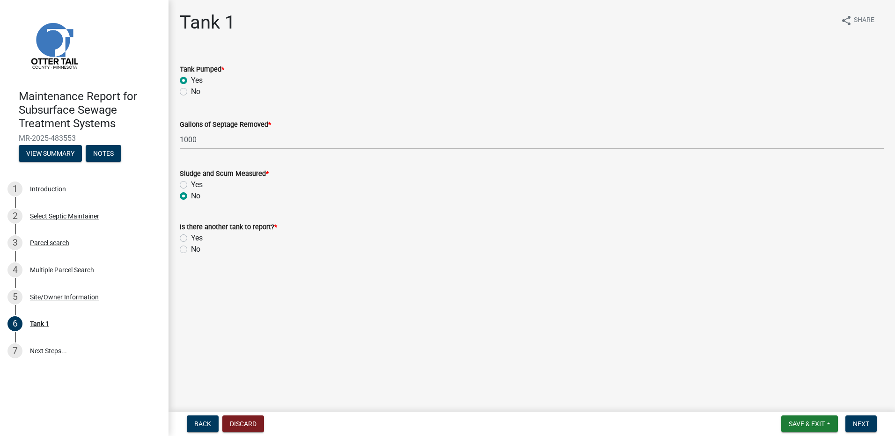
click at [191, 246] on label "No" at bounding box center [195, 249] width 9 height 11
click at [191, 246] on input "No" at bounding box center [194, 247] width 6 height 6
click at [853, 424] on span "Next" at bounding box center [861, 424] width 16 height 7
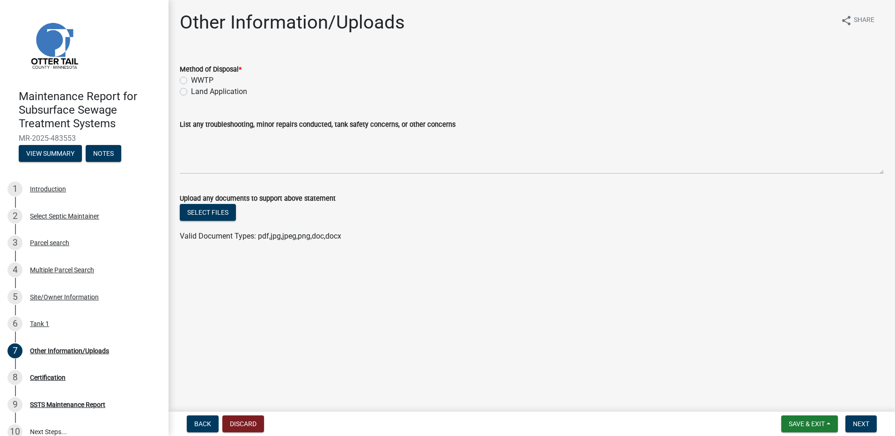
click at [203, 93] on label "Land Application" at bounding box center [219, 91] width 56 height 11
click at [197, 92] on input "Land Application" at bounding box center [194, 89] width 6 height 6
click at [863, 422] on span "Next" at bounding box center [861, 424] width 16 height 7
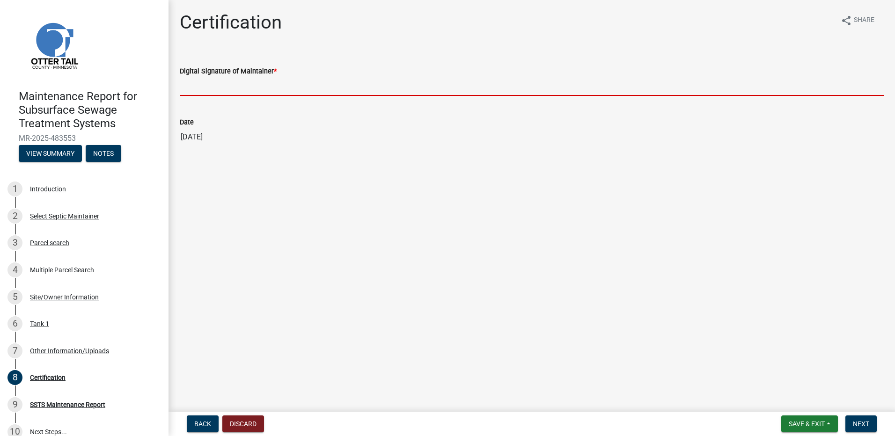
drag, startPoint x: 219, startPoint y: 79, endPoint x: 214, endPoint y: 89, distance: 10.9
click at [219, 79] on input "Digital Signature of Maintainer *" at bounding box center [532, 86] width 704 height 19
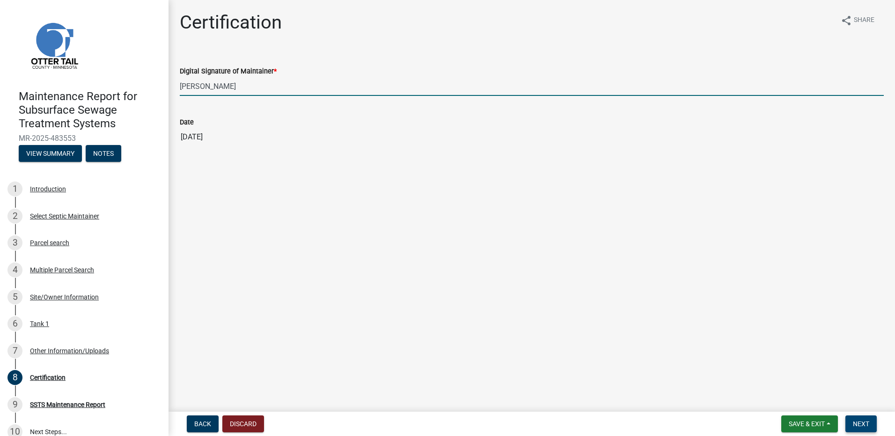
click at [851, 424] on button "Next" at bounding box center [861, 424] width 31 height 17
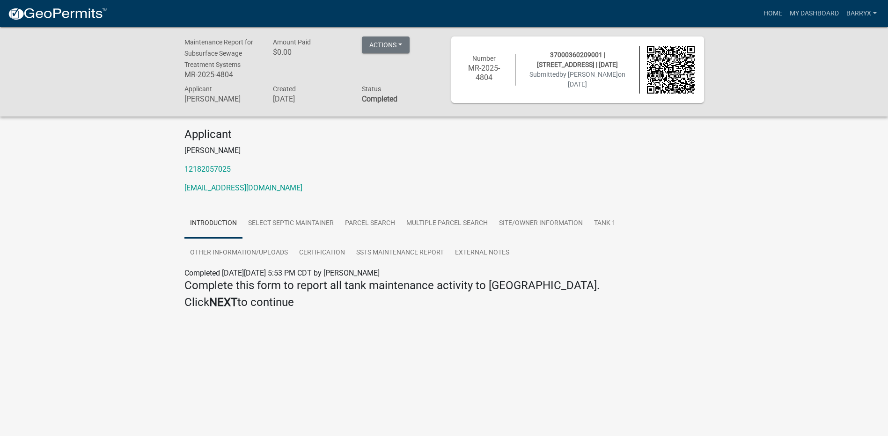
click at [48, 12] on img at bounding box center [57, 14] width 100 height 14
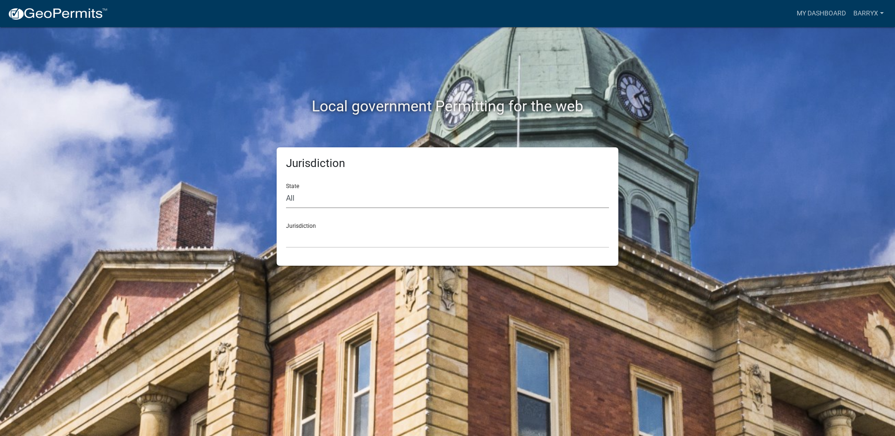
click at [295, 196] on select "All [US_STATE] [US_STATE] [US_STATE] [US_STATE] [US_STATE] [US_STATE] [US_STATE…" at bounding box center [447, 198] width 323 height 19
click at [286, 189] on select "All [US_STATE] [US_STATE] [US_STATE] [US_STATE] [US_STATE] [US_STATE] [US_STATE…" at bounding box center [447, 198] width 323 height 19
click at [312, 241] on select "[GEOGRAPHIC_DATA], [US_STATE] [GEOGRAPHIC_DATA], [US_STATE] [GEOGRAPHIC_DATA], …" at bounding box center [447, 238] width 323 height 19
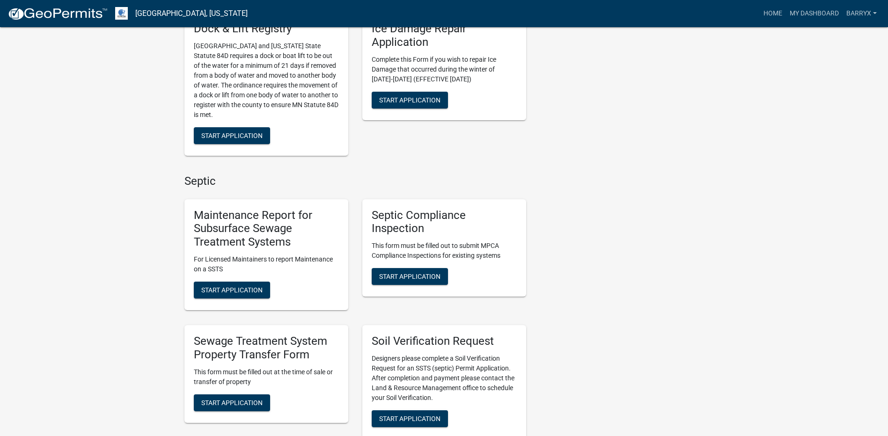
scroll to position [515, 0]
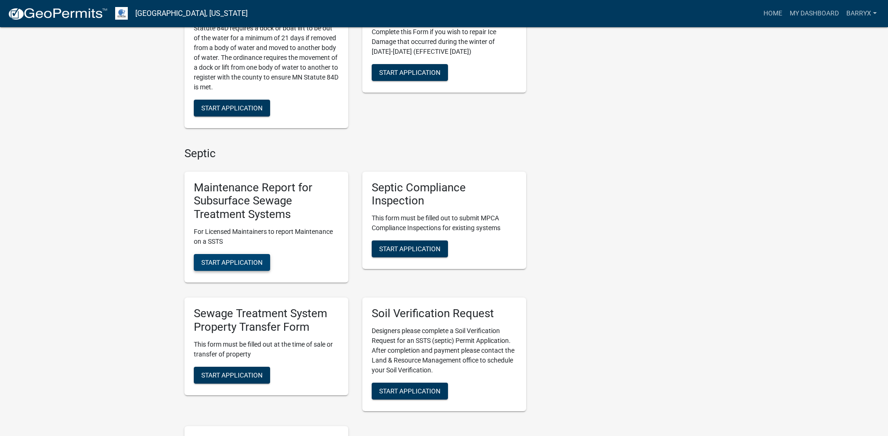
click at [246, 264] on span "Start Application" at bounding box center [231, 262] width 61 height 7
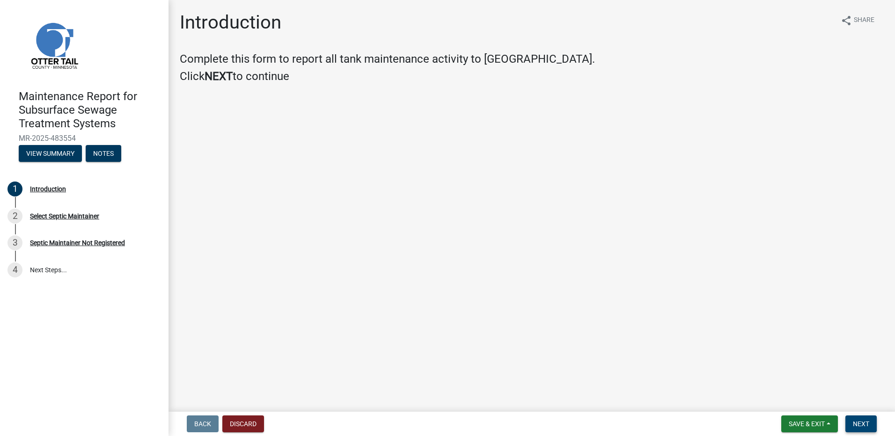
click at [864, 424] on span "Next" at bounding box center [861, 424] width 16 height 7
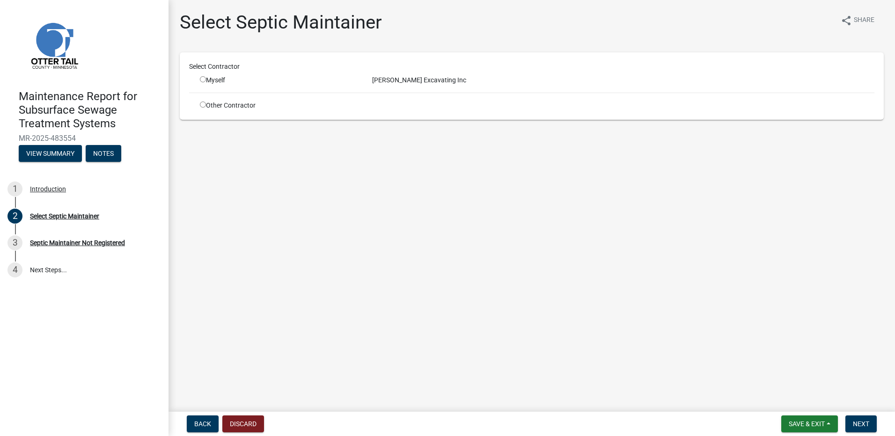
click at [205, 81] on input "radio" at bounding box center [203, 79] width 6 height 6
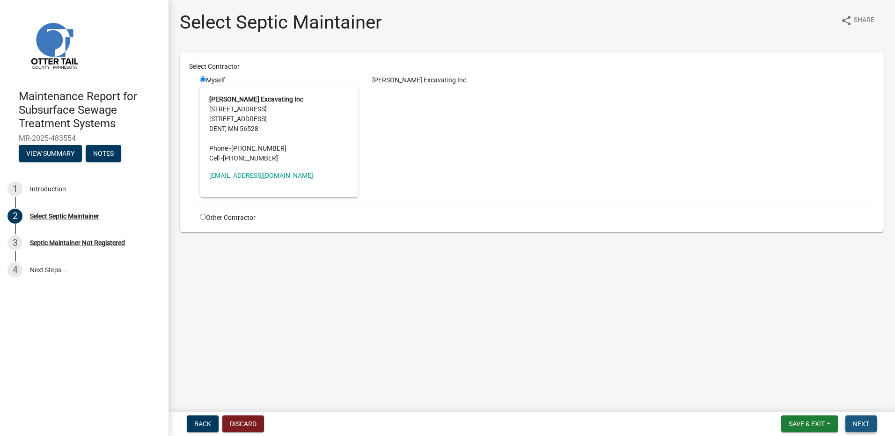
click at [859, 423] on span "Next" at bounding box center [861, 424] width 16 height 7
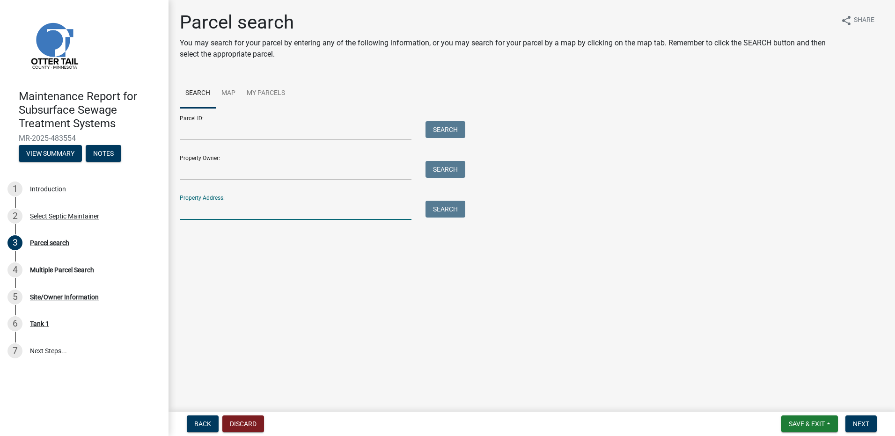
click at [240, 209] on input "Property Address:" at bounding box center [296, 210] width 232 height 19
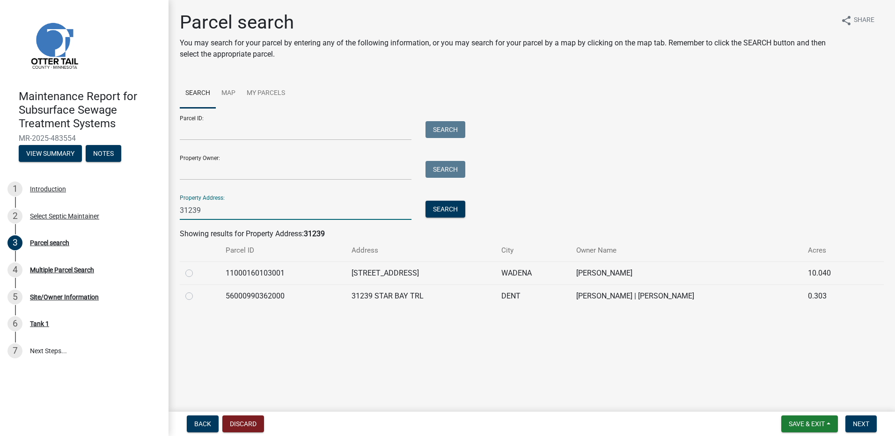
click at [197, 291] on label at bounding box center [197, 291] width 0 height 0
click at [197, 297] on input "radio" at bounding box center [200, 294] width 6 height 6
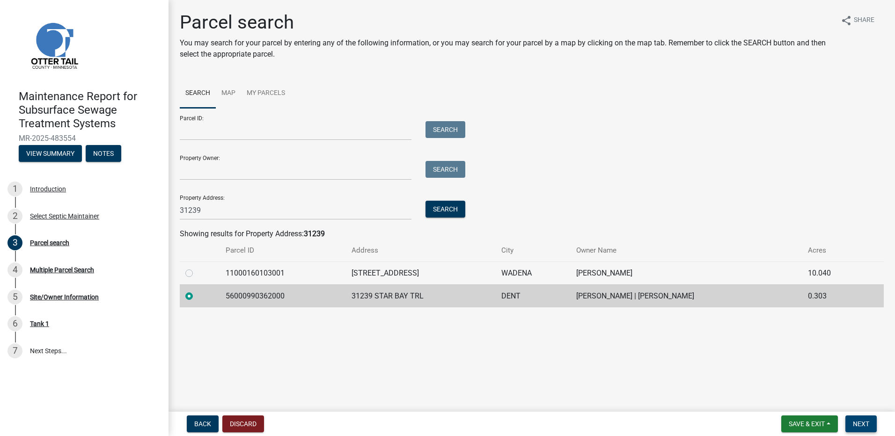
click at [854, 426] on span "Next" at bounding box center [861, 424] width 16 height 7
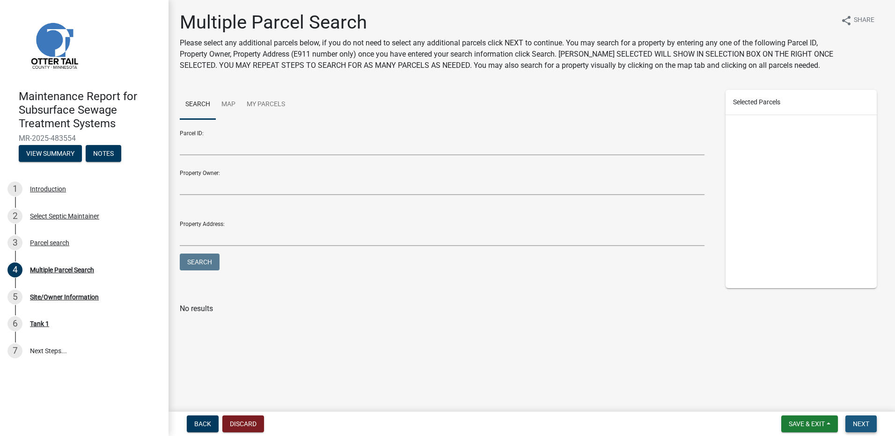
click at [853, 425] on button "Next" at bounding box center [861, 424] width 31 height 17
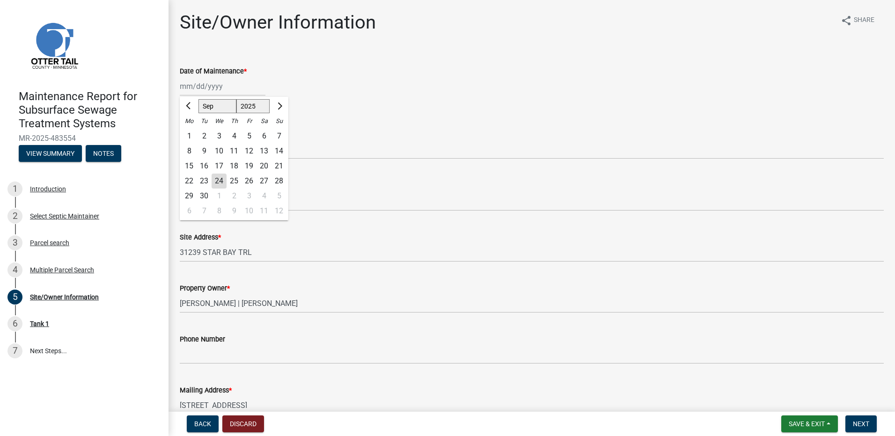
click at [212, 84] on div "[PERSON_NAME] Feb Mar Apr [PERSON_NAME][DATE] Oct Nov [DATE] 1526 1527 1528 152…" at bounding box center [223, 86] width 86 height 19
click at [188, 105] on span "Previous month" at bounding box center [189, 106] width 7 height 7
click at [233, 137] on div "3" at bounding box center [234, 136] width 15 height 15
click at [227, 147] on select "Select Item... Called Routine Other" at bounding box center [532, 149] width 704 height 19
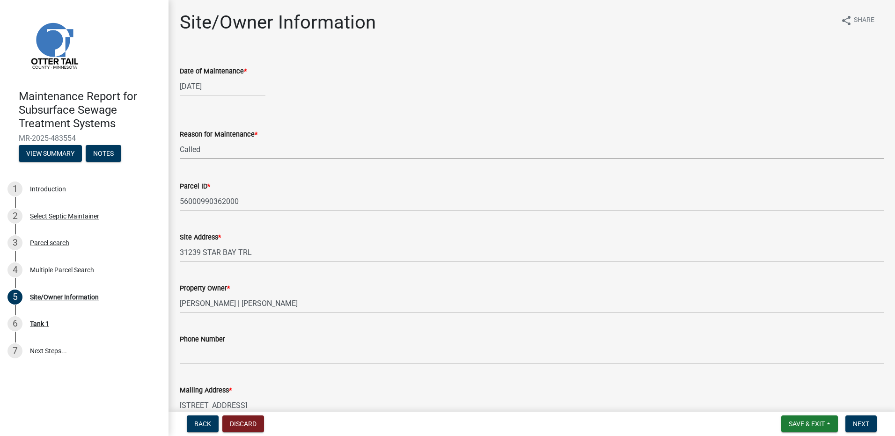
click at [180, 140] on select "Select Item... Called Routine Other" at bounding box center [532, 149] width 704 height 19
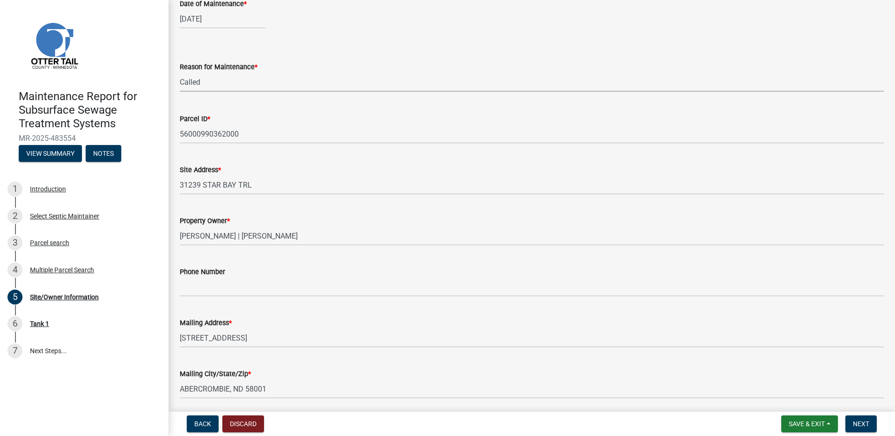
scroll to position [154, 0]
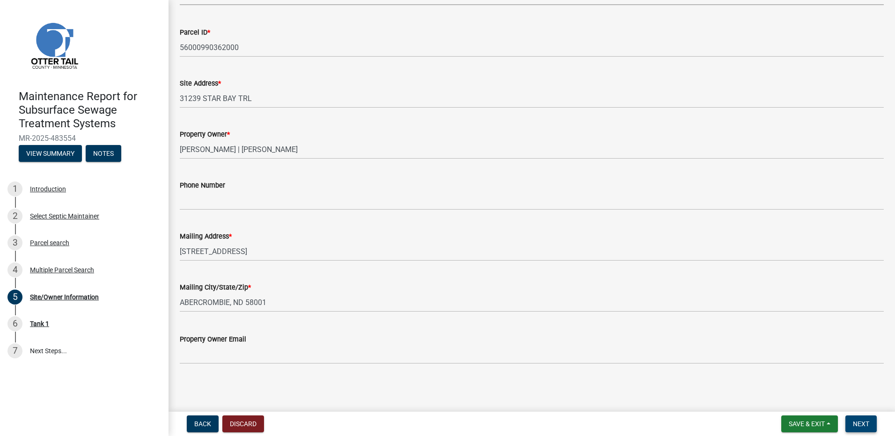
click at [864, 418] on button "Next" at bounding box center [861, 424] width 31 height 17
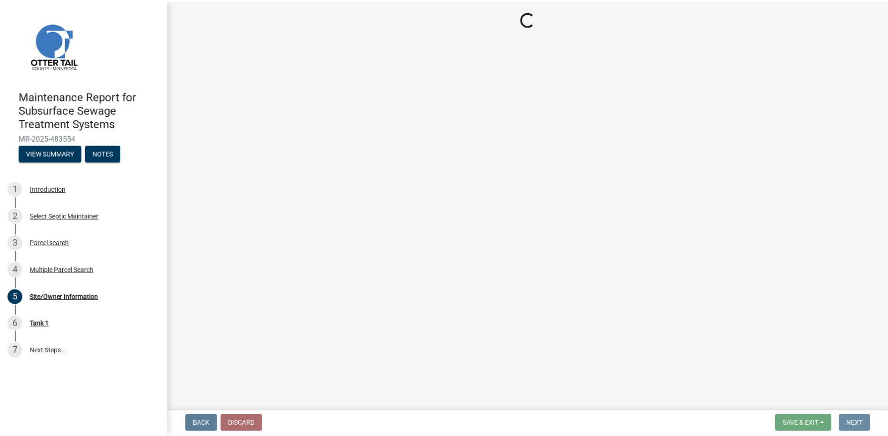
scroll to position [0, 0]
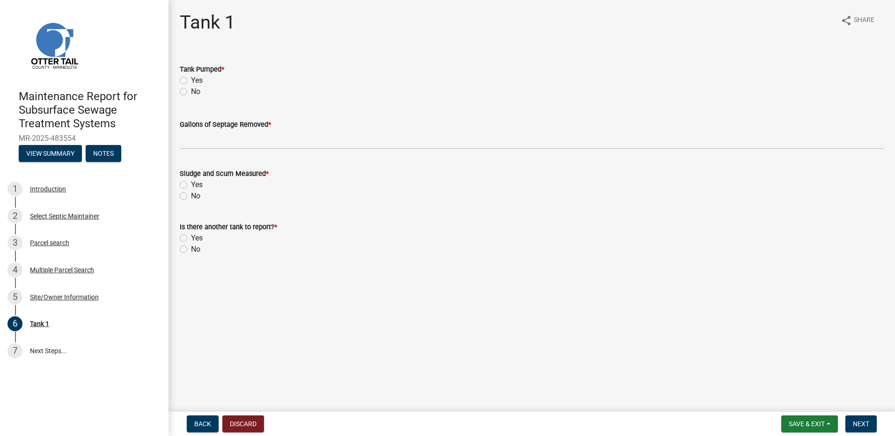
click at [191, 79] on label "Yes" at bounding box center [197, 80] width 12 height 11
click at [191, 79] on input "Yes" at bounding box center [194, 78] width 6 height 6
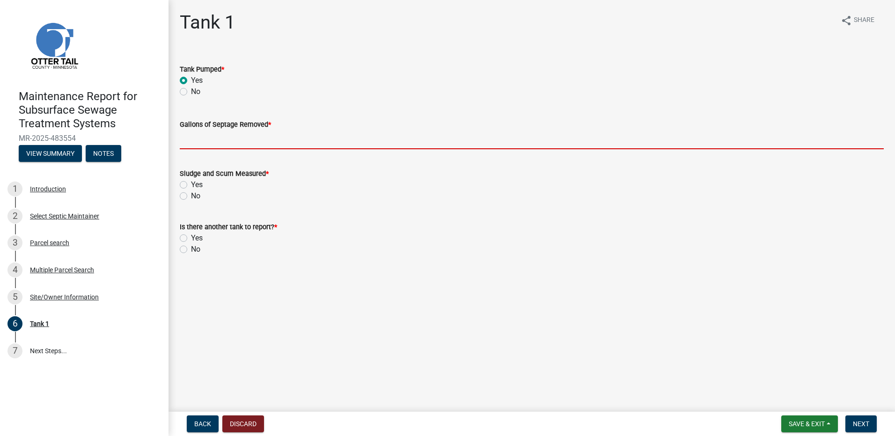
click at [205, 146] on input "Gallons of Septage Removed *" at bounding box center [532, 139] width 704 height 19
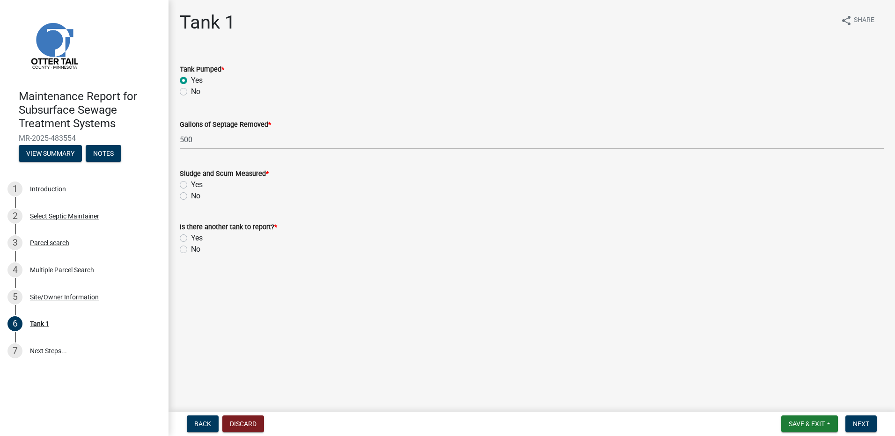
click at [191, 196] on label "No" at bounding box center [195, 196] width 9 height 11
click at [191, 196] on input "No" at bounding box center [194, 194] width 6 height 6
click at [191, 252] on label "No" at bounding box center [195, 249] width 9 height 11
click at [191, 250] on input "No" at bounding box center [194, 247] width 6 height 6
click at [851, 423] on button "Next" at bounding box center [861, 424] width 31 height 17
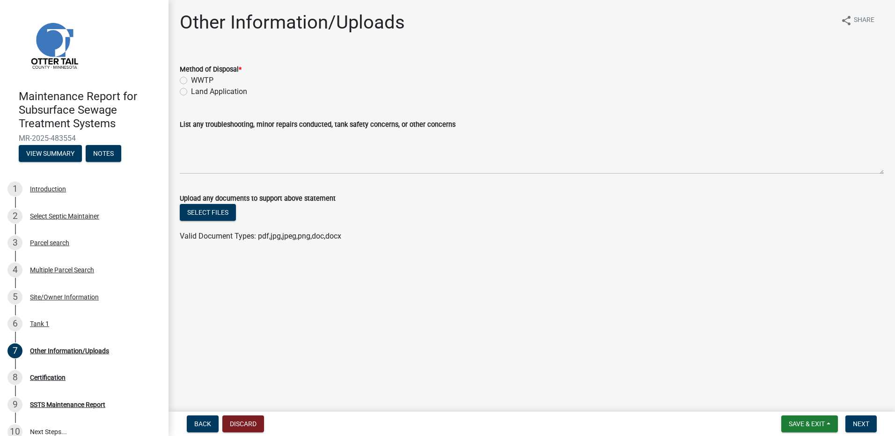
click at [214, 90] on label "Land Application" at bounding box center [219, 91] width 56 height 11
click at [197, 90] on input "Land Application" at bounding box center [194, 89] width 6 height 6
click at [861, 429] on button "Next" at bounding box center [861, 424] width 31 height 17
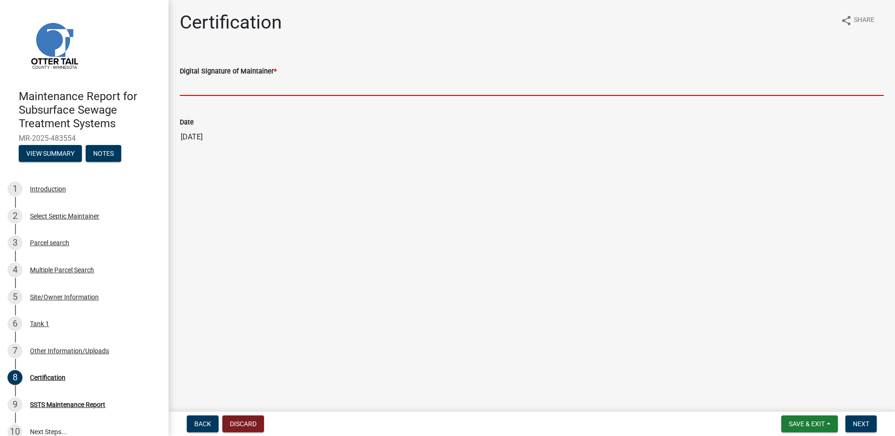
drag, startPoint x: 251, startPoint y: 91, endPoint x: 241, endPoint y: 91, distance: 9.8
click at [251, 91] on input "Digital Signature of Maintainer *" at bounding box center [532, 86] width 704 height 19
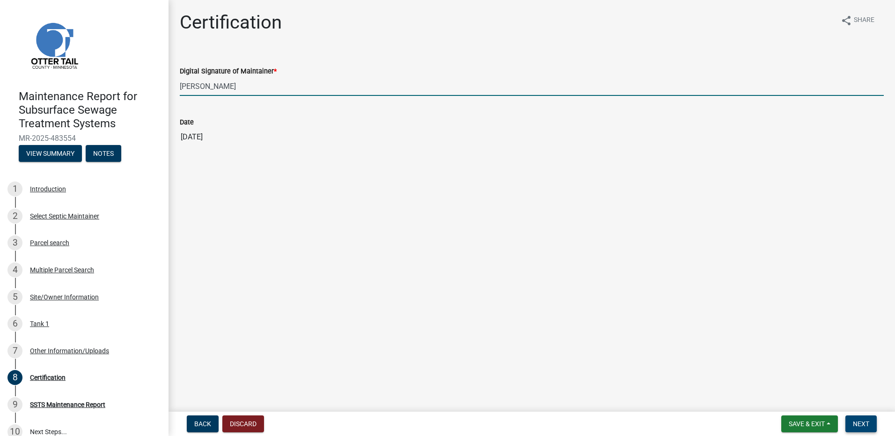
click at [861, 420] on button "Next" at bounding box center [861, 424] width 31 height 17
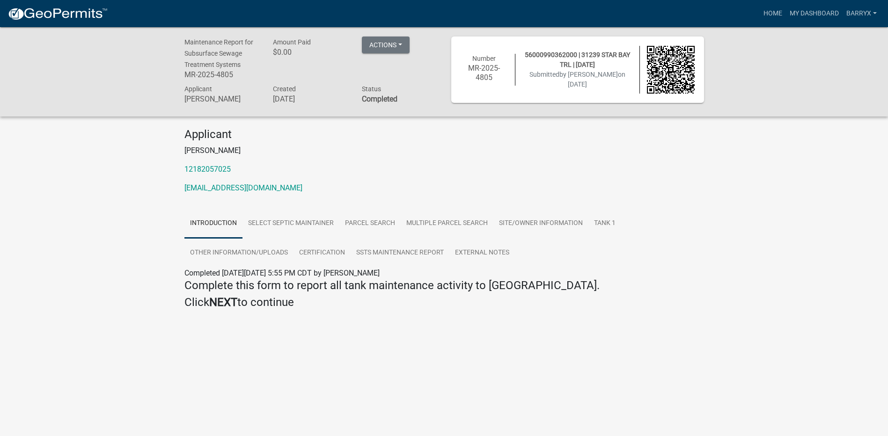
click at [79, 17] on img at bounding box center [57, 14] width 100 height 14
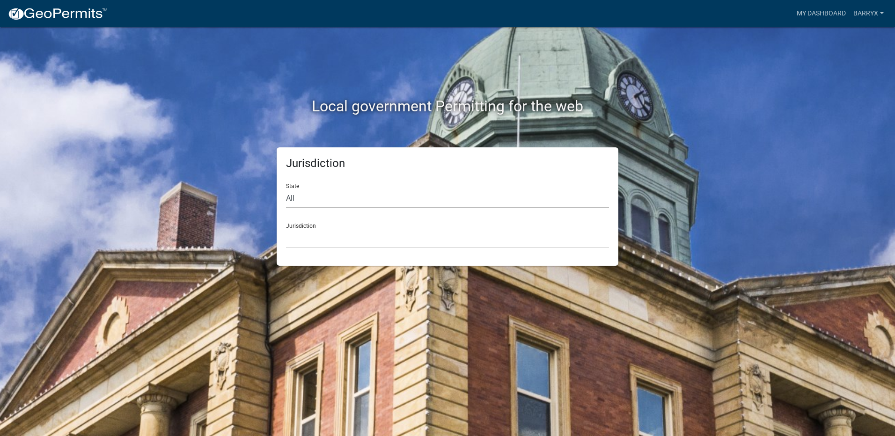
click at [296, 201] on select "All [US_STATE] [US_STATE] [US_STATE] [US_STATE] [US_STATE] [US_STATE] [US_STATE…" at bounding box center [447, 198] width 323 height 19
click at [286, 189] on select "All [US_STATE] [US_STATE] [US_STATE] [US_STATE] [US_STATE] [US_STATE] [US_STATE…" at bounding box center [447, 198] width 323 height 19
click at [311, 243] on select "[GEOGRAPHIC_DATA], [US_STATE] [GEOGRAPHIC_DATA], [US_STATE] [GEOGRAPHIC_DATA], …" at bounding box center [447, 238] width 323 height 19
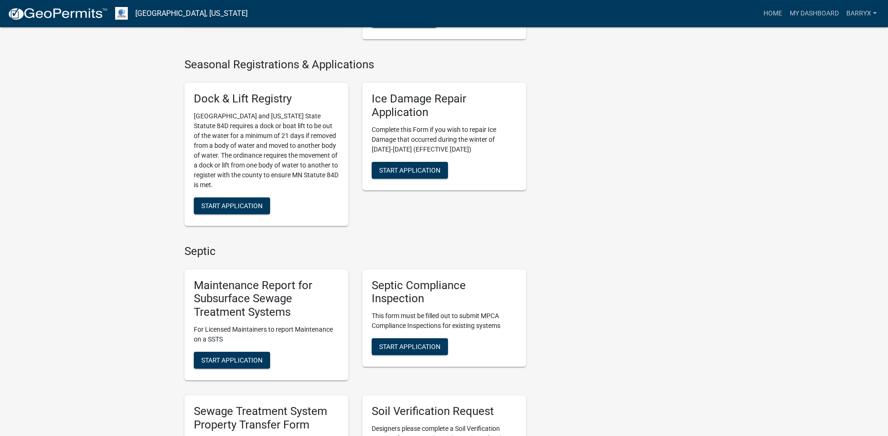
scroll to position [468, 0]
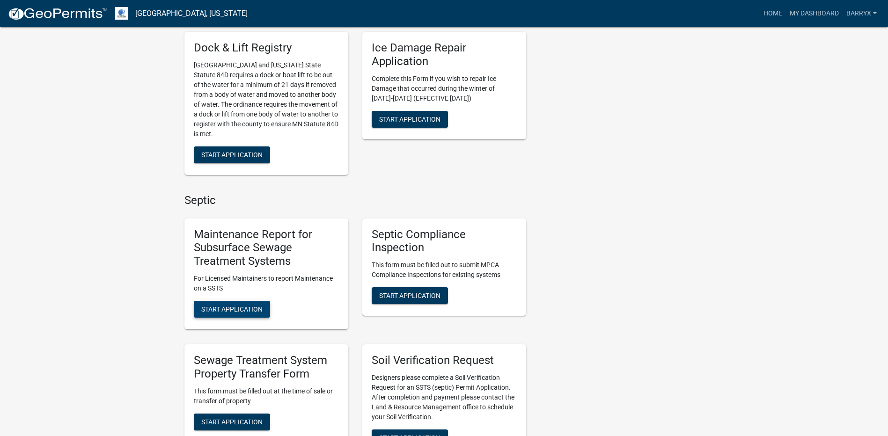
click at [224, 310] on span "Start Application" at bounding box center [231, 309] width 61 height 7
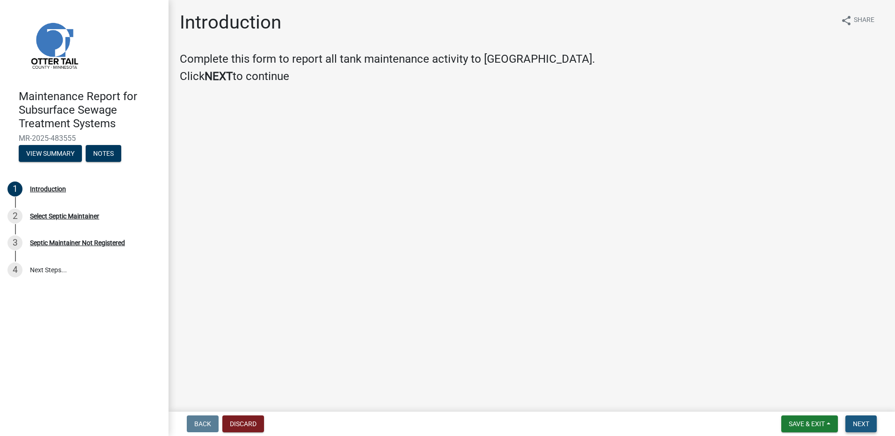
click at [862, 425] on span "Next" at bounding box center [861, 424] width 16 height 7
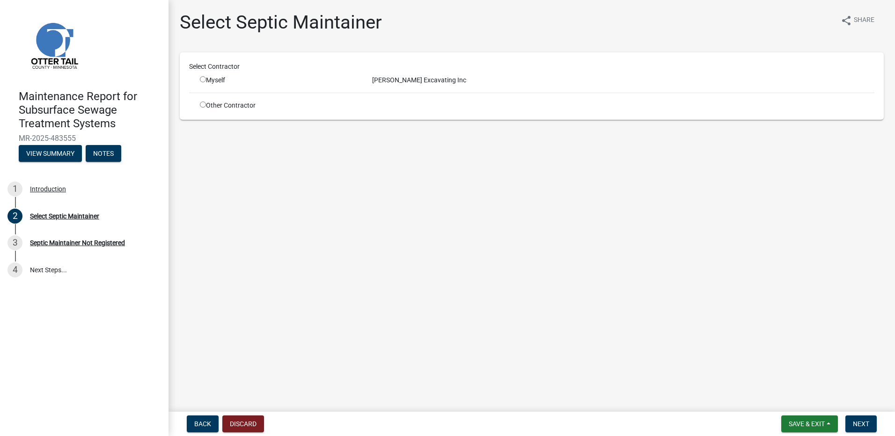
click at [202, 79] on input "radio" at bounding box center [203, 79] width 6 height 6
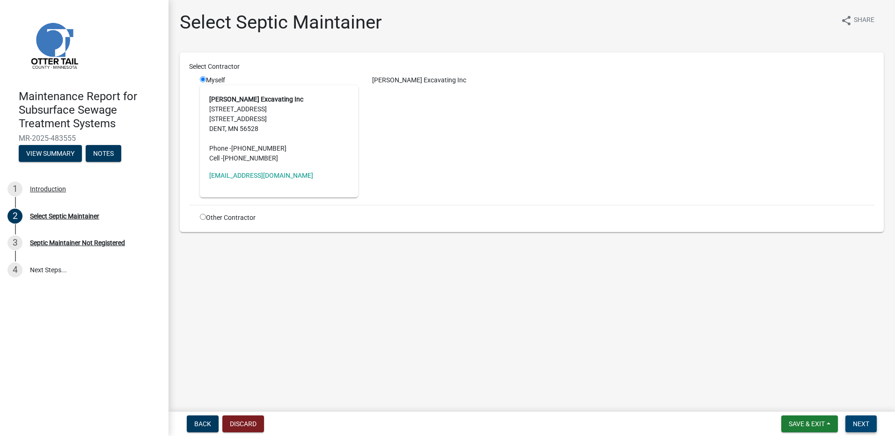
click at [872, 425] on button "Next" at bounding box center [861, 424] width 31 height 17
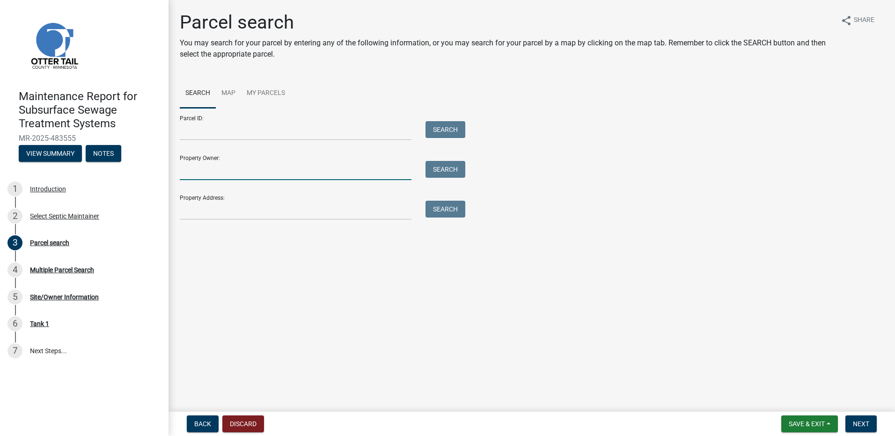
click at [208, 169] on input "Property Owner:" at bounding box center [296, 170] width 232 height 19
click at [436, 172] on button "Search" at bounding box center [446, 169] width 40 height 17
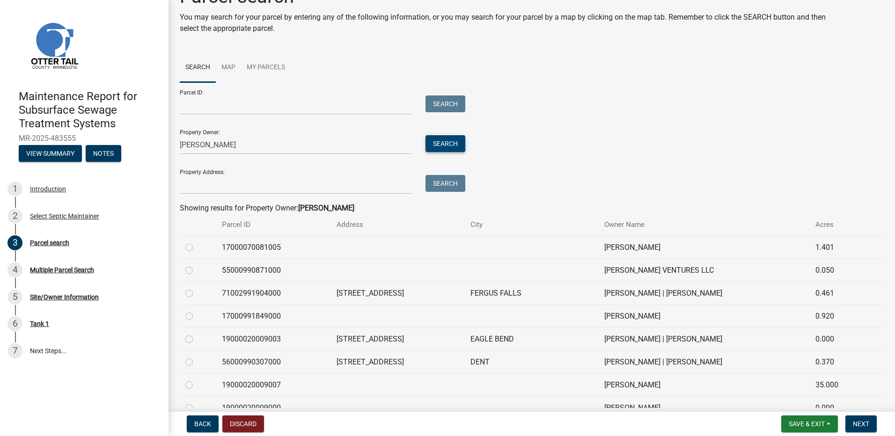
scroll to position [94, 0]
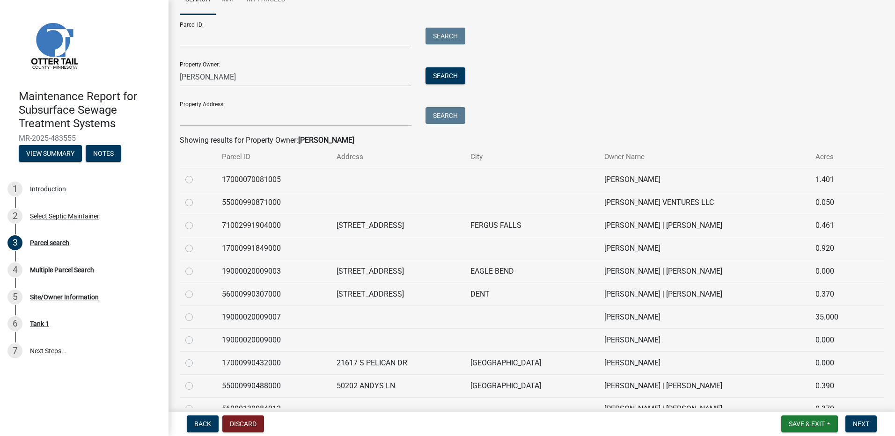
click at [197, 289] on label at bounding box center [197, 289] width 0 height 0
click at [197, 294] on input "radio" at bounding box center [200, 292] width 6 height 6
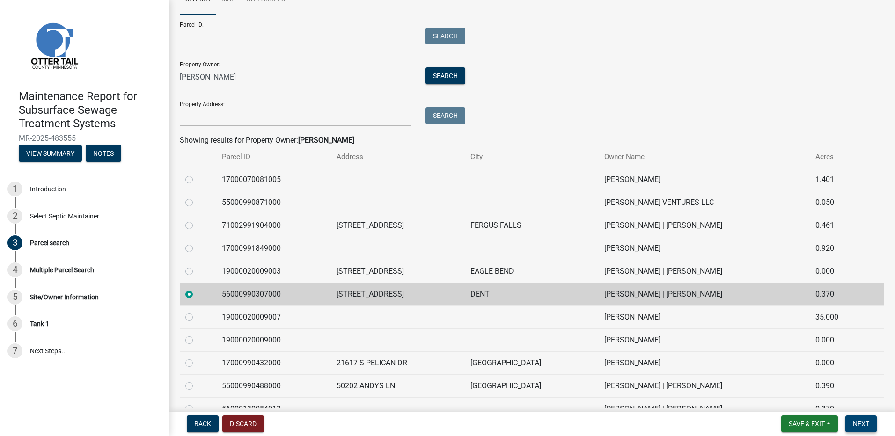
click at [857, 422] on span "Next" at bounding box center [861, 424] width 16 height 7
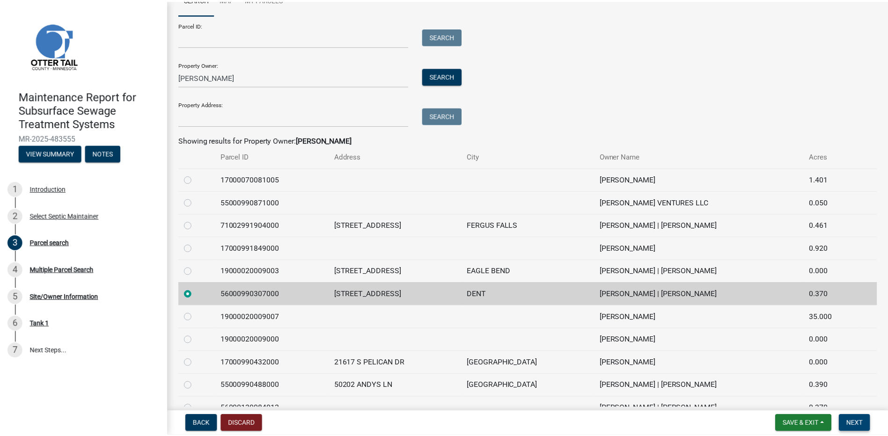
scroll to position [0, 0]
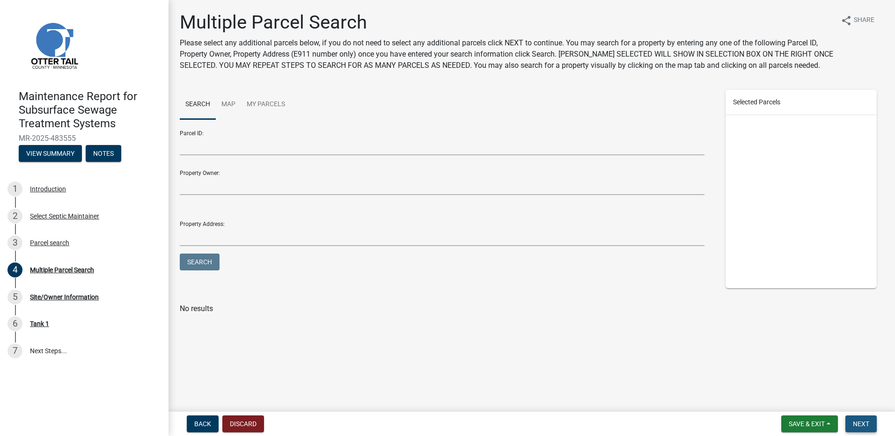
click at [849, 422] on button "Next" at bounding box center [861, 424] width 31 height 17
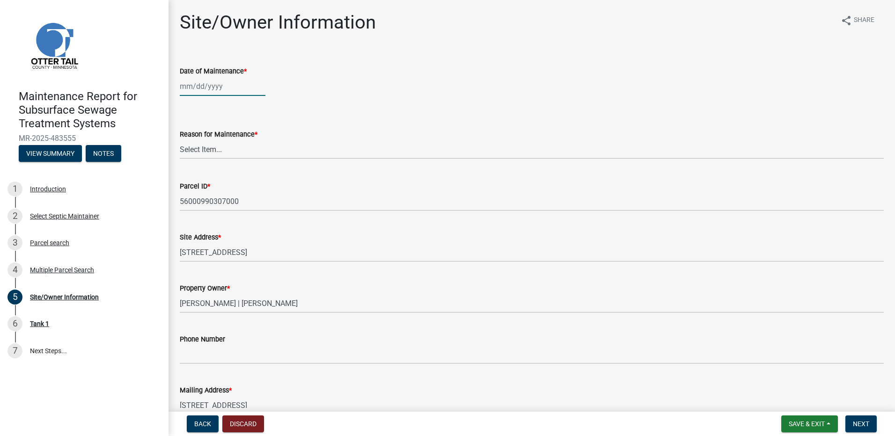
click at [194, 91] on div at bounding box center [223, 86] width 86 height 19
click at [186, 102] on button "Previous month" at bounding box center [189, 106] width 11 height 15
click at [232, 133] on div "3" at bounding box center [234, 136] width 15 height 15
click at [219, 144] on select "Select Item... Called Routine Other" at bounding box center [532, 149] width 704 height 19
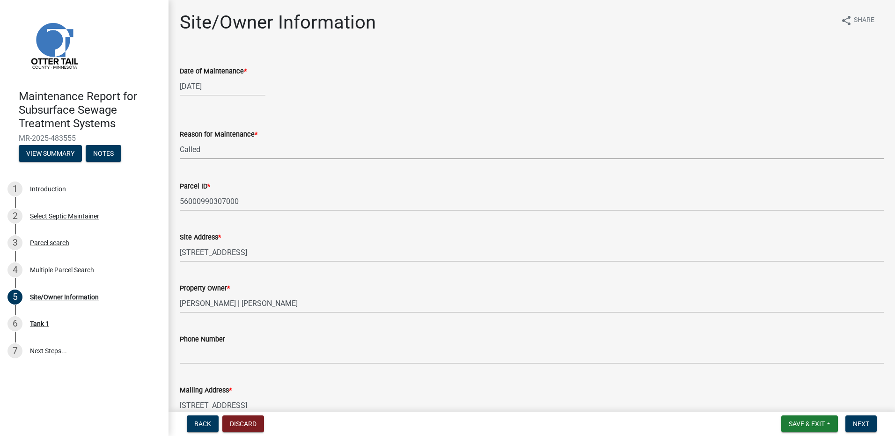
click at [180, 140] on select "Select Item... Called Routine Other" at bounding box center [532, 149] width 704 height 19
click at [862, 426] on span "Next" at bounding box center [861, 424] width 16 height 7
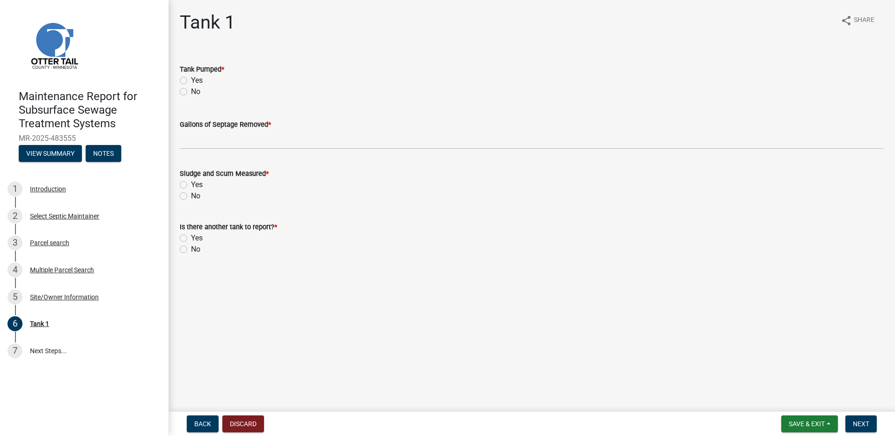
click at [191, 79] on label "Yes" at bounding box center [197, 80] width 12 height 11
click at [191, 79] on input "Yes" at bounding box center [194, 78] width 6 height 6
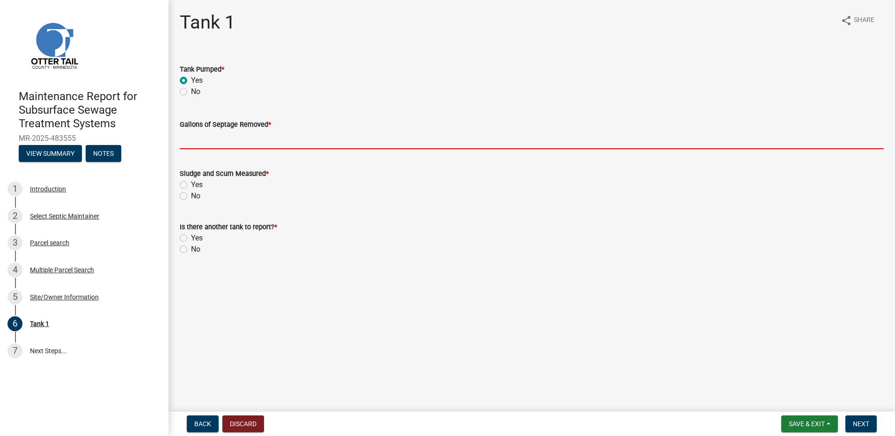
click at [192, 146] on input "Gallons of Septage Removed *" at bounding box center [532, 139] width 704 height 19
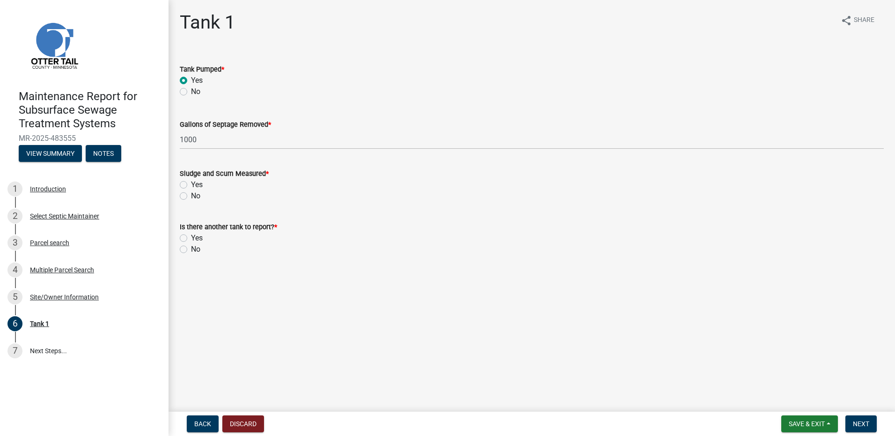
click at [191, 198] on label "No" at bounding box center [195, 196] width 9 height 11
click at [191, 197] on input "No" at bounding box center [194, 194] width 6 height 6
click at [191, 251] on label "No" at bounding box center [195, 249] width 9 height 11
click at [191, 250] on input "No" at bounding box center [194, 247] width 6 height 6
click at [858, 422] on span "Next" at bounding box center [861, 424] width 16 height 7
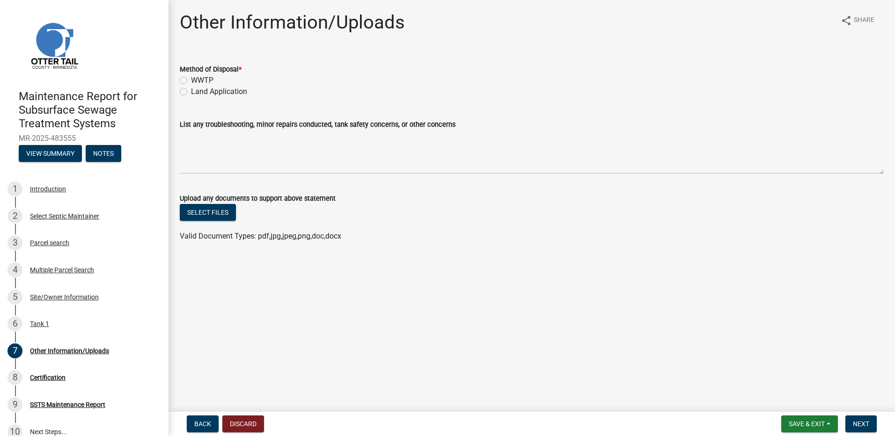
click at [200, 95] on label "Land Application" at bounding box center [219, 91] width 56 height 11
click at [197, 92] on input "Land Application" at bounding box center [194, 89] width 6 height 6
click at [876, 423] on button "Next" at bounding box center [861, 424] width 31 height 17
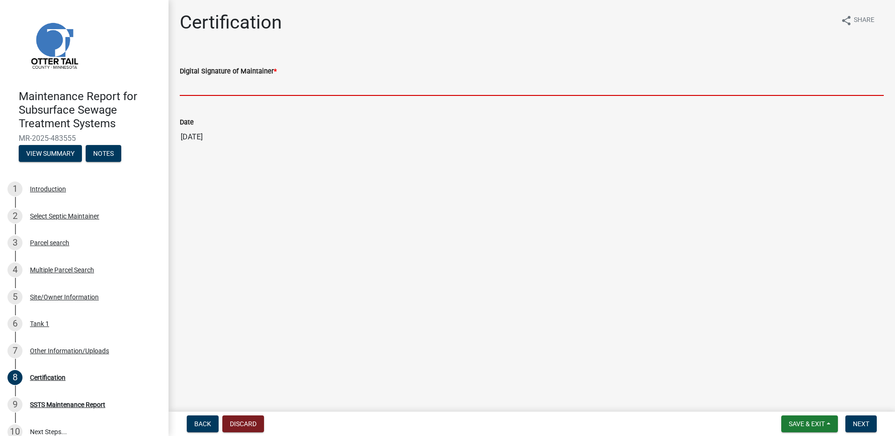
click at [199, 91] on input "Digital Signature of Maintainer *" at bounding box center [532, 86] width 704 height 19
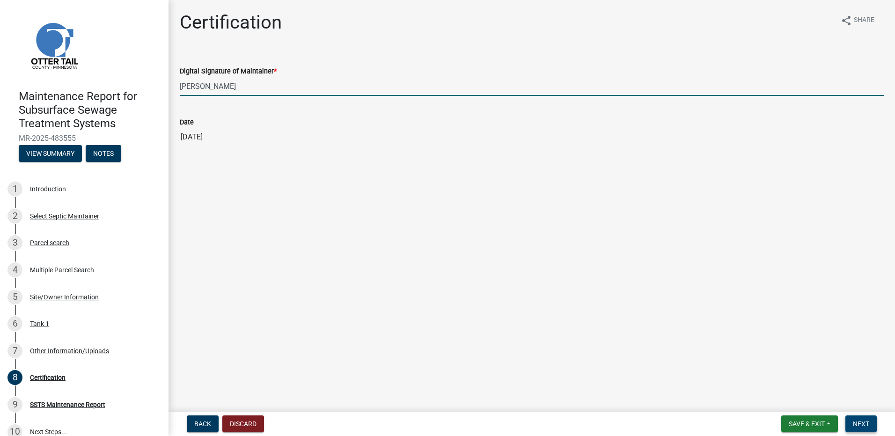
click at [869, 432] on button "Next" at bounding box center [861, 424] width 31 height 17
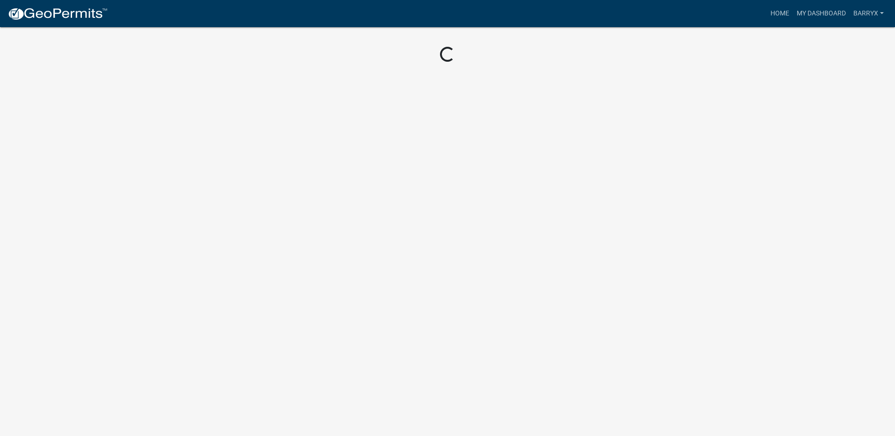
click at [85, 9] on img at bounding box center [57, 14] width 100 height 14
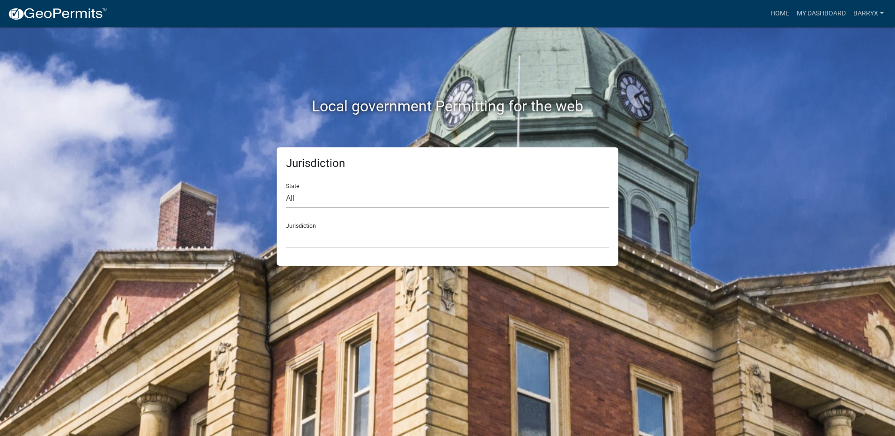
click at [334, 206] on select "All [US_STATE] [US_STATE] [US_STATE] [US_STATE] [US_STATE] [US_STATE] [US_STATE…" at bounding box center [447, 198] width 323 height 19
click at [286, 189] on select "All [US_STATE] [US_STATE] [US_STATE] [US_STATE] [US_STATE] [US_STATE] [US_STATE…" at bounding box center [447, 198] width 323 height 19
click at [310, 245] on select "[GEOGRAPHIC_DATA], [US_STATE] [GEOGRAPHIC_DATA], [US_STATE] [GEOGRAPHIC_DATA], …" at bounding box center [447, 238] width 323 height 19
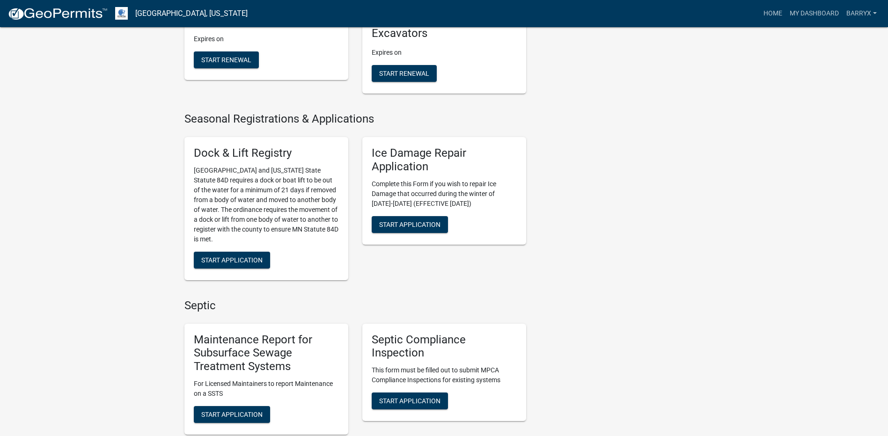
scroll to position [562, 0]
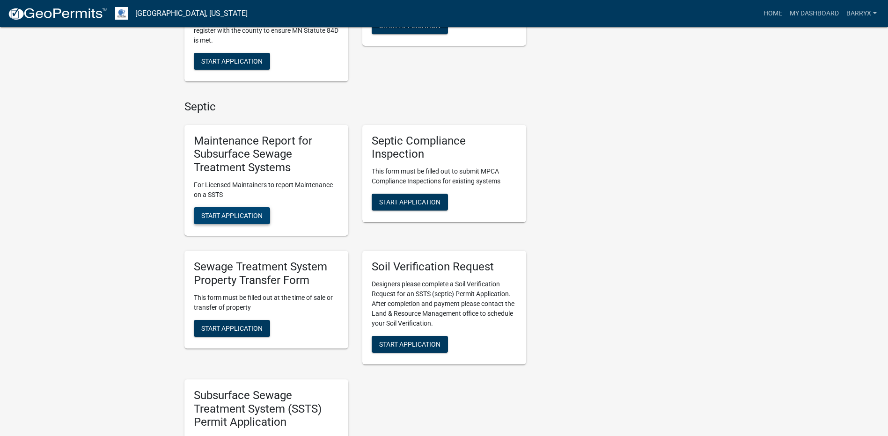
click at [236, 210] on button "Start Application" at bounding box center [232, 215] width 76 height 17
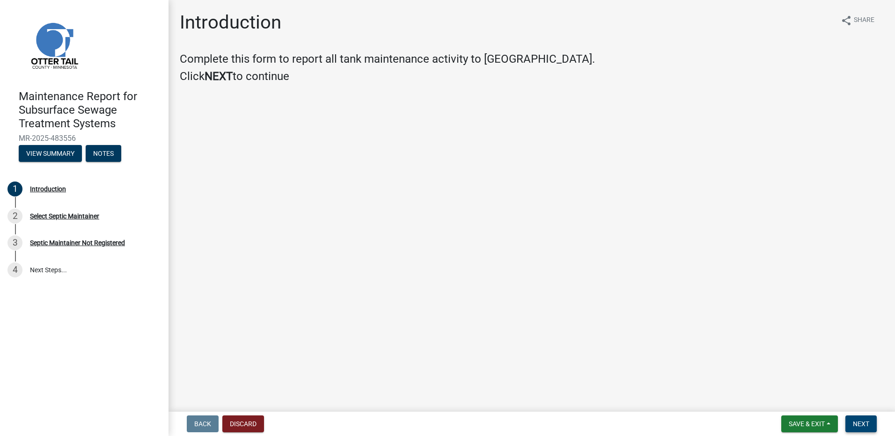
click at [863, 421] on span "Next" at bounding box center [861, 424] width 16 height 7
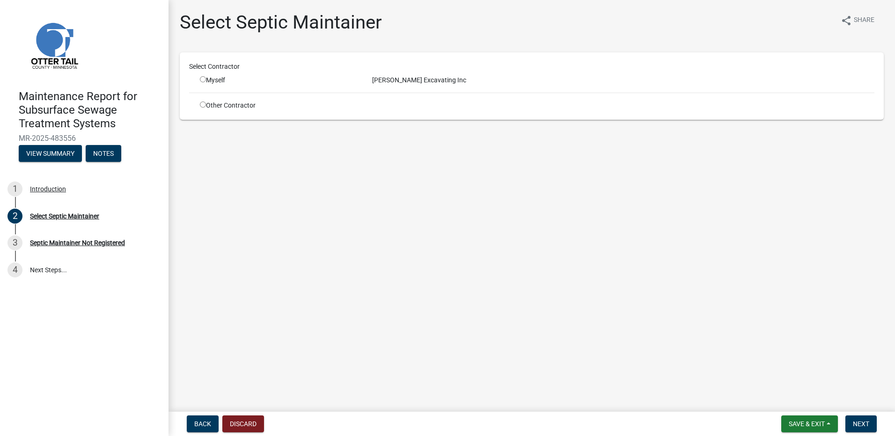
click at [201, 79] on input "radio" at bounding box center [203, 79] width 6 height 6
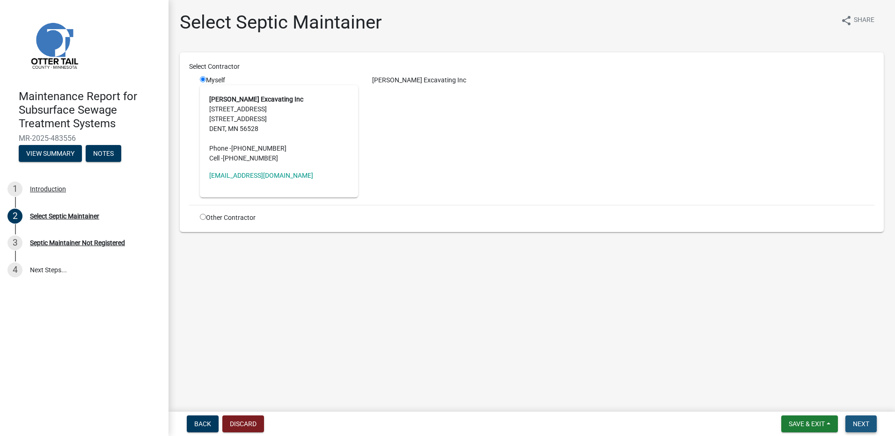
click at [858, 423] on span "Next" at bounding box center [861, 424] width 16 height 7
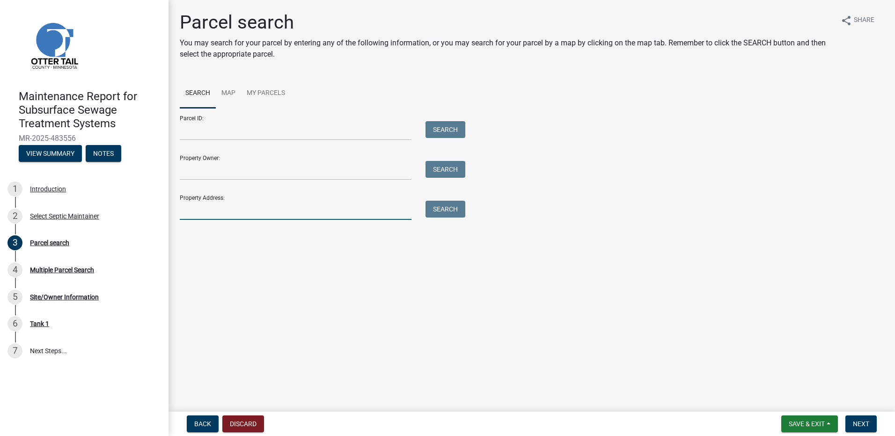
click at [210, 206] on input "Property Address:" at bounding box center [296, 210] width 232 height 19
click at [440, 213] on button "Search" at bounding box center [446, 209] width 40 height 17
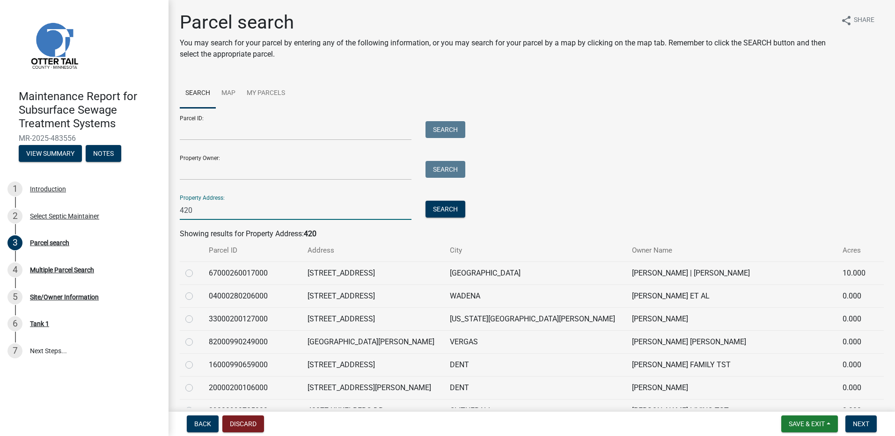
click at [240, 210] on input "420" at bounding box center [296, 210] width 232 height 19
click at [436, 207] on button "Search" at bounding box center [446, 209] width 40 height 17
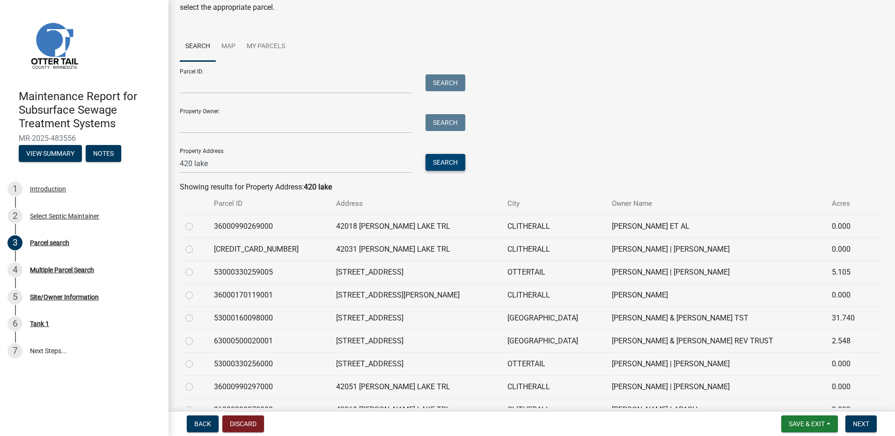
scroll to position [94, 0]
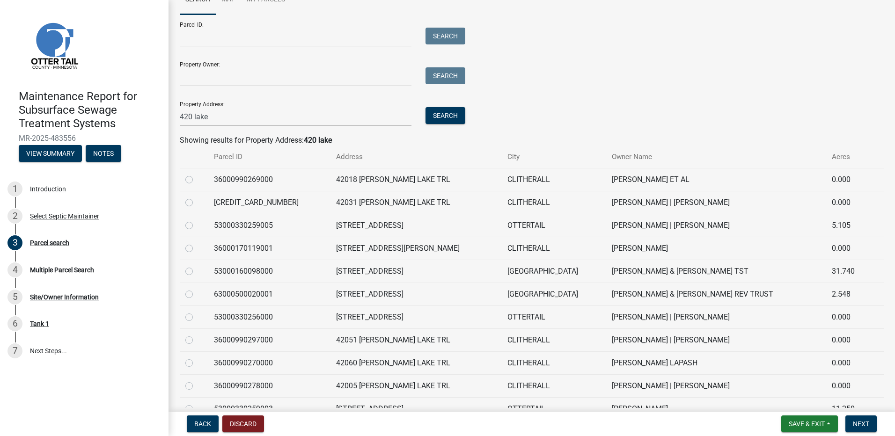
click at [197, 289] on label at bounding box center [197, 289] width 0 height 0
click at [197, 295] on input "radio" at bounding box center [200, 292] width 6 height 6
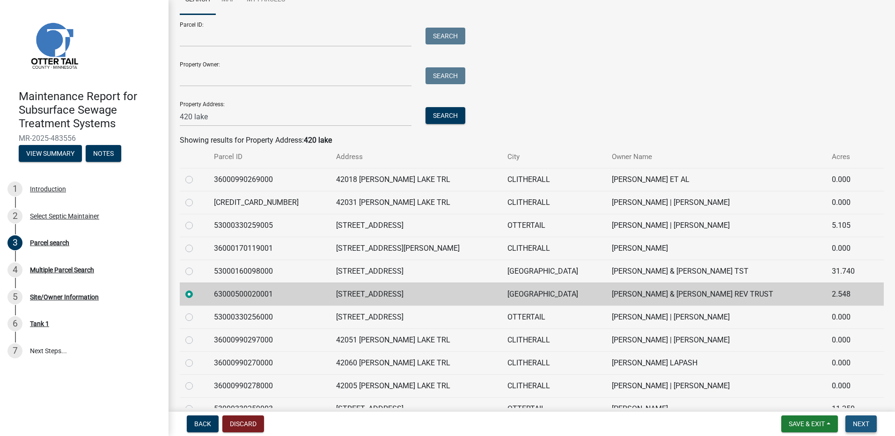
click at [852, 424] on button "Next" at bounding box center [861, 424] width 31 height 17
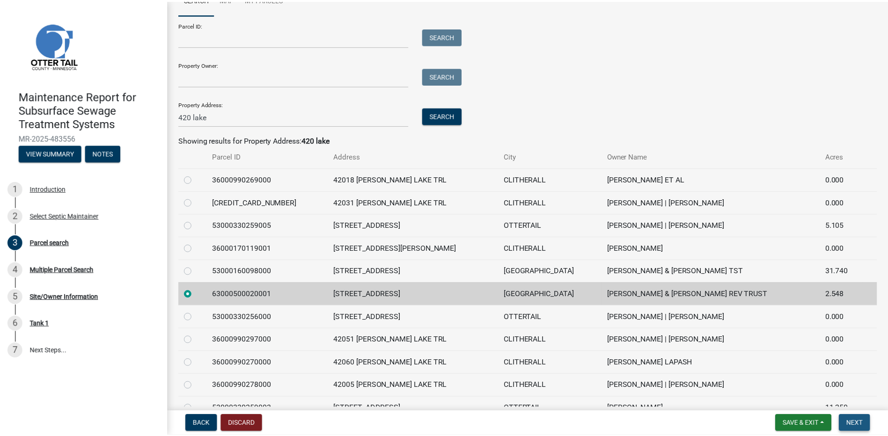
scroll to position [0, 0]
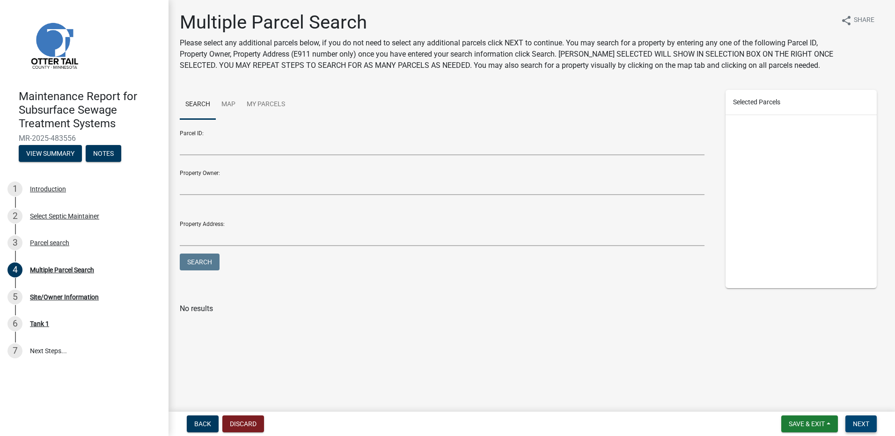
click at [863, 422] on span "Next" at bounding box center [861, 424] width 16 height 7
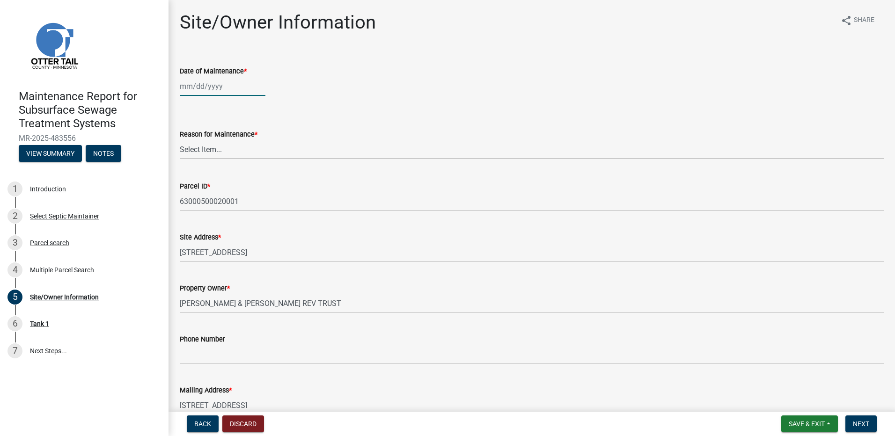
click at [201, 92] on div at bounding box center [223, 86] width 86 height 19
click at [185, 107] on button "Previous month" at bounding box center [189, 106] width 11 height 15
click at [229, 135] on div "3" at bounding box center [234, 136] width 15 height 15
click at [211, 143] on select "Select Item... Called Routine Other" at bounding box center [532, 149] width 704 height 19
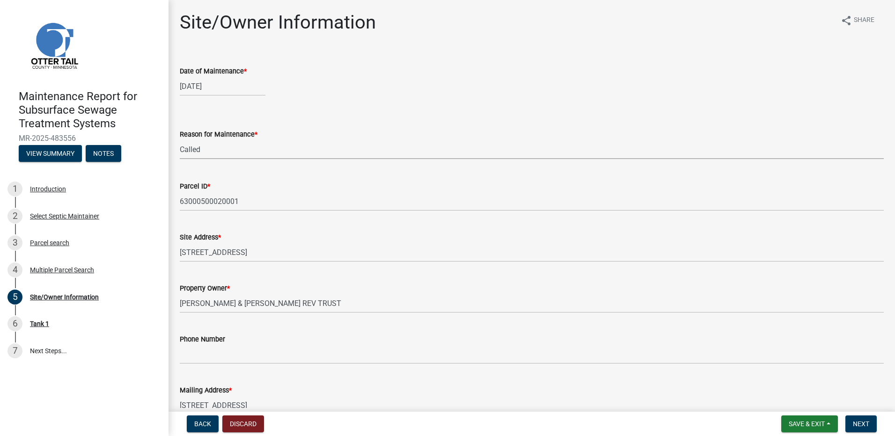
click at [180, 140] on select "Select Item... Called Routine Other" at bounding box center [532, 149] width 704 height 19
click at [866, 424] on span "Next" at bounding box center [861, 424] width 16 height 7
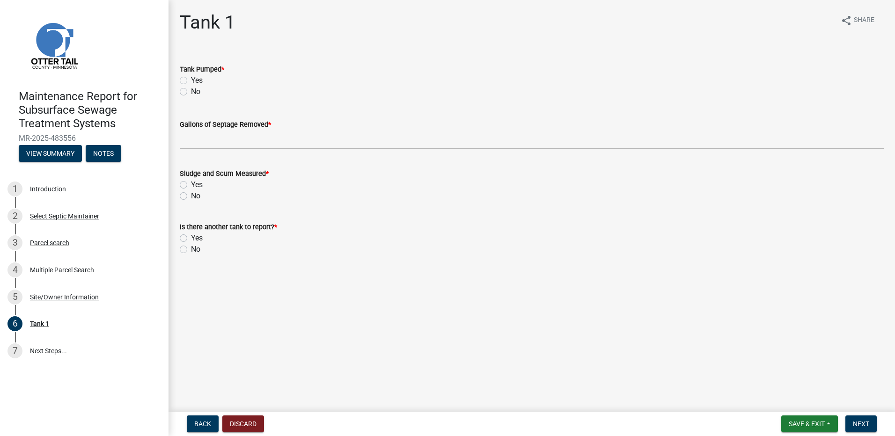
click at [193, 81] on label "Yes" at bounding box center [197, 80] width 12 height 11
click at [193, 81] on input "Yes" at bounding box center [194, 78] width 6 height 6
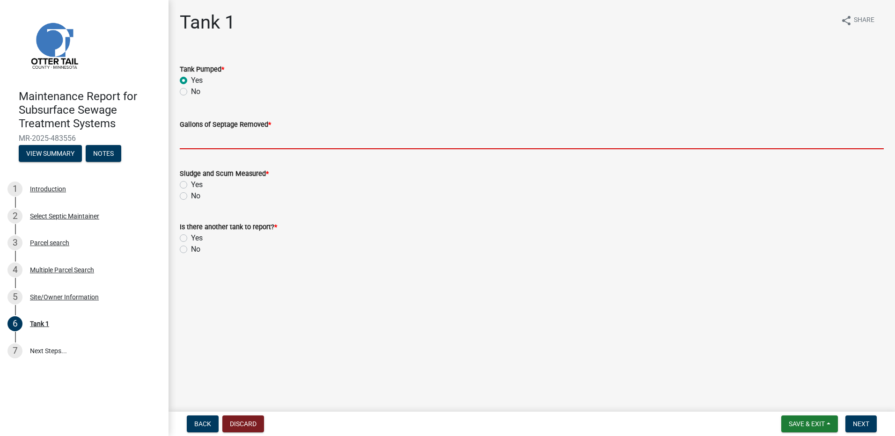
click at [207, 145] on input "Gallons of Septage Removed *" at bounding box center [532, 139] width 704 height 19
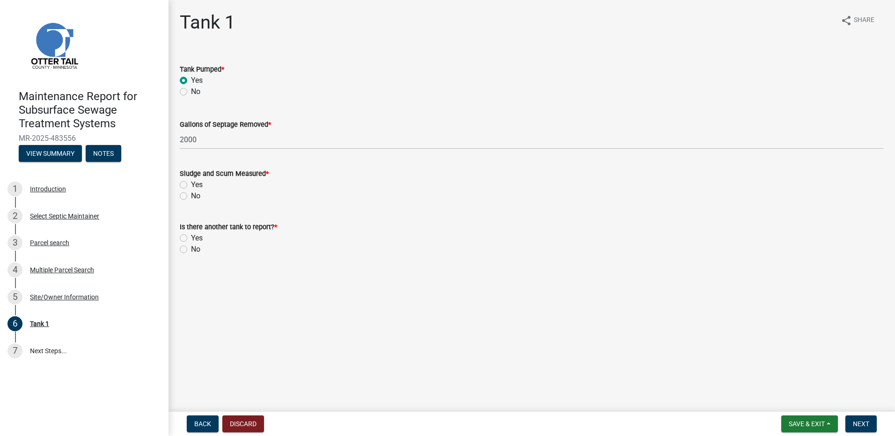
click at [192, 194] on label "No" at bounding box center [195, 196] width 9 height 11
click at [192, 194] on input "No" at bounding box center [194, 194] width 6 height 6
click at [189, 252] on div "No" at bounding box center [532, 249] width 704 height 11
click at [191, 251] on label "No" at bounding box center [195, 249] width 9 height 11
click at [191, 250] on input "No" at bounding box center [194, 247] width 6 height 6
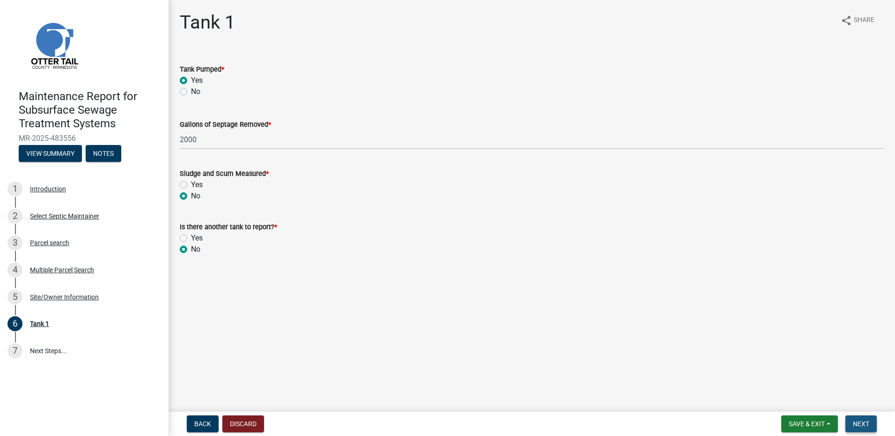
click at [858, 420] on button "Next" at bounding box center [861, 424] width 31 height 17
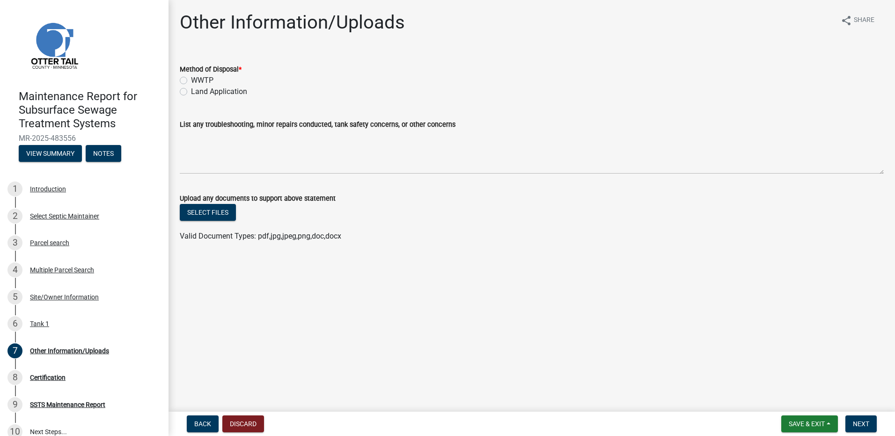
click at [226, 95] on label "Land Application" at bounding box center [219, 91] width 56 height 11
click at [197, 92] on input "Land Application" at bounding box center [194, 89] width 6 height 6
click at [859, 431] on button "Next" at bounding box center [861, 424] width 31 height 17
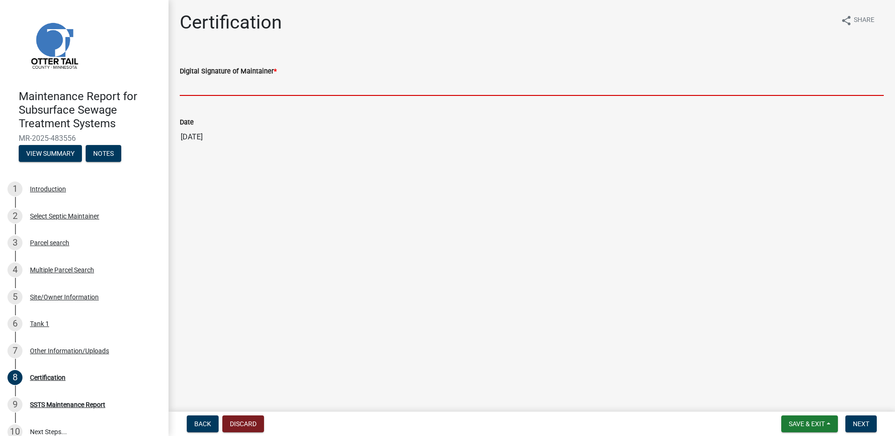
click at [241, 89] on input "Digital Signature of Maintainer *" at bounding box center [532, 86] width 704 height 19
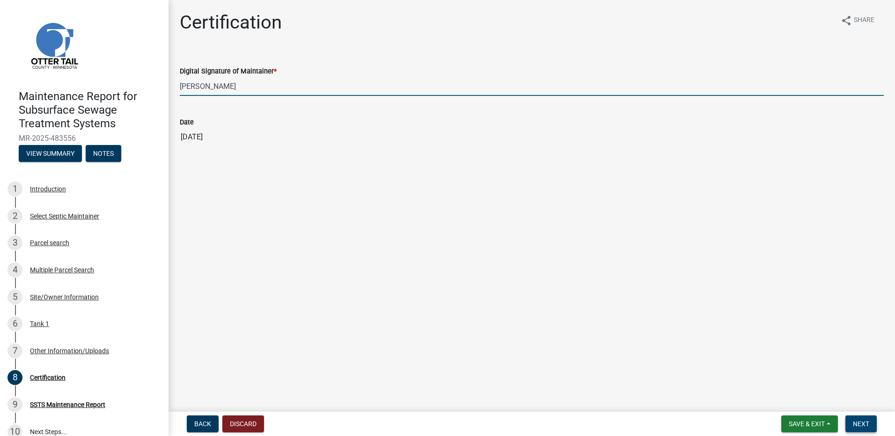
click at [869, 422] on span "Next" at bounding box center [861, 424] width 16 height 7
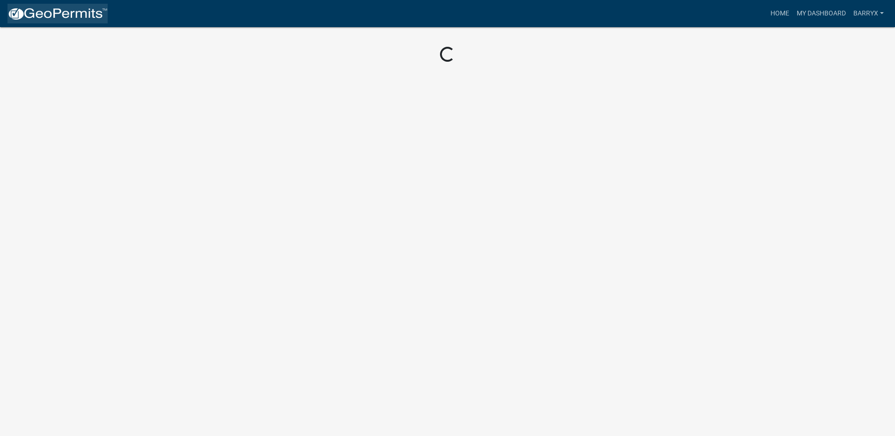
click at [77, 15] on img at bounding box center [57, 14] width 100 height 14
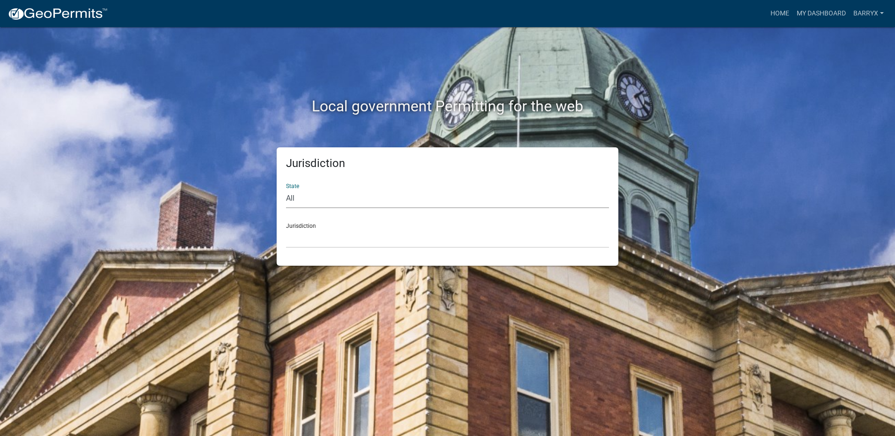
click at [297, 200] on select "All [US_STATE] [US_STATE] [US_STATE] [US_STATE] [US_STATE] [US_STATE] [US_STATE…" at bounding box center [447, 198] width 323 height 19
click at [286, 189] on select "All [US_STATE] [US_STATE] [US_STATE] [US_STATE] [US_STATE] [US_STATE] [US_STATE…" at bounding box center [447, 198] width 323 height 19
click at [308, 243] on select "[GEOGRAPHIC_DATA], [US_STATE] [GEOGRAPHIC_DATA], [US_STATE] [GEOGRAPHIC_DATA], …" at bounding box center [447, 238] width 323 height 19
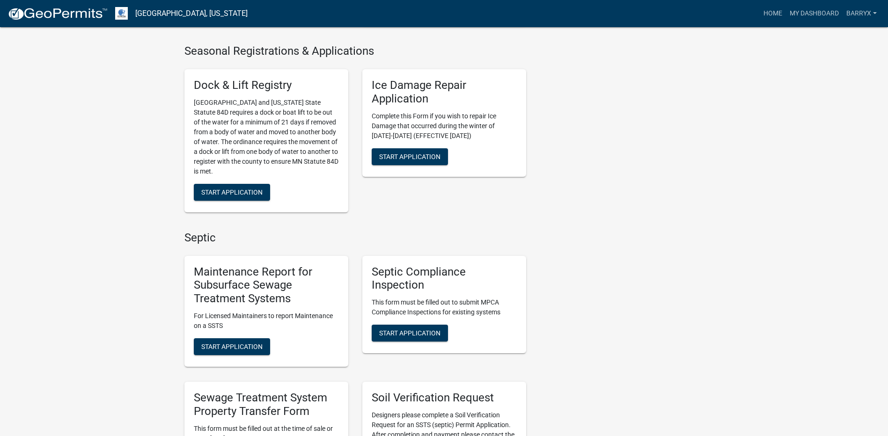
scroll to position [468, 0]
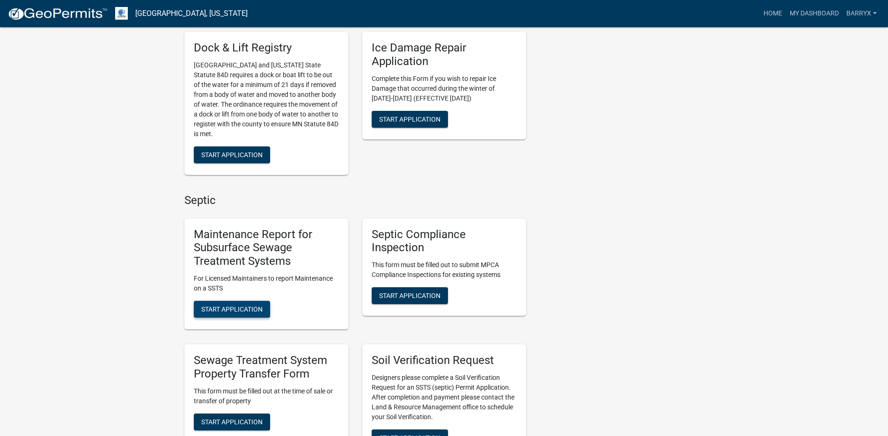
click at [234, 304] on button "Start Application" at bounding box center [232, 309] width 76 height 17
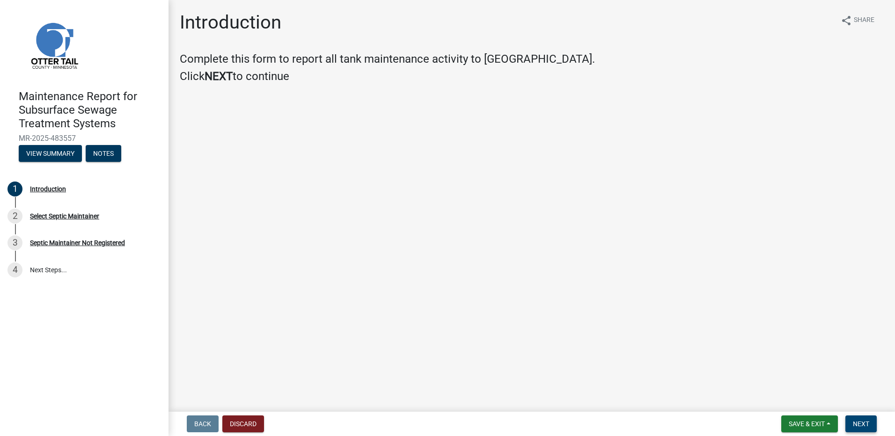
click at [865, 426] on span "Next" at bounding box center [861, 424] width 16 height 7
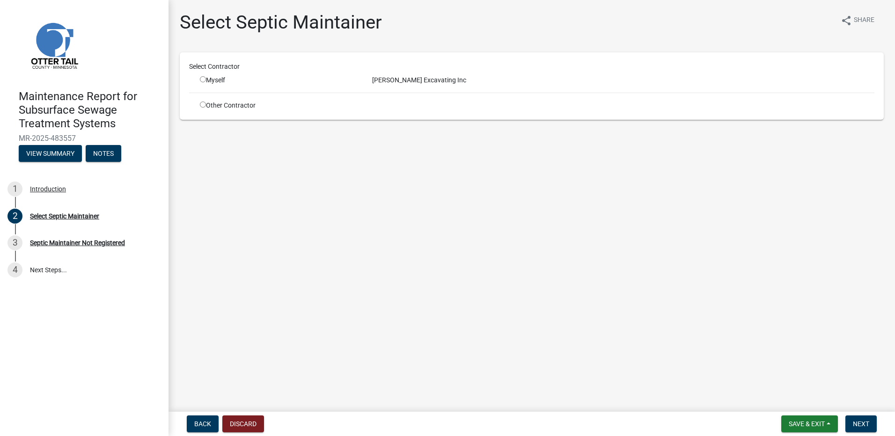
click at [215, 76] on div "Myself" at bounding box center [279, 80] width 158 height 10
click at [213, 81] on div "Myself" at bounding box center [279, 80] width 158 height 10
click at [201, 82] on input "radio" at bounding box center [203, 79] width 6 height 6
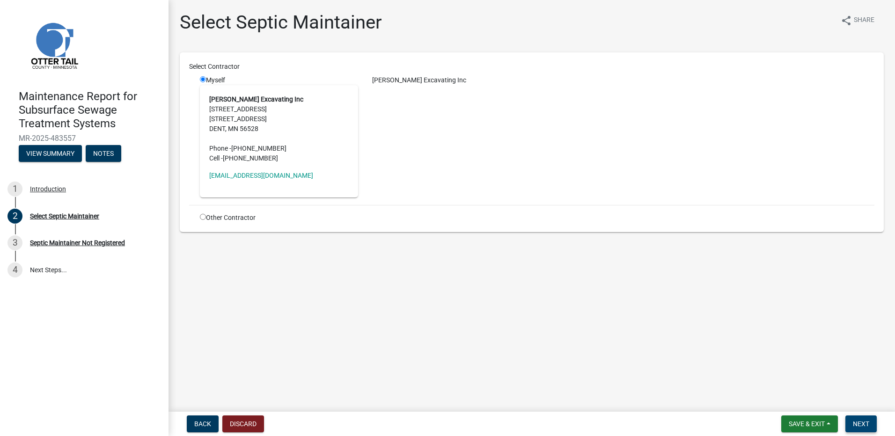
click at [872, 427] on button "Next" at bounding box center [861, 424] width 31 height 17
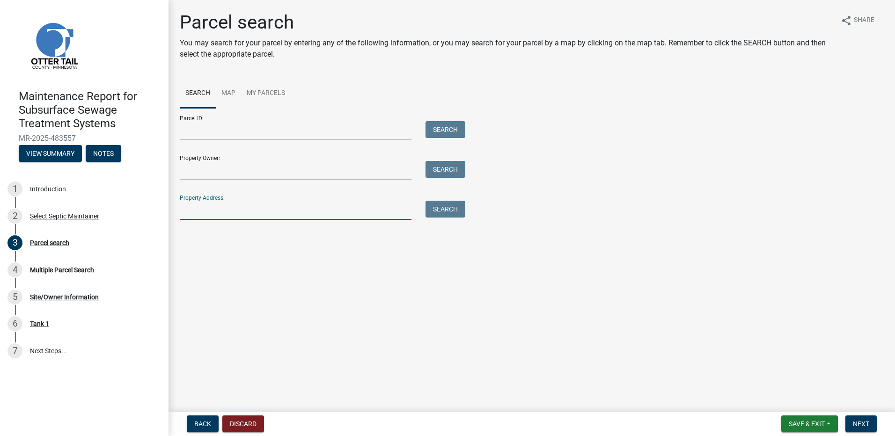
click at [237, 210] on input "Property Address:" at bounding box center [296, 210] width 232 height 19
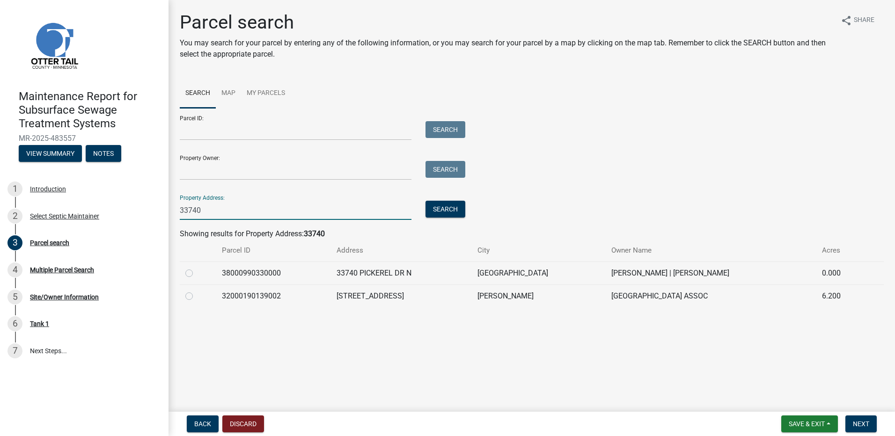
click at [197, 268] on label at bounding box center [197, 268] width 0 height 0
click at [197, 273] on input "radio" at bounding box center [200, 271] width 6 height 6
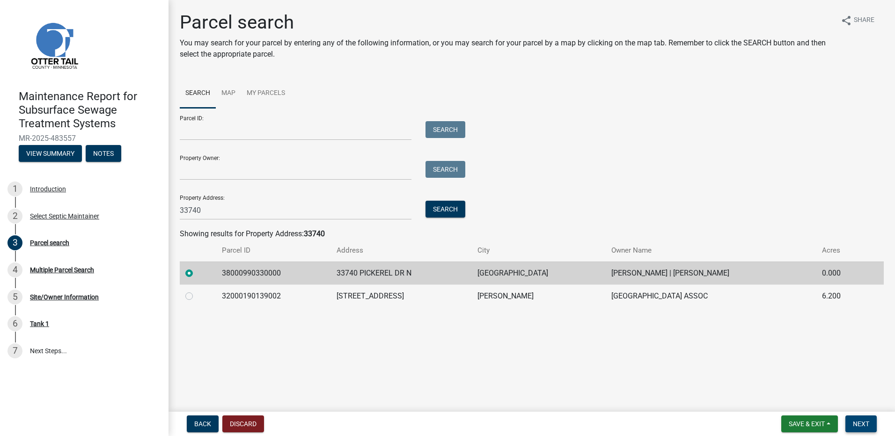
click at [858, 423] on span "Next" at bounding box center [861, 424] width 16 height 7
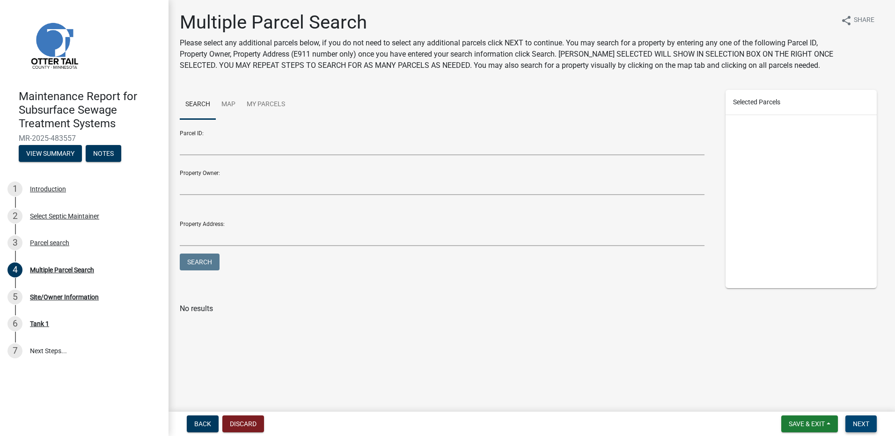
drag, startPoint x: 854, startPoint y: 429, endPoint x: 835, endPoint y: 386, distance: 46.7
click at [856, 428] on button "Next" at bounding box center [861, 424] width 31 height 17
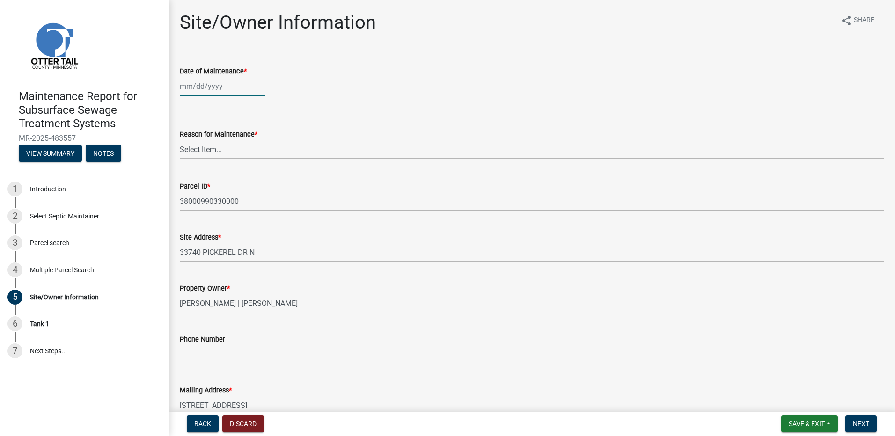
click at [224, 85] on div at bounding box center [223, 86] width 86 height 19
click at [188, 106] on span "Previous month" at bounding box center [189, 106] width 7 height 7
click at [193, 149] on div "7" at bounding box center [189, 151] width 15 height 15
click at [203, 147] on select "Select Item... Called Routine Other" at bounding box center [532, 149] width 704 height 19
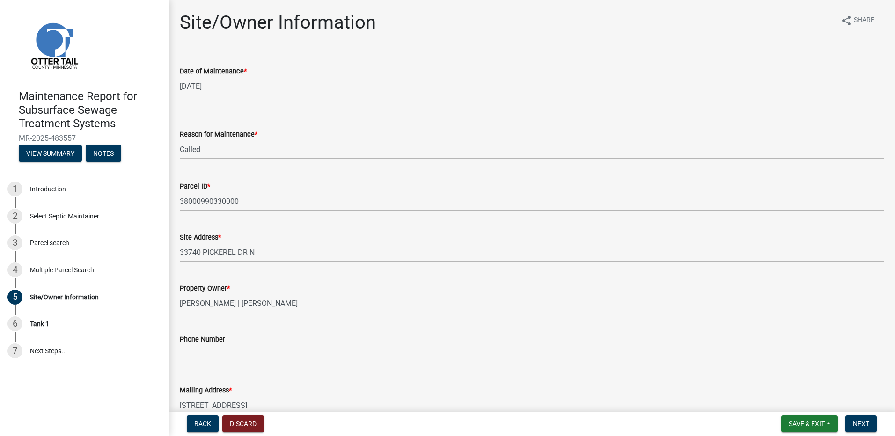
click at [180, 140] on select "Select Item... Called Routine Other" at bounding box center [532, 149] width 704 height 19
click at [861, 425] on span "Next" at bounding box center [861, 424] width 16 height 7
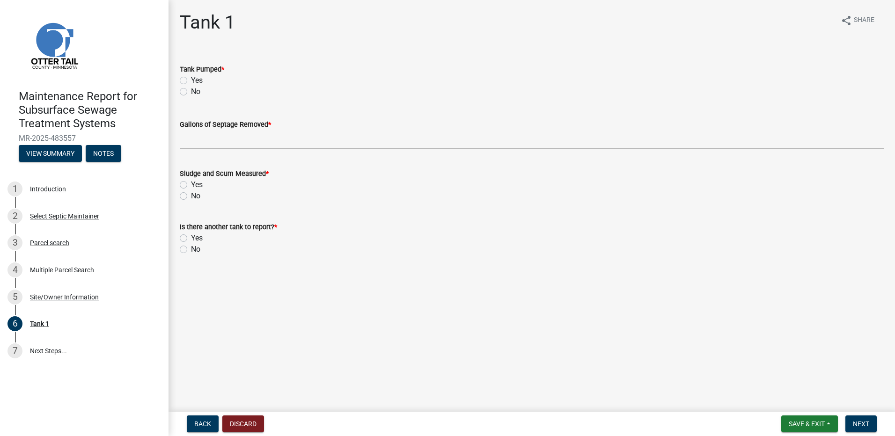
click at [198, 81] on label "Yes" at bounding box center [197, 80] width 12 height 11
click at [197, 81] on input "Yes" at bounding box center [194, 78] width 6 height 6
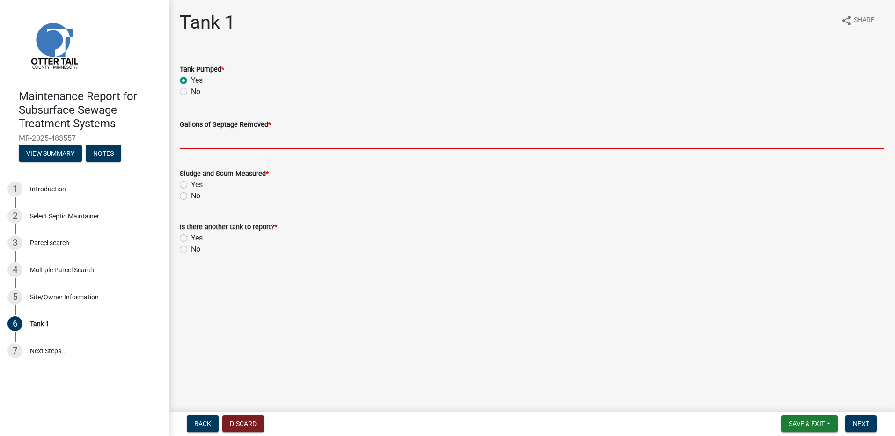
click at [200, 139] on input "Gallons of Septage Removed *" at bounding box center [532, 139] width 704 height 19
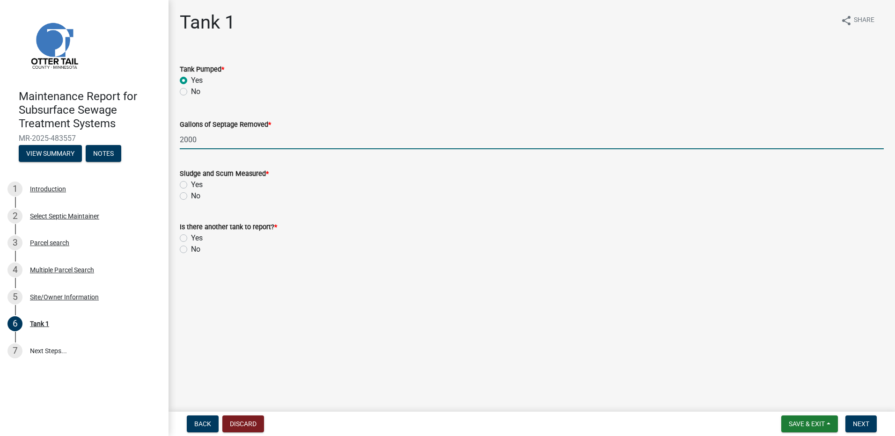
click at [191, 199] on label "No" at bounding box center [195, 196] width 9 height 11
click at [191, 197] on input "No" at bounding box center [194, 194] width 6 height 6
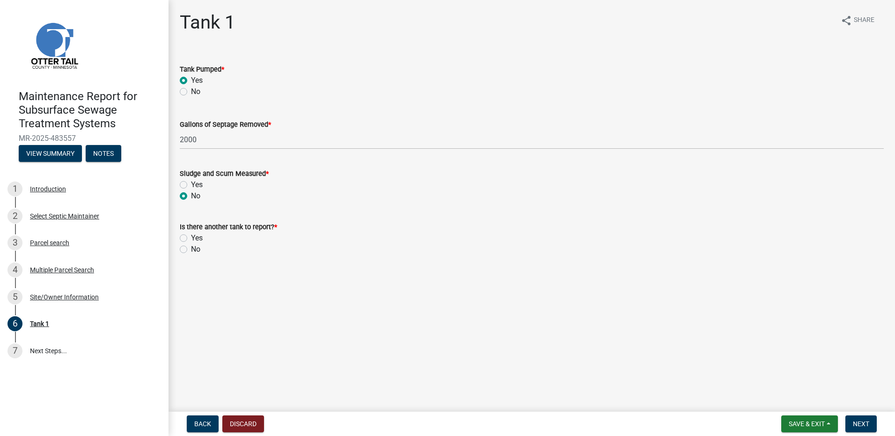
click at [190, 250] on div "No" at bounding box center [532, 249] width 704 height 11
click at [191, 252] on label "No" at bounding box center [195, 249] width 9 height 11
click at [191, 250] on input "No" at bounding box center [194, 247] width 6 height 6
click at [861, 421] on span "Next" at bounding box center [861, 424] width 16 height 7
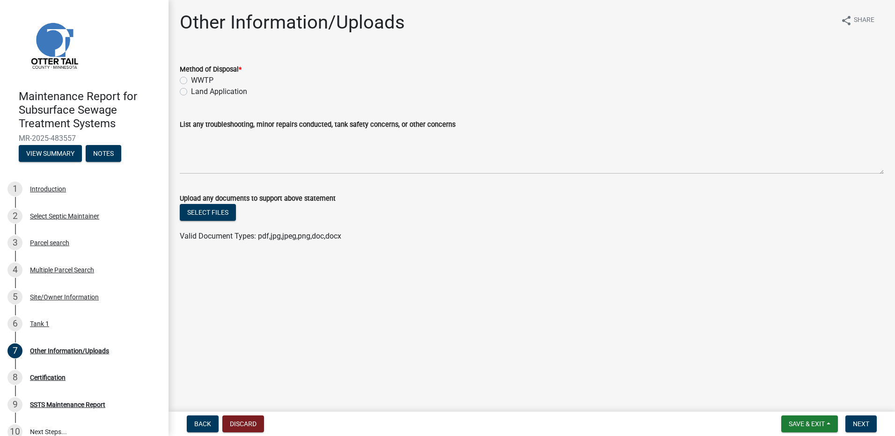
click at [241, 89] on label "Land Application" at bounding box center [219, 91] width 56 height 11
click at [197, 89] on input "Land Application" at bounding box center [194, 89] width 6 height 6
click at [864, 426] on span "Next" at bounding box center [861, 424] width 16 height 7
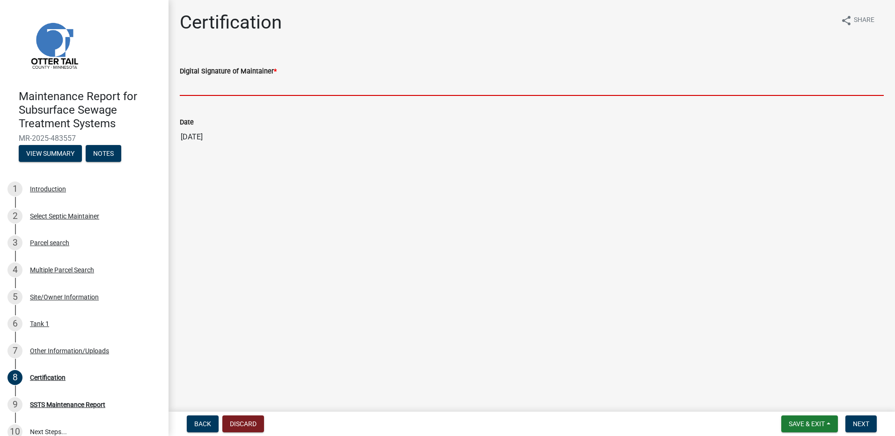
click at [205, 86] on input "Digital Signature of Maintainer *" at bounding box center [532, 86] width 704 height 19
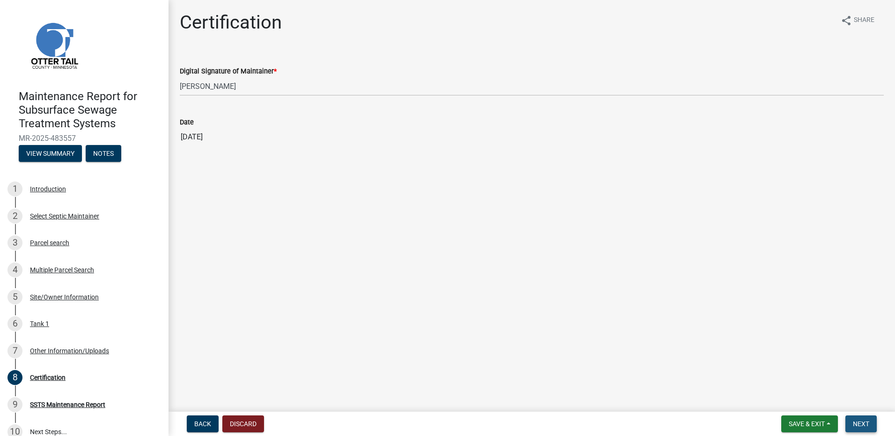
click at [875, 429] on button "Next" at bounding box center [861, 424] width 31 height 17
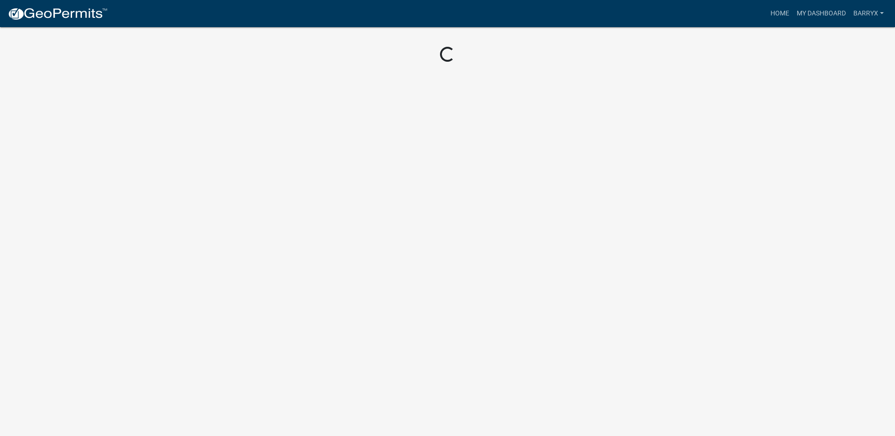
click at [84, 13] on img at bounding box center [57, 14] width 100 height 14
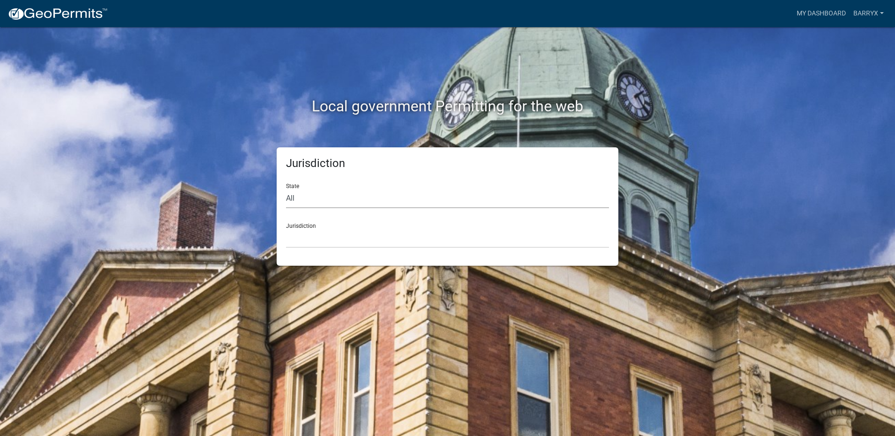
click at [295, 197] on select "All [US_STATE] [US_STATE] [US_STATE] [US_STATE] [US_STATE] [US_STATE] [US_STATE…" at bounding box center [447, 198] width 323 height 19
click at [286, 189] on select "All [US_STATE] [US_STATE] [US_STATE] [US_STATE] [US_STATE] [US_STATE] [US_STATE…" at bounding box center [447, 198] width 323 height 19
click at [296, 233] on select "[GEOGRAPHIC_DATA], [US_STATE] [GEOGRAPHIC_DATA], [US_STATE] [GEOGRAPHIC_DATA], …" at bounding box center [447, 238] width 323 height 19
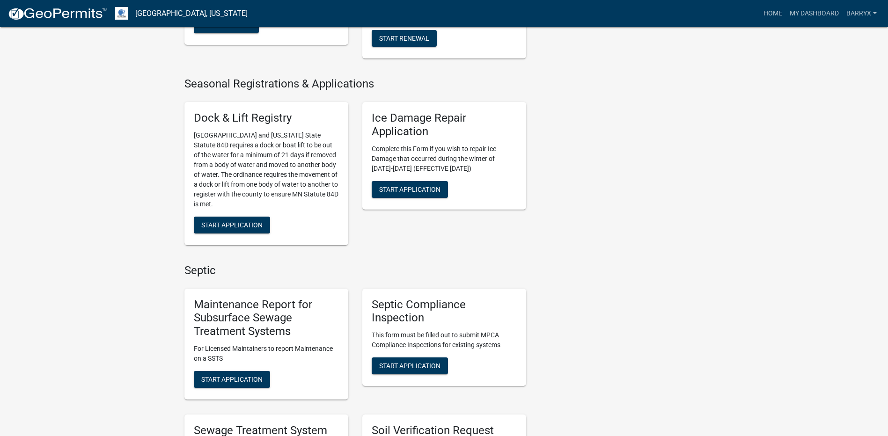
scroll to position [515, 0]
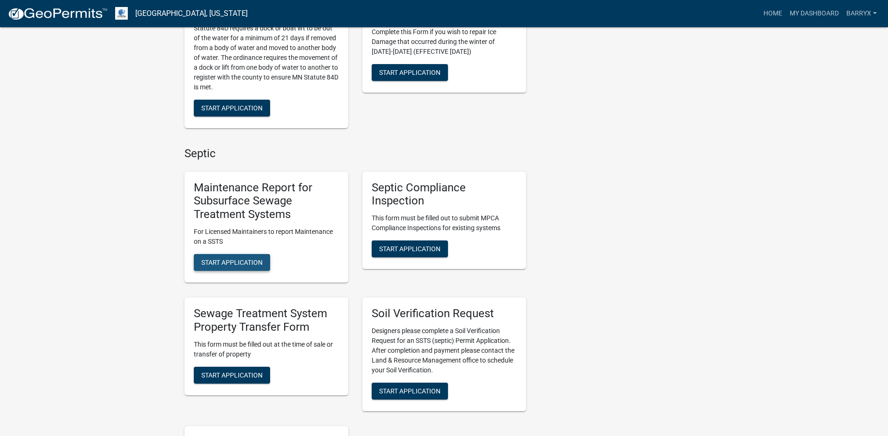
click at [245, 260] on span "Start Application" at bounding box center [231, 262] width 61 height 7
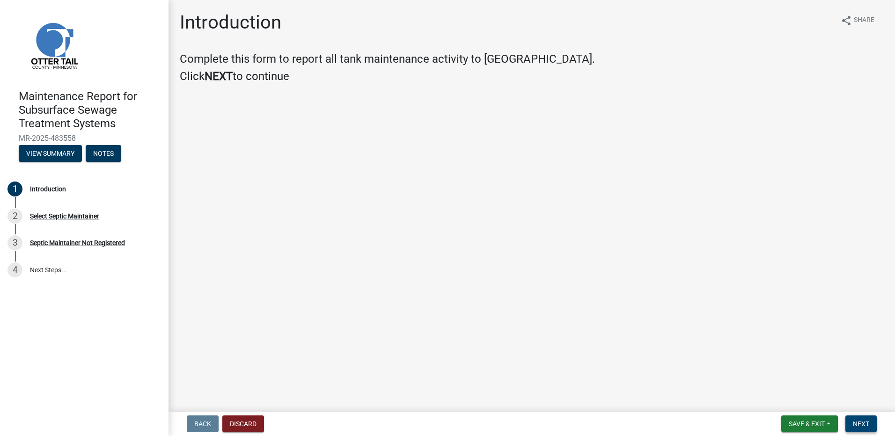
click at [854, 421] on button "Next" at bounding box center [861, 424] width 31 height 17
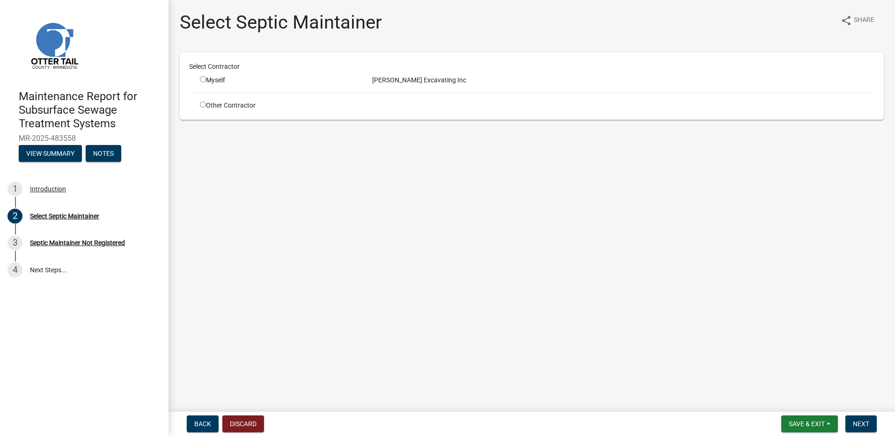
click at [205, 81] on input "radio" at bounding box center [203, 79] width 6 height 6
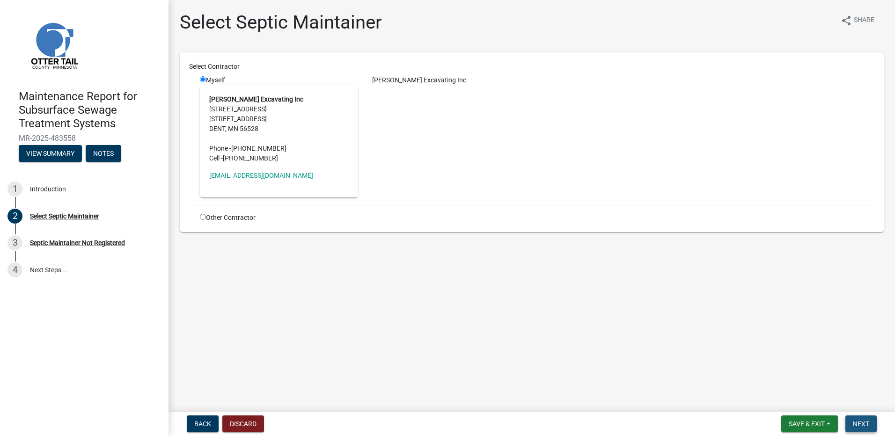
click at [865, 422] on span "Next" at bounding box center [861, 424] width 16 height 7
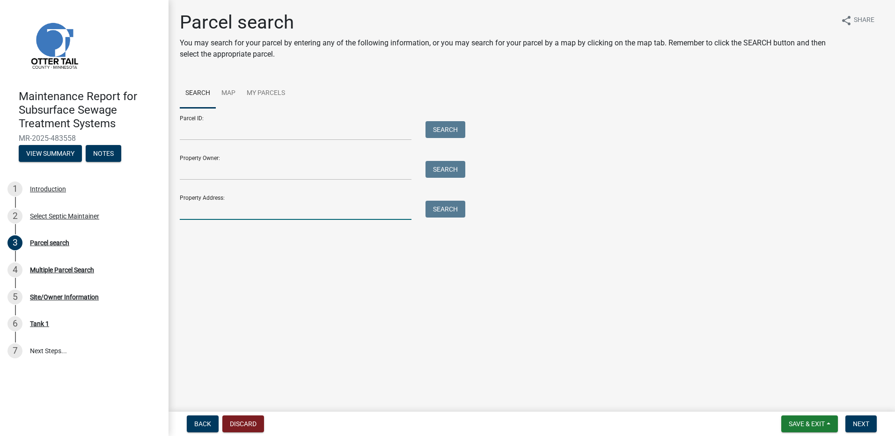
click at [256, 208] on input "Property Address:" at bounding box center [296, 210] width 232 height 19
click at [228, 210] on input "33167" at bounding box center [296, 210] width 232 height 19
click at [213, 176] on input "Property Owner:" at bounding box center [296, 170] width 232 height 19
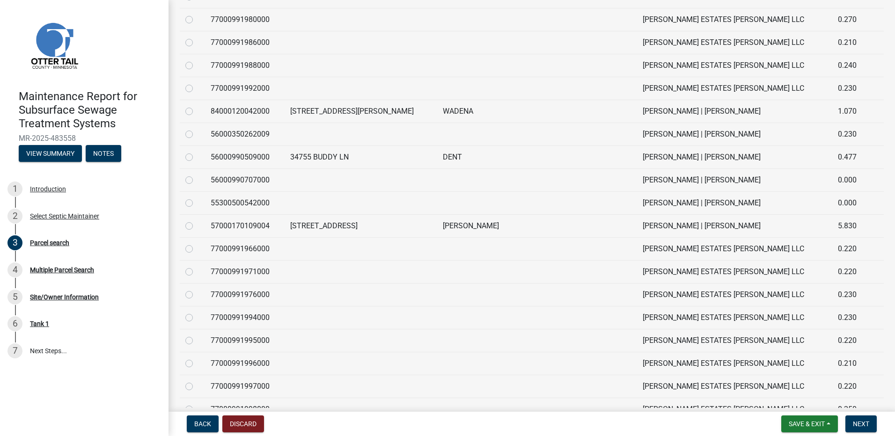
scroll to position [1311, 0]
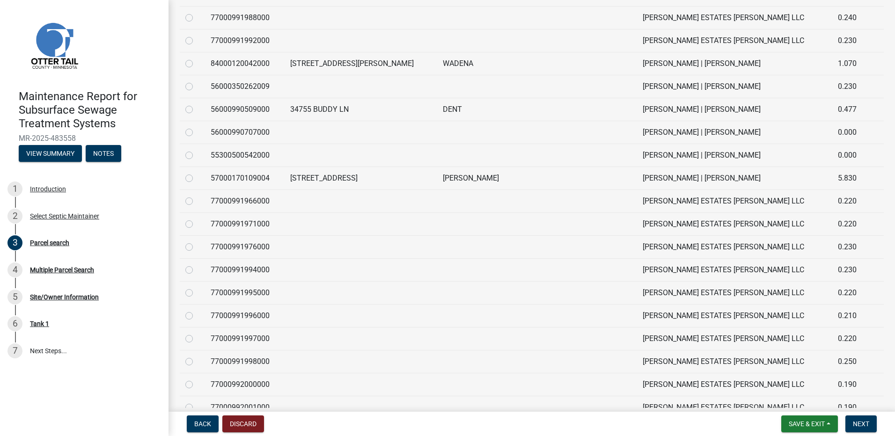
click at [197, 104] on label at bounding box center [197, 104] width 0 height 0
click at [197, 110] on input "radio" at bounding box center [200, 107] width 6 height 6
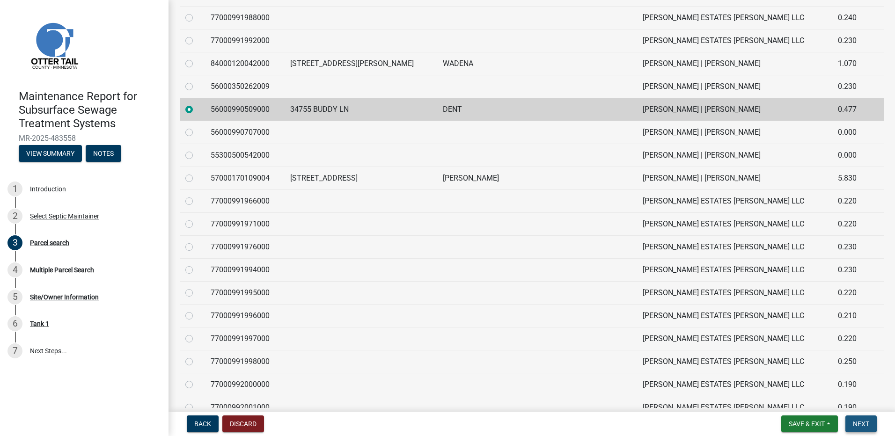
click at [860, 418] on button "Next" at bounding box center [861, 424] width 31 height 17
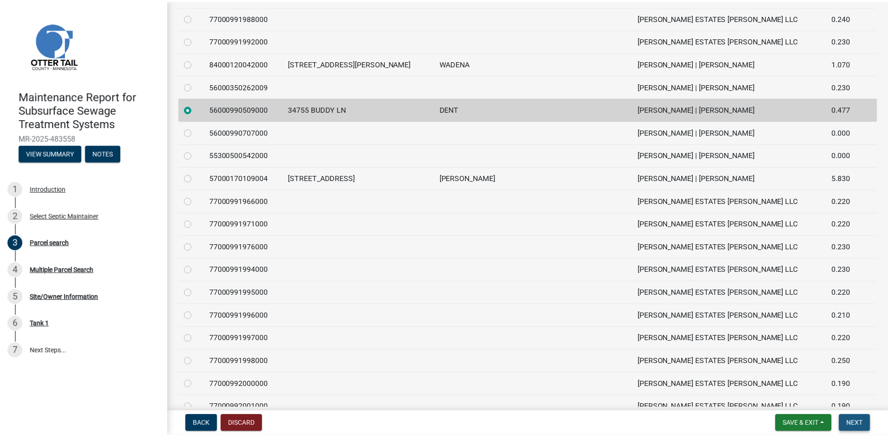
scroll to position [0, 0]
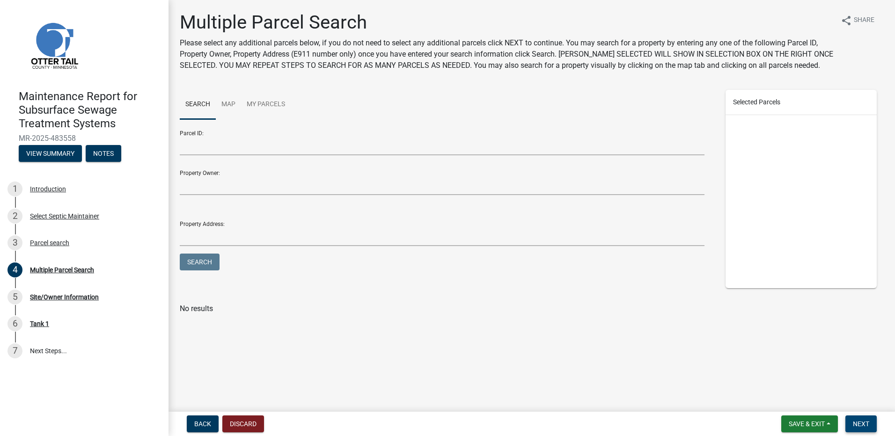
click at [850, 422] on button "Next" at bounding box center [861, 424] width 31 height 17
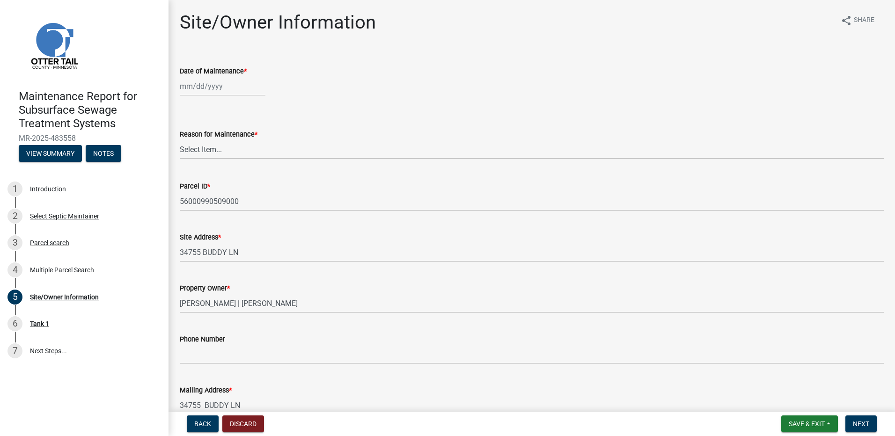
click at [205, 87] on div at bounding box center [223, 86] width 86 height 19
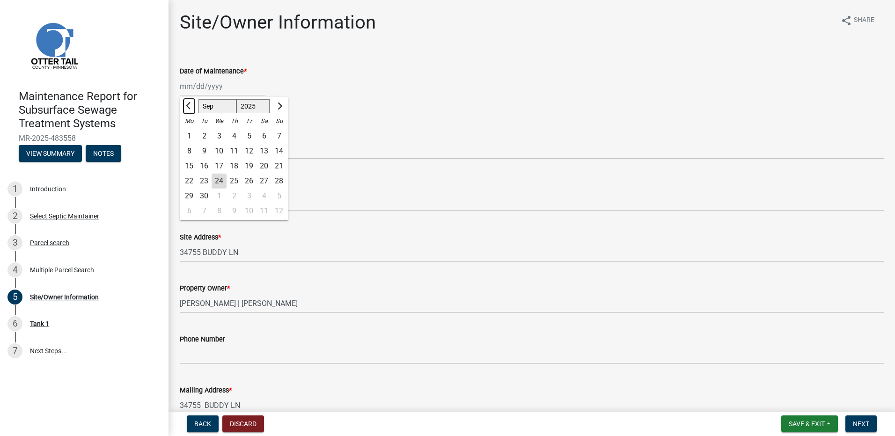
click at [188, 102] on button "Previous month" at bounding box center [189, 106] width 11 height 15
click at [189, 153] on div "7" at bounding box center [189, 151] width 15 height 15
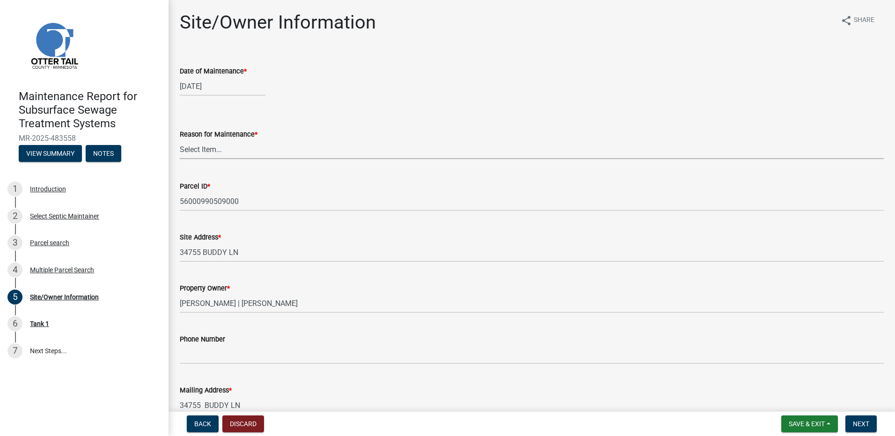
click at [203, 147] on select "Select Item... Called Routine Other" at bounding box center [532, 149] width 704 height 19
click at [180, 140] on select "Select Item... Called Routine Other" at bounding box center [532, 149] width 704 height 19
click at [869, 423] on span "Next" at bounding box center [861, 424] width 16 height 7
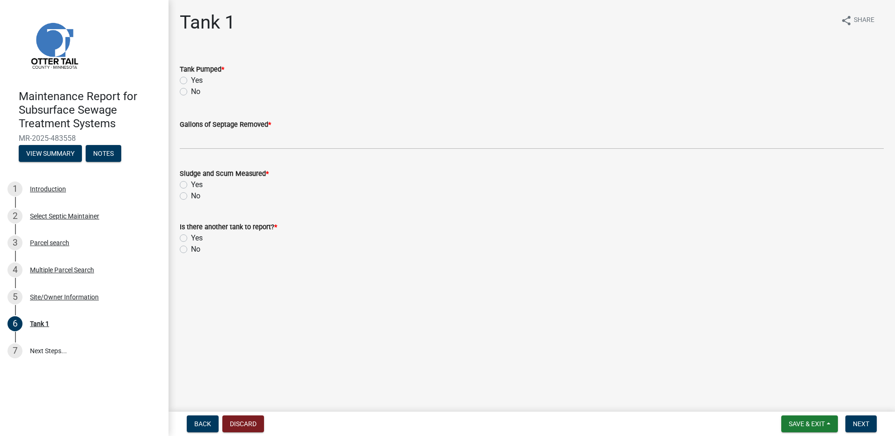
click at [193, 79] on label "Yes" at bounding box center [197, 80] width 12 height 11
click at [193, 79] on input "Yes" at bounding box center [194, 78] width 6 height 6
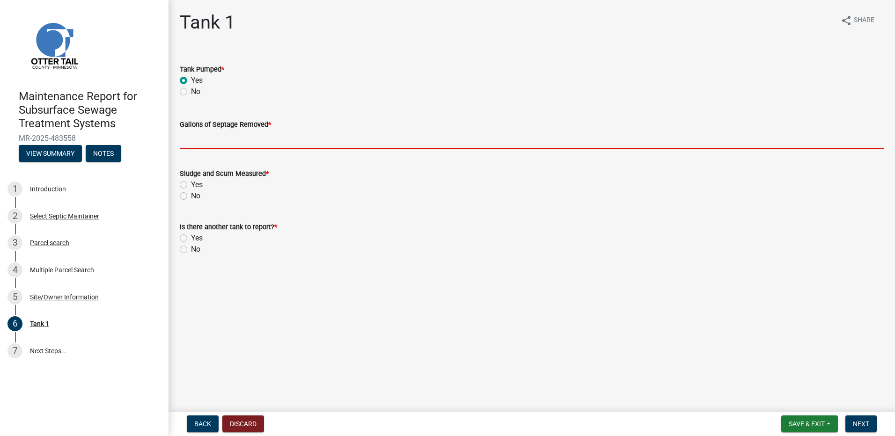
click at [194, 144] on input "Gallons of Septage Removed *" at bounding box center [532, 139] width 704 height 19
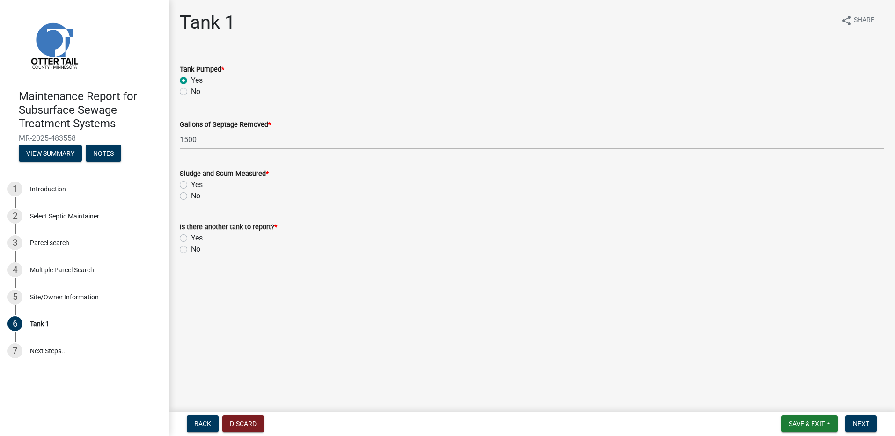
click at [191, 194] on label "No" at bounding box center [195, 196] width 9 height 11
click at [191, 194] on input "No" at bounding box center [194, 194] width 6 height 6
click at [191, 251] on label "No" at bounding box center [195, 249] width 9 height 11
click at [191, 250] on input "No" at bounding box center [194, 247] width 6 height 6
click at [855, 419] on button "Next" at bounding box center [861, 424] width 31 height 17
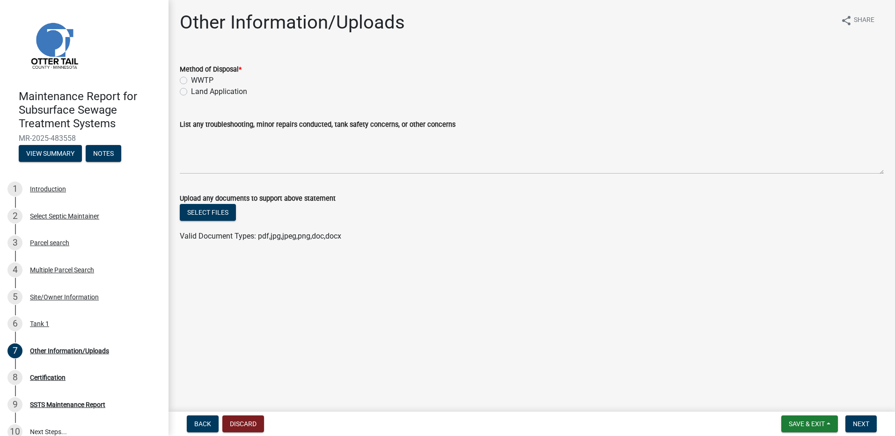
click at [210, 93] on label "Land Application" at bounding box center [219, 91] width 56 height 11
click at [197, 92] on input "Land Application" at bounding box center [194, 89] width 6 height 6
click at [863, 423] on span "Next" at bounding box center [861, 424] width 16 height 7
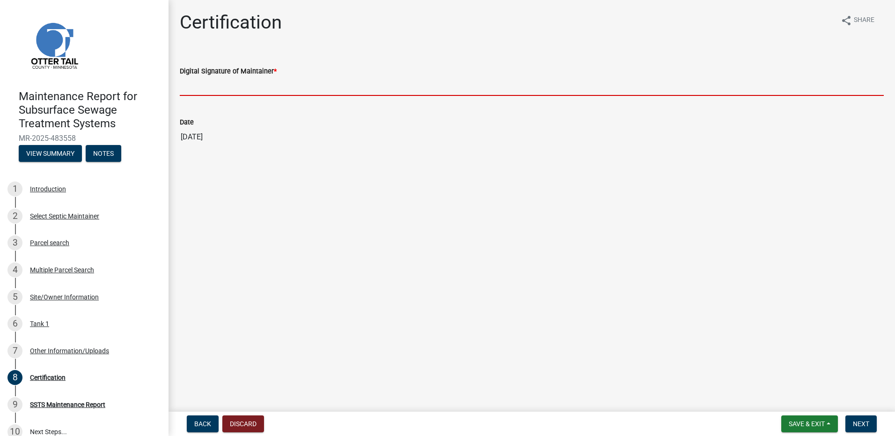
click at [203, 89] on input "Digital Signature of Maintainer *" at bounding box center [532, 86] width 704 height 19
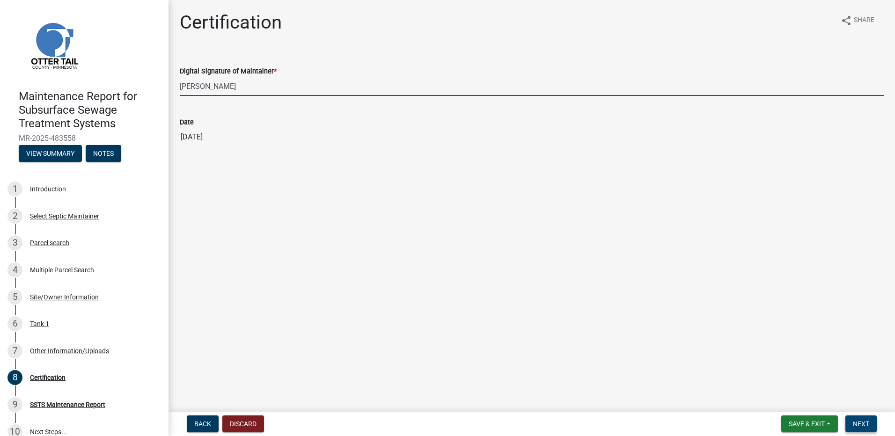
click at [867, 429] on button "Next" at bounding box center [861, 424] width 31 height 17
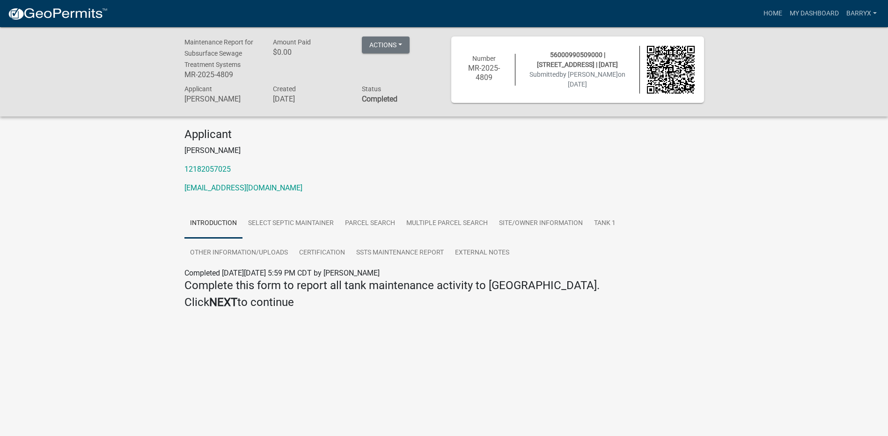
click at [62, 17] on img at bounding box center [57, 14] width 100 height 14
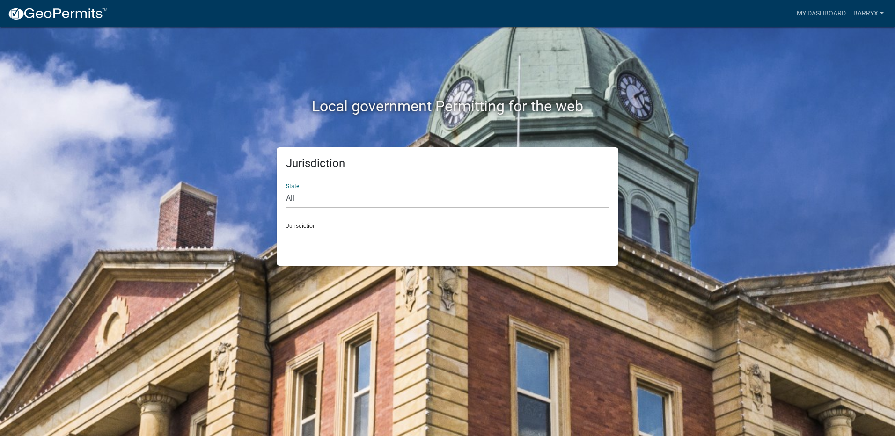
click at [306, 194] on select "All [US_STATE] [US_STATE] [US_STATE] [US_STATE] [US_STATE] [US_STATE] [US_STATE…" at bounding box center [447, 198] width 323 height 19
click at [286, 189] on select "All [US_STATE] [US_STATE] [US_STATE] [US_STATE] [US_STATE] [US_STATE] [US_STATE…" at bounding box center [447, 198] width 323 height 19
click at [320, 246] on select "[GEOGRAPHIC_DATA], [US_STATE] [GEOGRAPHIC_DATA], [US_STATE] [GEOGRAPHIC_DATA], …" at bounding box center [447, 238] width 323 height 19
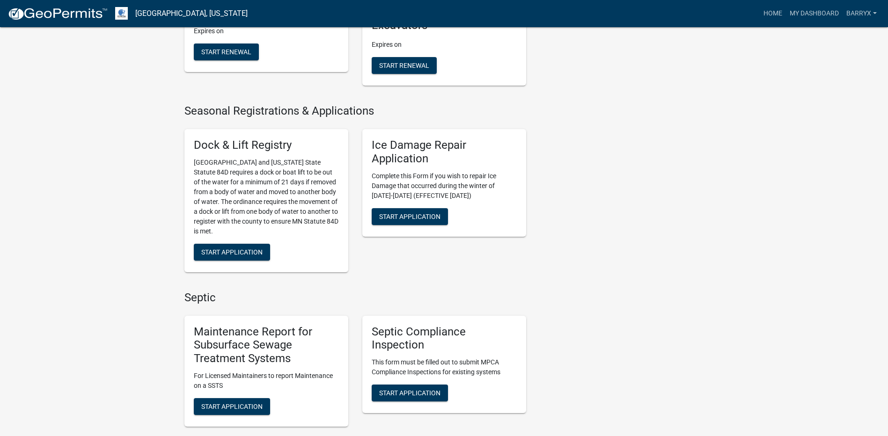
scroll to position [468, 0]
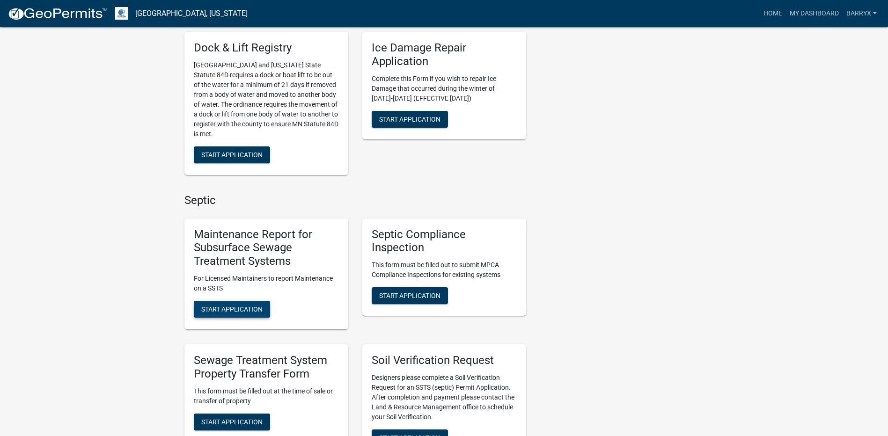
click at [244, 303] on button "Start Application" at bounding box center [232, 309] width 76 height 17
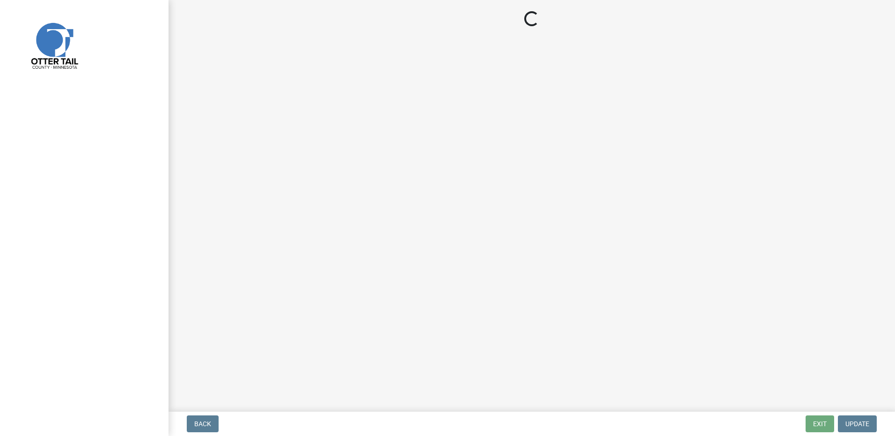
click at [858, 421] on span "Update" at bounding box center [858, 424] width 24 height 7
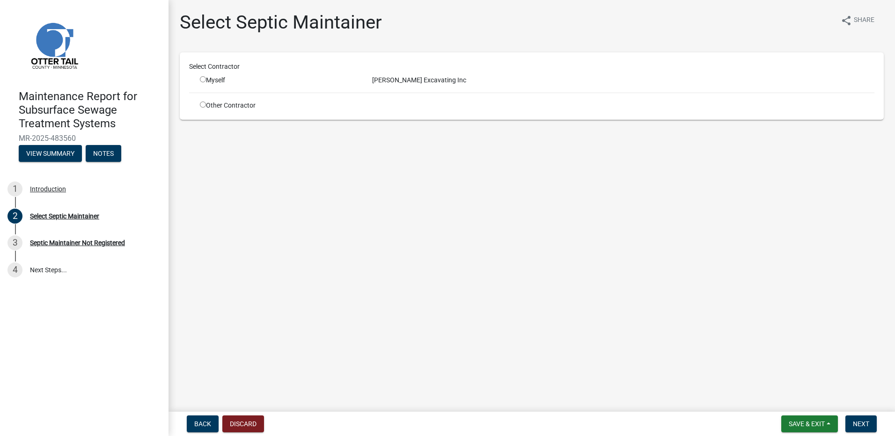
click at [205, 77] on input "radio" at bounding box center [203, 79] width 6 height 6
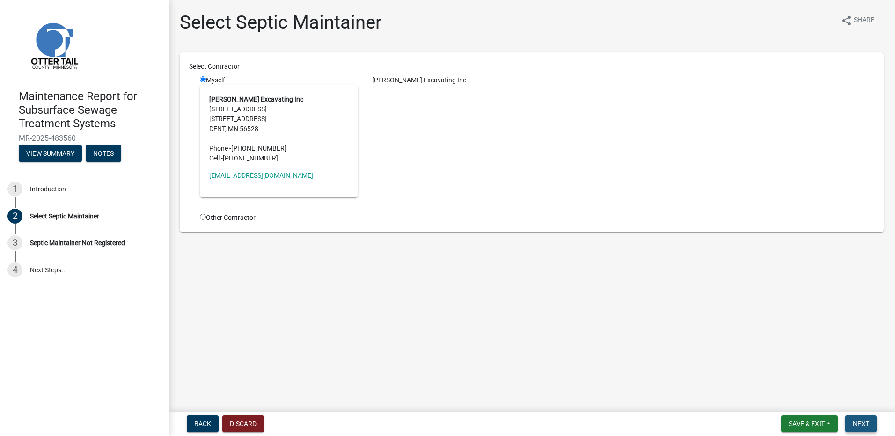
click at [865, 421] on span "Next" at bounding box center [861, 424] width 16 height 7
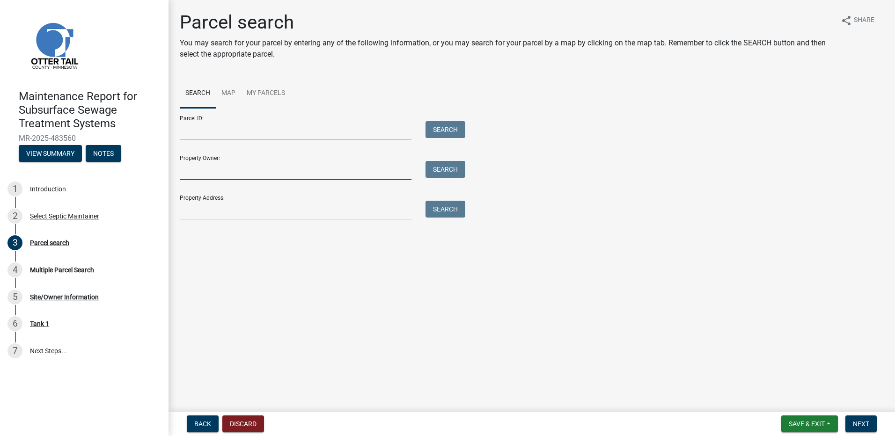
click at [208, 166] on input "Property Owner:" at bounding box center [296, 170] width 232 height 19
click at [182, 212] on input "Property Address:" at bounding box center [296, 210] width 232 height 19
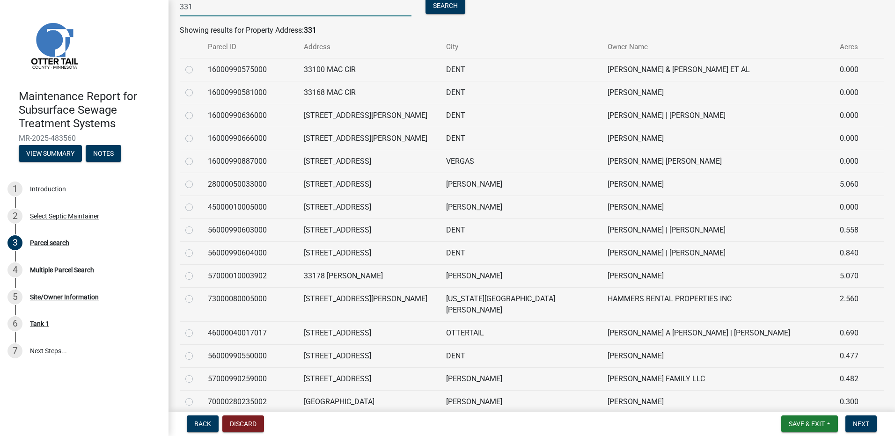
scroll to position [187, 0]
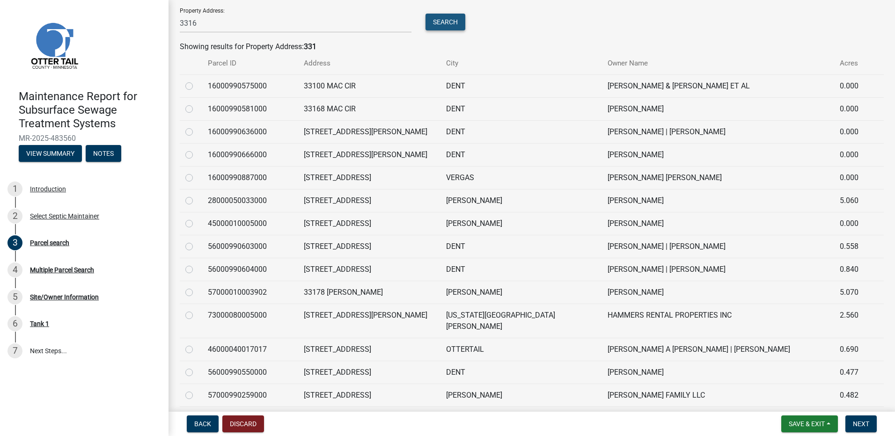
click at [437, 25] on button "Search" at bounding box center [446, 22] width 40 height 17
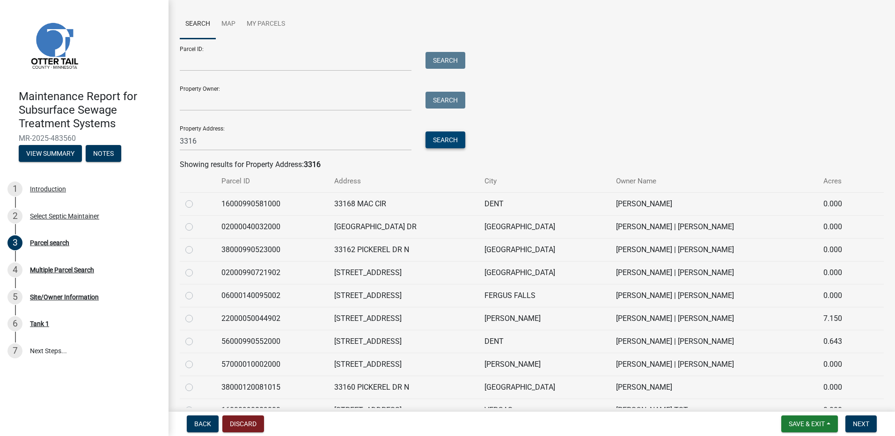
scroll to position [94, 0]
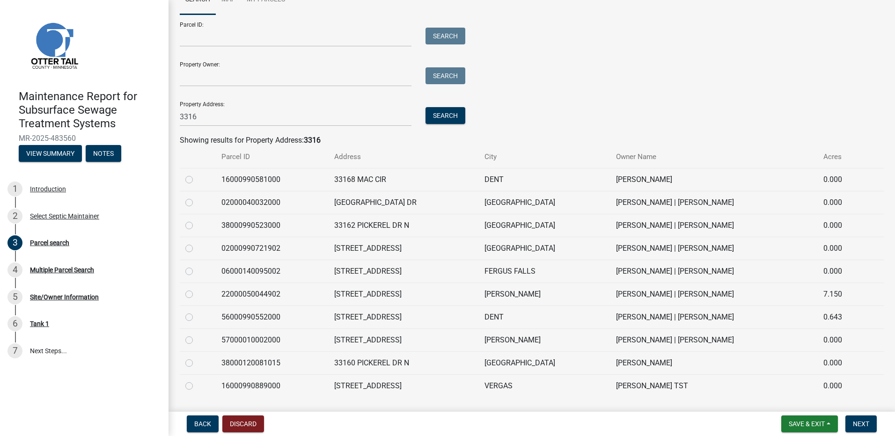
click at [197, 220] on label at bounding box center [197, 220] width 0 height 0
click at [197, 226] on input "radio" at bounding box center [200, 223] width 6 height 6
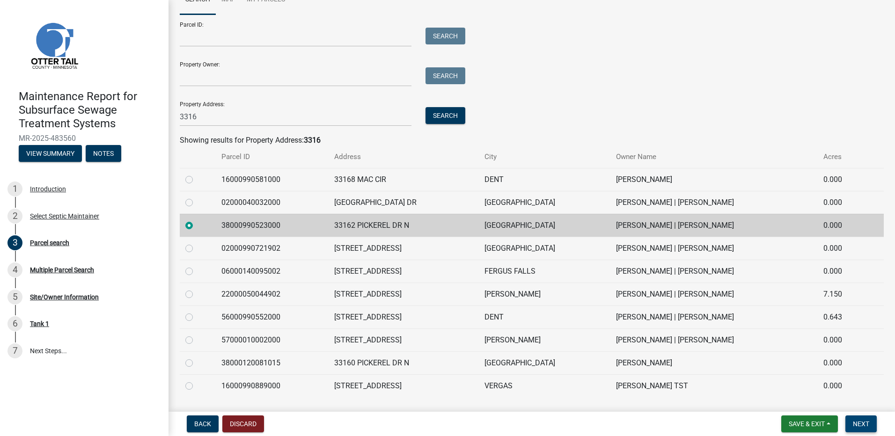
click at [876, 422] on button "Next" at bounding box center [861, 424] width 31 height 17
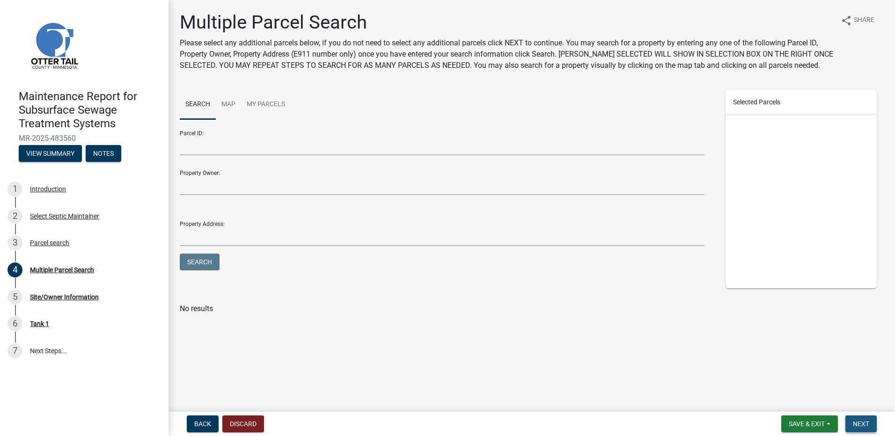
click at [858, 426] on span "Next" at bounding box center [861, 424] width 16 height 7
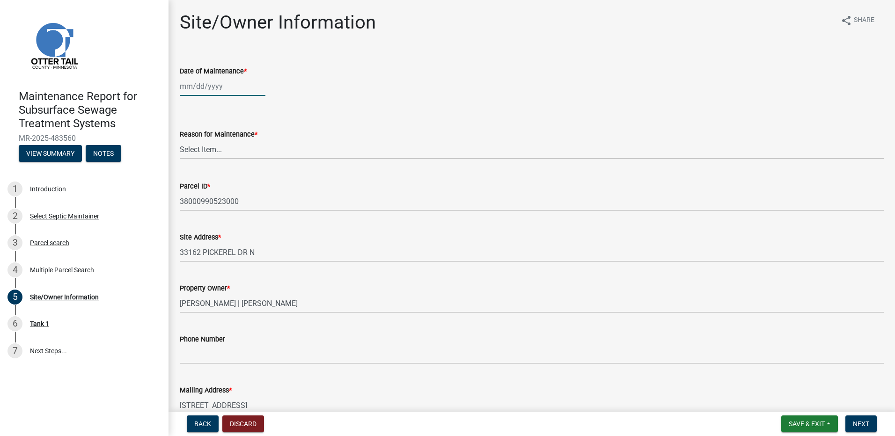
click at [240, 91] on div at bounding box center [223, 86] width 86 height 19
click at [192, 109] on button "Previous month" at bounding box center [189, 106] width 11 height 15
click at [190, 150] on div "7" at bounding box center [189, 151] width 15 height 15
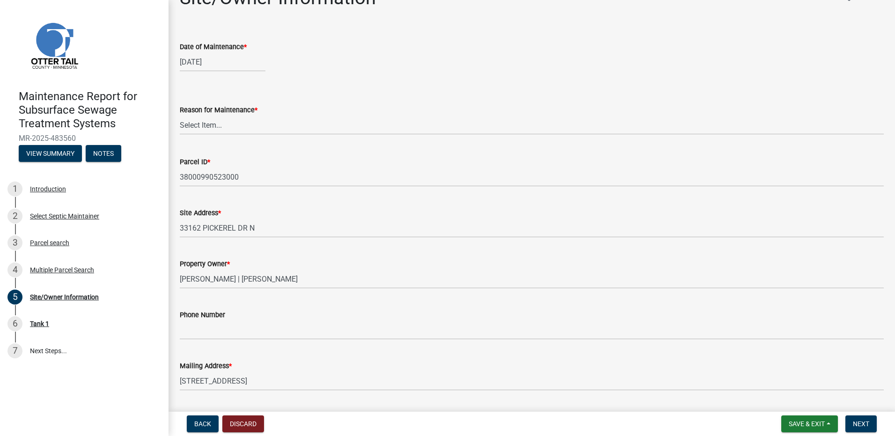
scroll to position [47, 0]
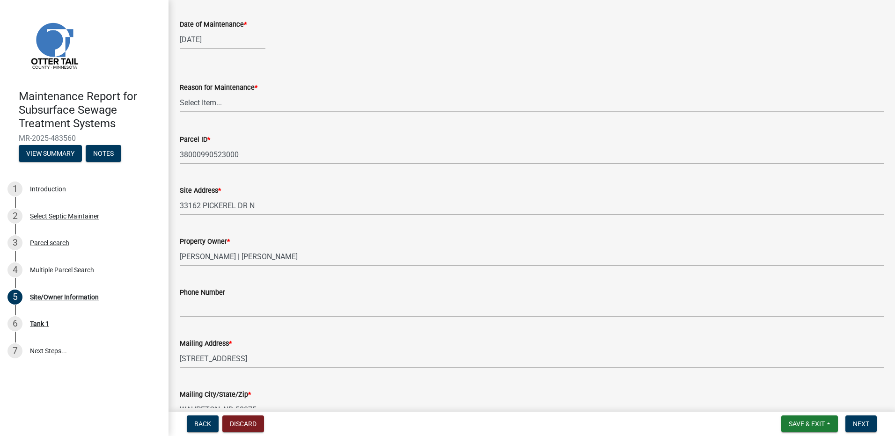
click at [230, 103] on select "Select Item... Called Routine Other" at bounding box center [532, 102] width 704 height 19
click at [180, 93] on select "Select Item... Called Routine Other" at bounding box center [532, 102] width 704 height 19
click at [859, 421] on span "Next" at bounding box center [861, 424] width 16 height 7
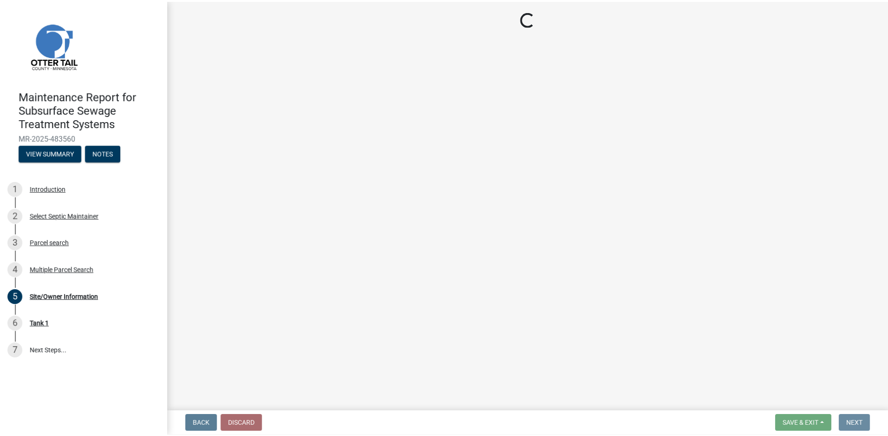
scroll to position [0, 0]
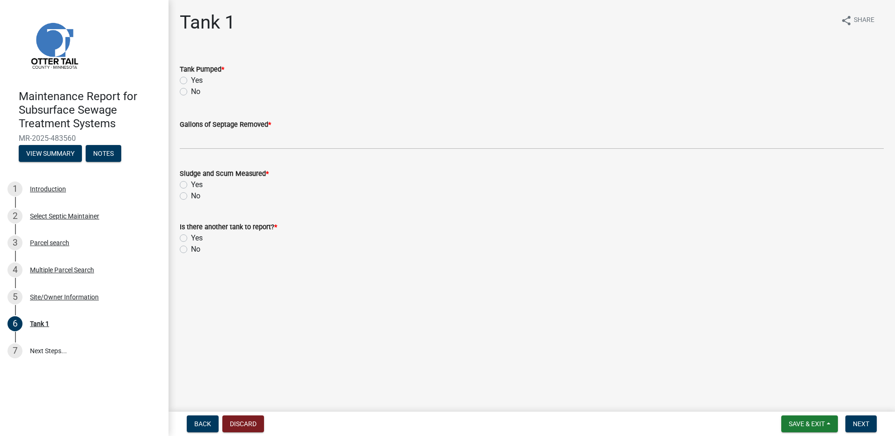
click at [203, 79] on div "Yes" at bounding box center [532, 80] width 704 height 11
click at [194, 82] on label "Yes" at bounding box center [197, 80] width 12 height 11
click at [194, 81] on input "Yes" at bounding box center [194, 78] width 6 height 6
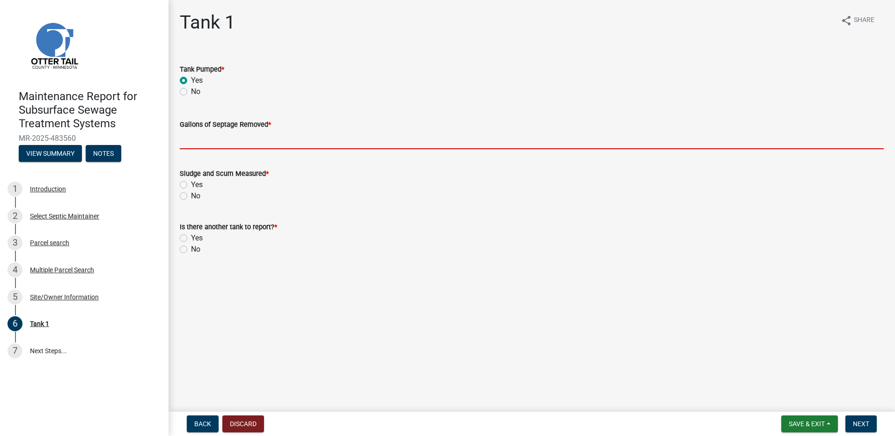
click at [192, 138] on input "Gallons of Septage Removed *" at bounding box center [532, 139] width 704 height 19
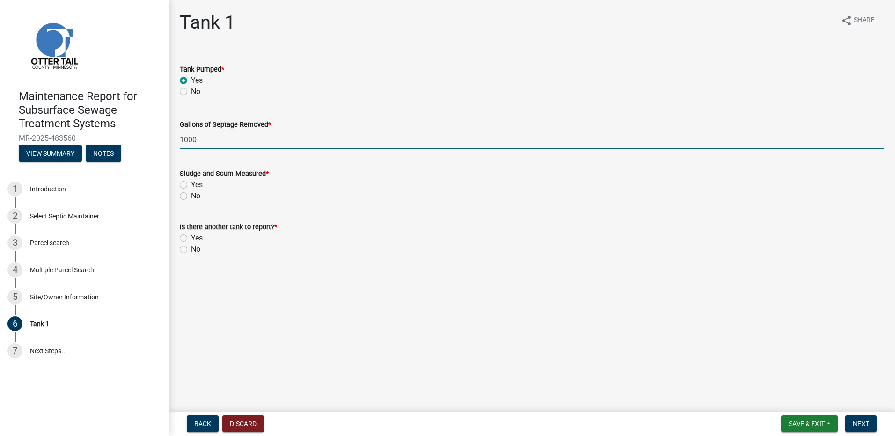
click at [191, 195] on label "No" at bounding box center [195, 196] width 9 height 11
click at [191, 195] on input "No" at bounding box center [194, 194] width 6 height 6
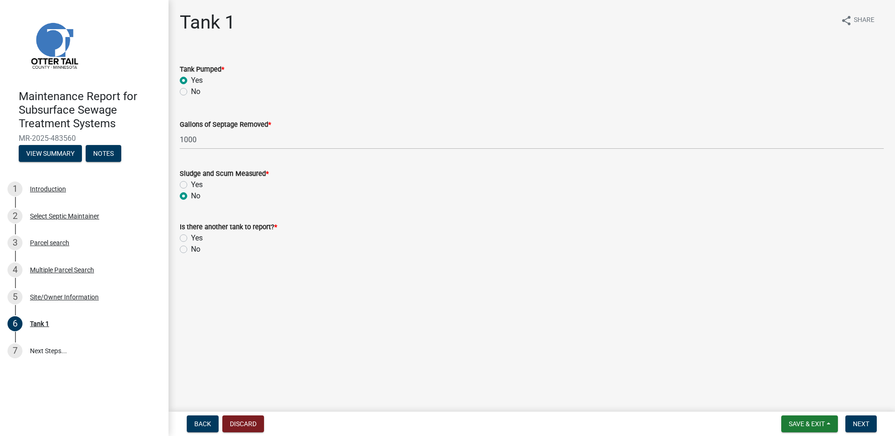
click at [191, 252] on label "No" at bounding box center [195, 249] width 9 height 11
click at [191, 250] on input "No" at bounding box center [194, 247] width 6 height 6
click at [868, 431] on button "Next" at bounding box center [861, 424] width 31 height 17
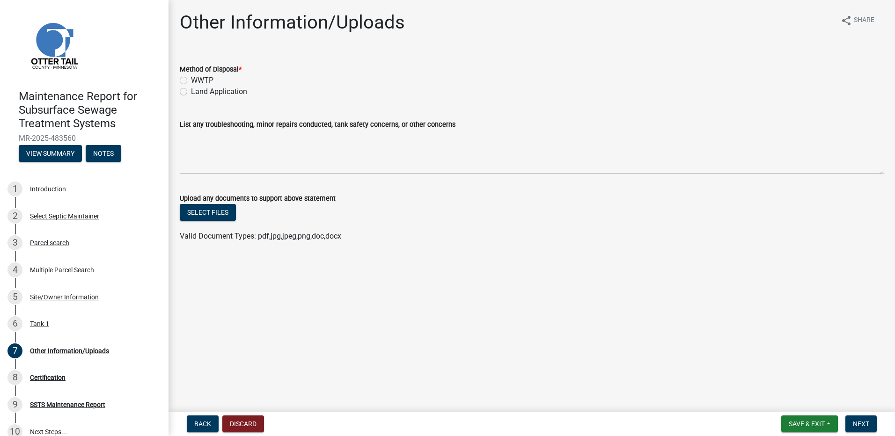
click at [237, 93] on label "Land Application" at bounding box center [219, 91] width 56 height 11
click at [197, 92] on input "Land Application" at bounding box center [194, 89] width 6 height 6
click at [858, 418] on button "Next" at bounding box center [861, 424] width 31 height 17
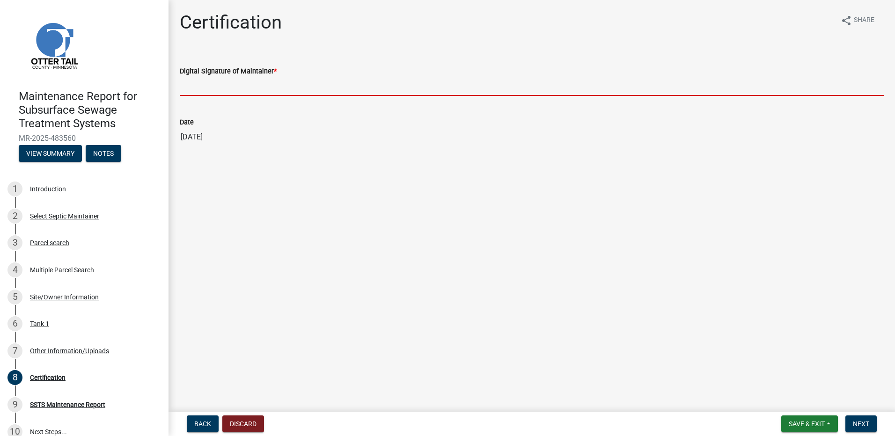
click at [220, 85] on input "Digital Signature of Maintainer *" at bounding box center [532, 86] width 704 height 19
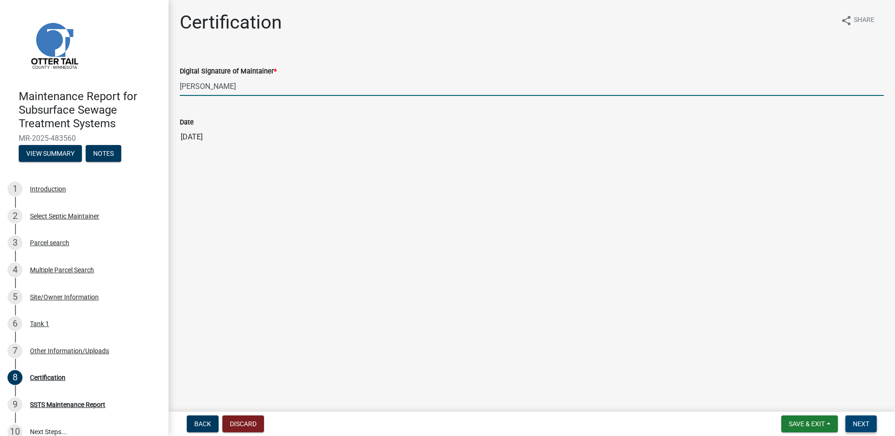
click at [864, 421] on span "Next" at bounding box center [861, 424] width 16 height 7
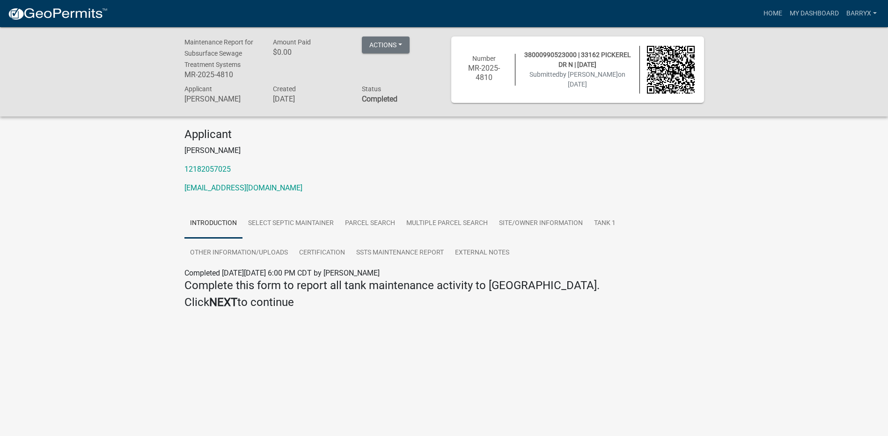
click at [85, 15] on img at bounding box center [57, 14] width 100 height 14
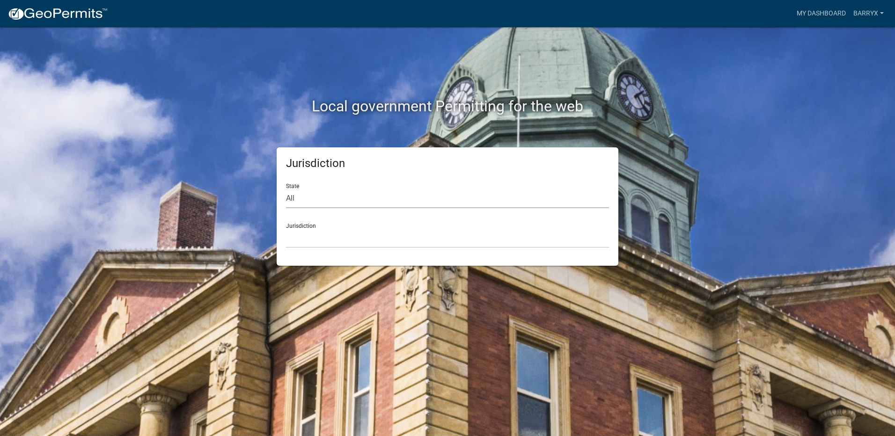
click at [322, 196] on select "All [US_STATE] [US_STATE] [US_STATE] [US_STATE] [US_STATE] [US_STATE] [US_STATE…" at bounding box center [447, 198] width 323 height 19
click at [286, 189] on select "All [US_STATE] [US_STATE] [US_STATE] [US_STATE] [US_STATE] [US_STATE] [US_STATE…" at bounding box center [447, 198] width 323 height 19
click at [312, 240] on select "[GEOGRAPHIC_DATA], [US_STATE] [GEOGRAPHIC_DATA], [US_STATE] [GEOGRAPHIC_DATA], …" at bounding box center [447, 238] width 323 height 19
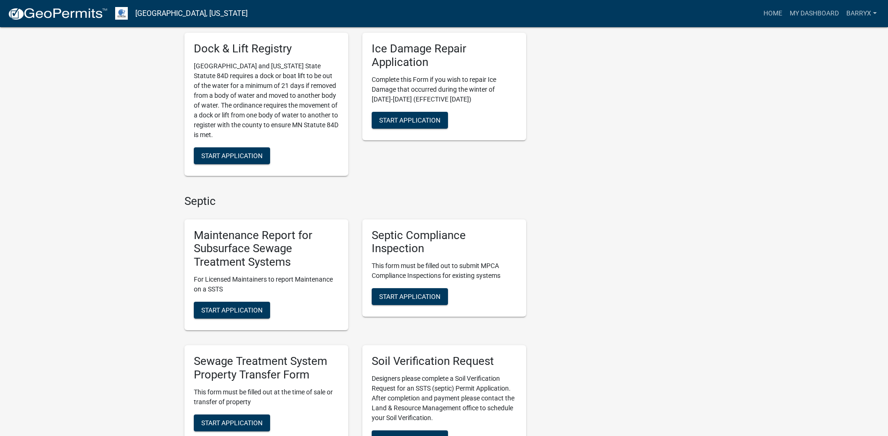
scroll to position [468, 0]
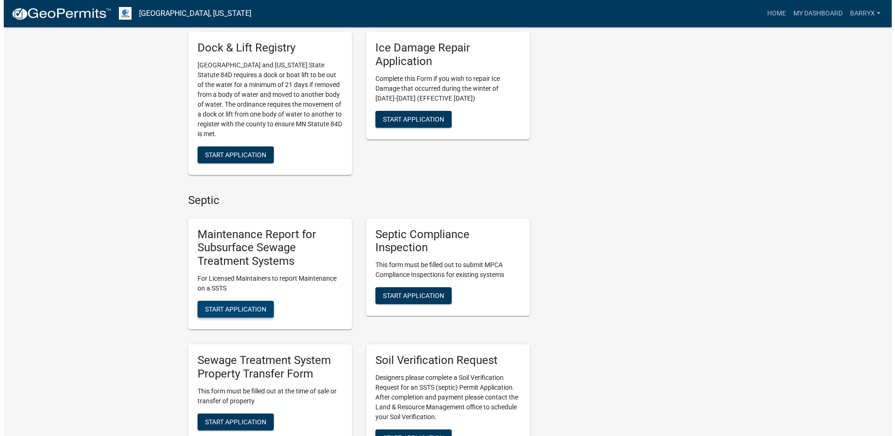
click
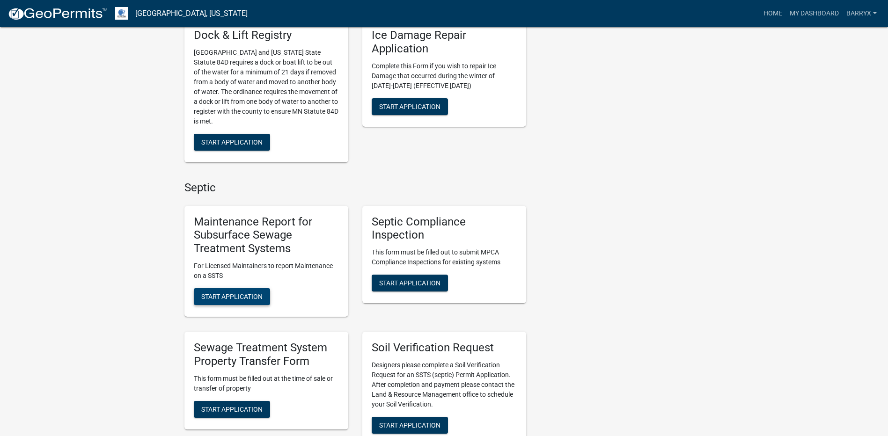
scroll to position [515, 0]
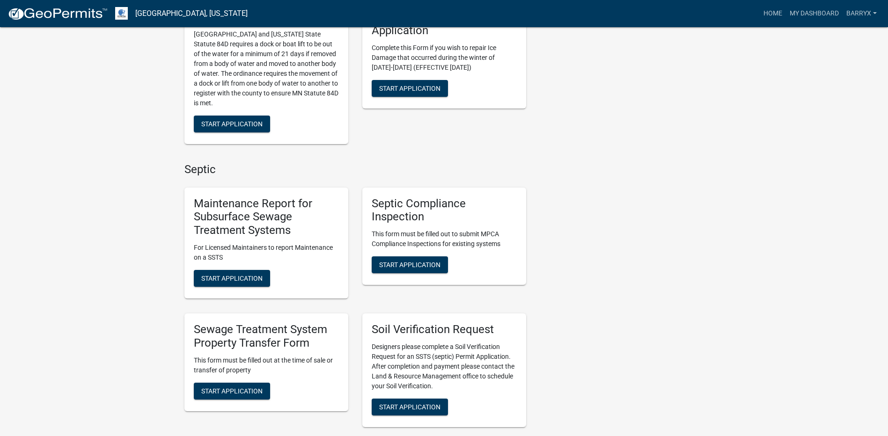
scroll to position [515, 0]
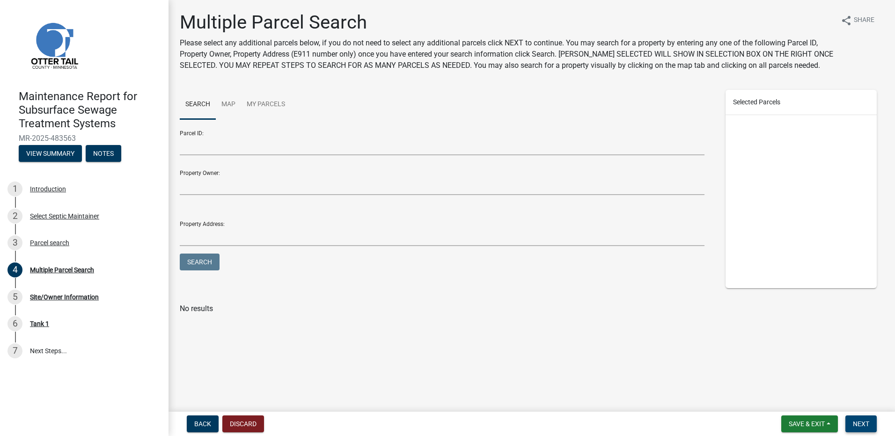
drag, startPoint x: 858, startPoint y: 424, endPoint x: 843, endPoint y: 406, distance: 23.9
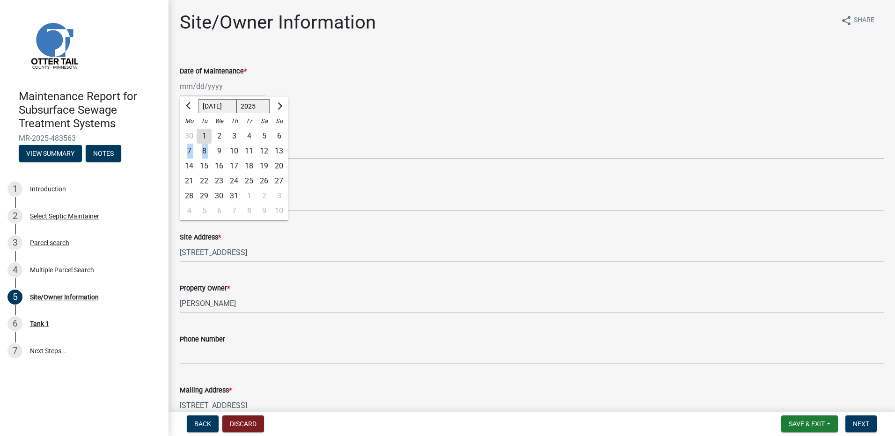
drag, startPoint x: 188, startPoint y: 151, endPoint x: 218, endPoint y: 151, distance: 30.0
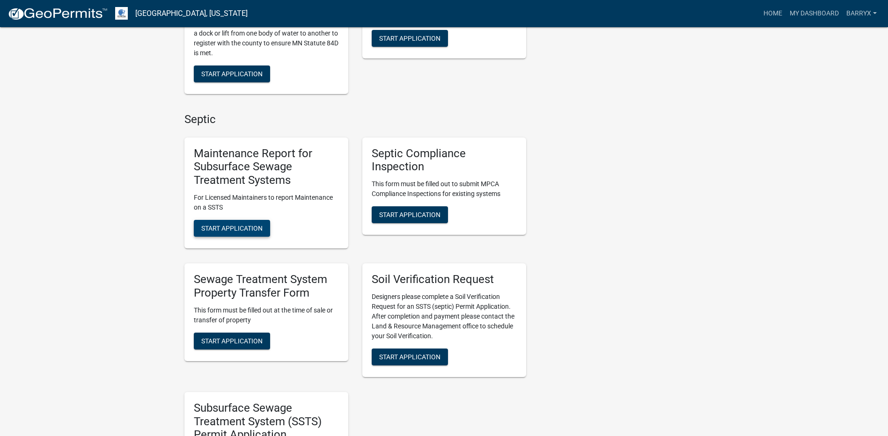
scroll to position [515, 0]
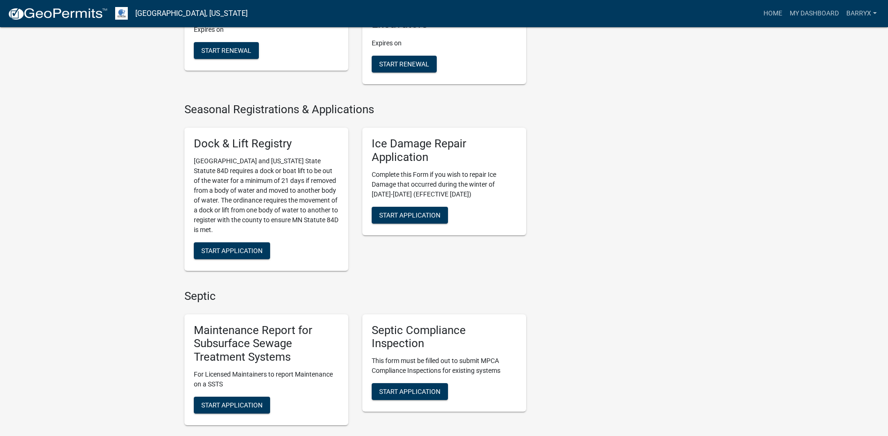
scroll to position [515, 0]
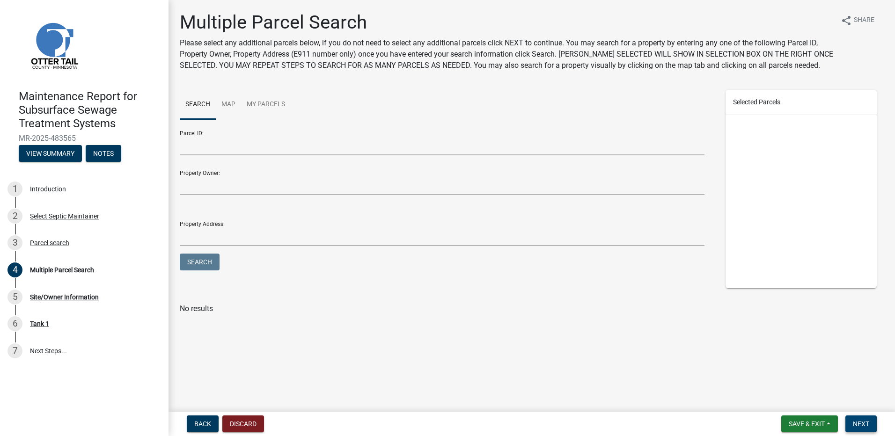
drag, startPoint x: 862, startPoint y: 421, endPoint x: 858, endPoint y: 411, distance: 11.4
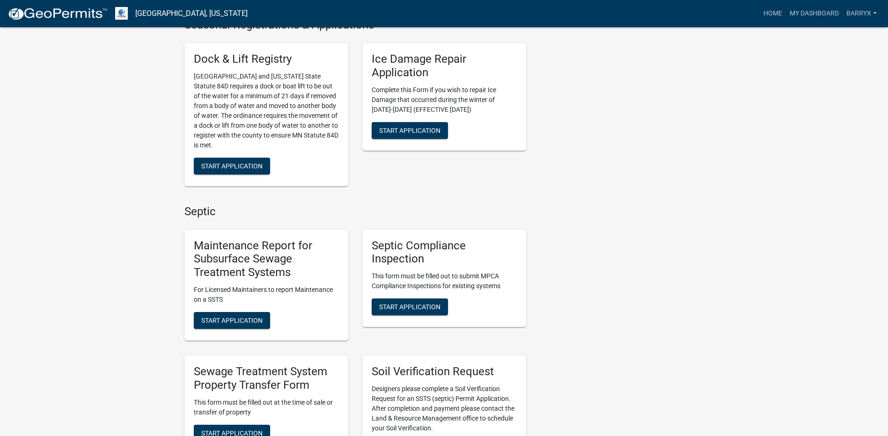
scroll to position [609, 0]
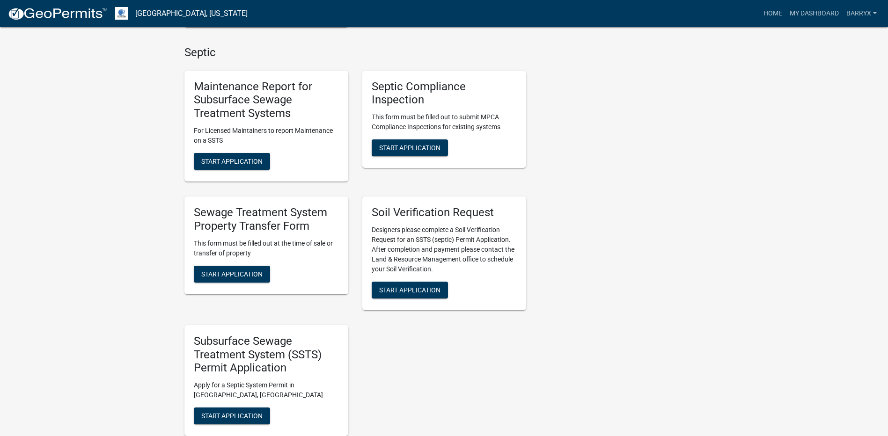
scroll to position [562, 0]
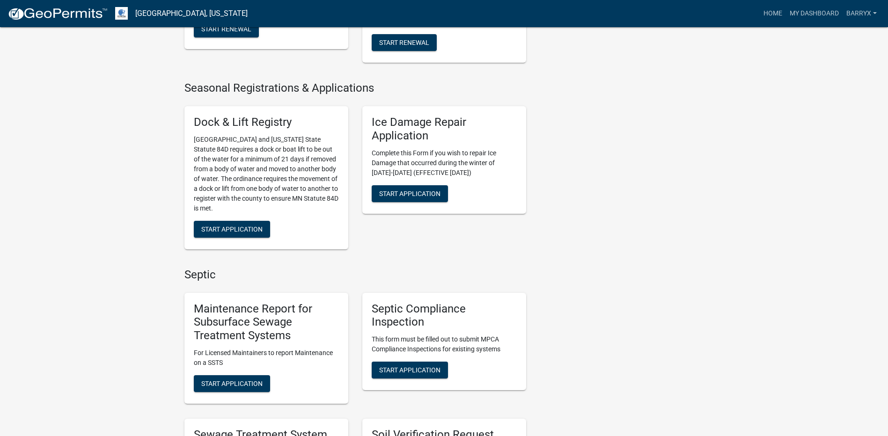
scroll to position [479, 0]
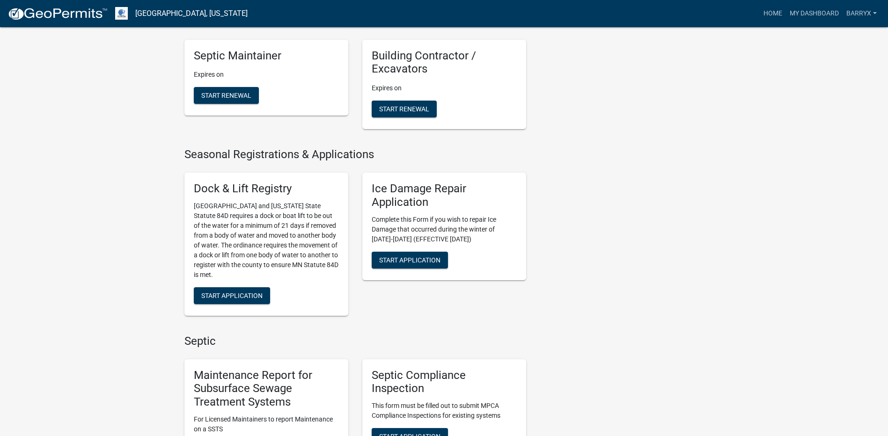
scroll to position [421, 0]
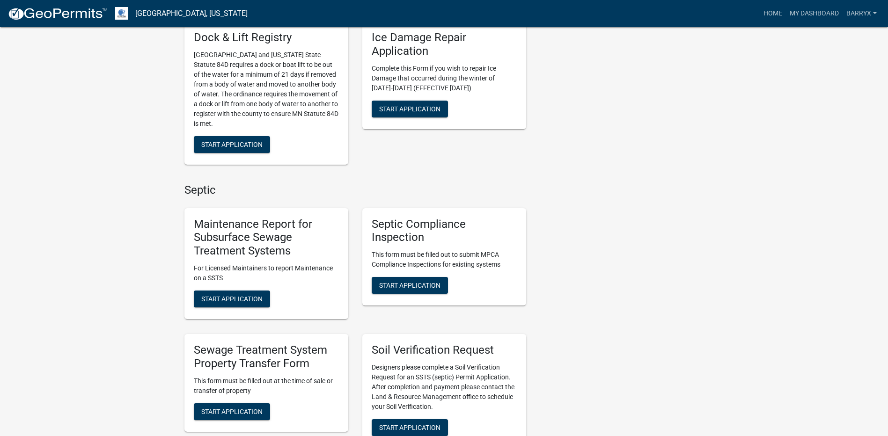
scroll to position [515, 0]
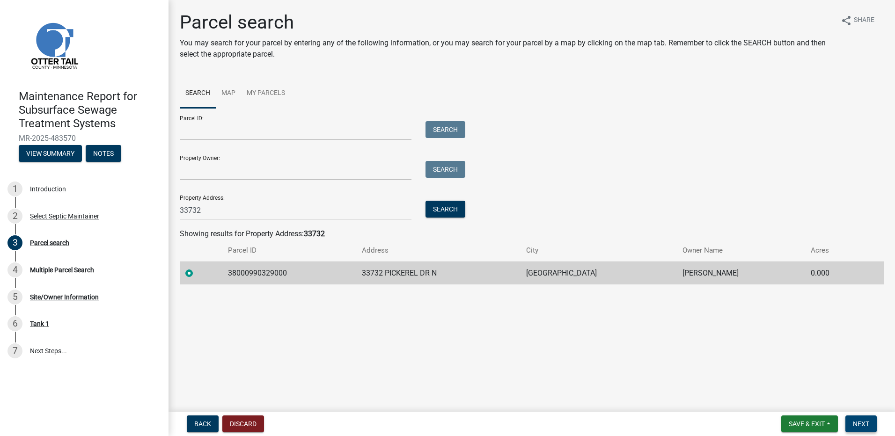
drag, startPoint x: 856, startPoint y: 425, endPoint x: 855, endPoint y: 418, distance: 7.2
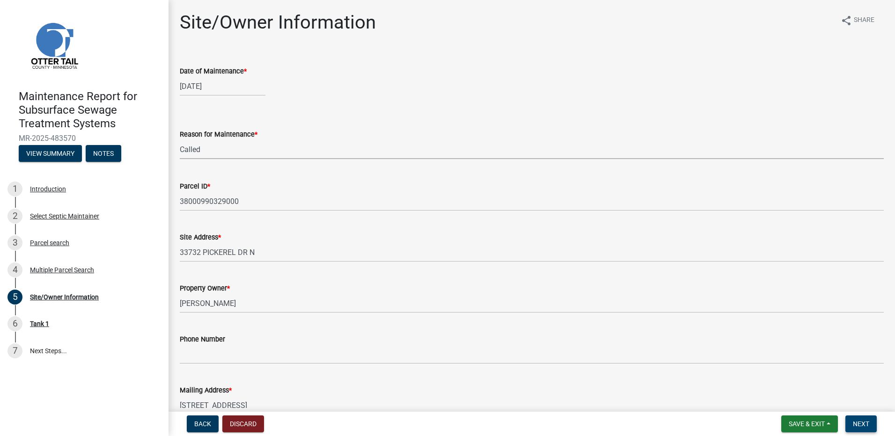
drag, startPoint x: 858, startPoint y: 425, endPoint x: 779, endPoint y: 359, distance: 102.4
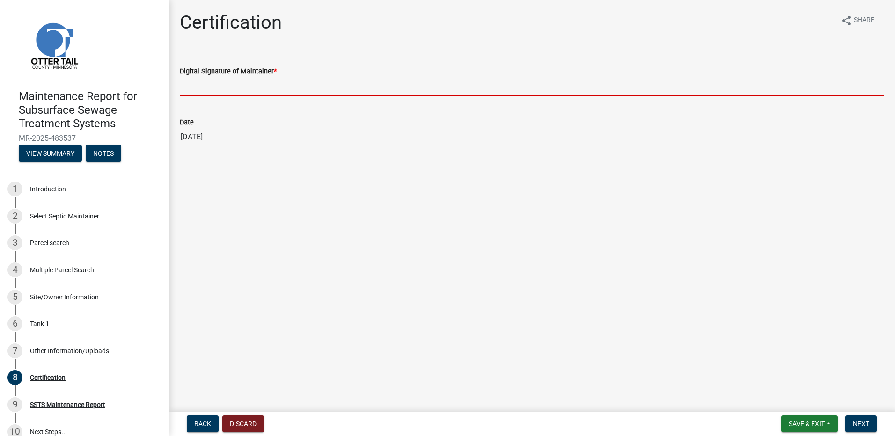
drag, startPoint x: 221, startPoint y: 81, endPoint x: 222, endPoint y: 92, distance: 10.9
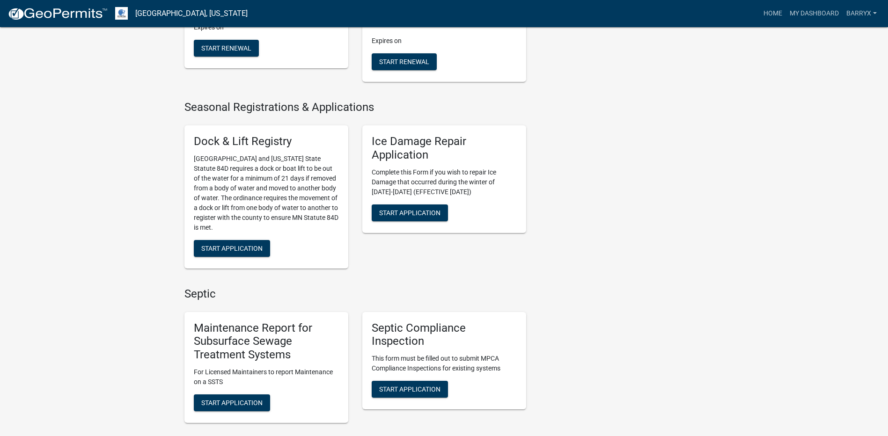
scroll to position [609, 0]
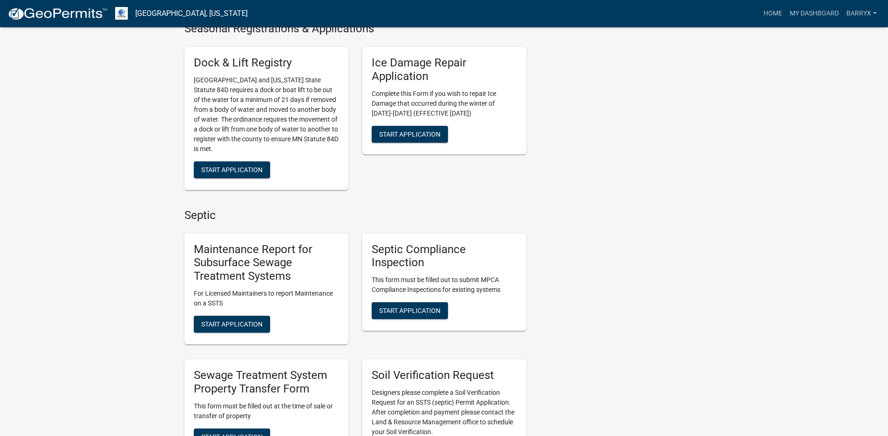
scroll to position [609, 0]
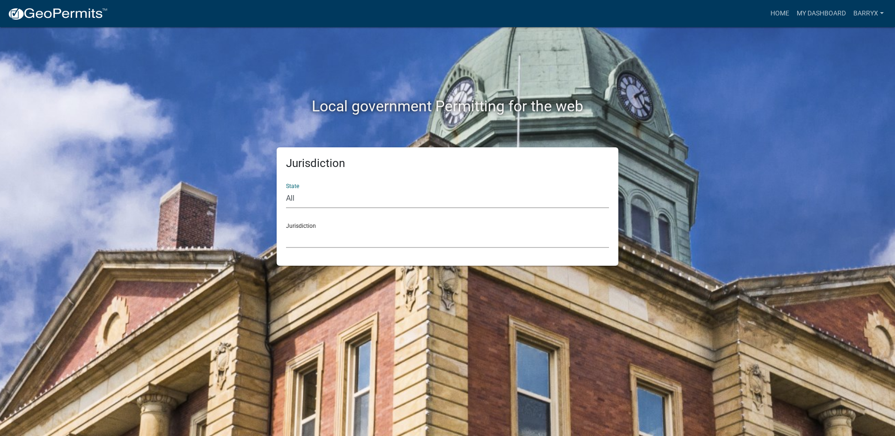
drag, startPoint x: 299, startPoint y: 245, endPoint x: 300, endPoint y: 240, distance: 4.8
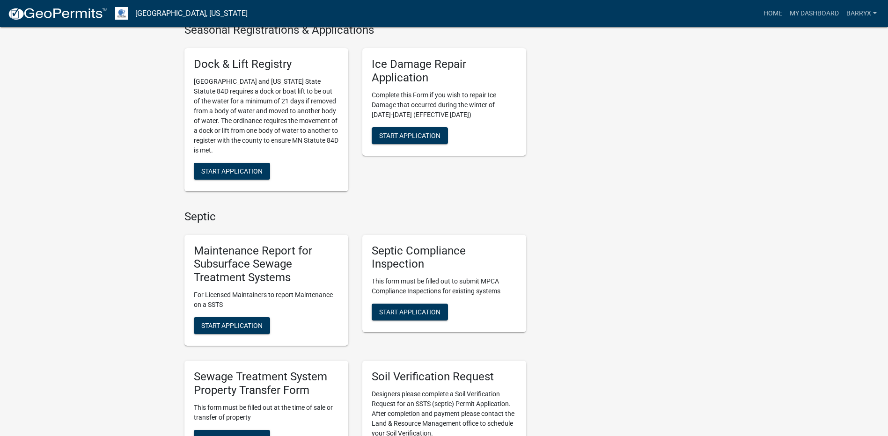
scroll to position [468, 0]
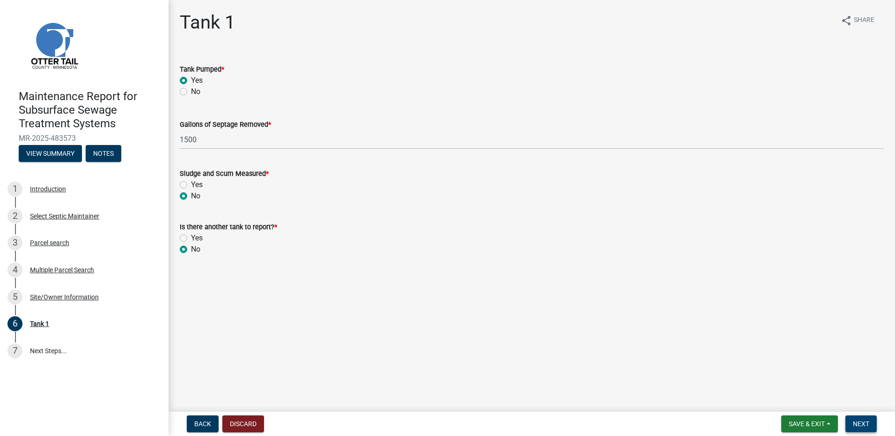
drag, startPoint x: 862, startPoint y: 424, endPoint x: 859, endPoint y: 419, distance: 5.5
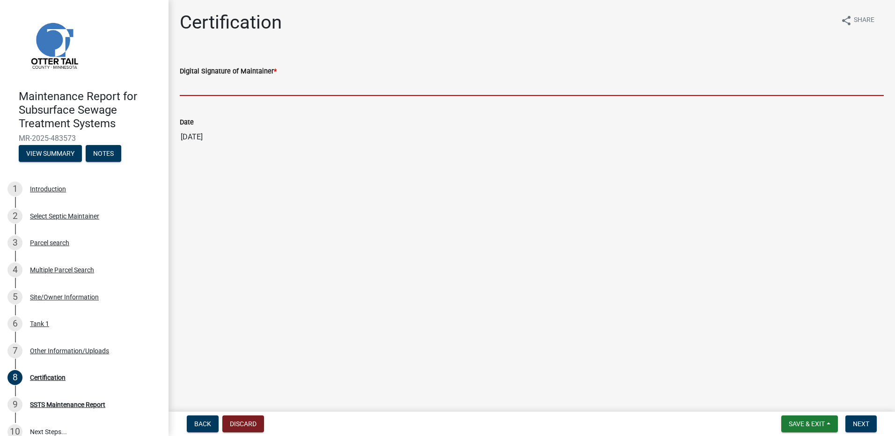
drag, startPoint x: 189, startPoint y: 85, endPoint x: 194, endPoint y: 93, distance: 9.2
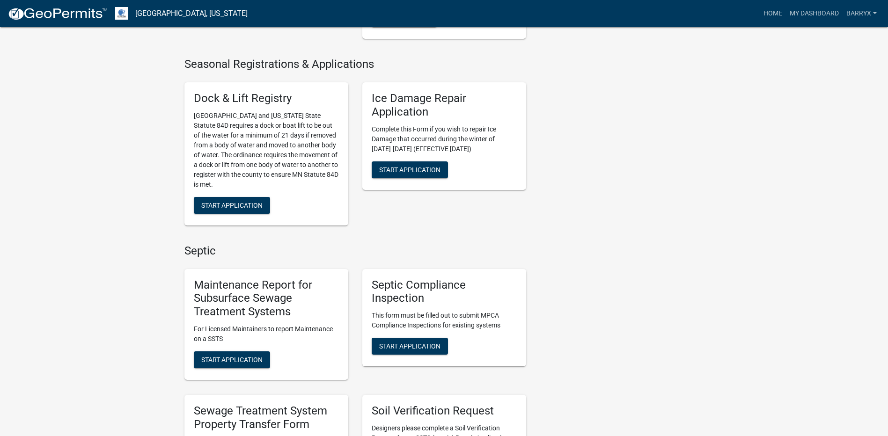
scroll to position [421, 0]
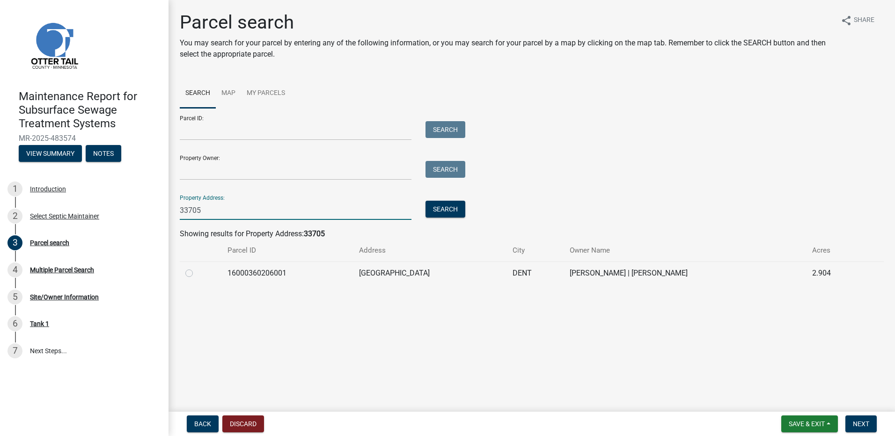
drag, startPoint x: 189, startPoint y: 275, endPoint x: 200, endPoint y: 275, distance: 10.3
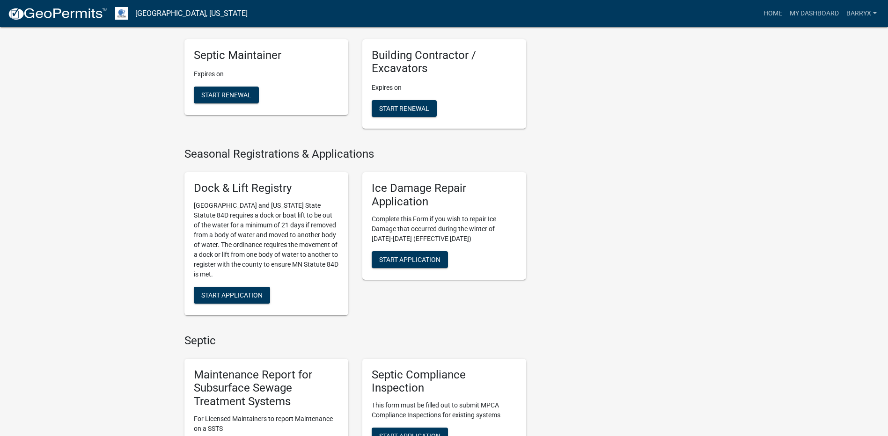
scroll to position [515, 0]
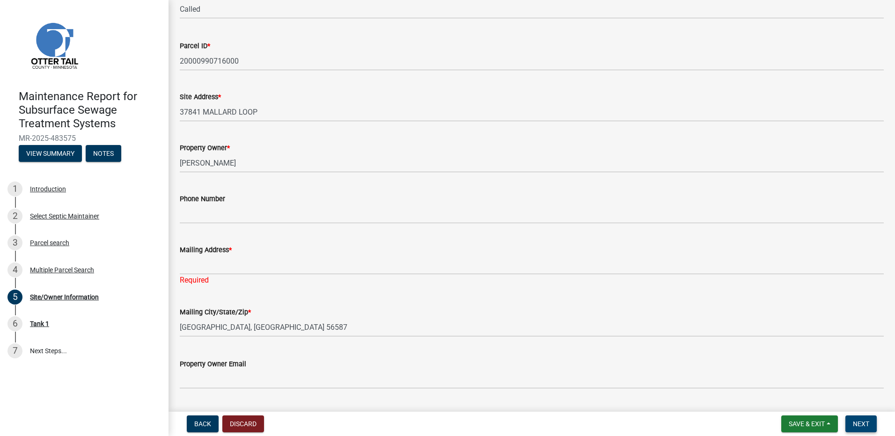
scroll to position [94, 0]
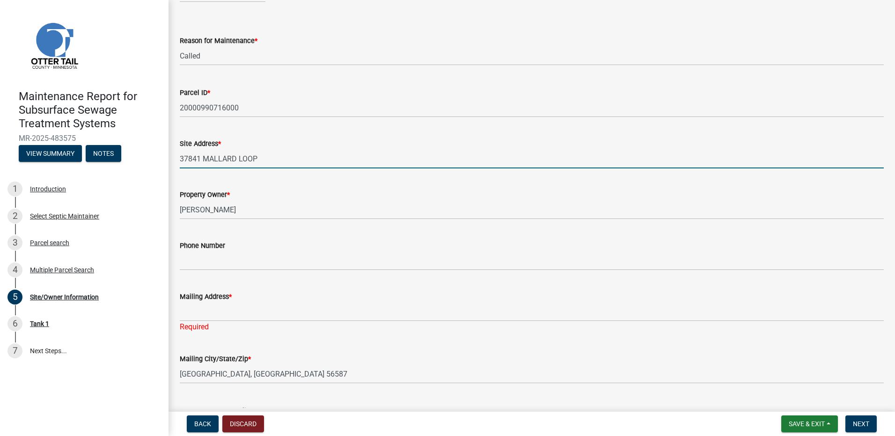
drag, startPoint x: 262, startPoint y: 160, endPoint x: 177, endPoint y: 160, distance: 84.3
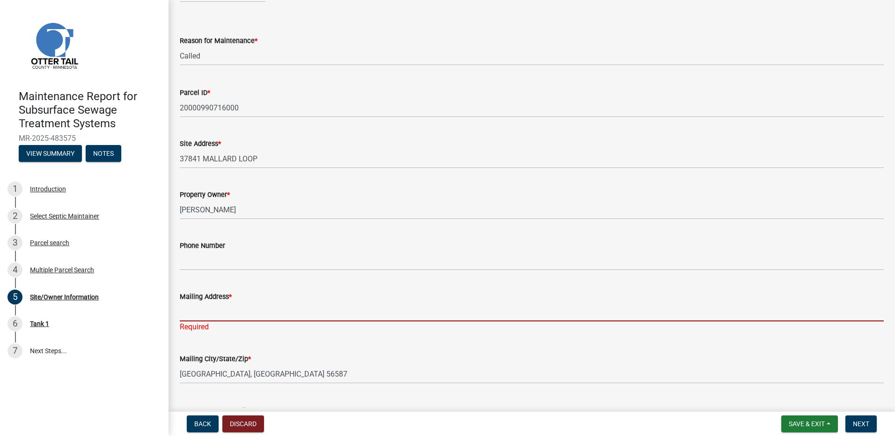
paste input "37841 MALLARD LOOP"
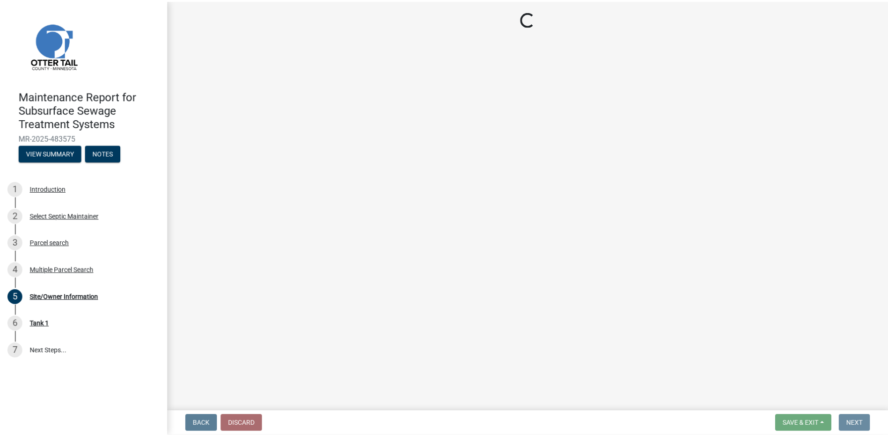
scroll to position [0, 0]
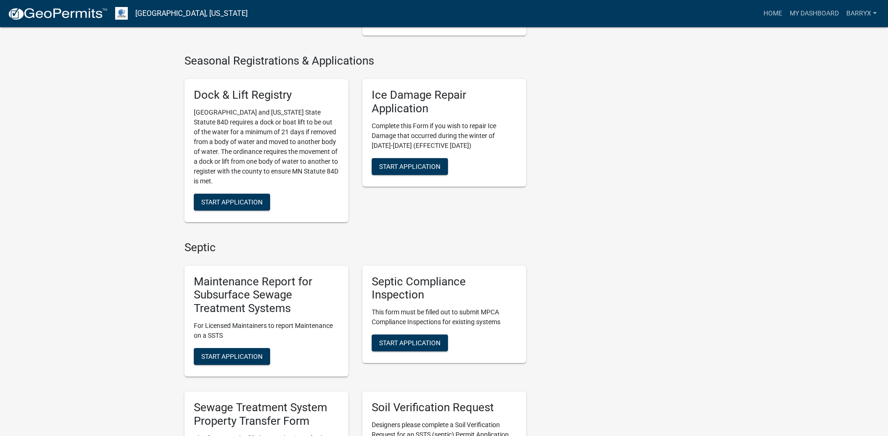
scroll to position [421, 0]
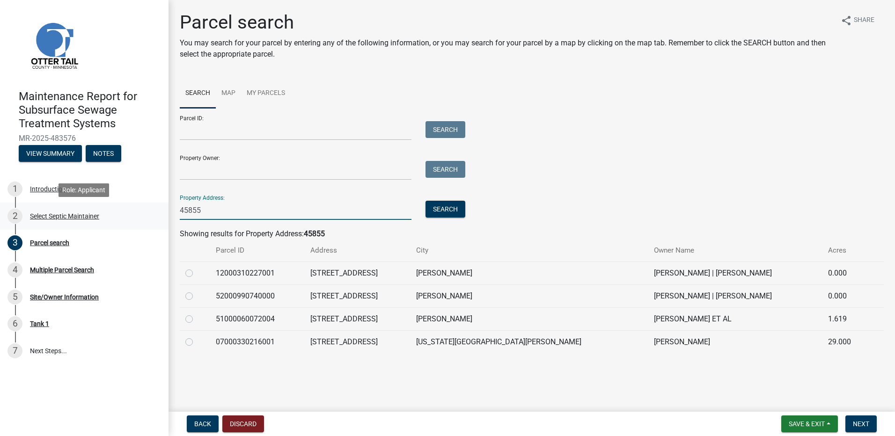
drag, startPoint x: 214, startPoint y: 212, endPoint x: 165, endPoint y: 210, distance: 48.7
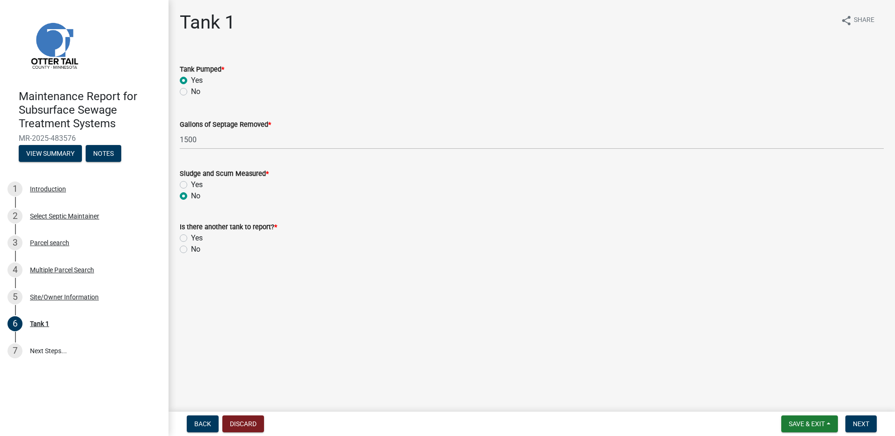
drag, startPoint x: 192, startPoint y: 249, endPoint x: 207, endPoint y: 252, distance: 14.4
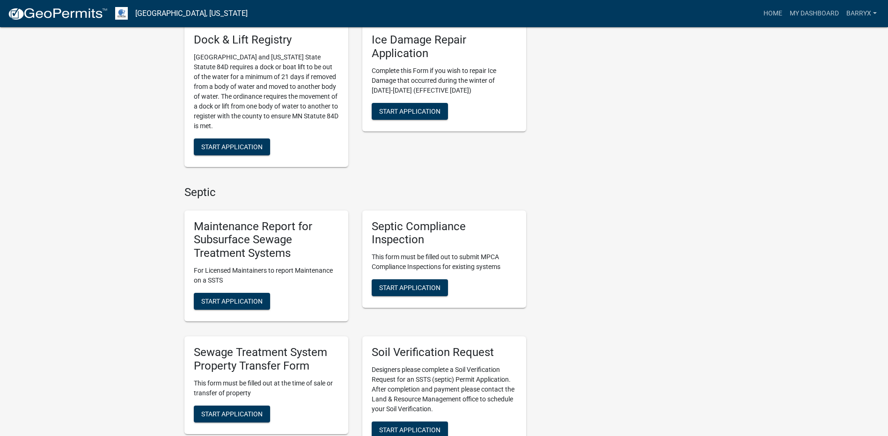
scroll to position [562, 0]
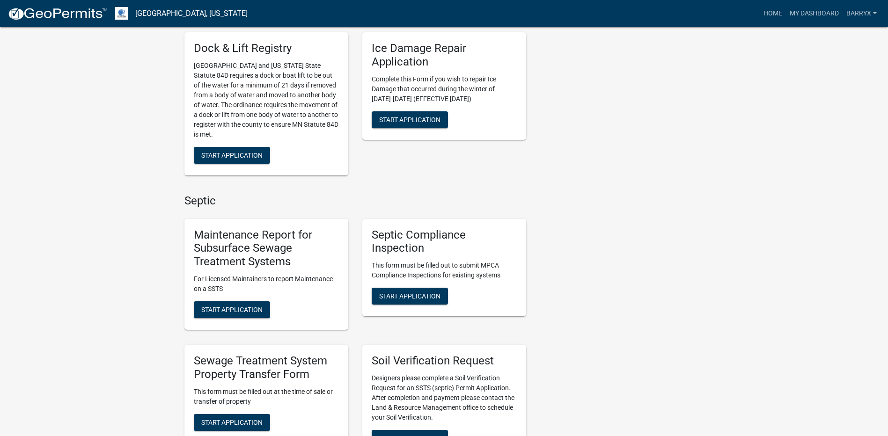
scroll to position [468, 0]
